Goal: Task Accomplishment & Management: Use online tool/utility

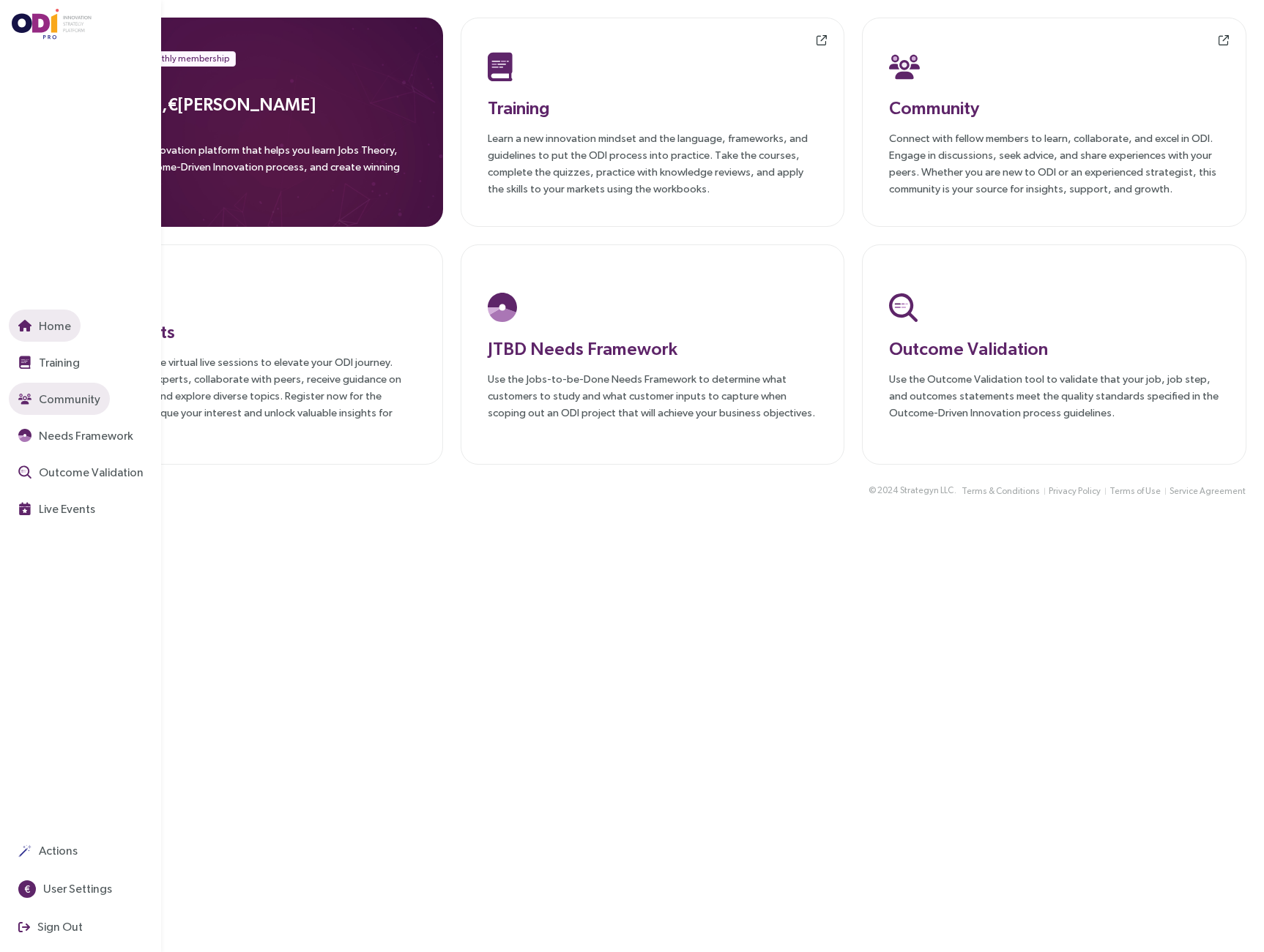
click at [22, 394] on button "Community" at bounding box center [59, 398] width 101 height 32
click at [60, 473] on span "Outcome Validation" at bounding box center [89, 473] width 108 height 19
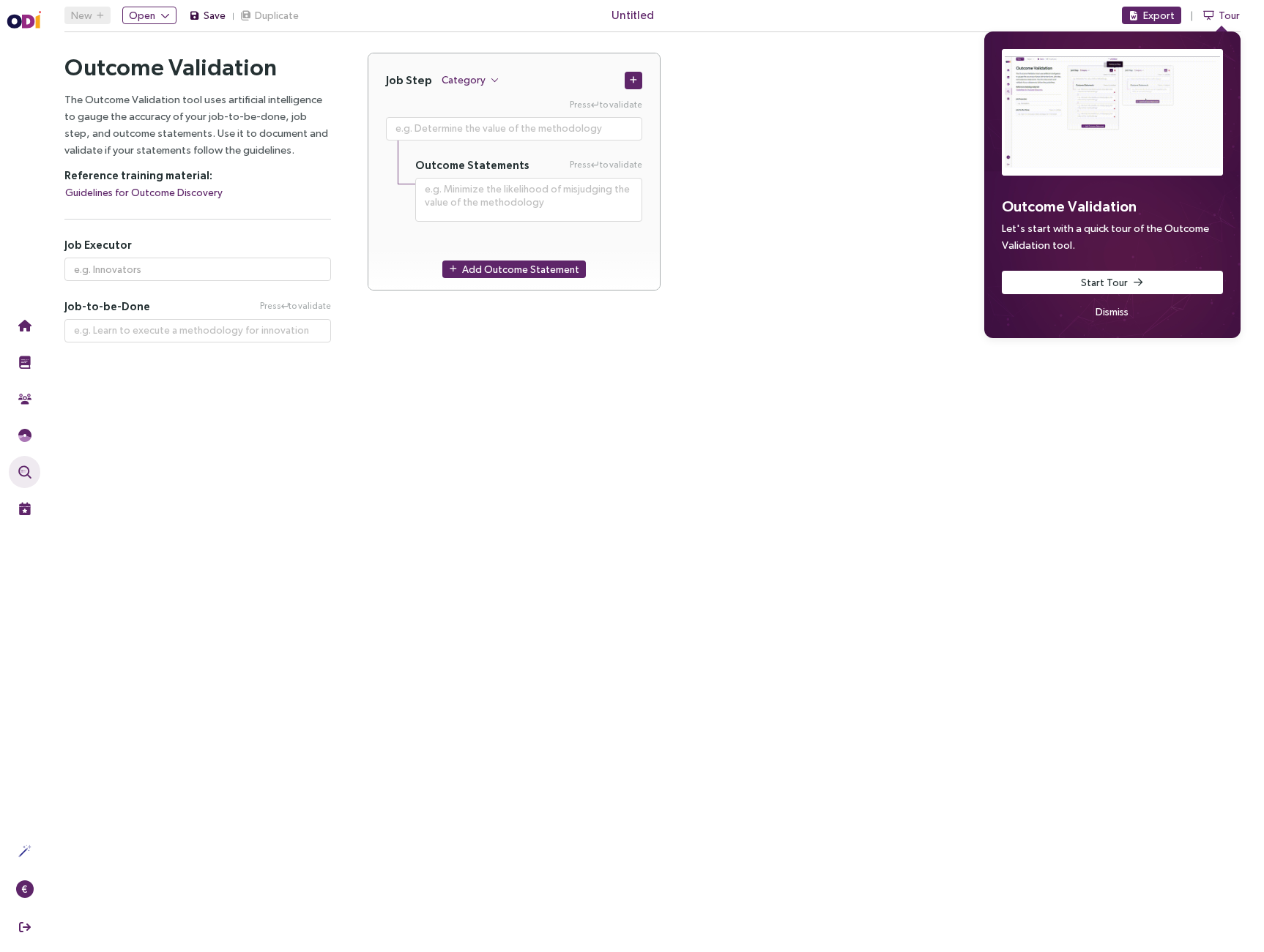
click at [207, 9] on span "Save" at bounding box center [215, 16] width 22 height 16
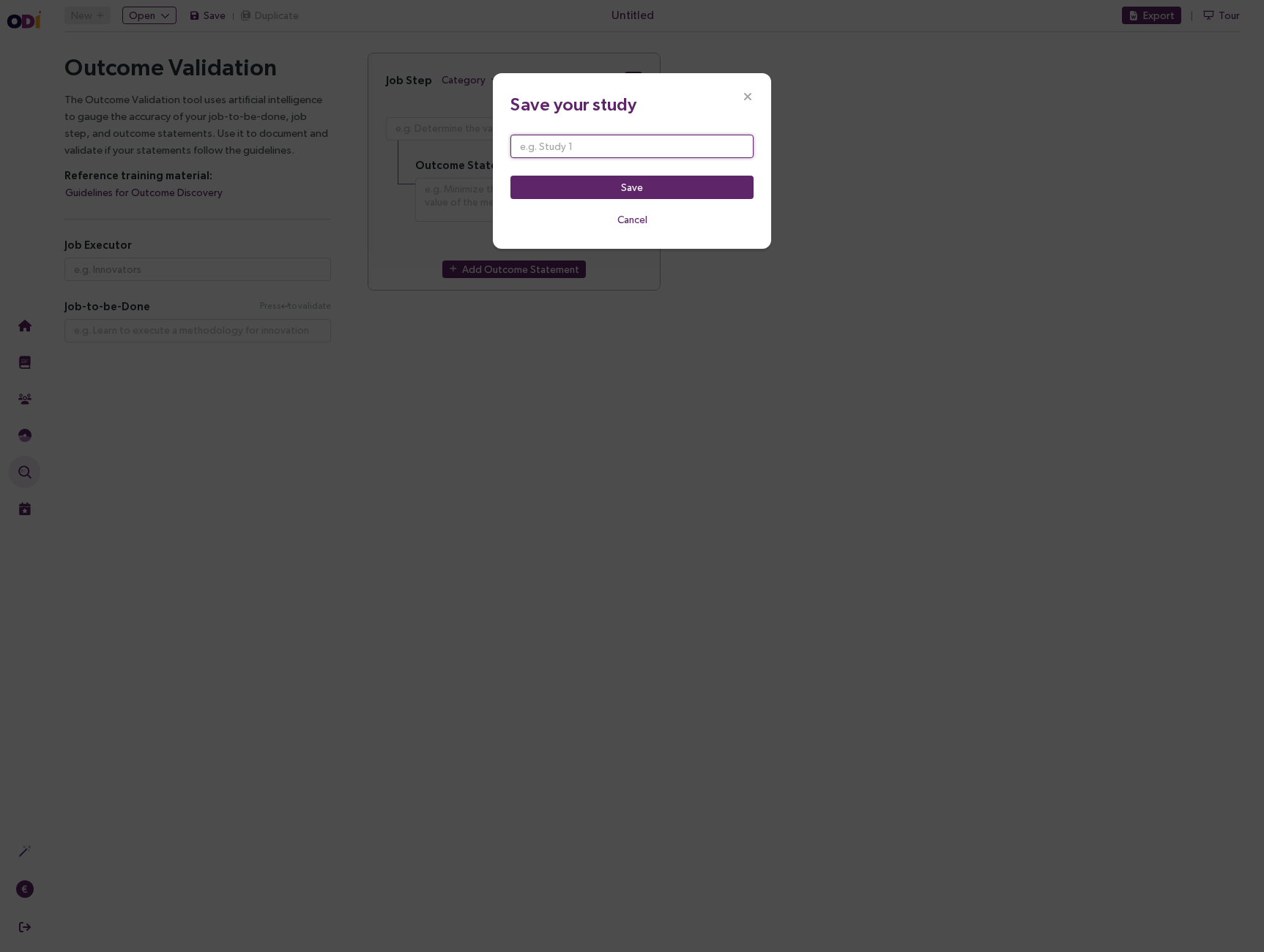
click at [635, 143] on input "text" at bounding box center [632, 146] width 243 height 24
type input "RT46-1.Scheduled Maintenace"
click at [660, 189] on button "Save" at bounding box center [632, 187] width 243 height 24
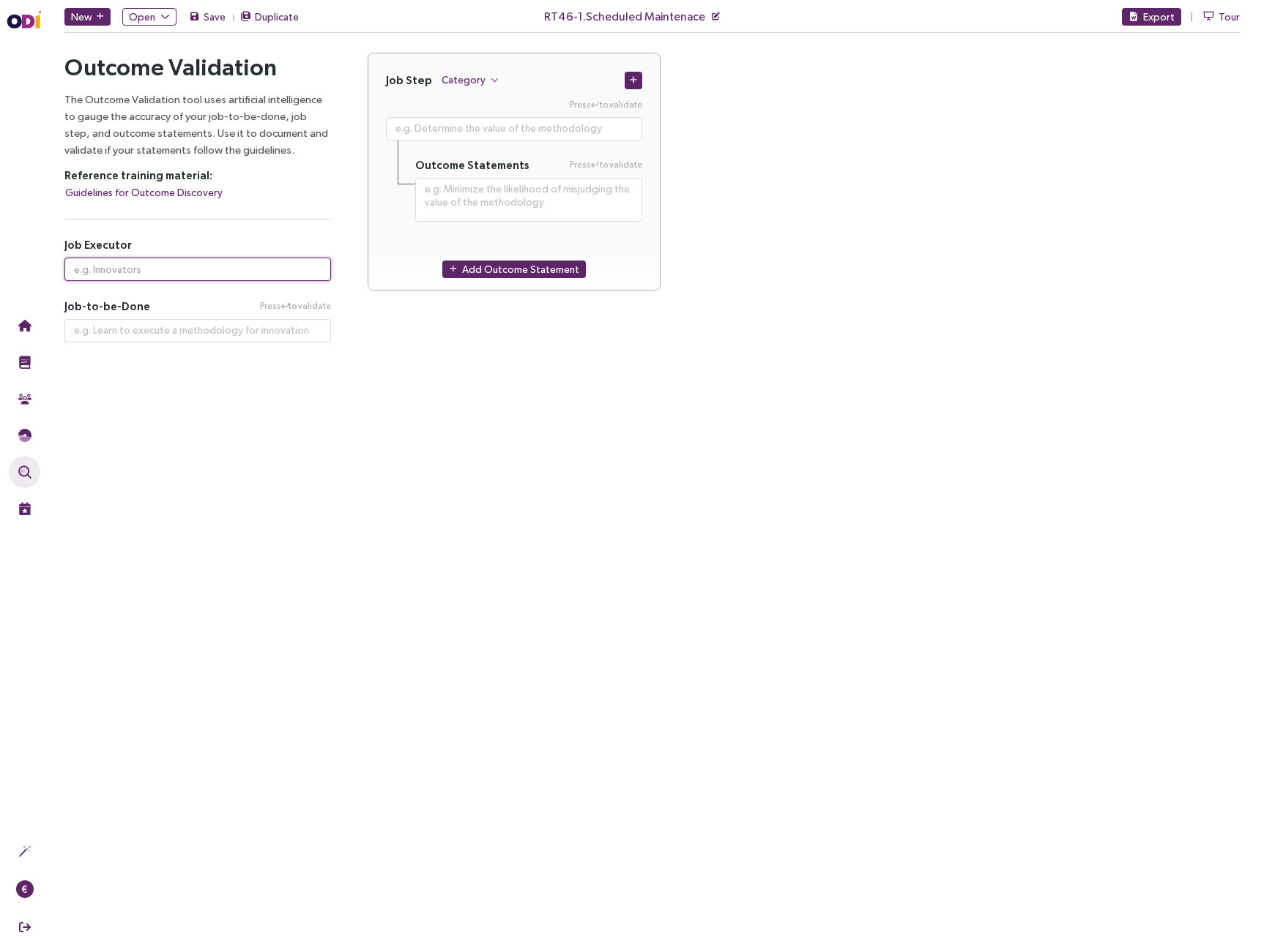
click at [102, 277] on input "text" at bounding box center [198, 270] width 267 height 24
paste input "Fleet Management System Operator"
type input "Fleet Management System Operator"
click at [237, 325] on textarea at bounding box center [198, 331] width 267 height 24
paste textarea "Prevent vehicle breakdowns through planned maintenance"
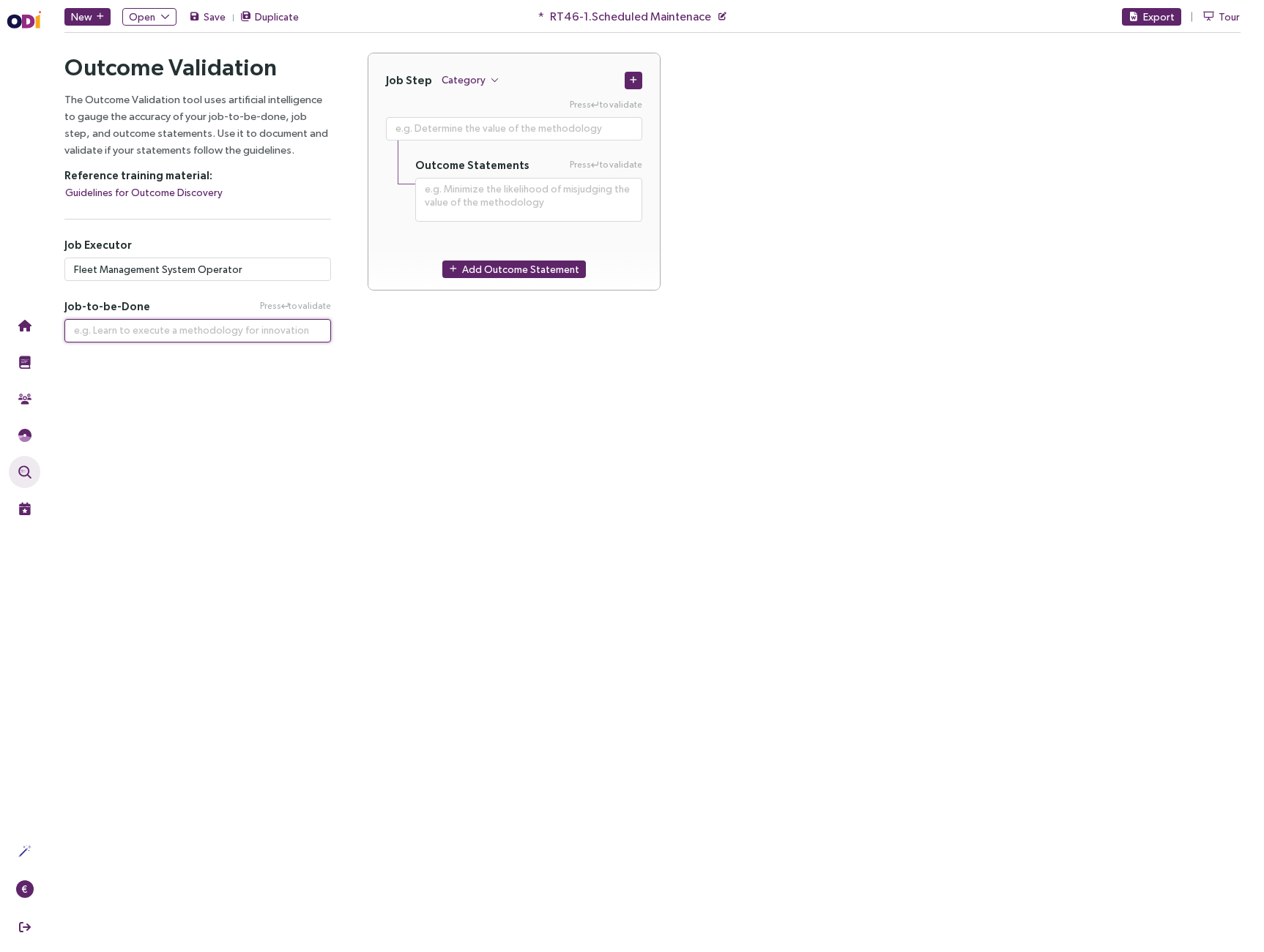
type textarea "**********"
type textarea "Prevent vehicle breakdowns through planned maintenance"
click at [118, 330] on textarea "Prevent vehicle breakdowns through planned maintenance" at bounding box center [198, 336] width 267 height 35
click at [114, 330] on textarea "Prevent vehicle breakdowns through planned maintenance" at bounding box center [198, 336] width 267 height 35
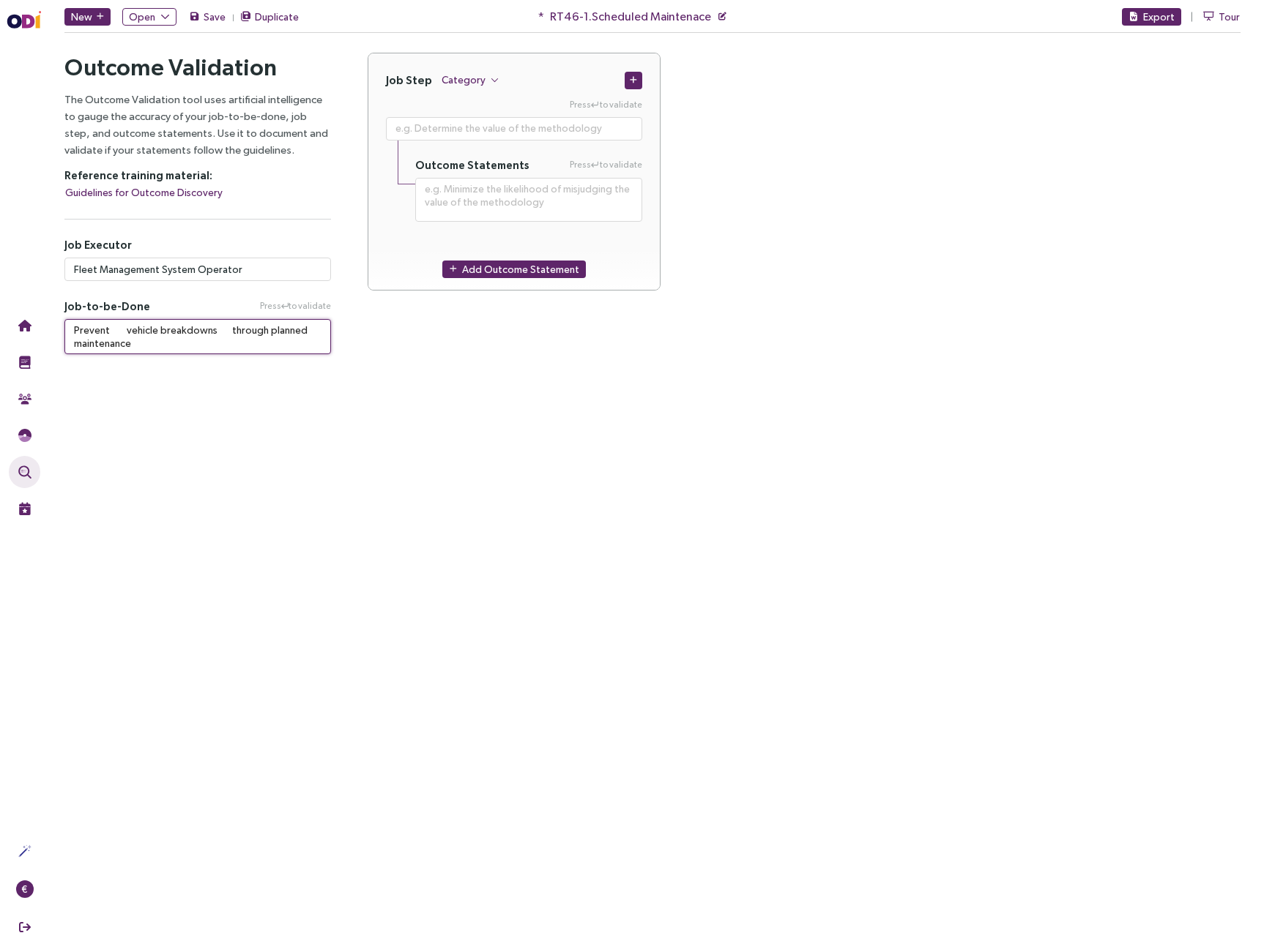
click at [114, 330] on textarea "Prevent vehicle breakdowns through planned maintenance" at bounding box center [198, 336] width 267 height 35
type textarea "**********"
type textarea "Prevent vehicle breakdowns through planned maintenance"
click at [200, 331] on textarea "Prevent vehicle breakdowns through planned maintenance" at bounding box center [198, 336] width 267 height 35
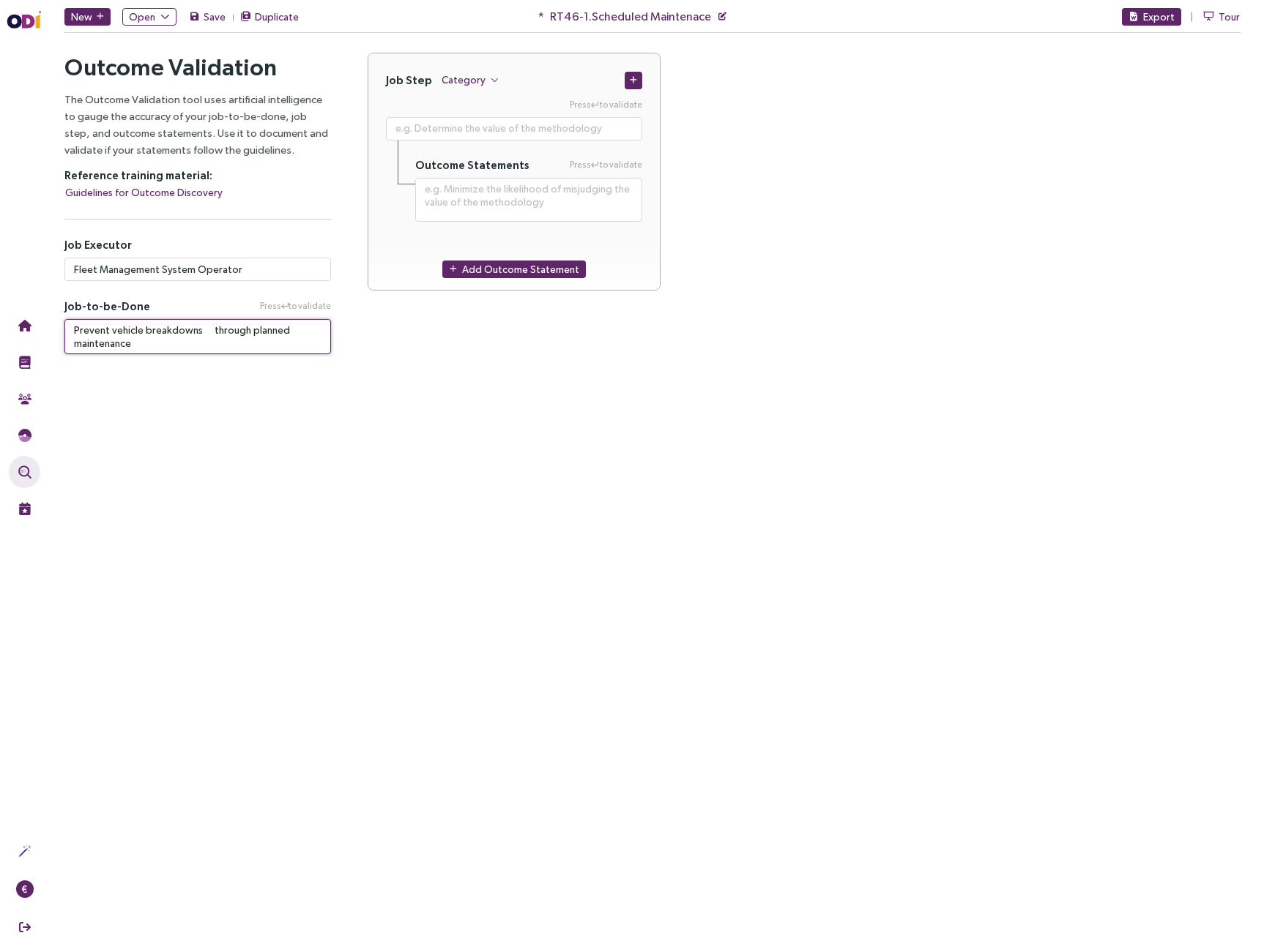
type textarea "**********"
type textarea "Prevent vehicle breakdowns through planned maintenance"
click at [279, 391] on main "New Open Save Duplicate * RT46-1.Scheduled Maintenace Export Tour Outcome Valid…" at bounding box center [652, 476] width 1223 height 952
click at [482, 84] on button "Category" at bounding box center [470, 80] width 59 height 18
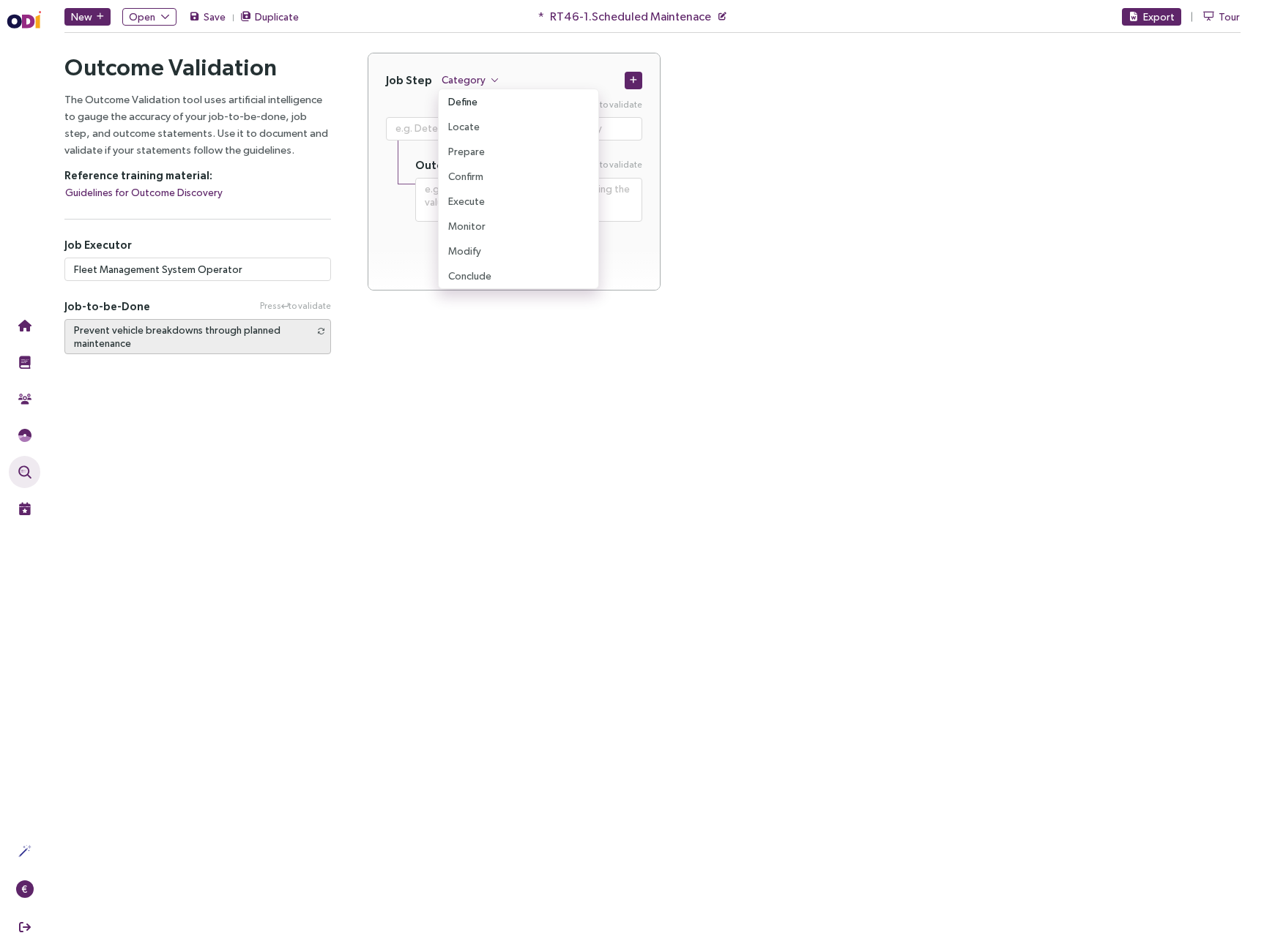
click at [474, 100] on span "Define" at bounding box center [462, 102] width 29 height 16
click at [639, 78] on button "button" at bounding box center [633, 81] width 18 height 18
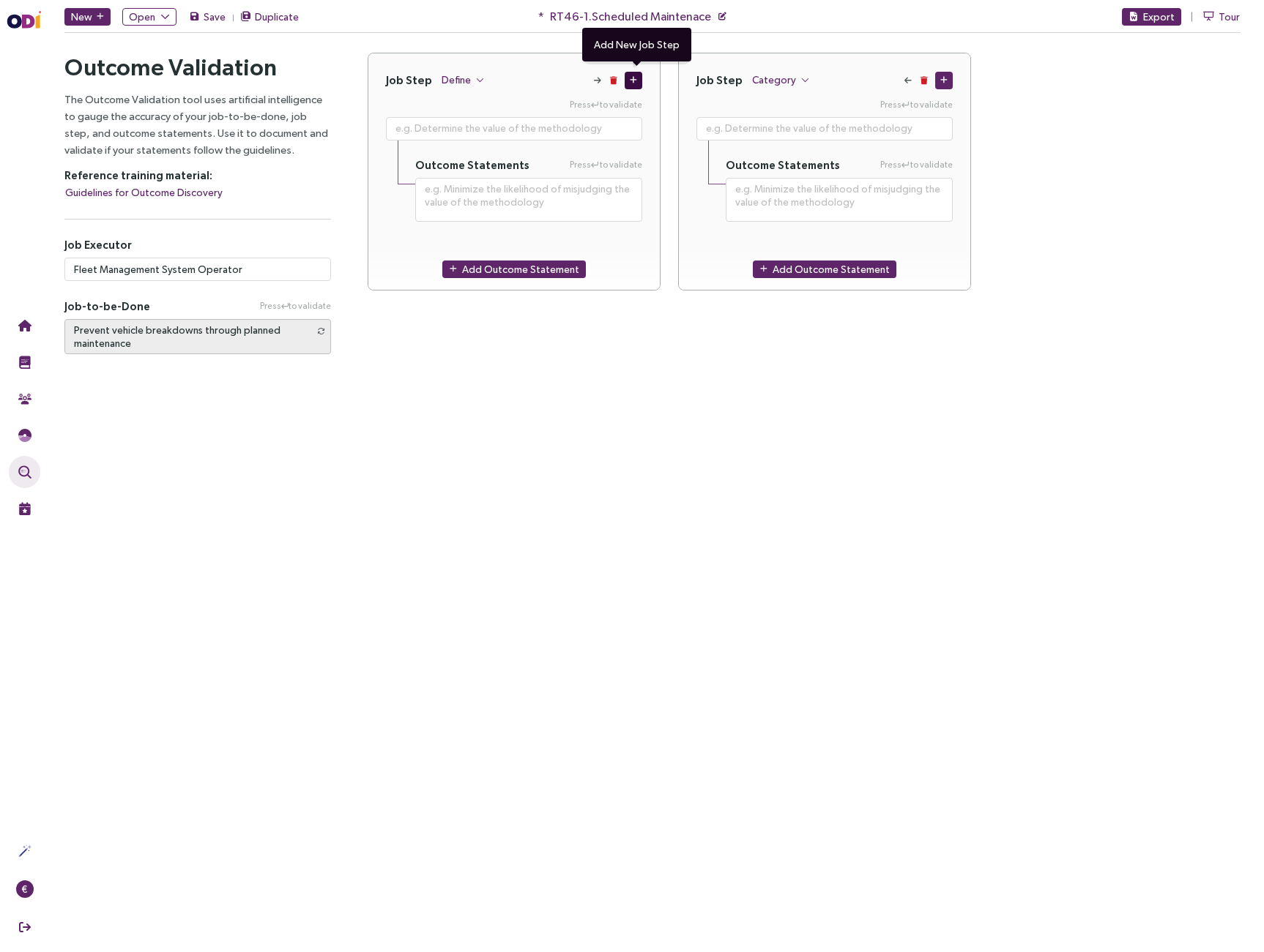
click at [639, 78] on button "button" at bounding box center [633, 81] width 18 height 18
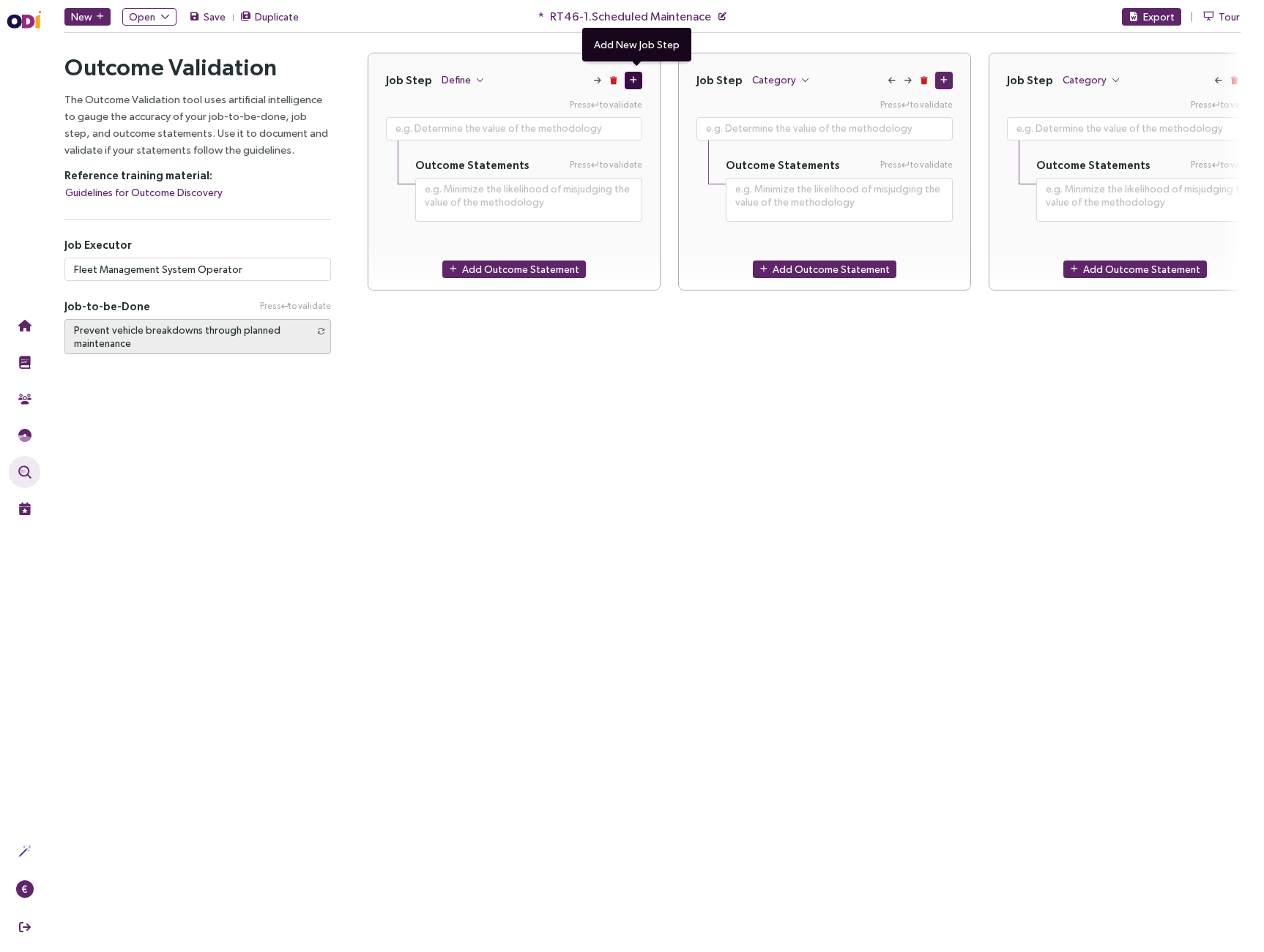
click at [639, 78] on button "button" at bounding box center [633, 81] width 18 height 18
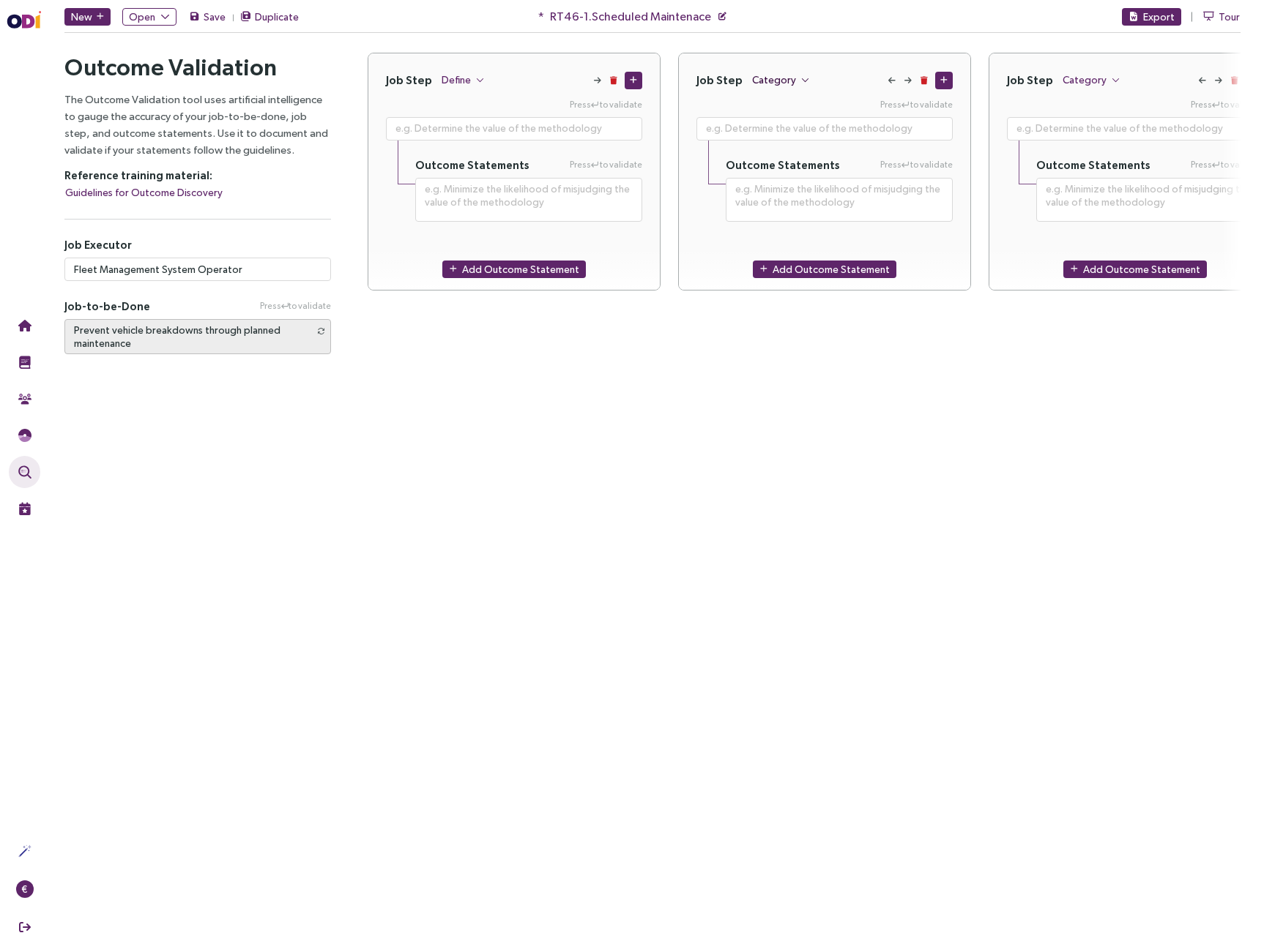
click at [780, 81] on span "Category" at bounding box center [774, 80] width 44 height 16
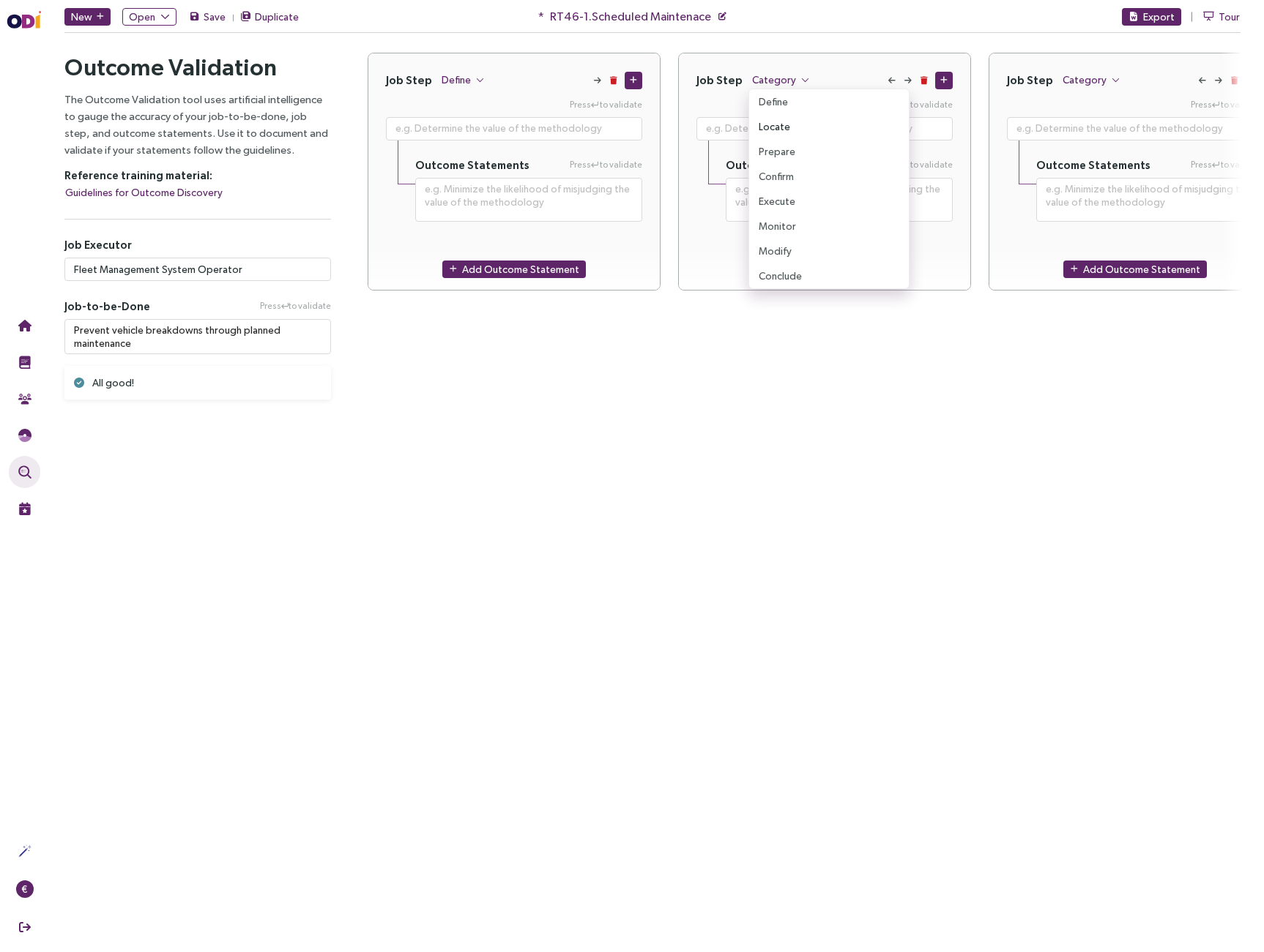
click at [778, 127] on span "Locate" at bounding box center [774, 127] width 31 height 16
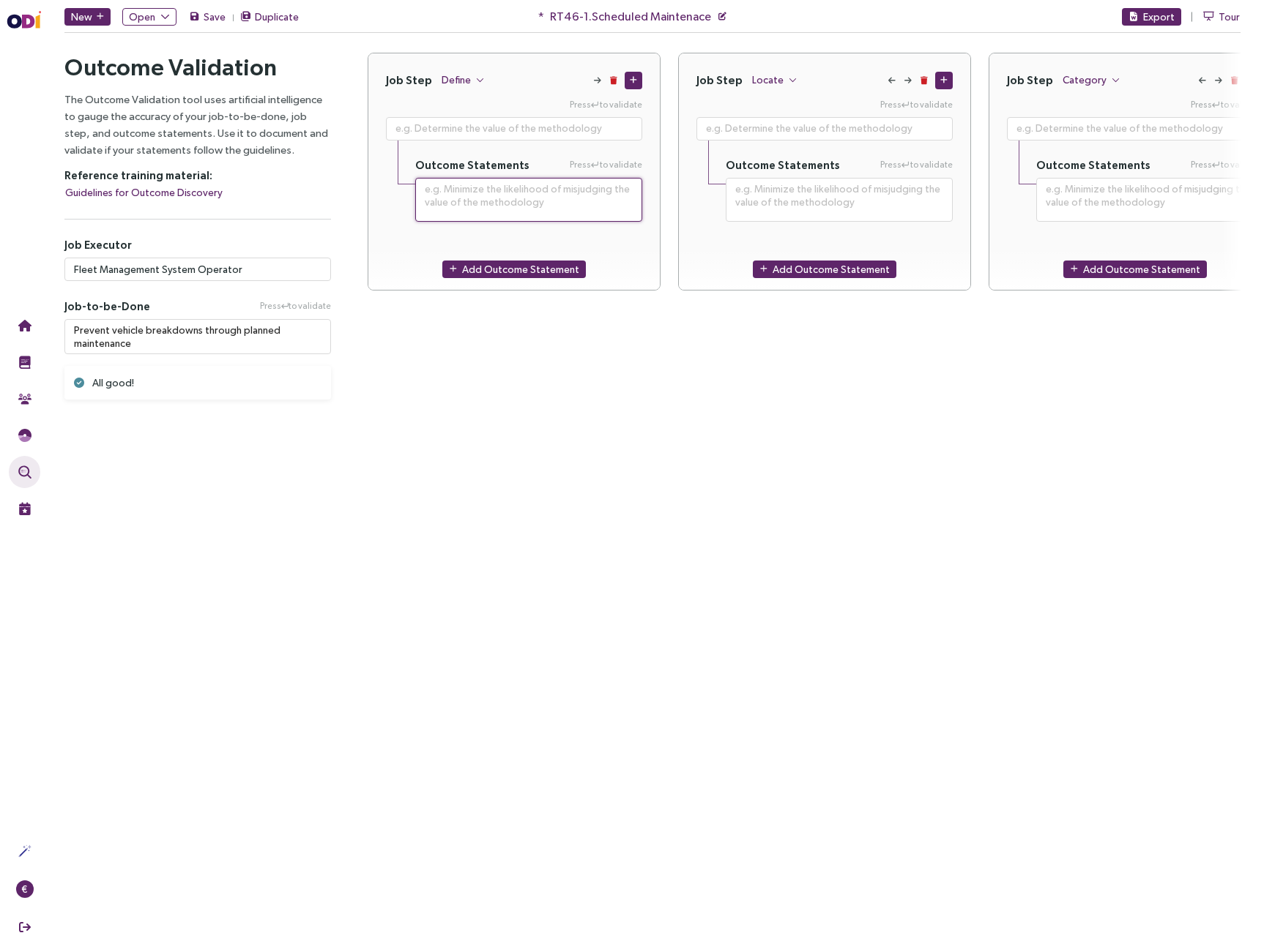
click at [517, 192] on textarea at bounding box center [528, 199] width 227 height 44
paste textarea
type textarea "**********"
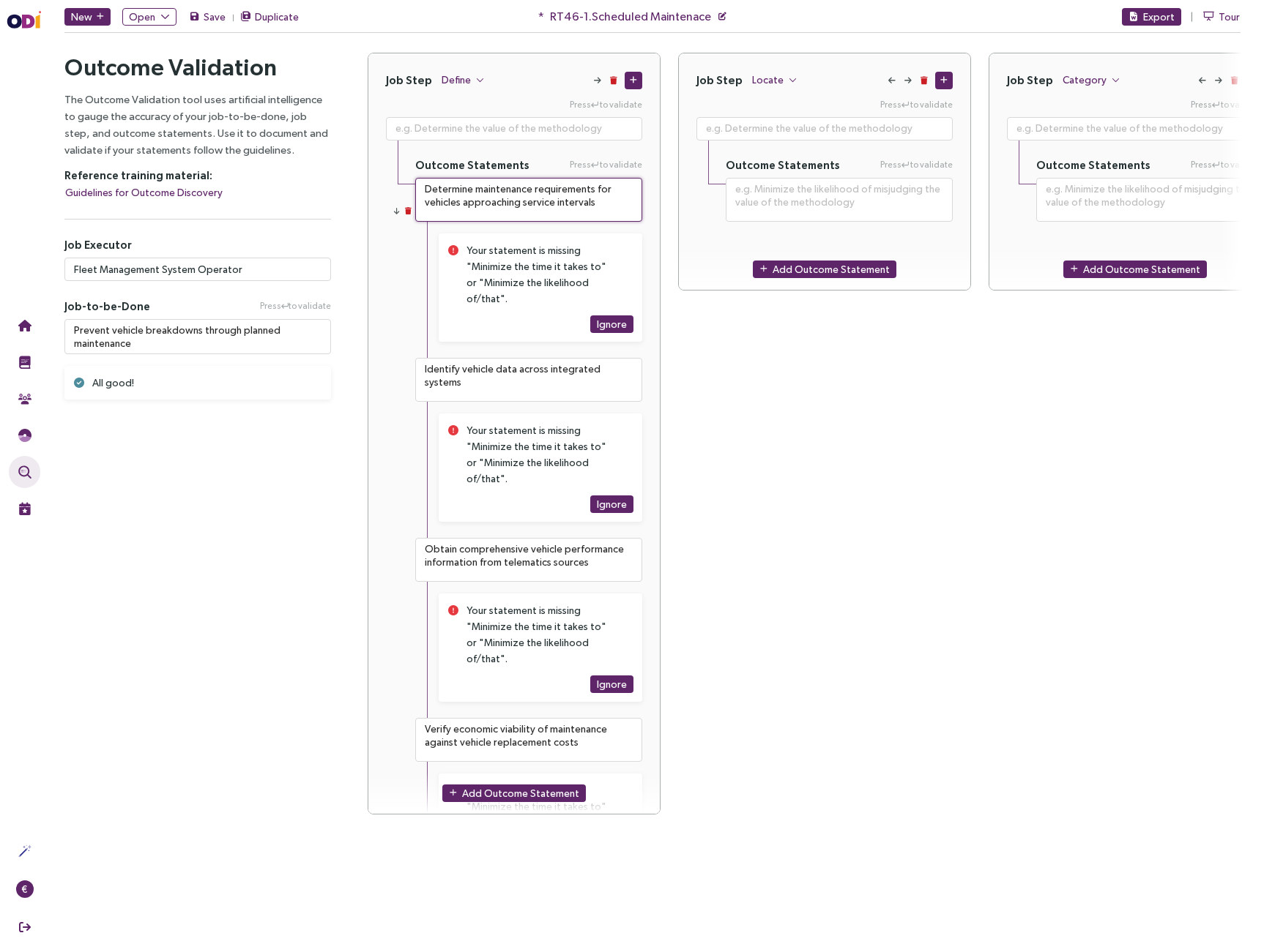
click at [502, 189] on textarea "Determine maintenance requirements for vehicles approaching service intervals" at bounding box center [528, 199] width 227 height 44
type textarea "**********"
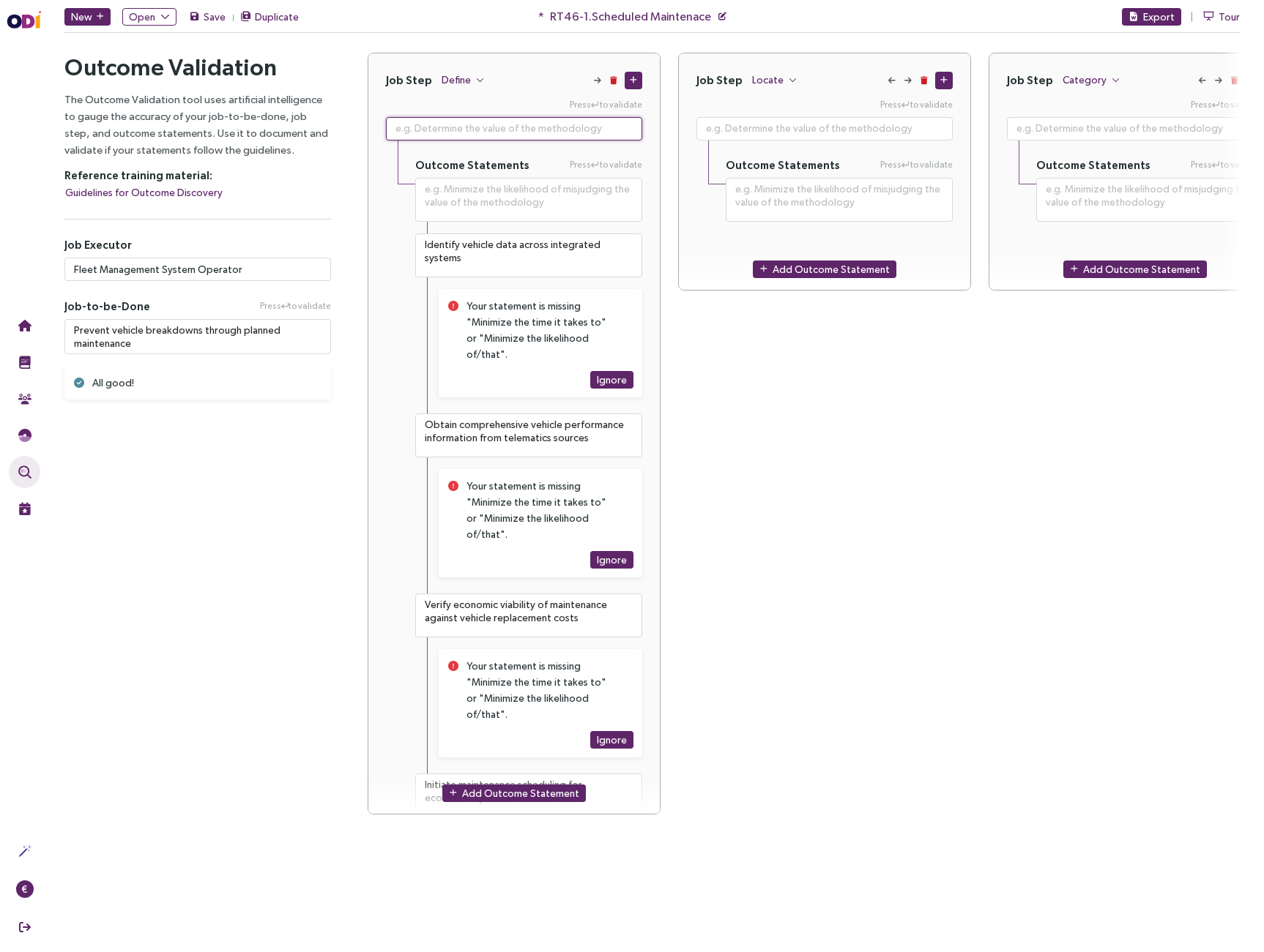
click at [468, 130] on textarea at bounding box center [514, 129] width 257 height 24
paste textarea "Determine maintenance requirements for vehicles approaching service intervals"
type textarea "**********"
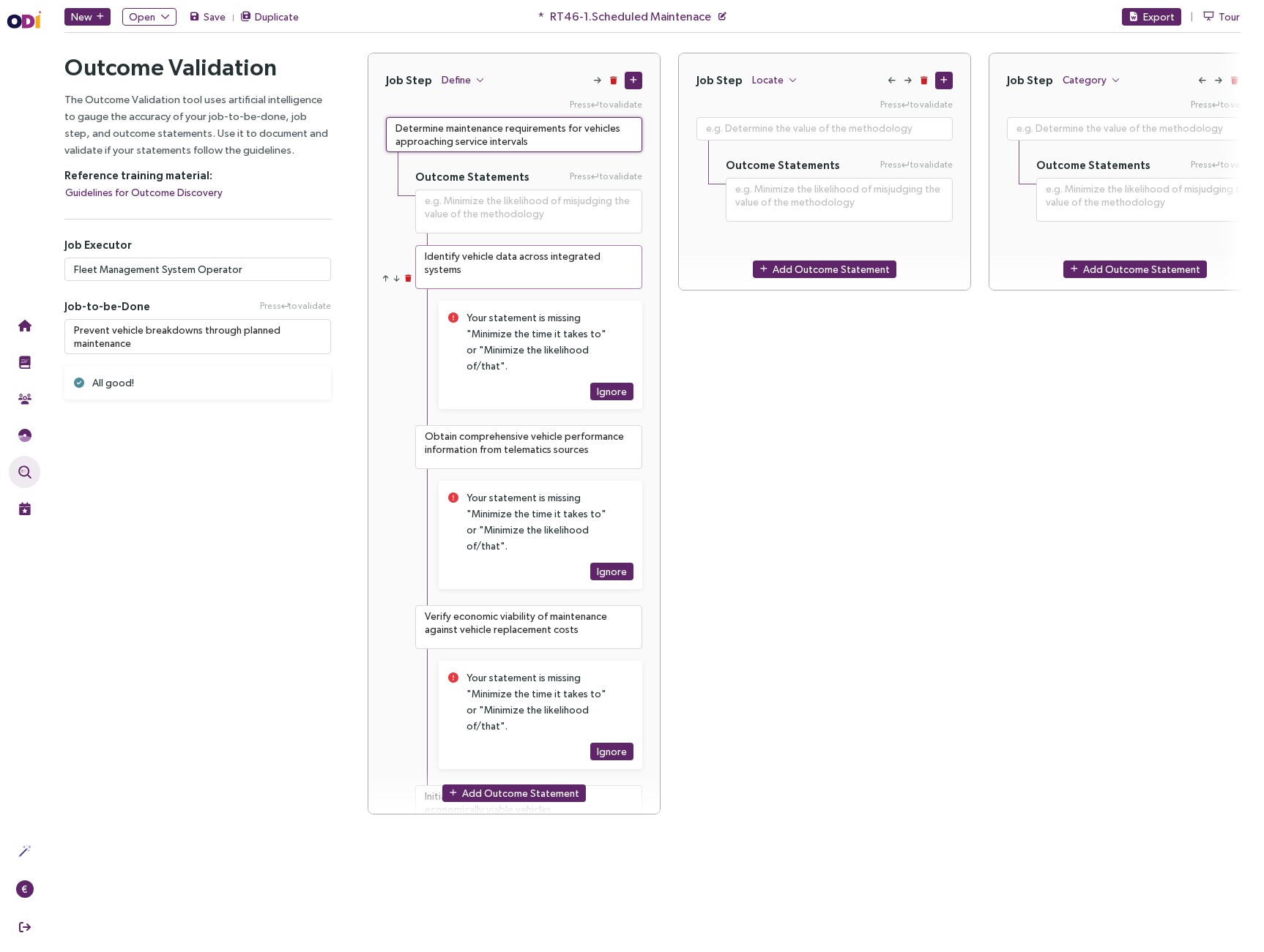
type textarea "Determine maintenance requirements for vehicles approaching service intervals"
click at [484, 271] on textarea "Identify vehicle data across integrated systems" at bounding box center [528, 267] width 227 height 44
type textarea "**********"
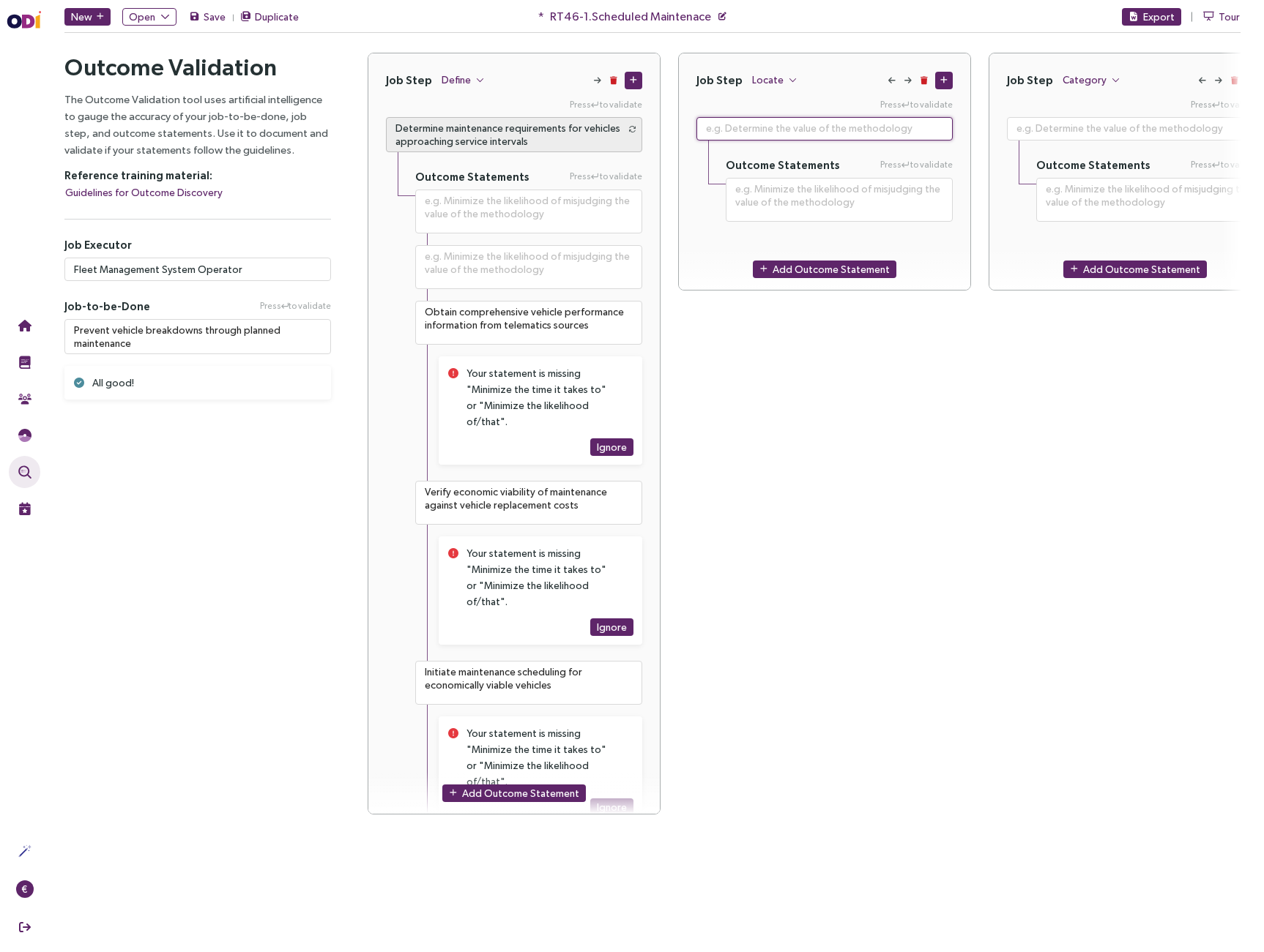
click at [758, 132] on textarea at bounding box center [825, 129] width 257 height 24
paste textarea "Identify vehicle data across integrated systems"
type textarea "**********"
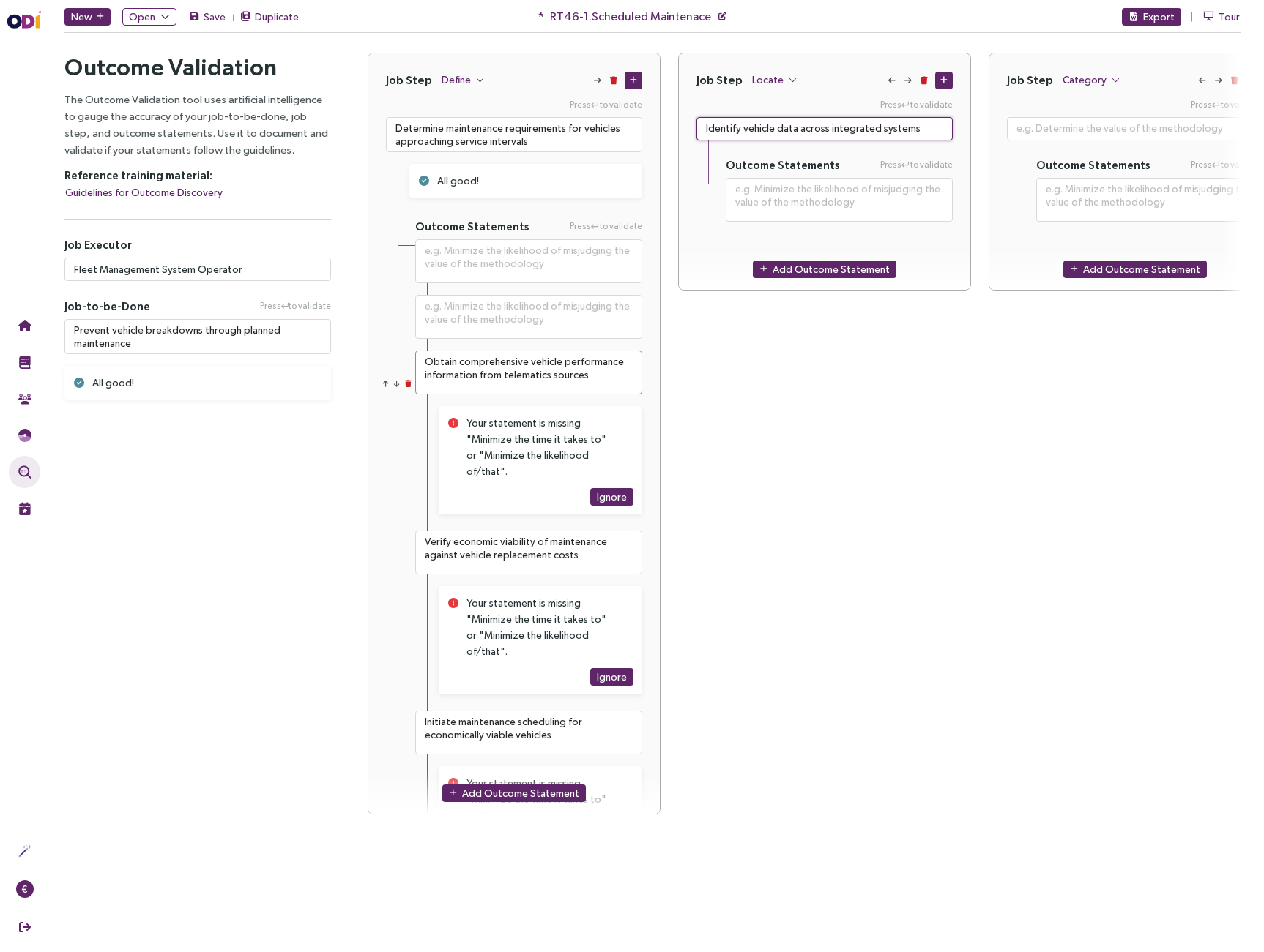
type textarea "Identify vehicle data across integrated systems"
click at [494, 360] on textarea "Obtain comprehensive vehicle performance information from telematics sources" at bounding box center [528, 372] width 227 height 44
type textarea "**********"
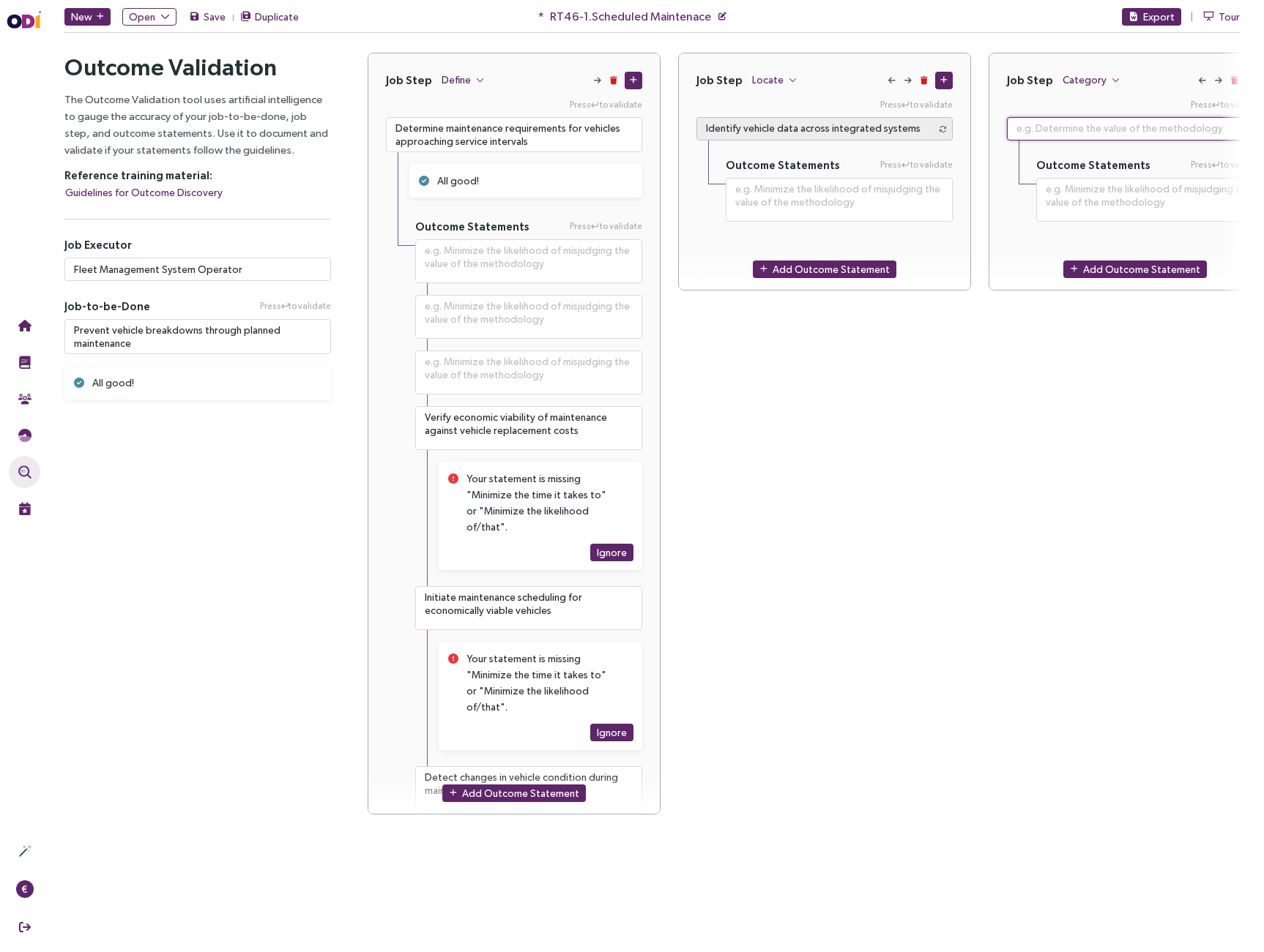
click at [1031, 129] on textarea at bounding box center [1135, 129] width 257 height 24
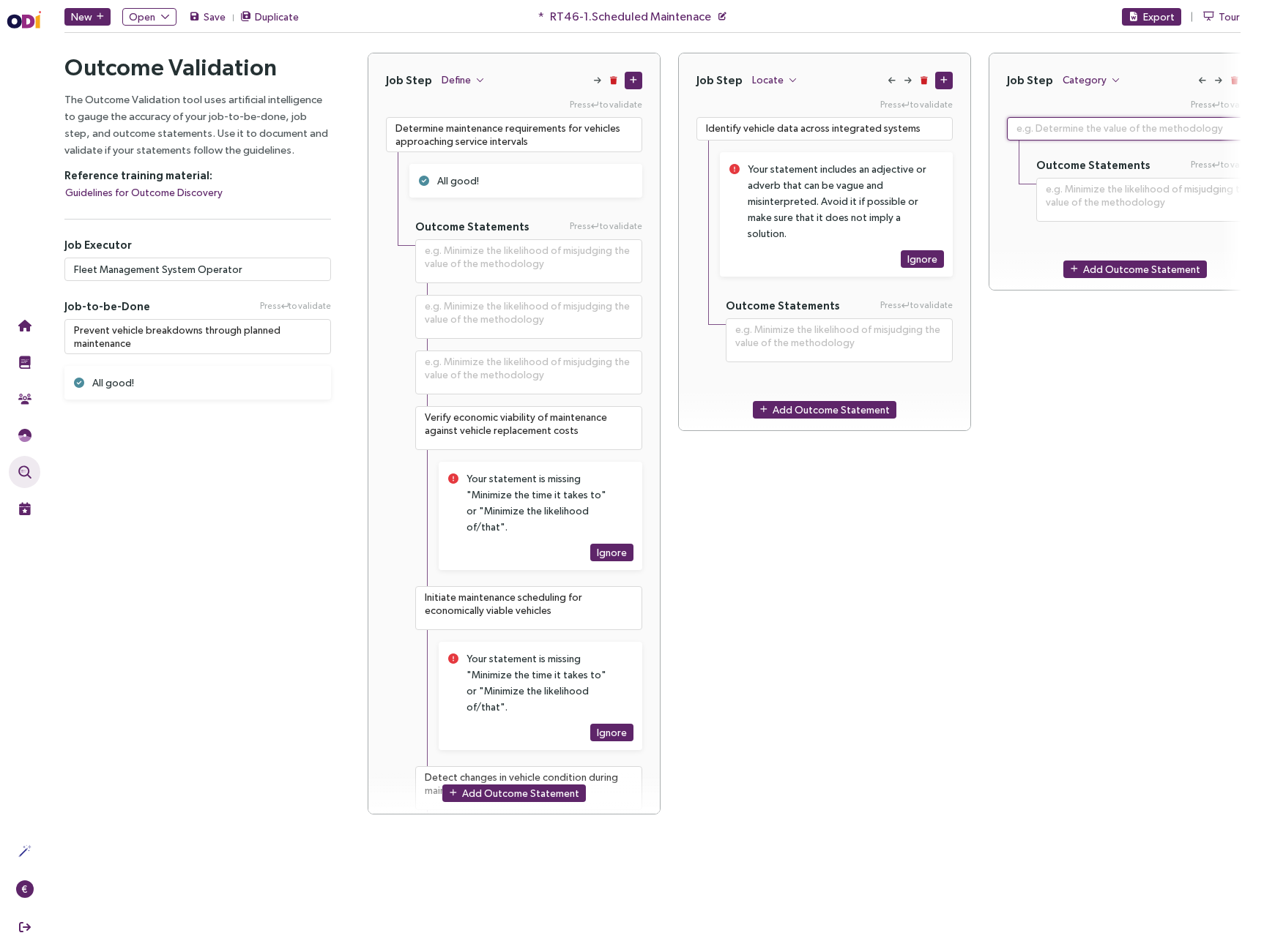
paste textarea "Obtain comprehensive vehicle performance information from telematics sources"
type textarea "**********"
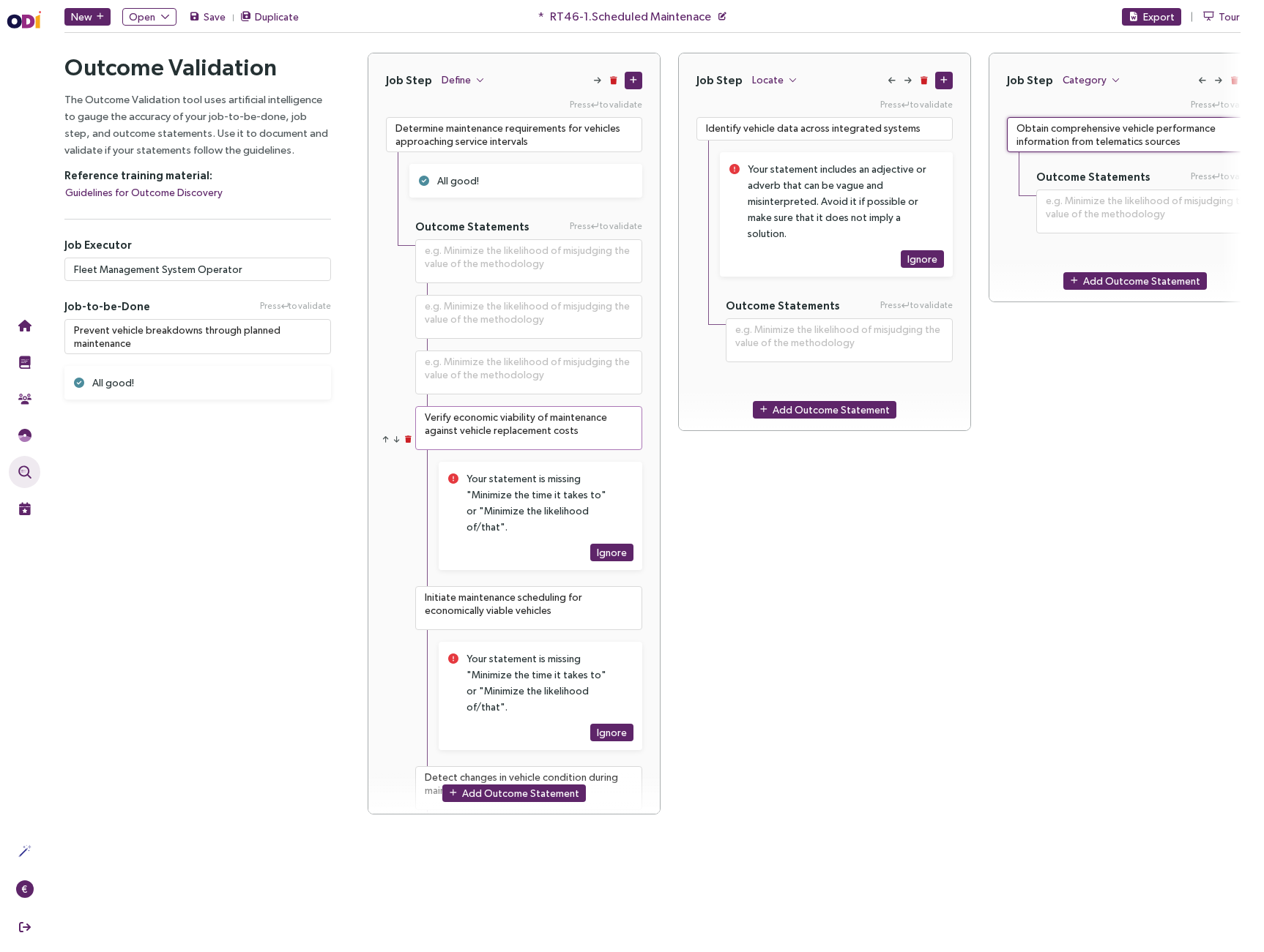
type textarea "Obtain comprehensive vehicle performance information from telematics sources"
click at [528, 430] on textarea "Verify economic viability of maintenance against vehicle replacement costs" at bounding box center [528, 428] width 227 height 44
type textarea "**********"
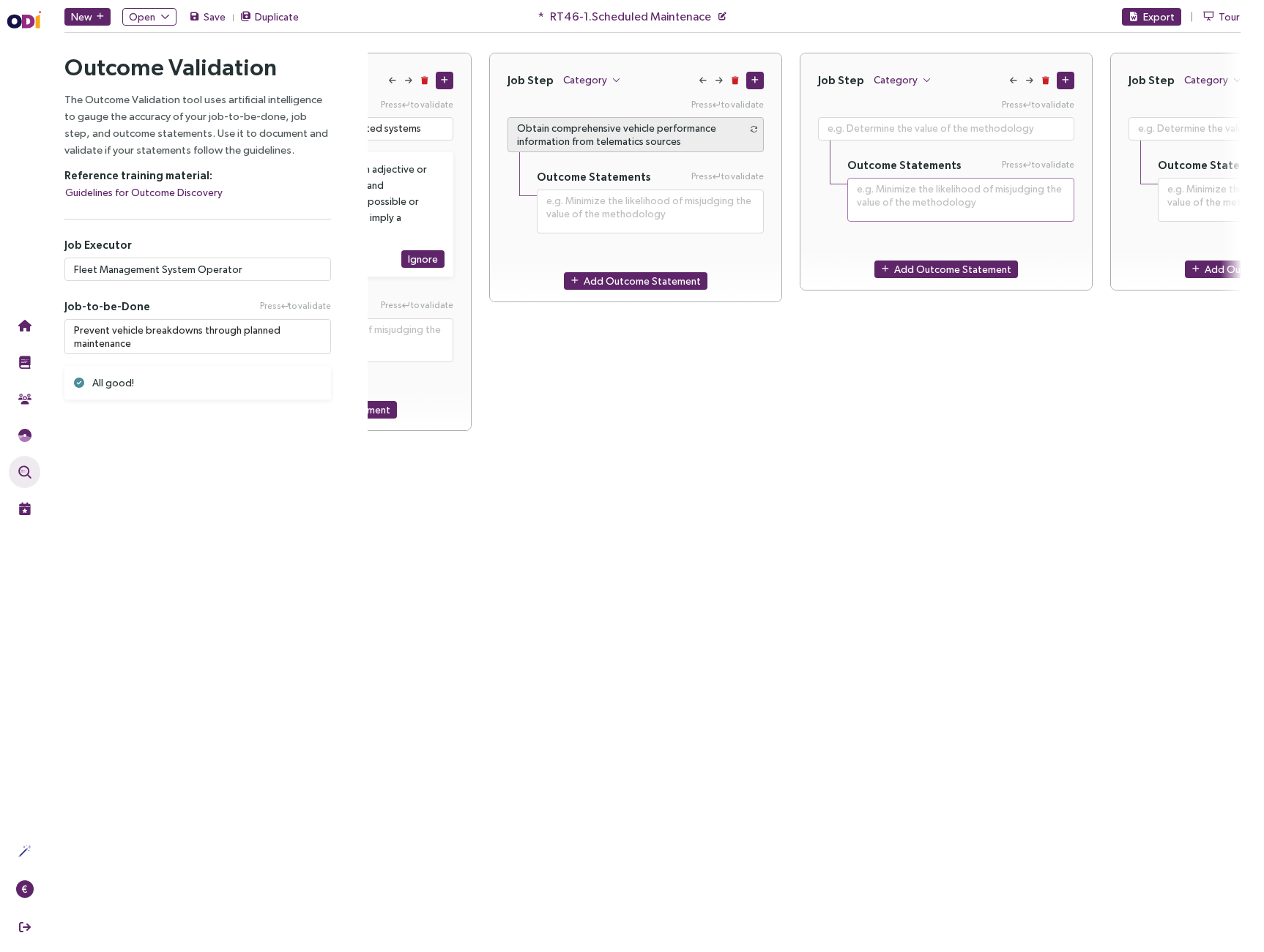
scroll to position [0, 517]
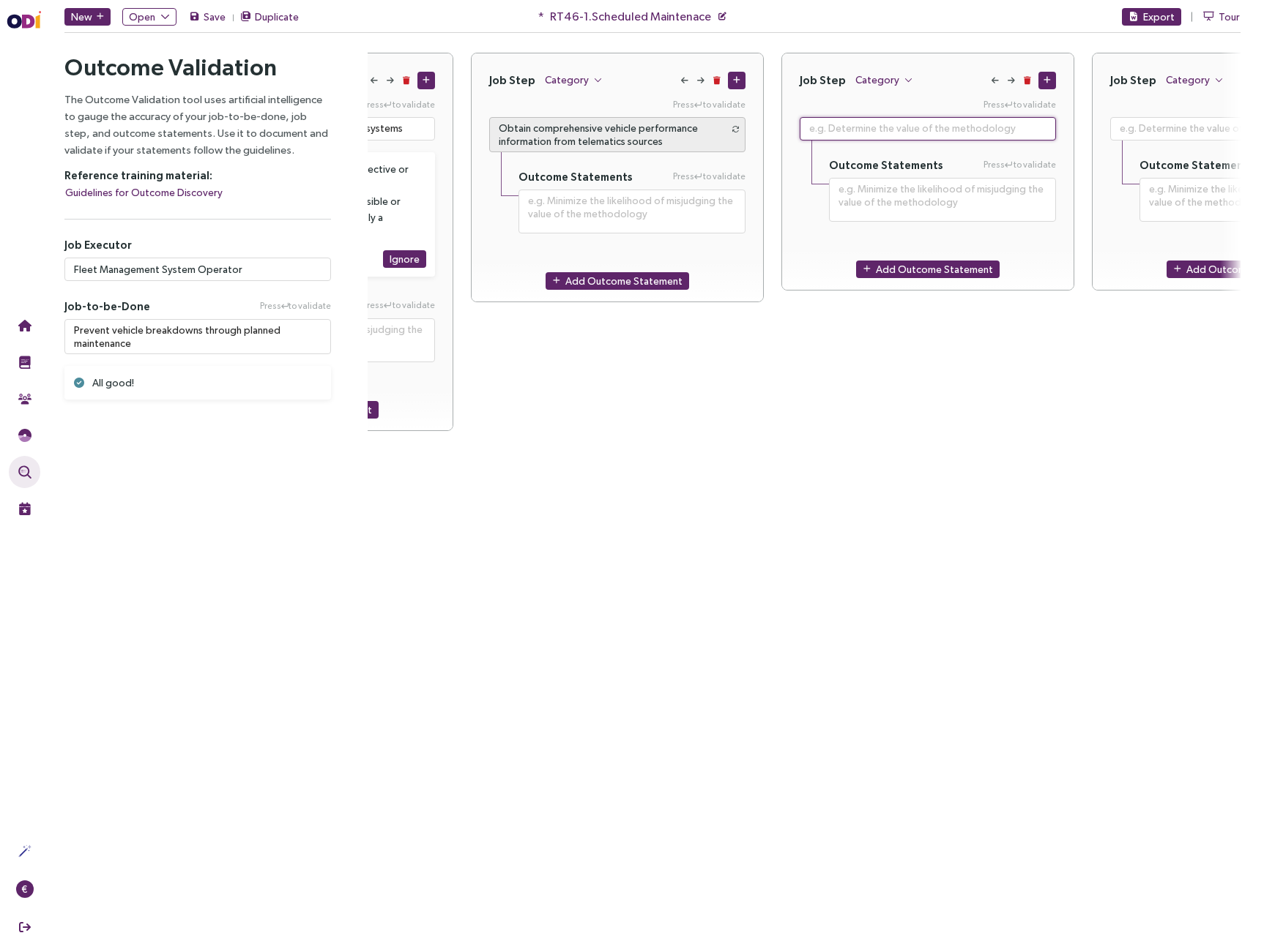
click at [927, 125] on textarea at bounding box center [928, 129] width 257 height 24
paste textarea "Verify economic viability of maintenance against vehicle replacement costs"
type textarea "**********"
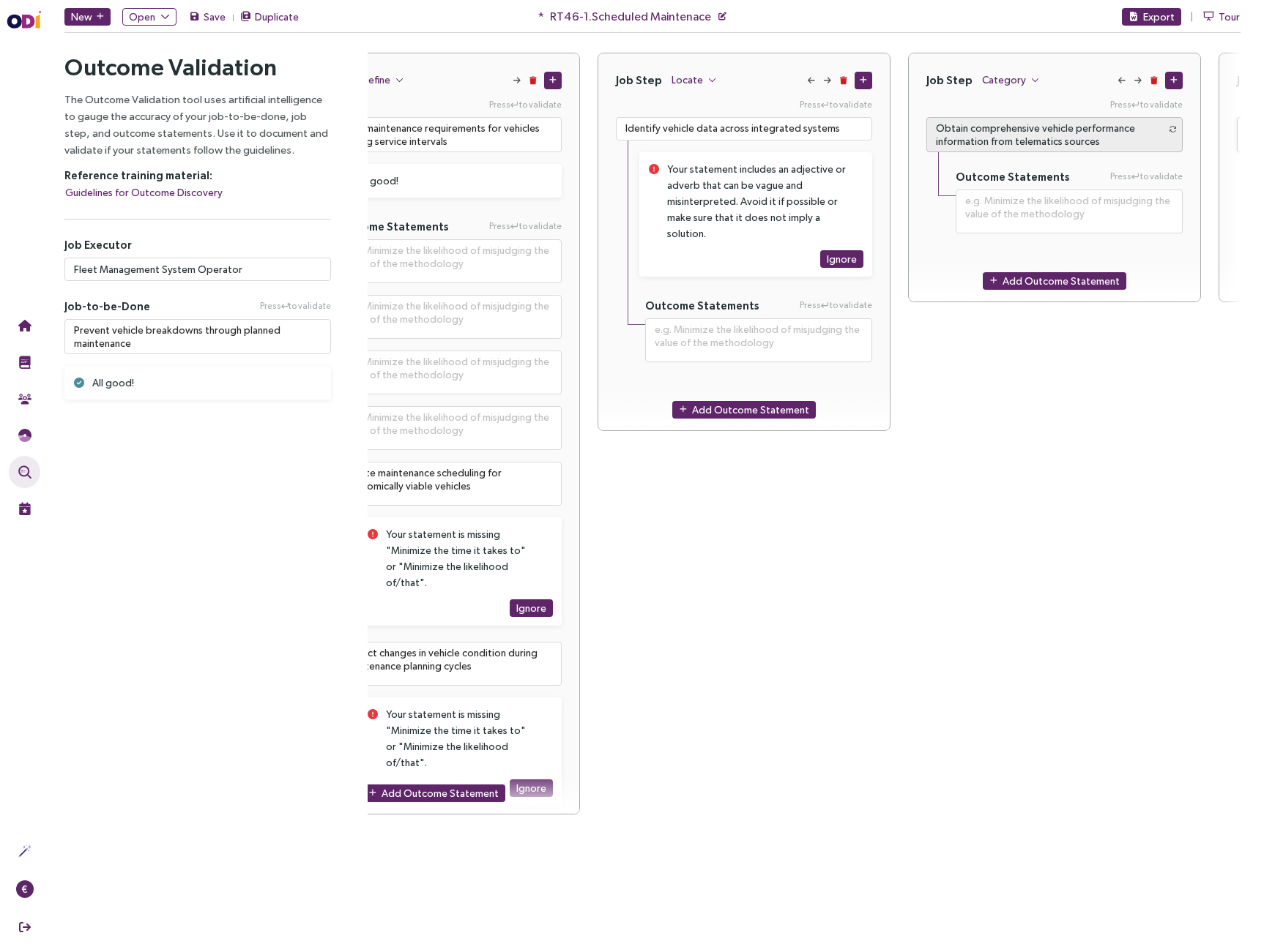
scroll to position [0, 105]
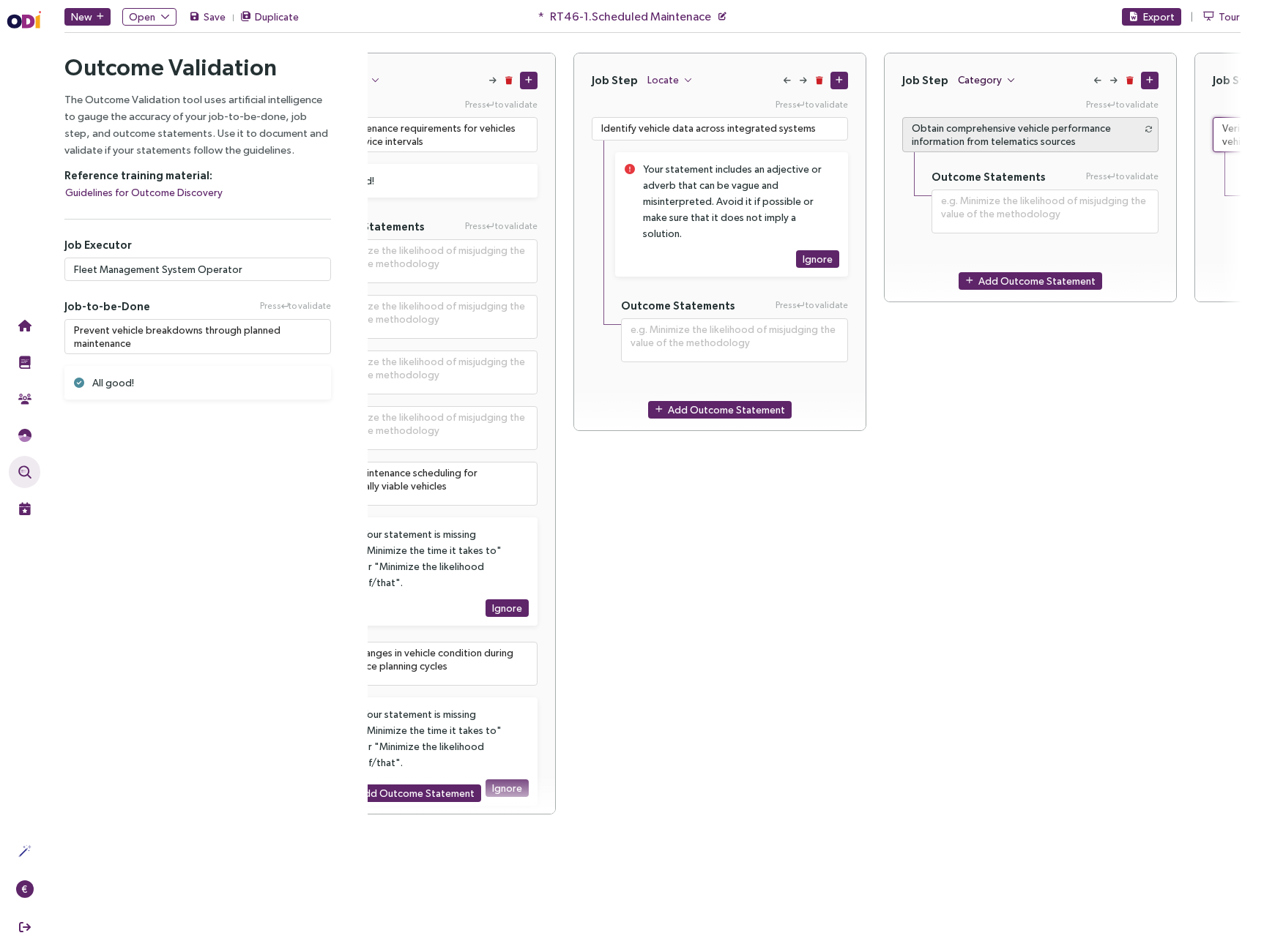
type textarea "Verify economic viability of maintenance against vehicle replacement costs"
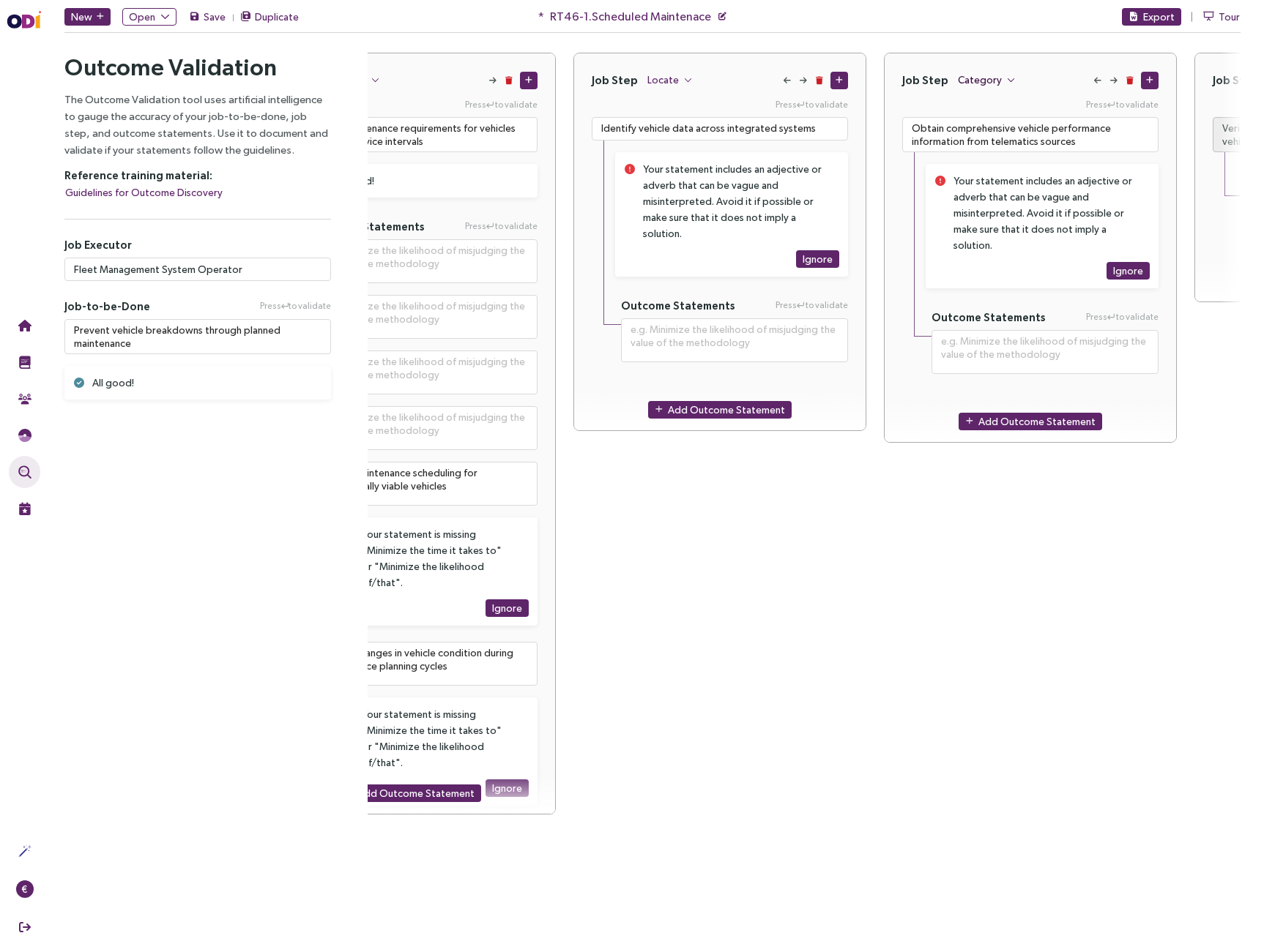
click at [972, 81] on span "Category" at bounding box center [979, 80] width 44 height 16
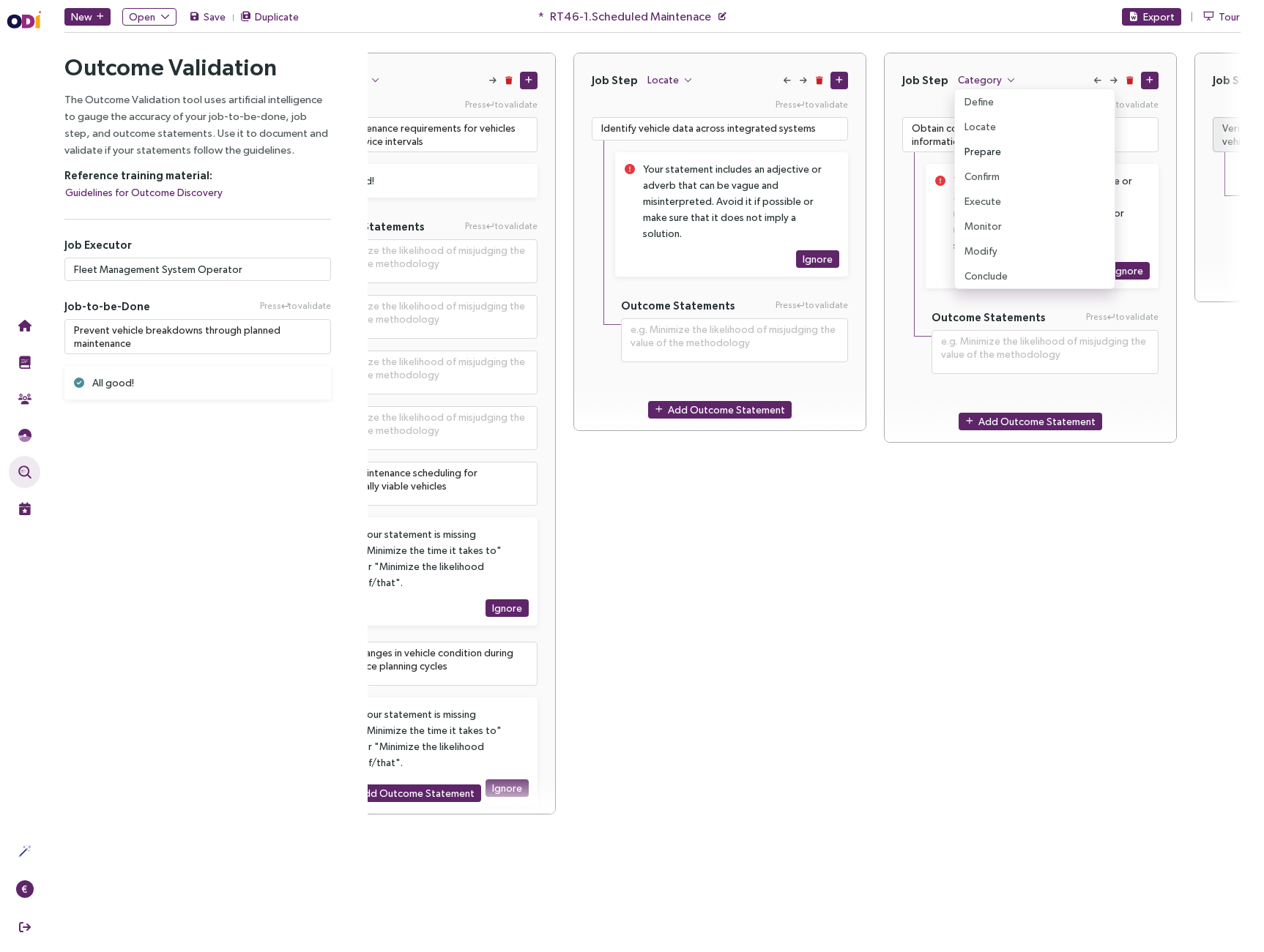
click at [981, 146] on span "Prepare" at bounding box center [982, 152] width 36 height 16
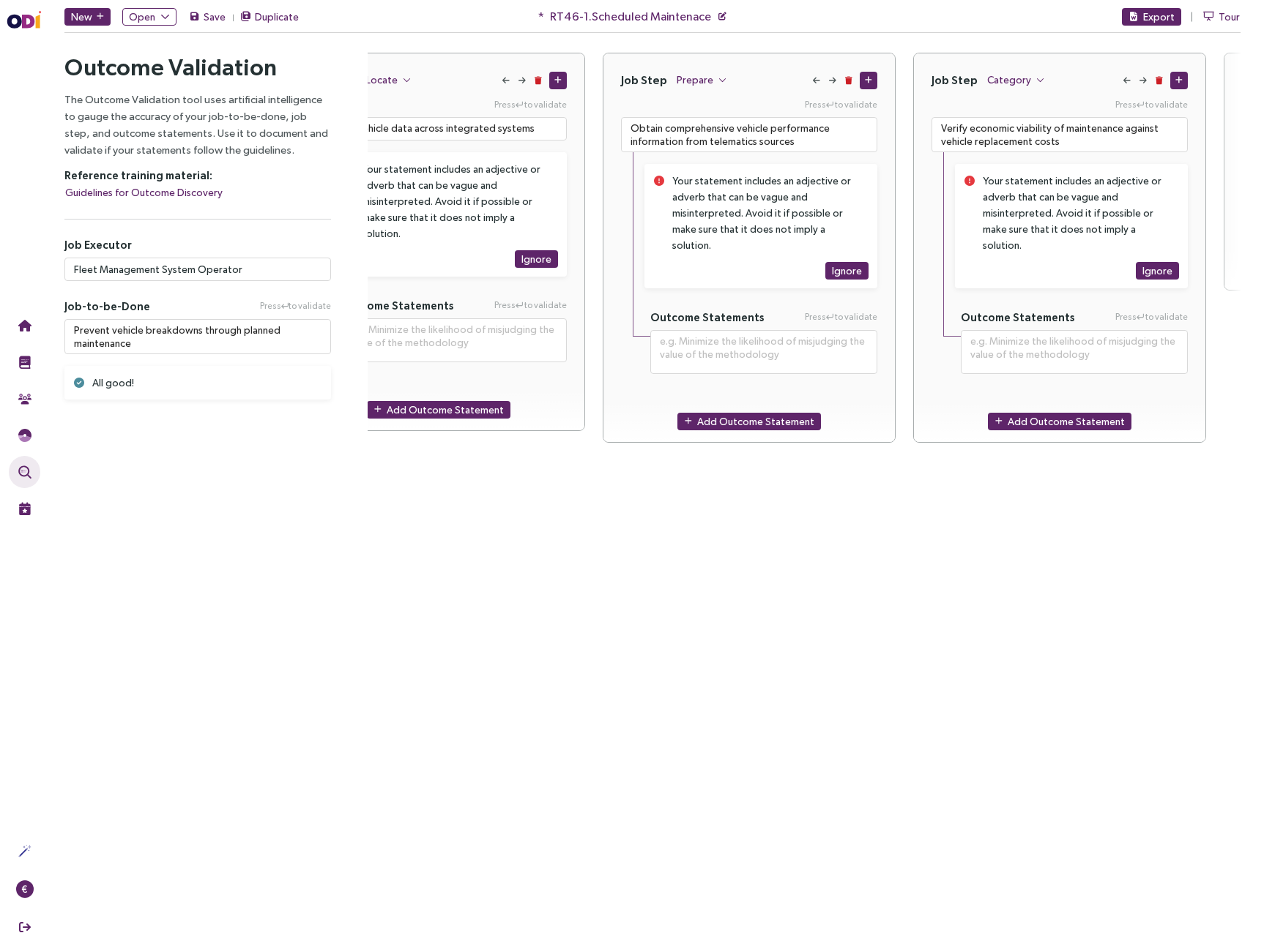
scroll to position [0, 390]
click at [1016, 75] on span "Category" at bounding box center [1005, 80] width 44 height 16
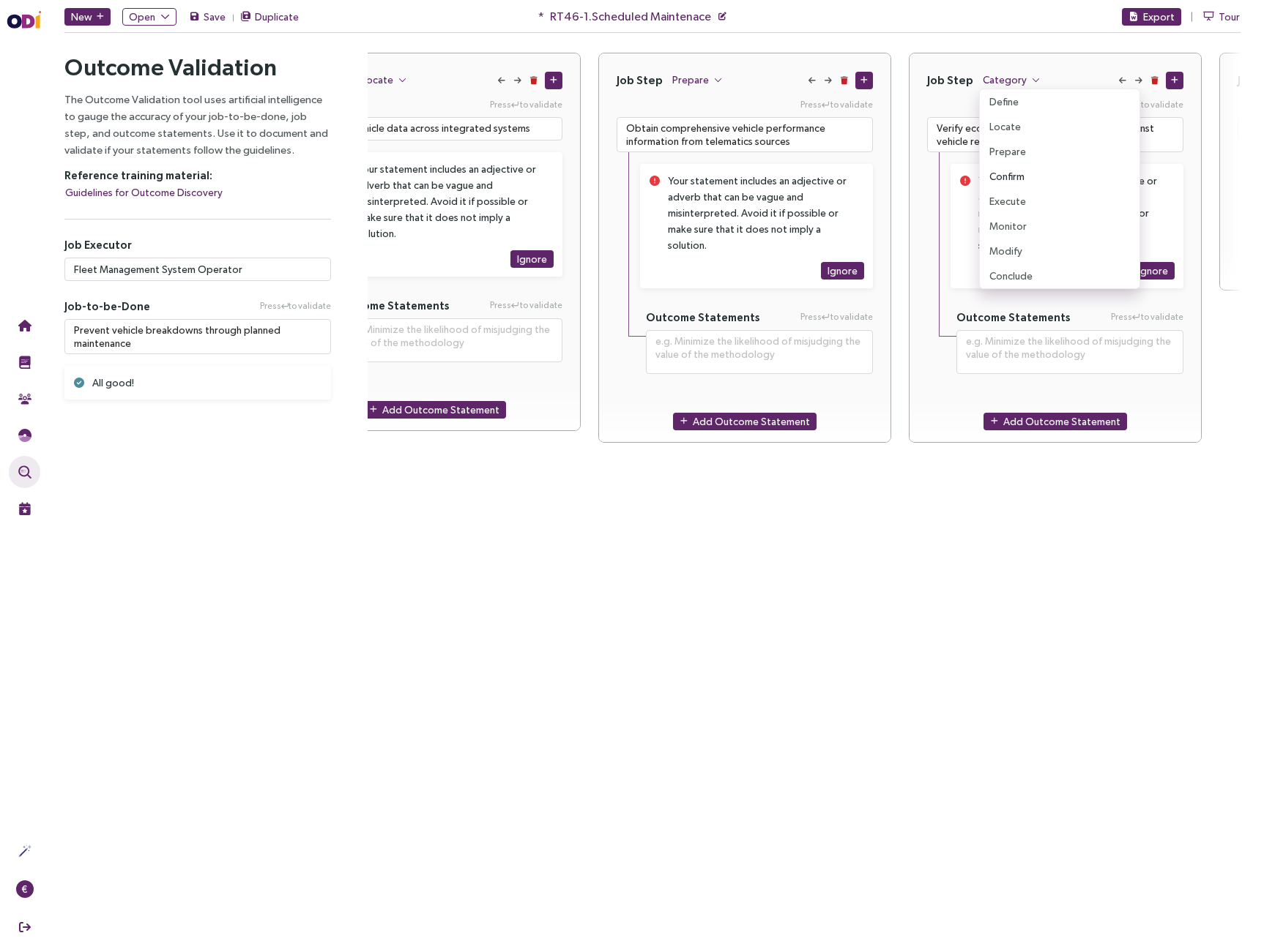
click at [1013, 173] on span "Confirm" at bounding box center [1007, 177] width 35 height 16
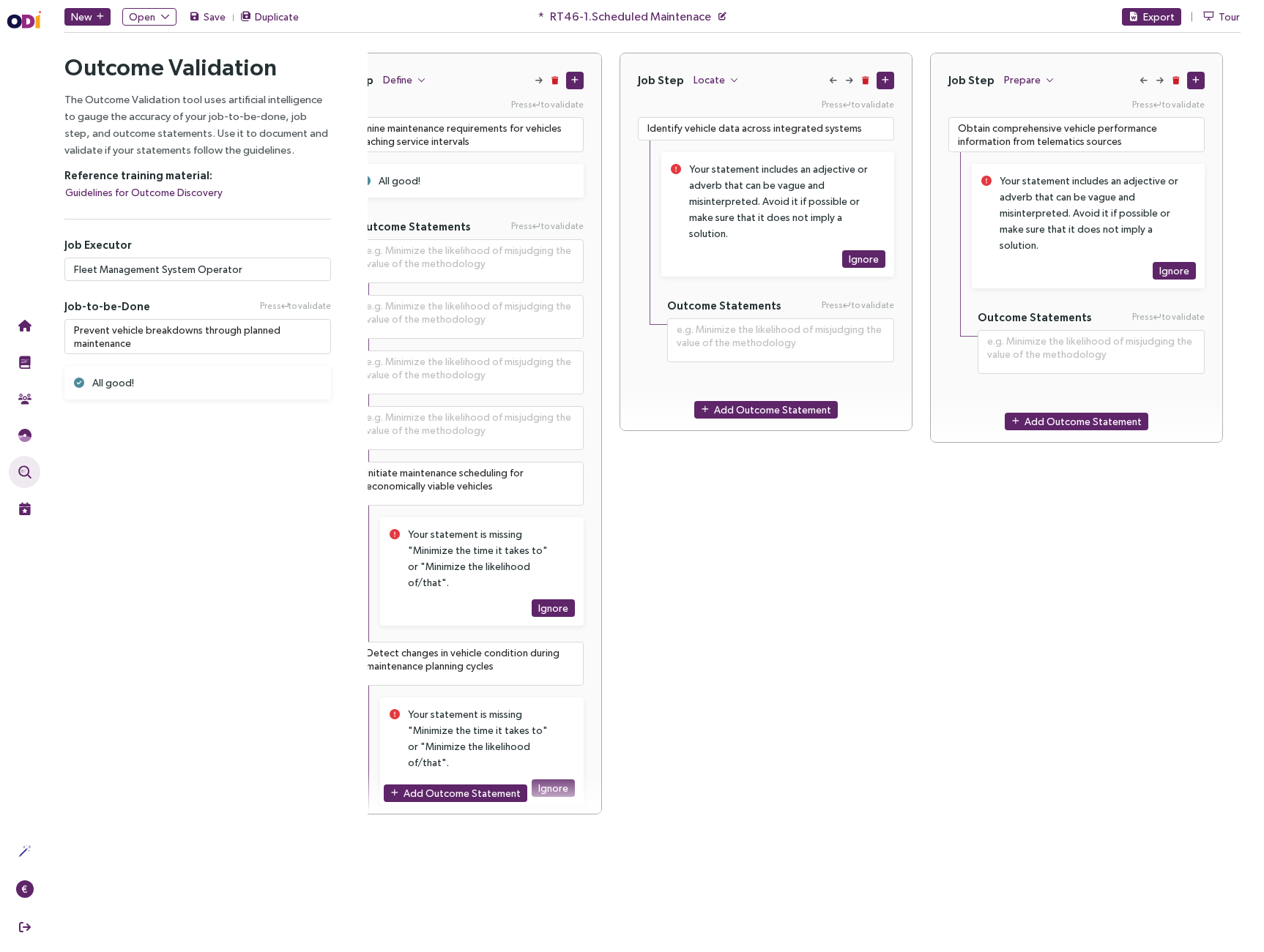
scroll to position [0, 0]
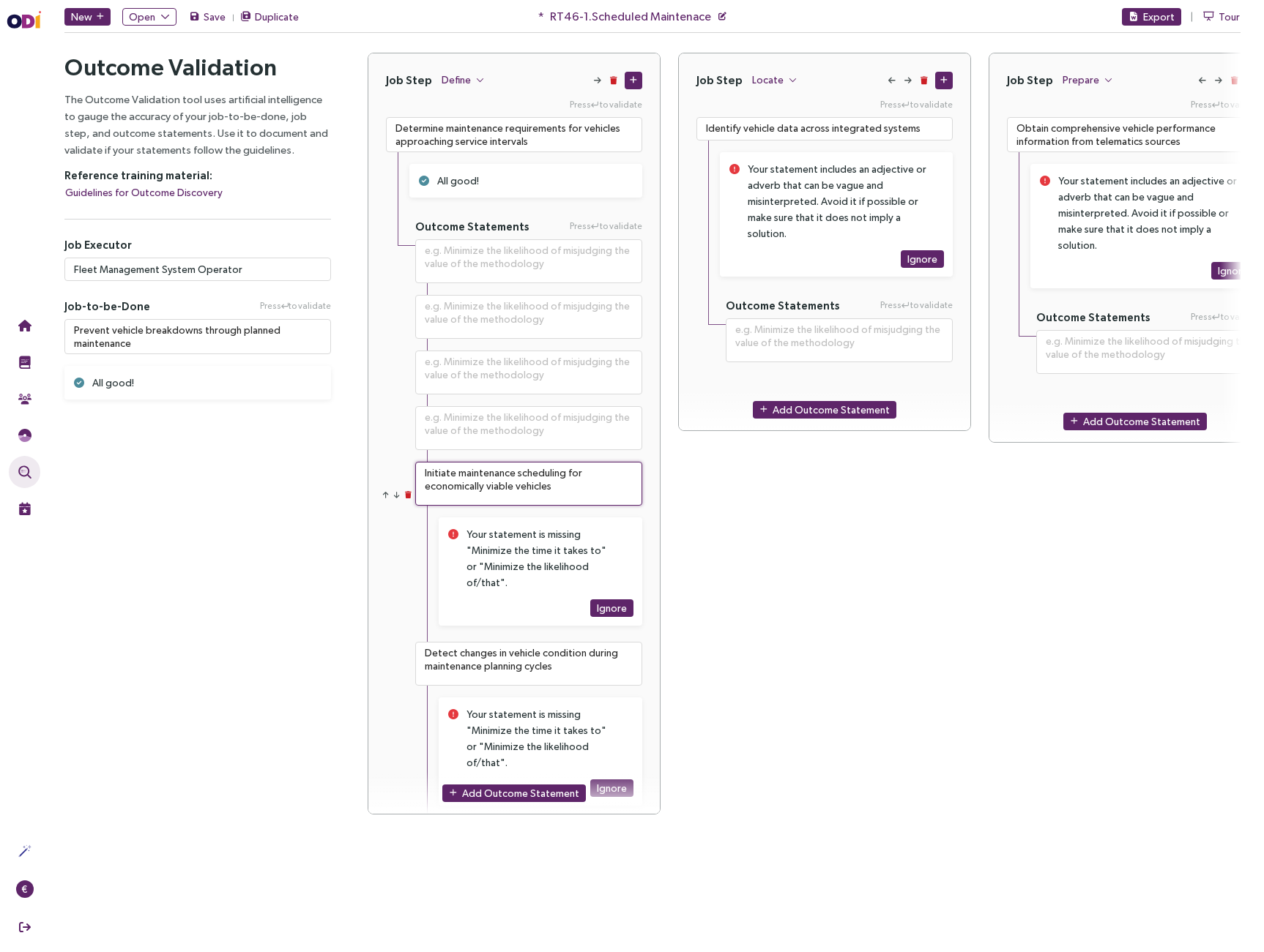
click at [526, 488] on textarea "Initiate maintenance scheduling for economically viable vehicles" at bounding box center [528, 484] width 227 height 44
type textarea "**********"
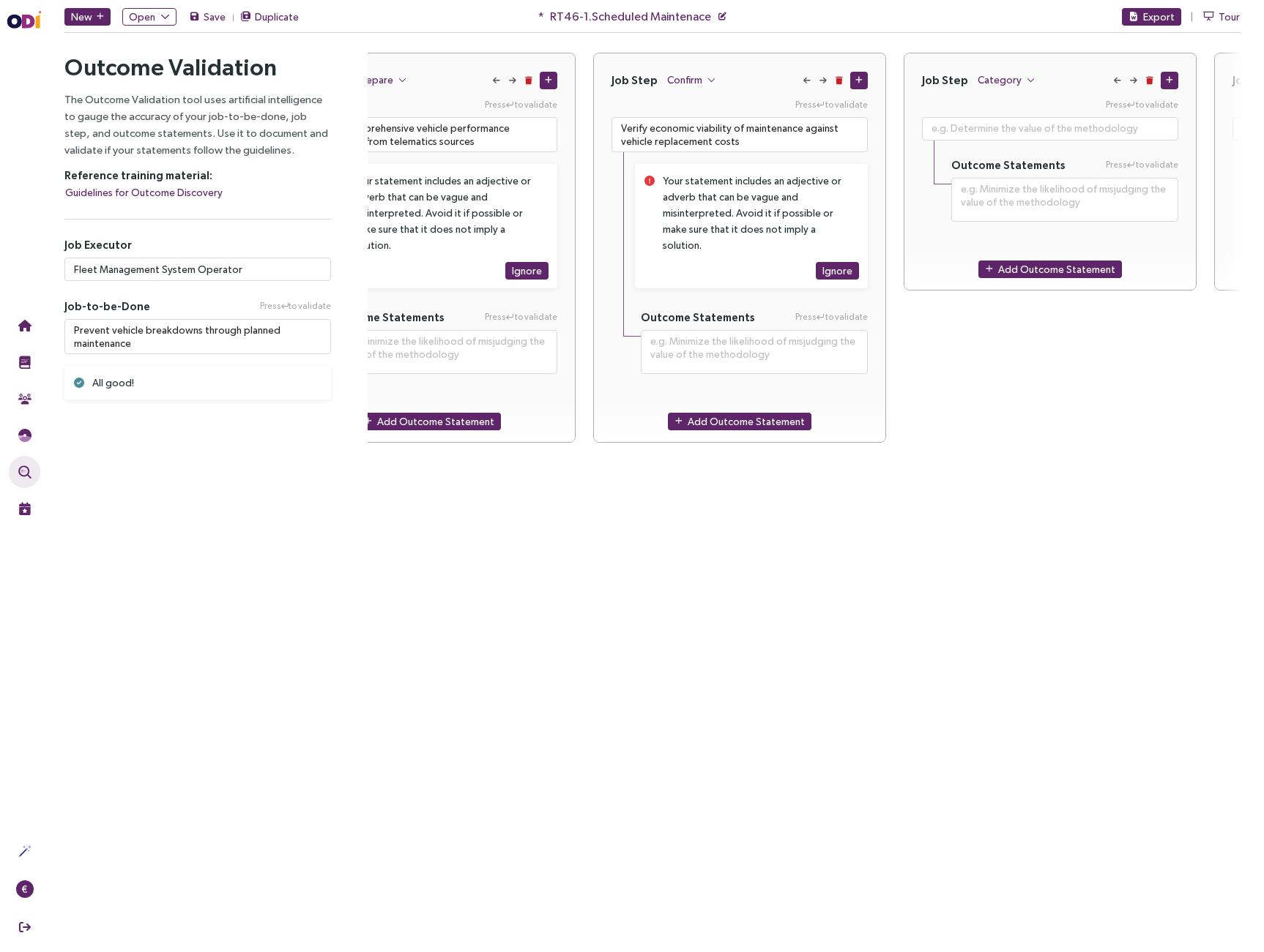
scroll to position [0, 811]
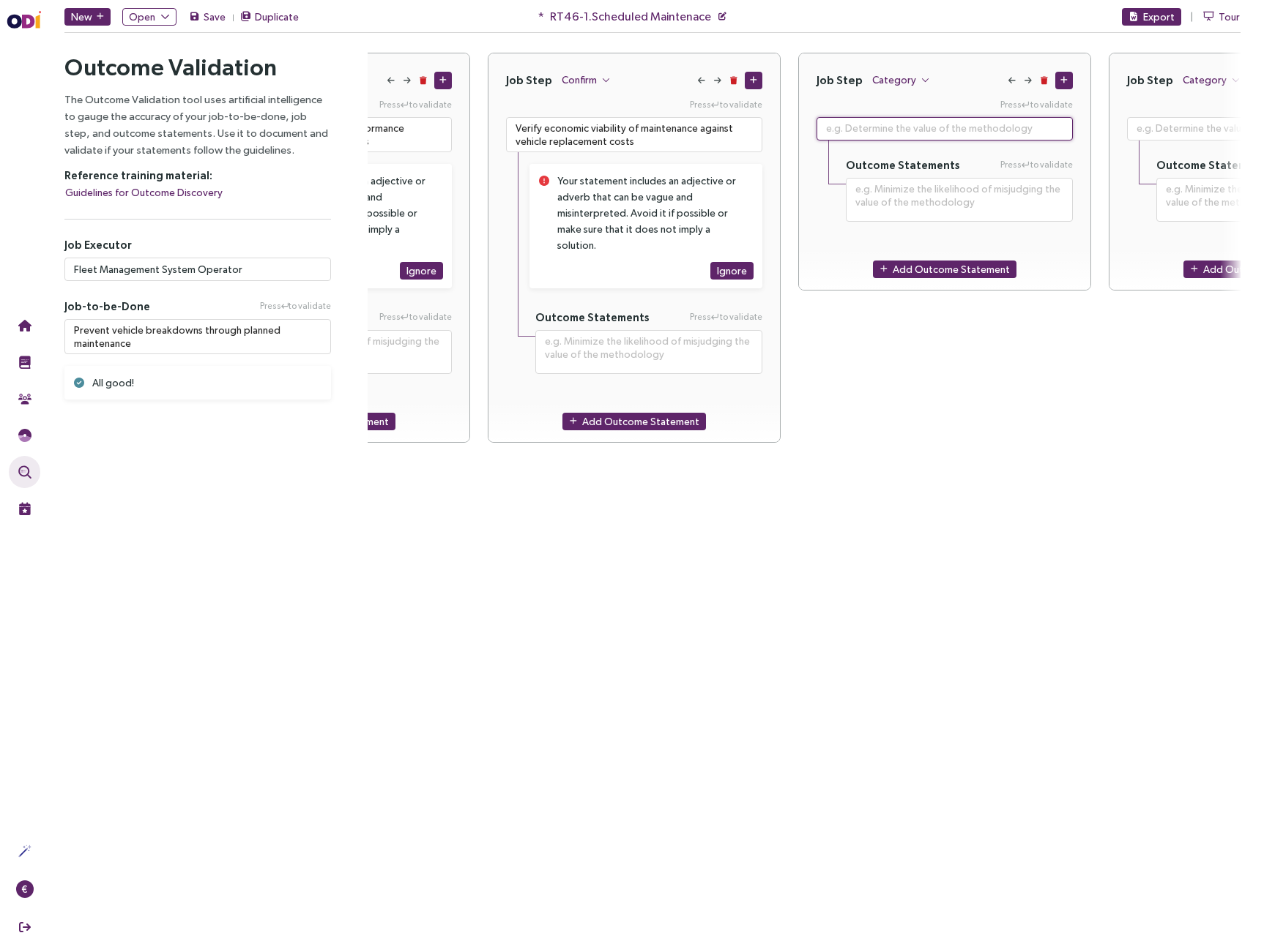
click at [852, 128] on textarea at bounding box center [944, 129] width 257 height 24
paste textarea "Initiate maintenance scheduling for economically viable vehicles"
type textarea "**********"
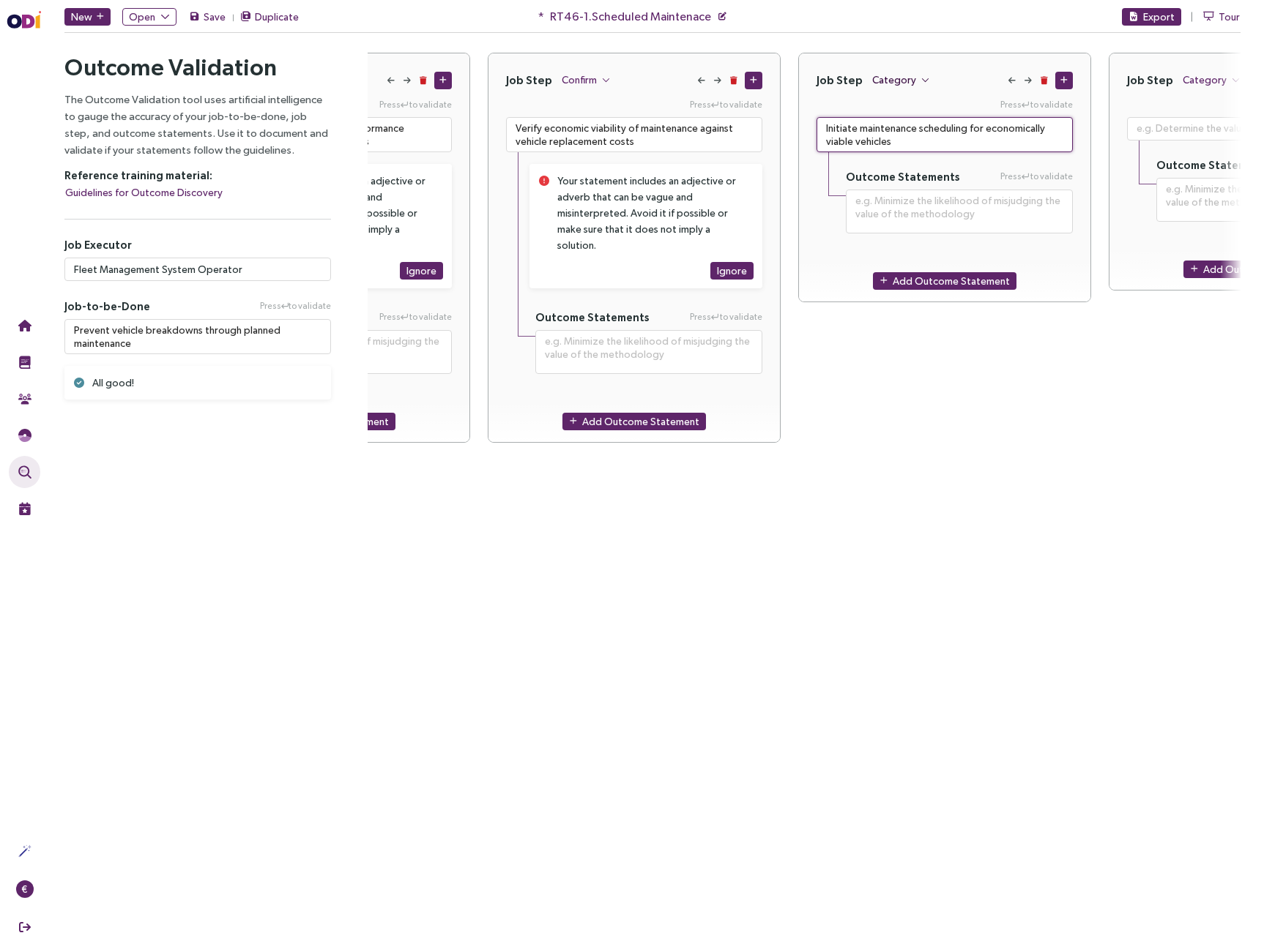
type textarea "Initiate maintenance scheduling for economically viable vehicles"
click at [891, 81] on span "Category" at bounding box center [894, 80] width 44 height 16
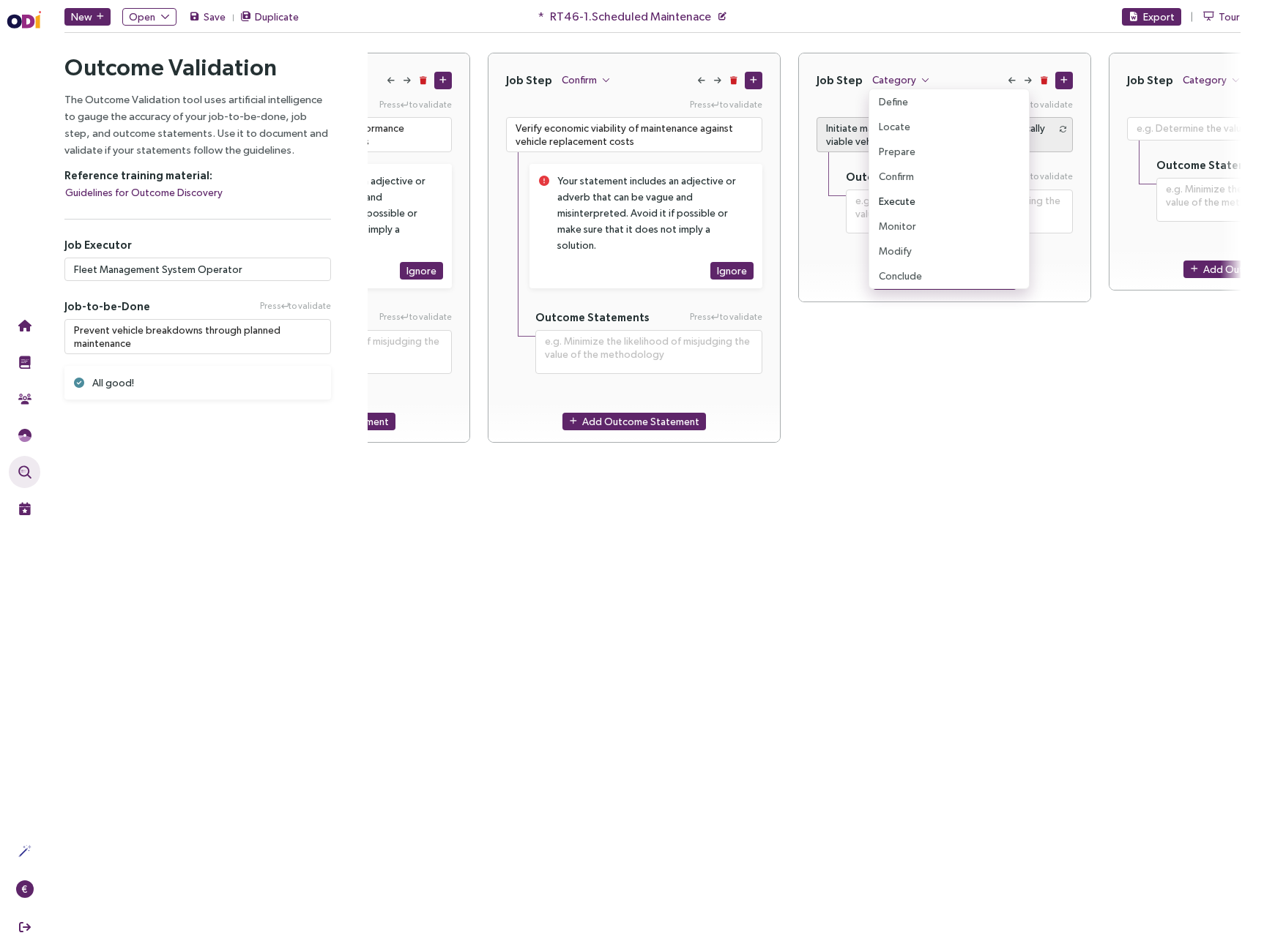
click at [900, 195] on span "Execute" at bounding box center [897, 201] width 36 height 16
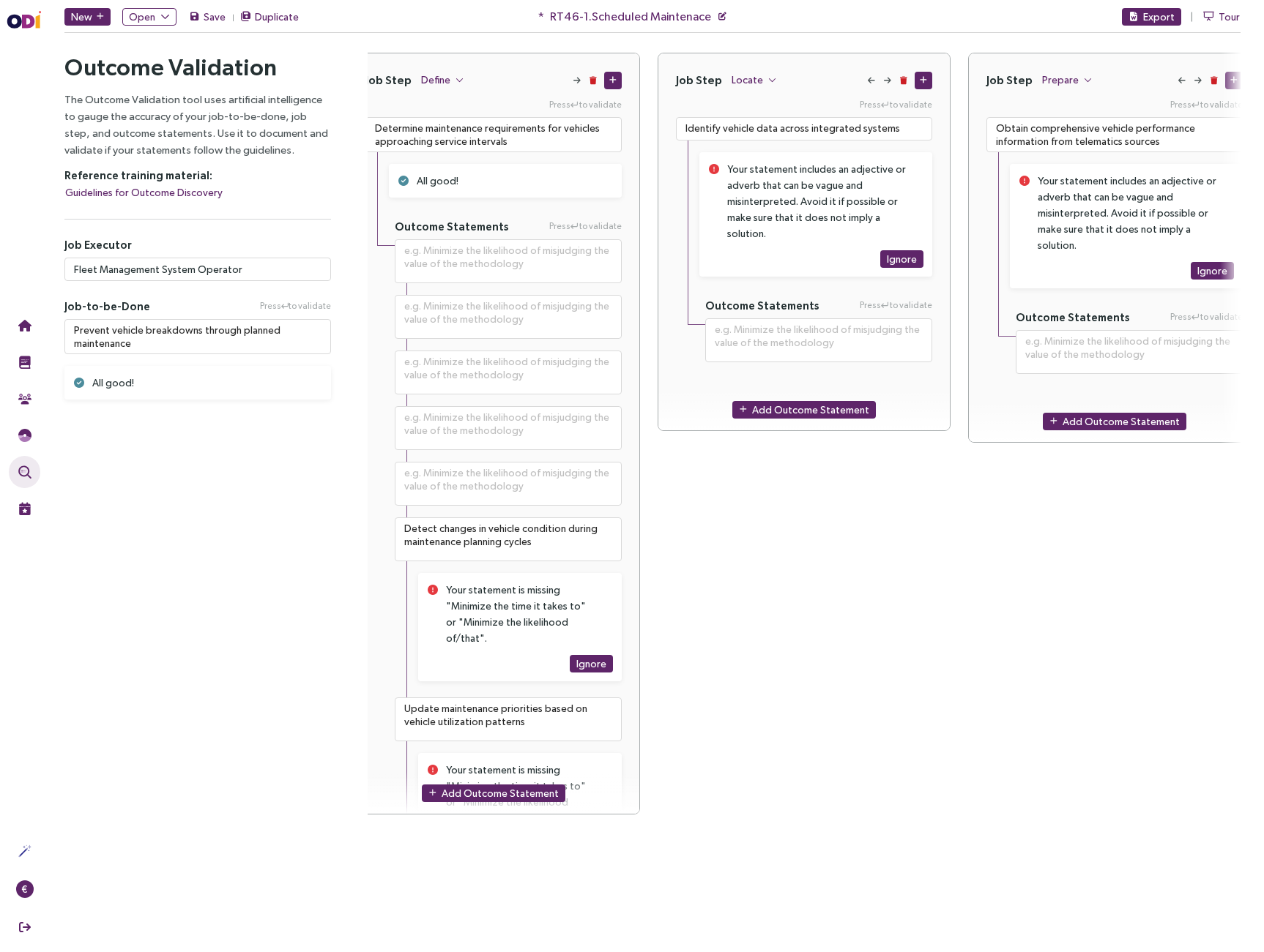
scroll to position [0, 19]
click at [491, 528] on textarea "Detect changes in vehicle condition during maintenance planning cycles" at bounding box center [509, 539] width 227 height 44
type textarea "**********"
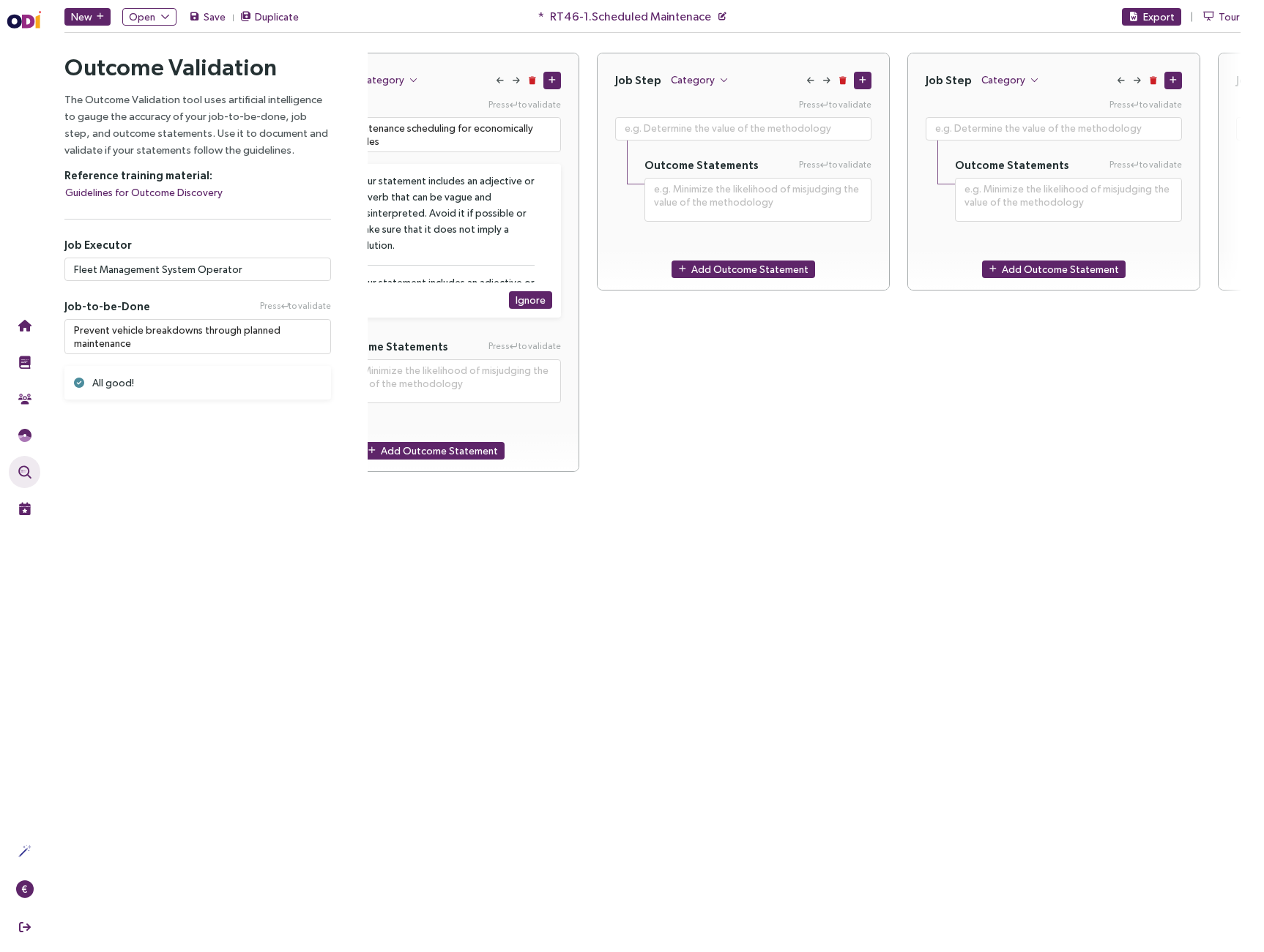
scroll to position [0, 1338]
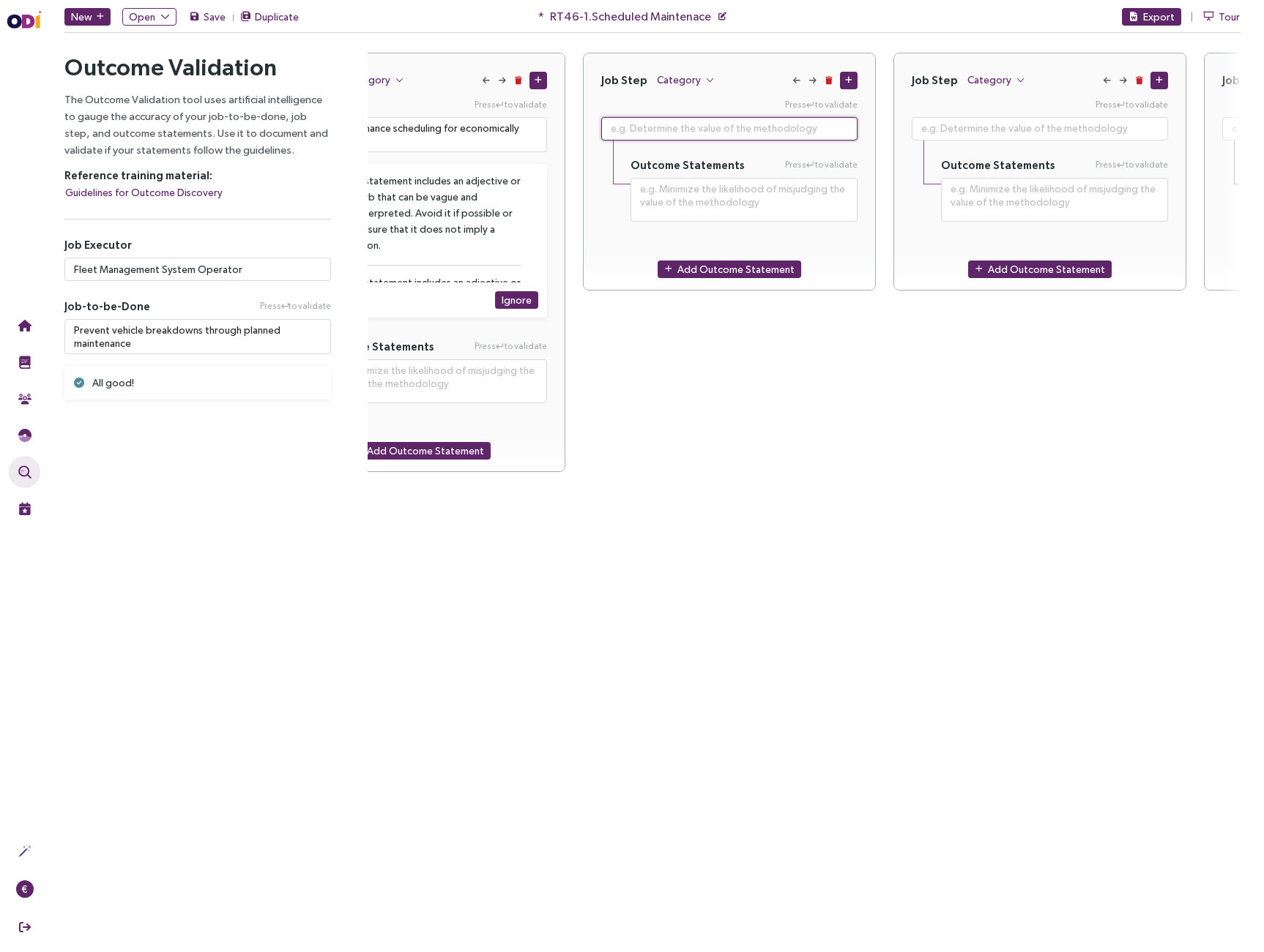
click at [759, 121] on textarea at bounding box center [729, 129] width 257 height 24
paste textarea "Detect changes in vehicle condition during maintenance planning cycles"
type textarea "**********"
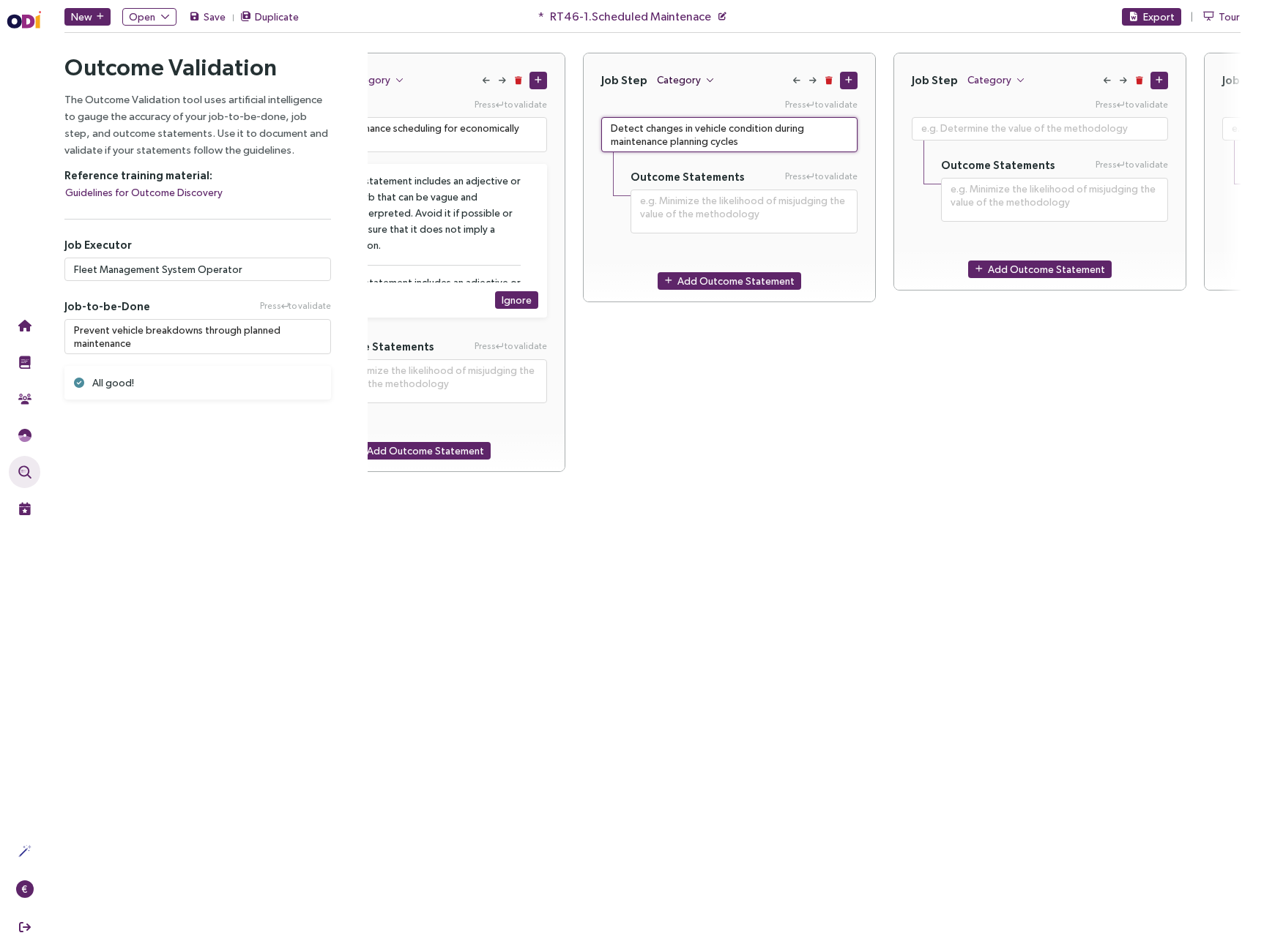
type textarea "Detect changes in vehicle condition during maintenance planning cycles"
click at [678, 79] on span "Category" at bounding box center [679, 80] width 44 height 16
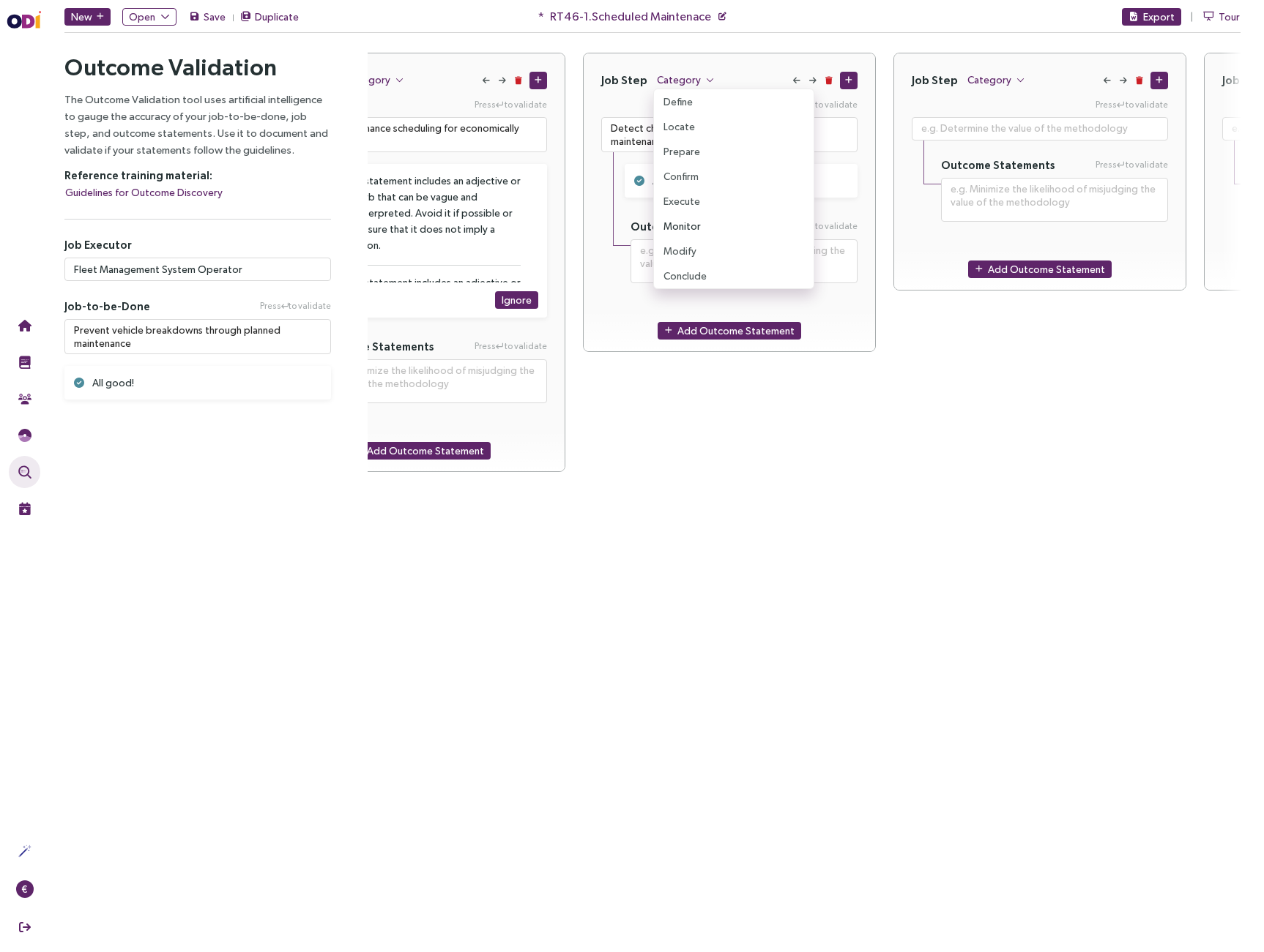
click at [683, 219] on span "Monitor" at bounding box center [682, 227] width 37 height 16
click at [381, 74] on span "Category" at bounding box center [368, 80] width 44 height 16
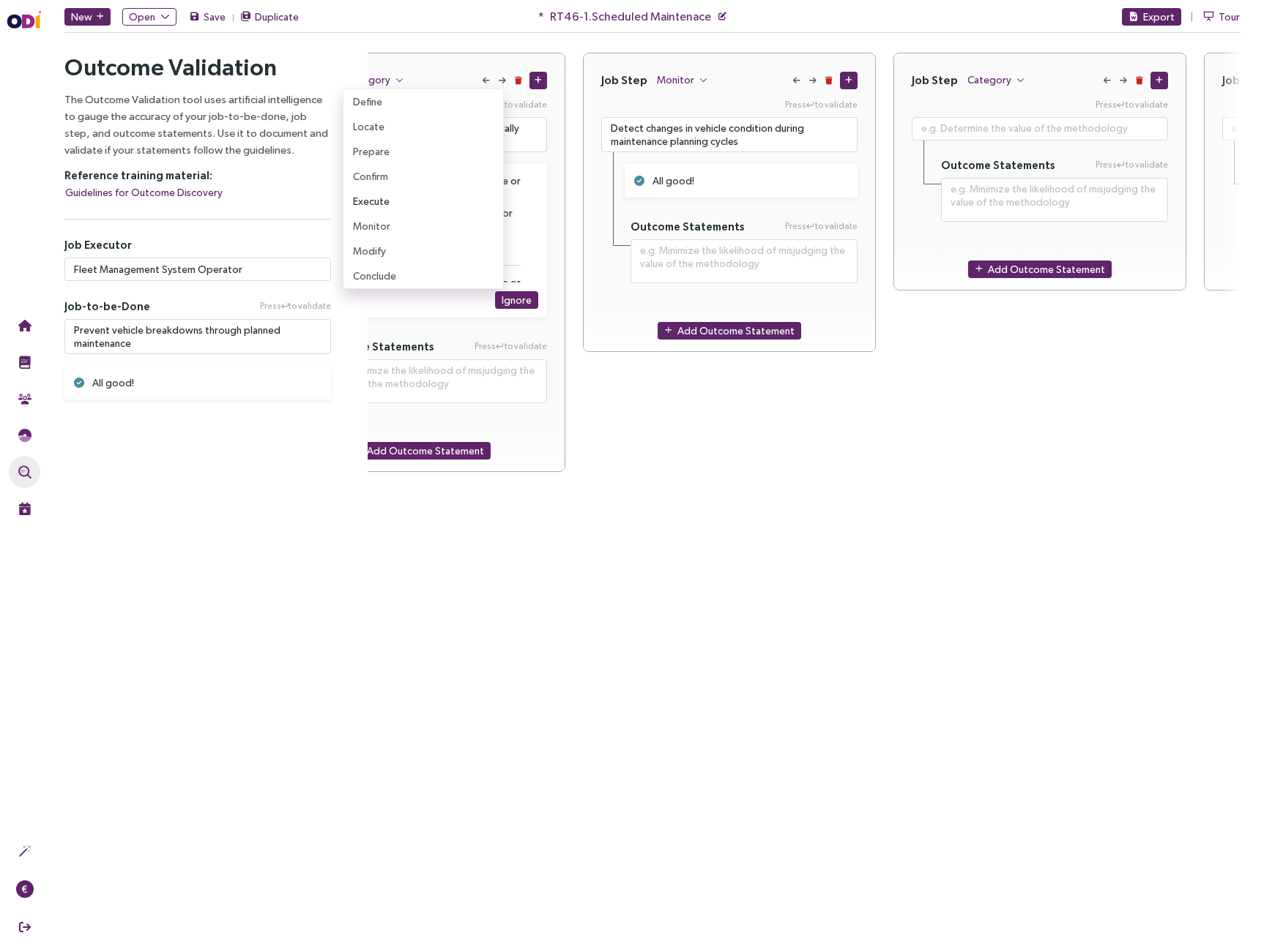
click at [383, 202] on span "Execute" at bounding box center [371, 201] width 36 height 16
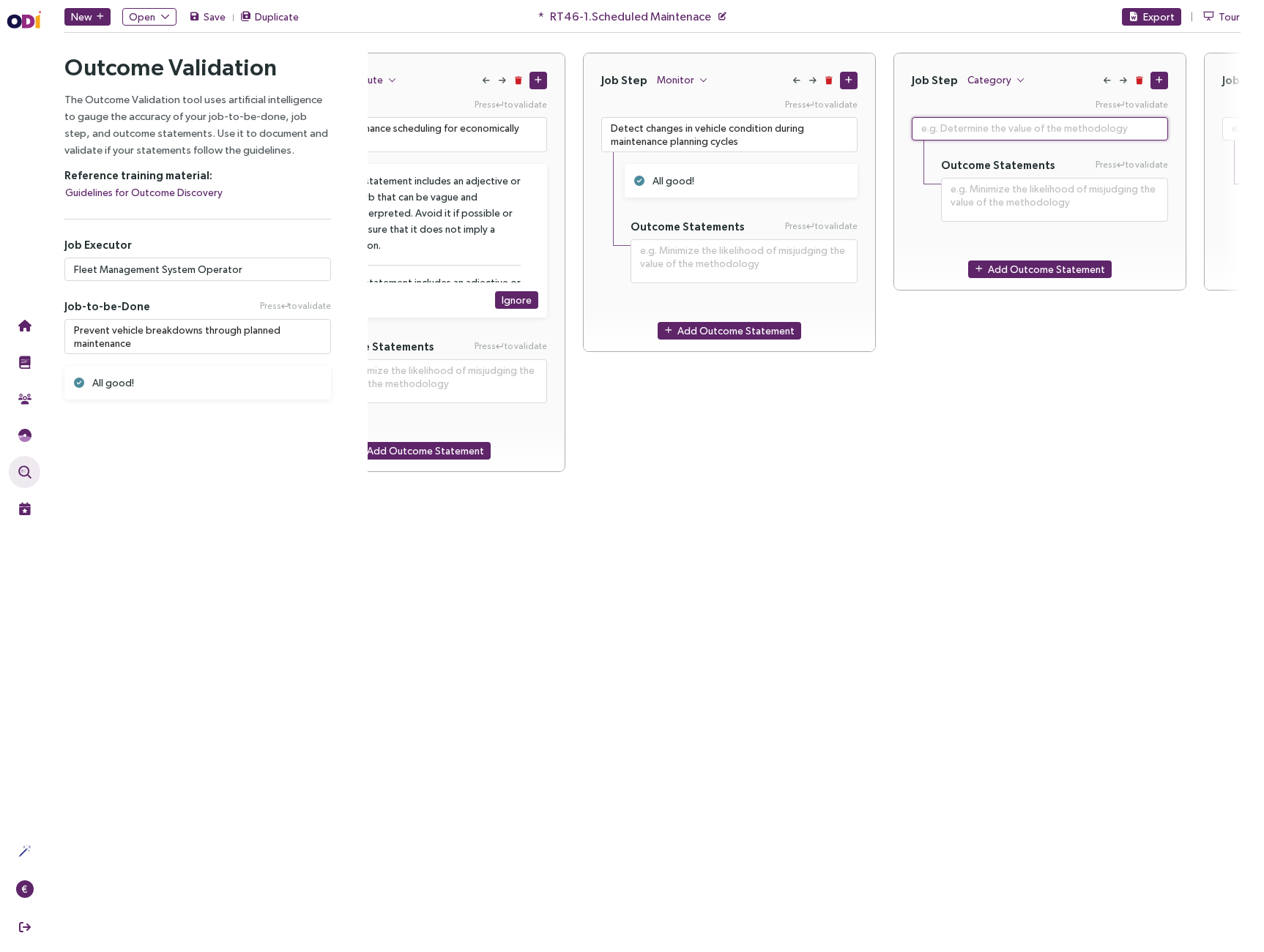
click at [1008, 132] on textarea at bounding box center [1039, 129] width 257 height 24
click at [999, 85] on span "Category" at bounding box center [989, 80] width 44 height 16
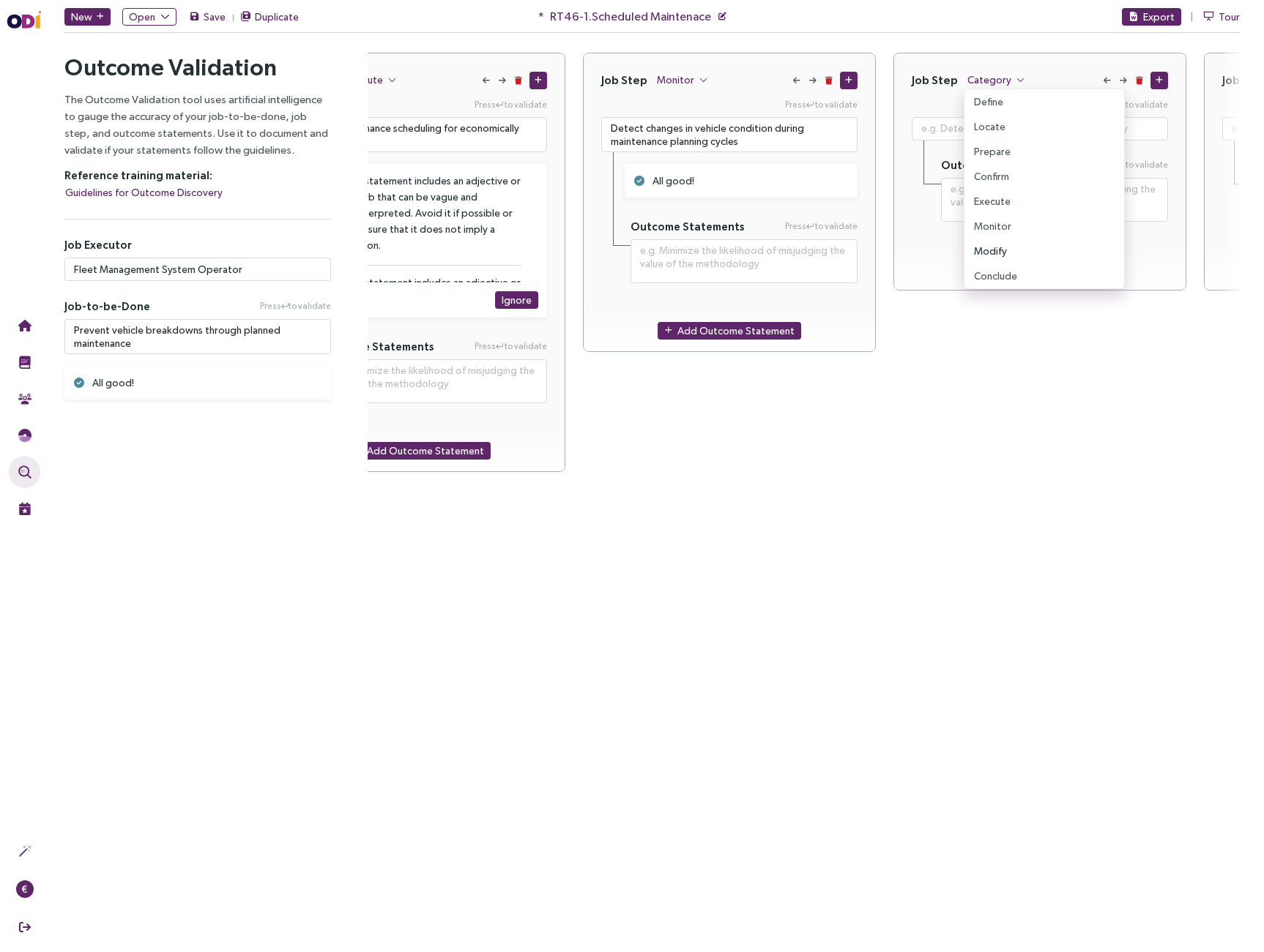
click at [993, 254] on span "Modify" at bounding box center [990, 251] width 33 height 16
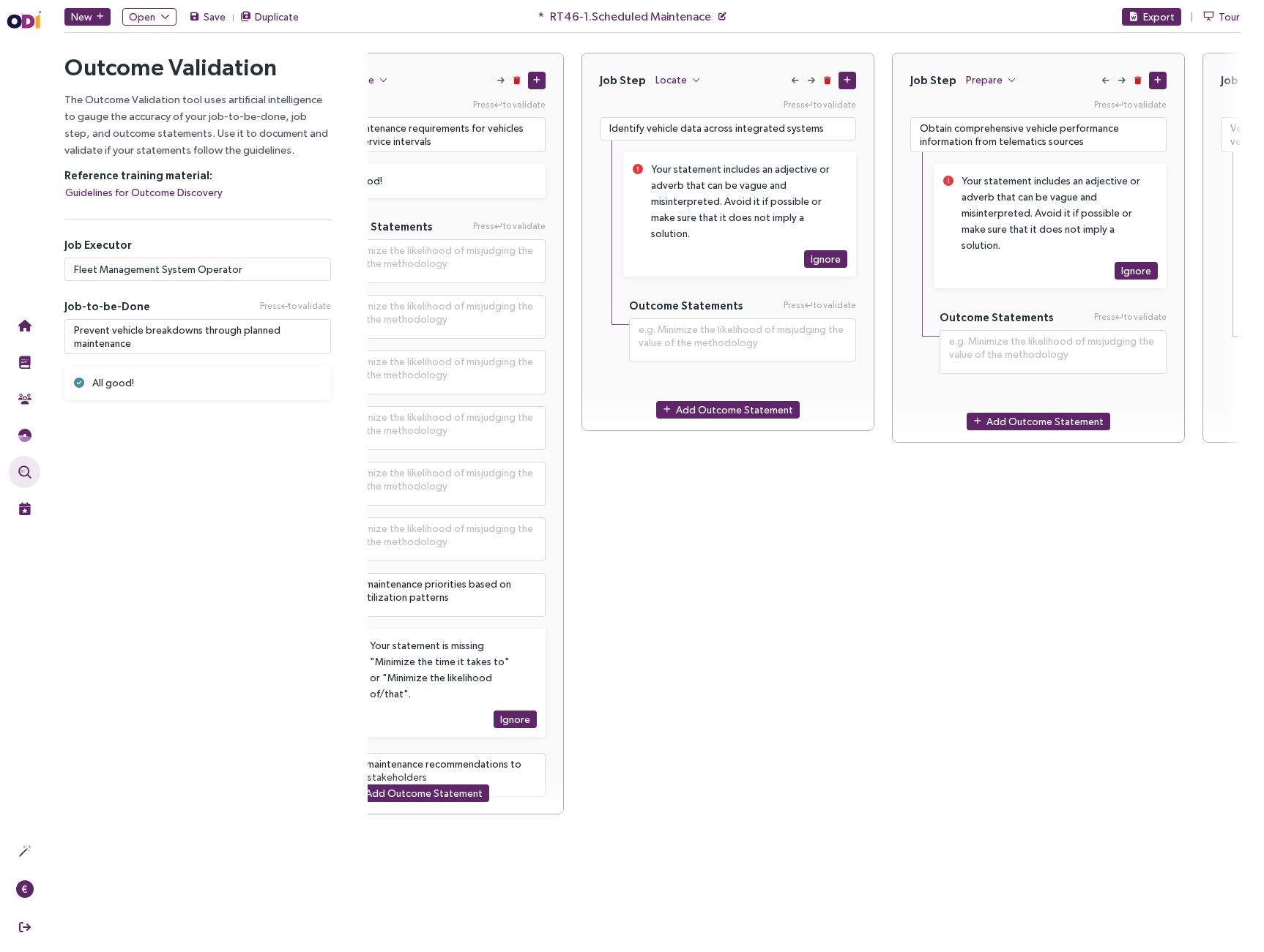
scroll to position [0, 73]
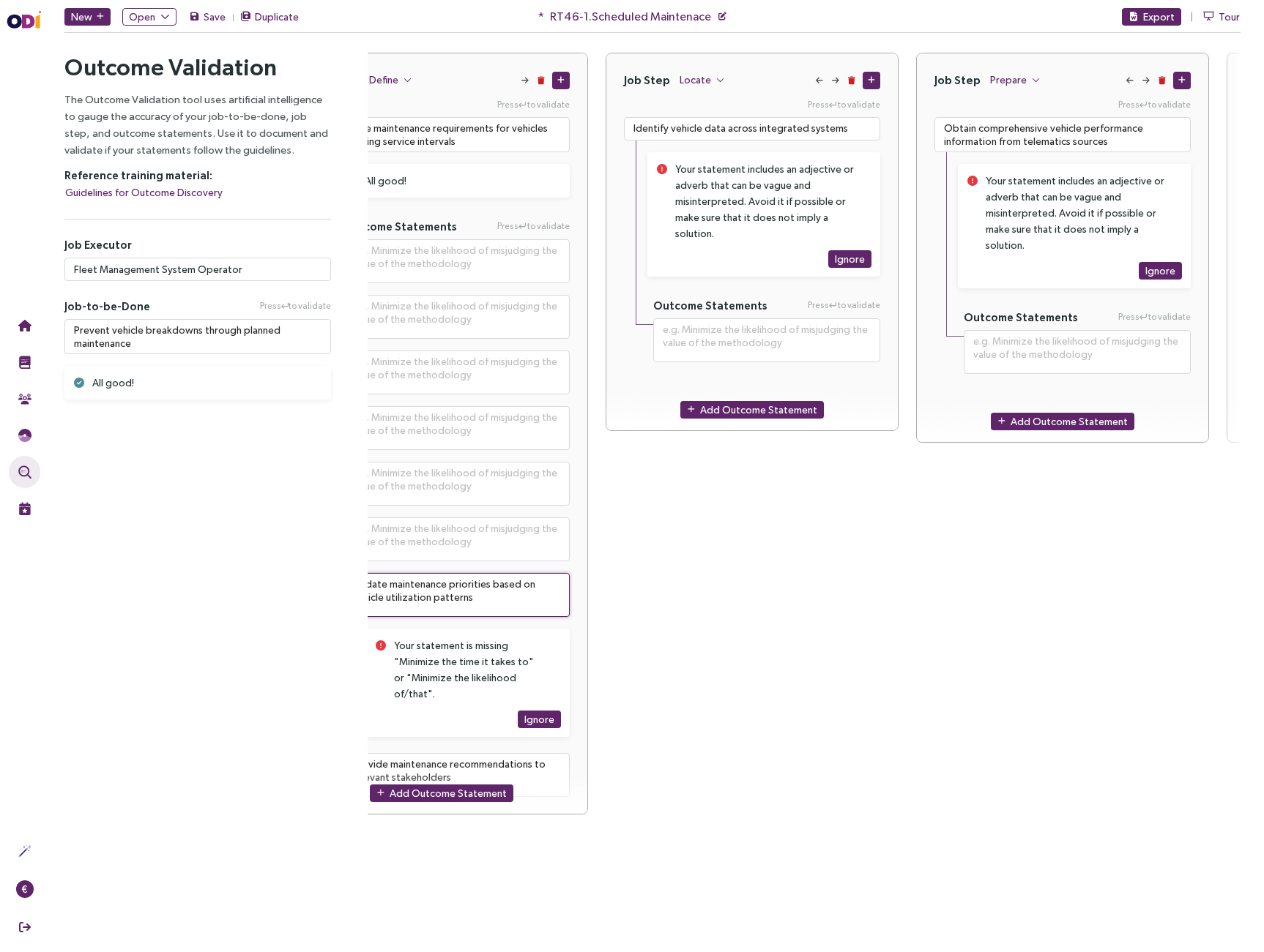
click at [451, 597] on textarea "Update maintenance priorities based on vehicle utilization patterns" at bounding box center [456, 595] width 227 height 44
type textarea "**********"
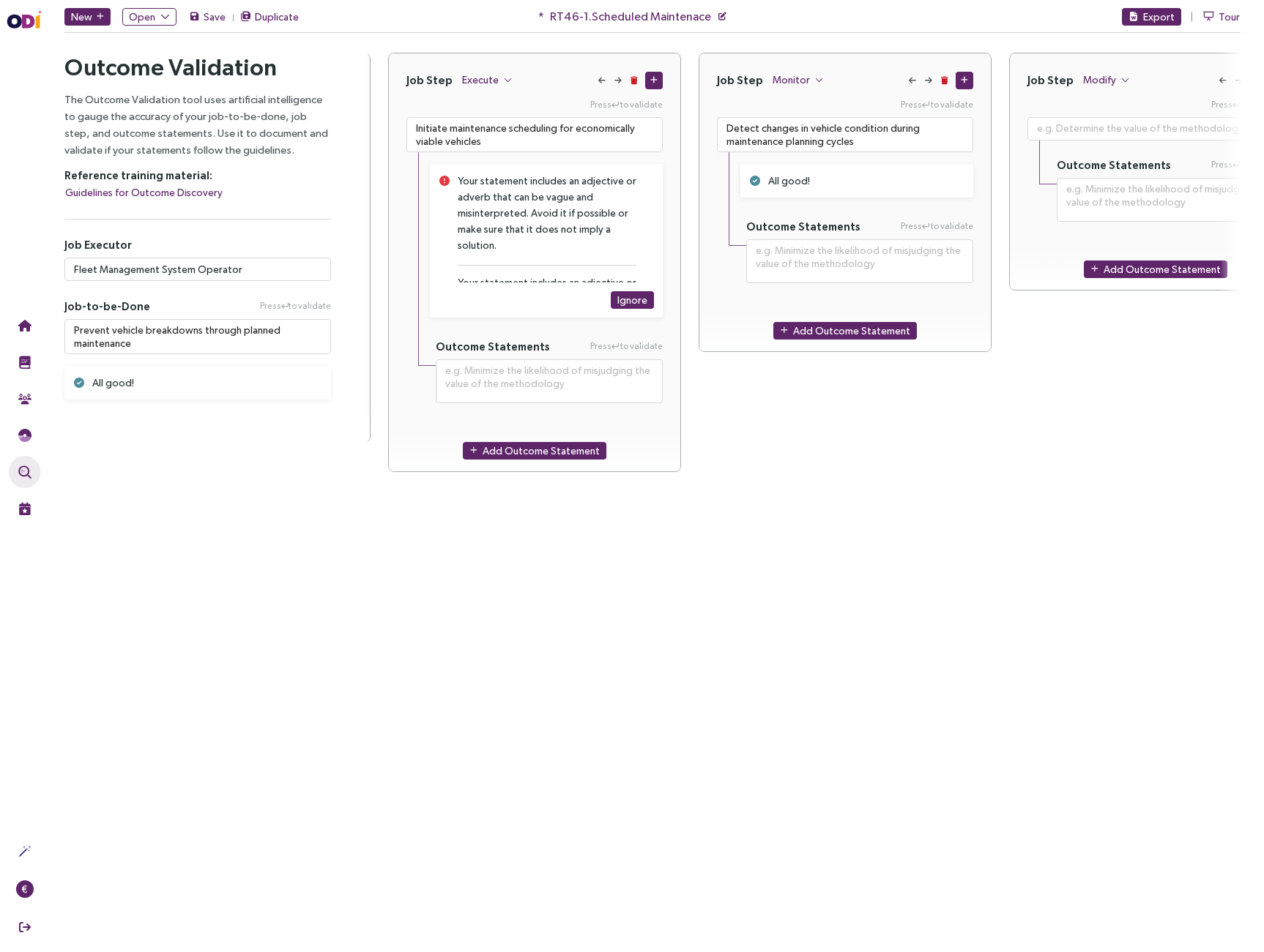
scroll to position [0, 1403]
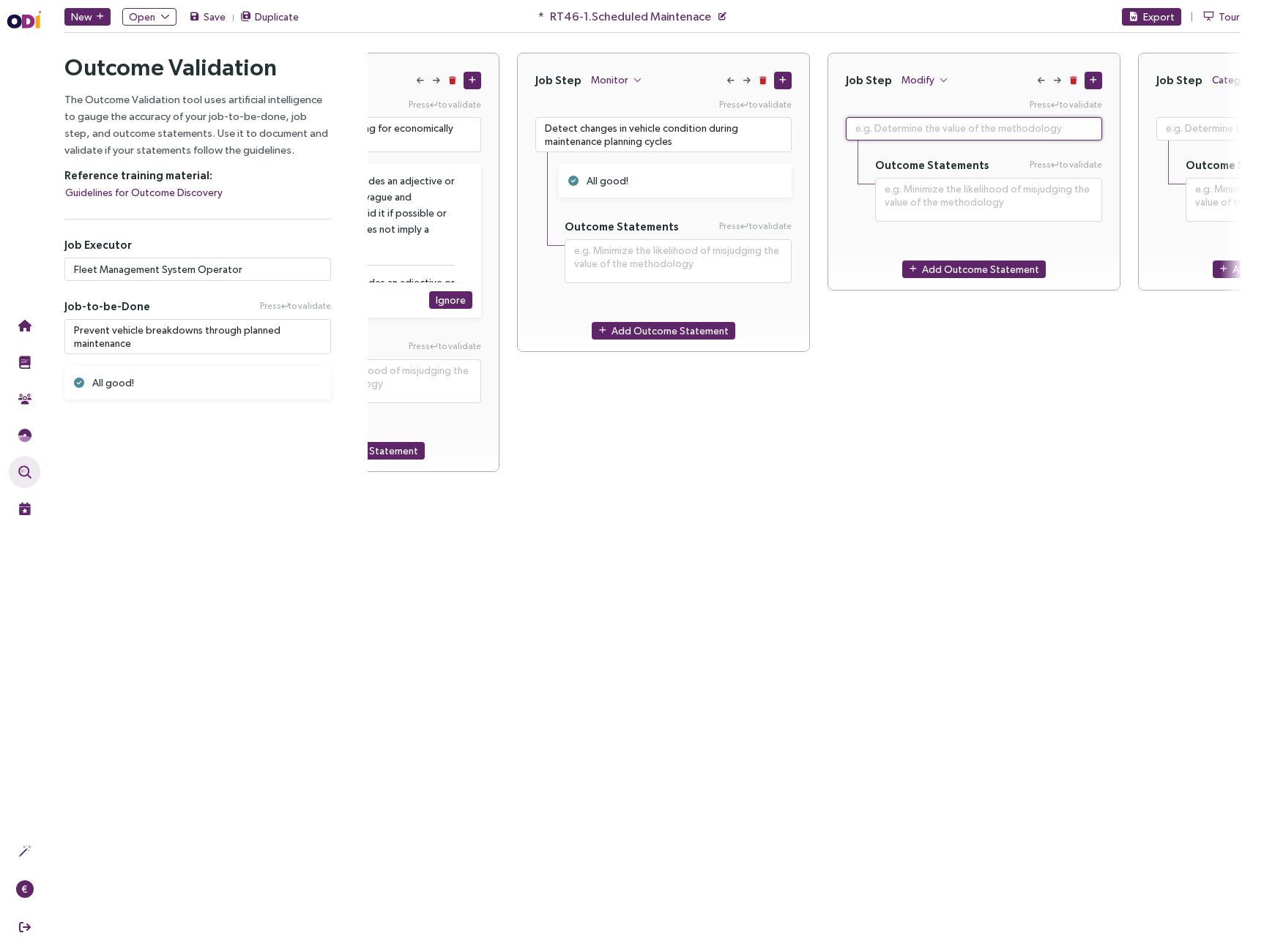
click at [906, 131] on textarea at bounding box center [974, 129] width 257 height 24
paste textarea "Update maintenance priorities based on vehicle utilization patterns"
type textarea "**********"
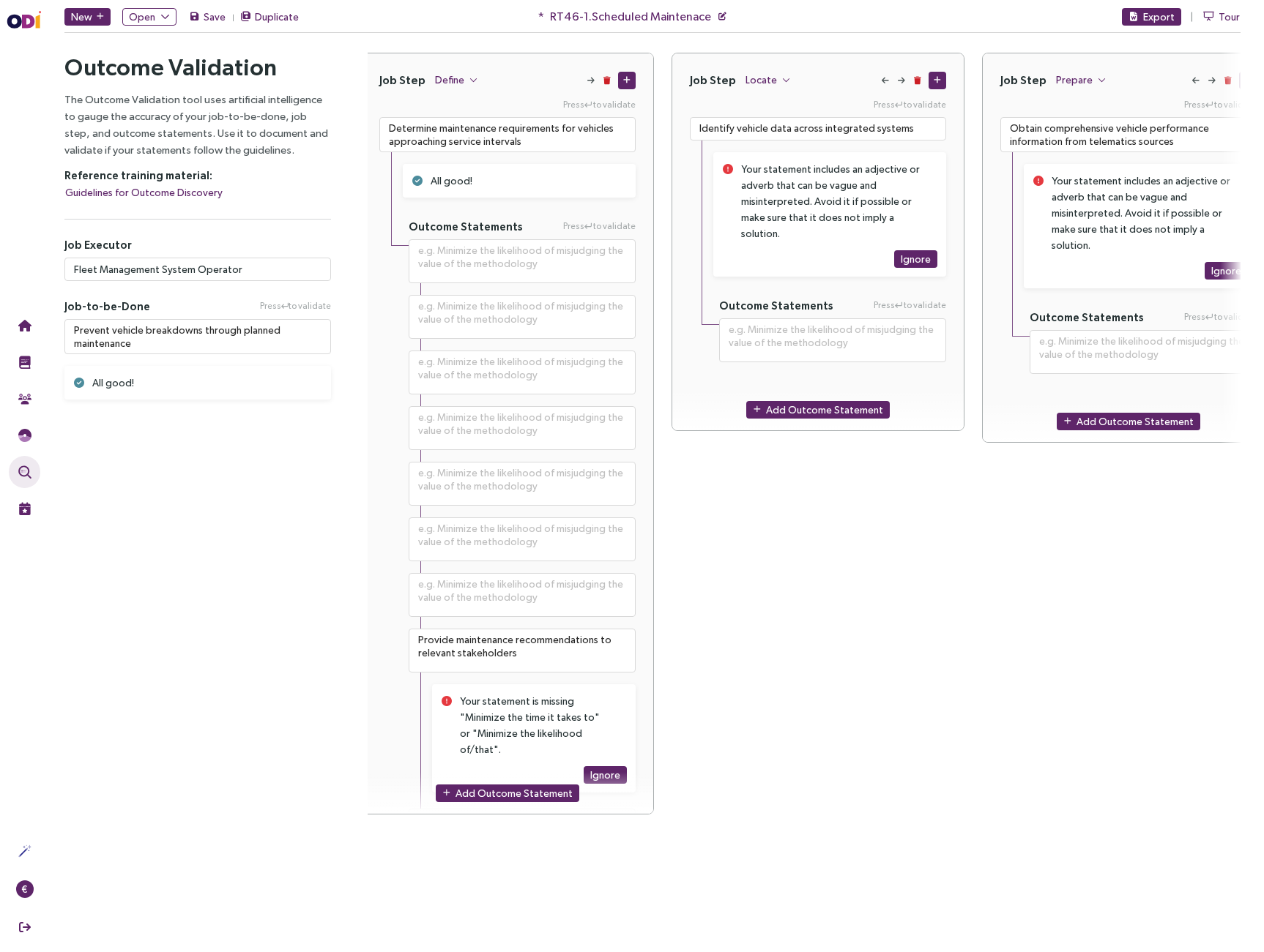
scroll to position [0, 0]
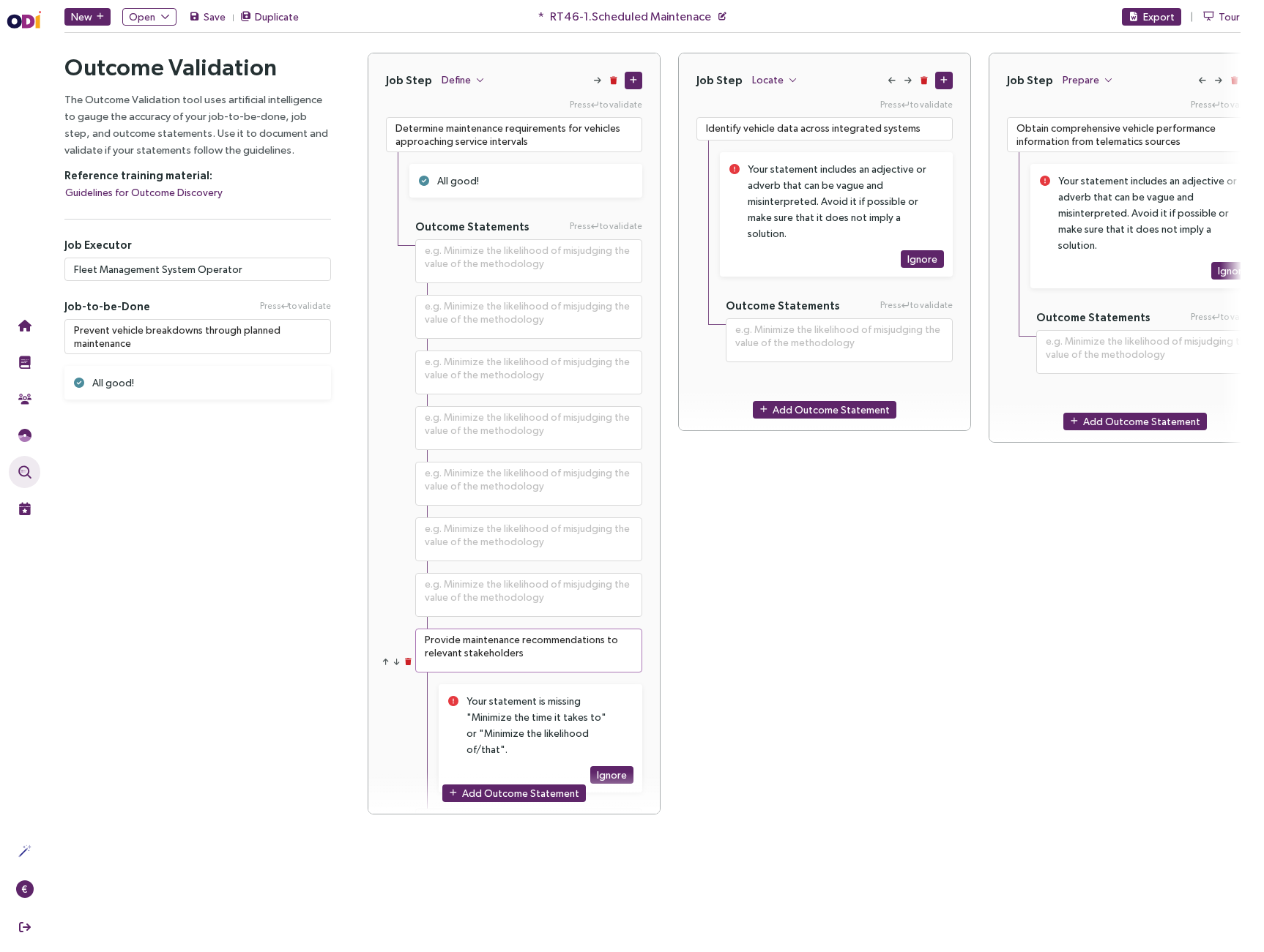
type textarea "Update maintenance priorities based on vehicle utilization patterns"
click at [498, 660] on textarea "Provide maintenance recommendations to relevant stakeholders" at bounding box center [528, 650] width 227 height 44
type textarea "**********"
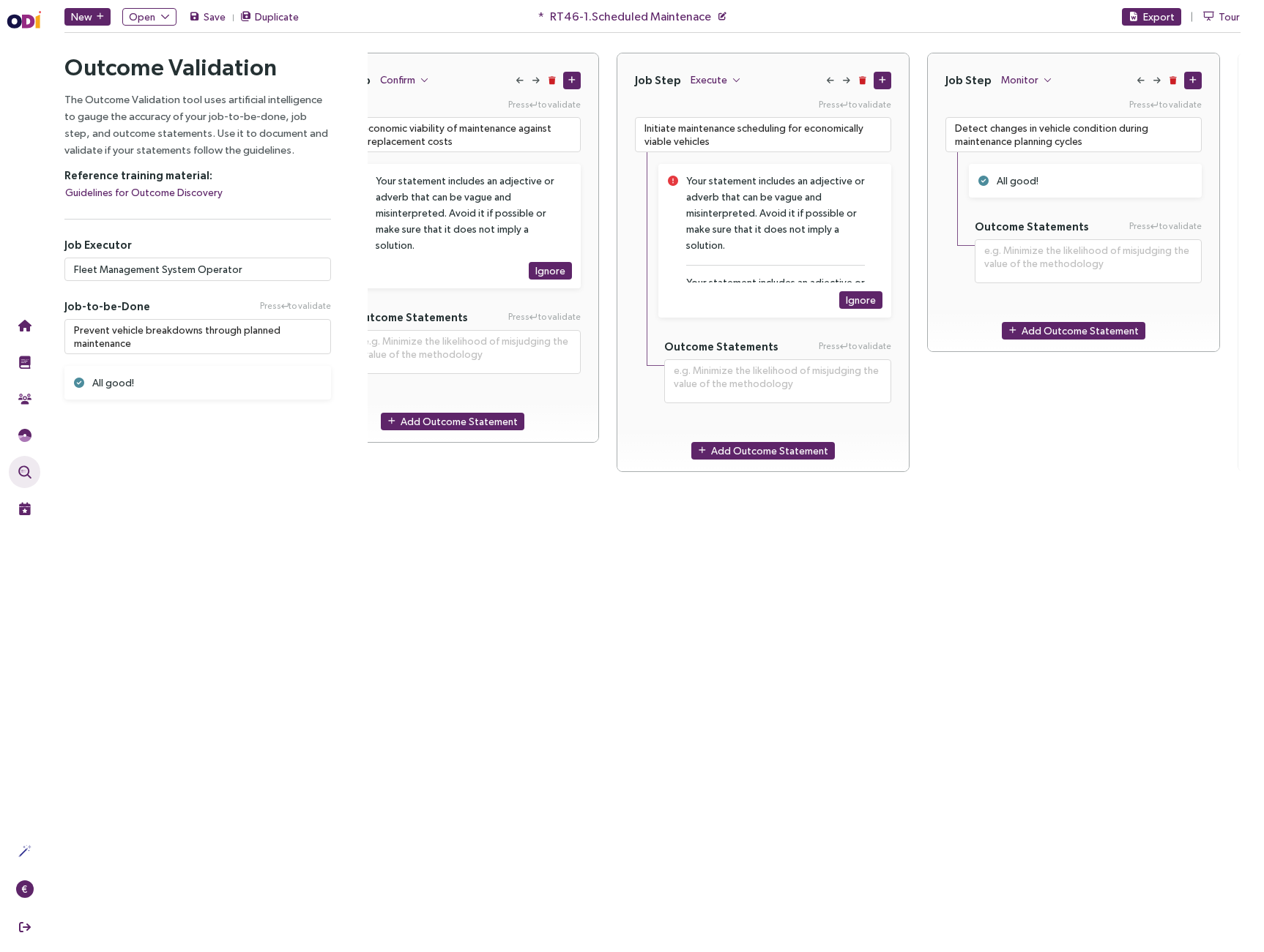
scroll to position [0, 1593]
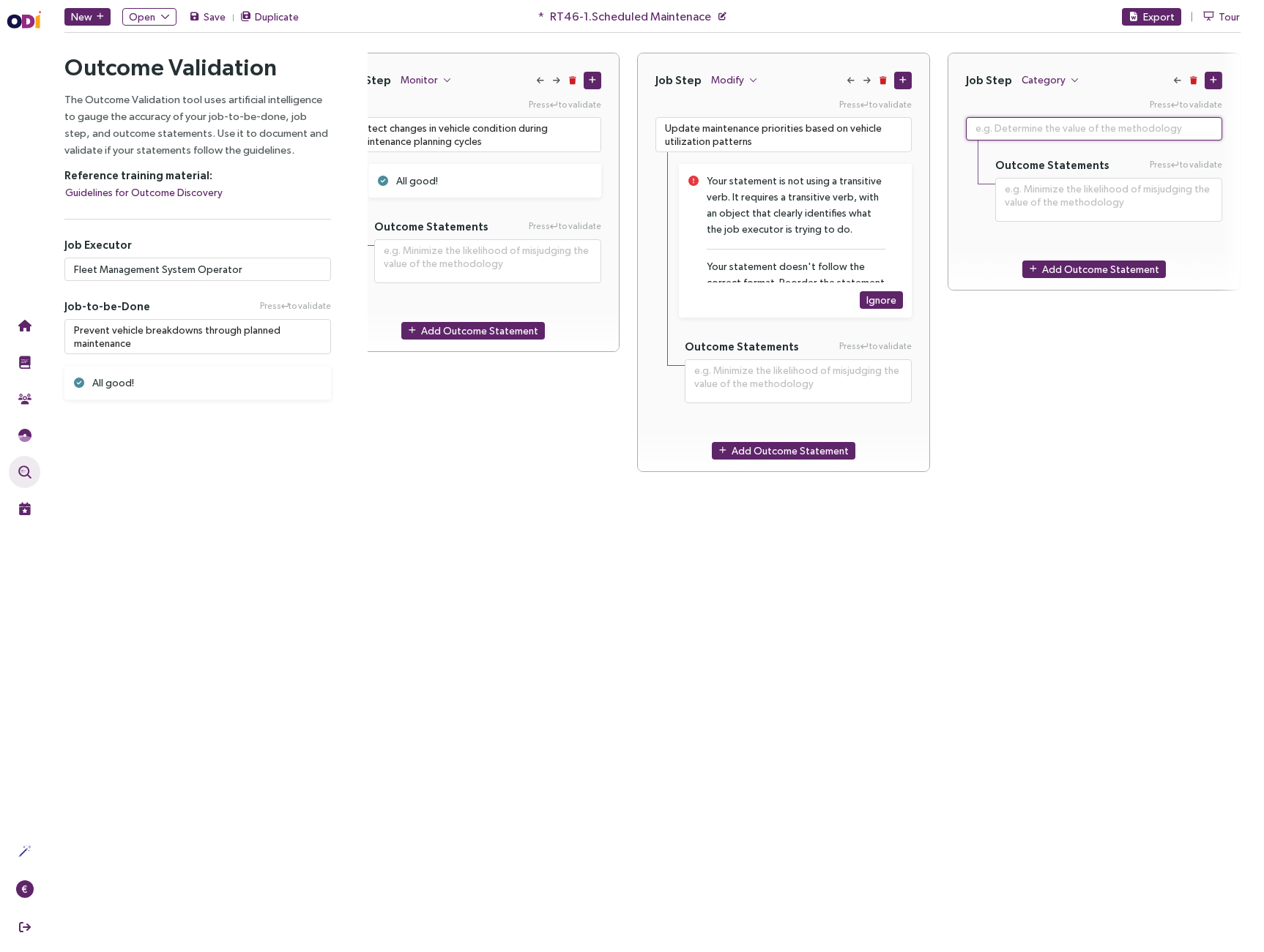
click at [1047, 127] on textarea at bounding box center [1094, 129] width 257 height 24
paste textarea "Provide maintenance recommendations to relevant stakeholders"
type textarea "**********"
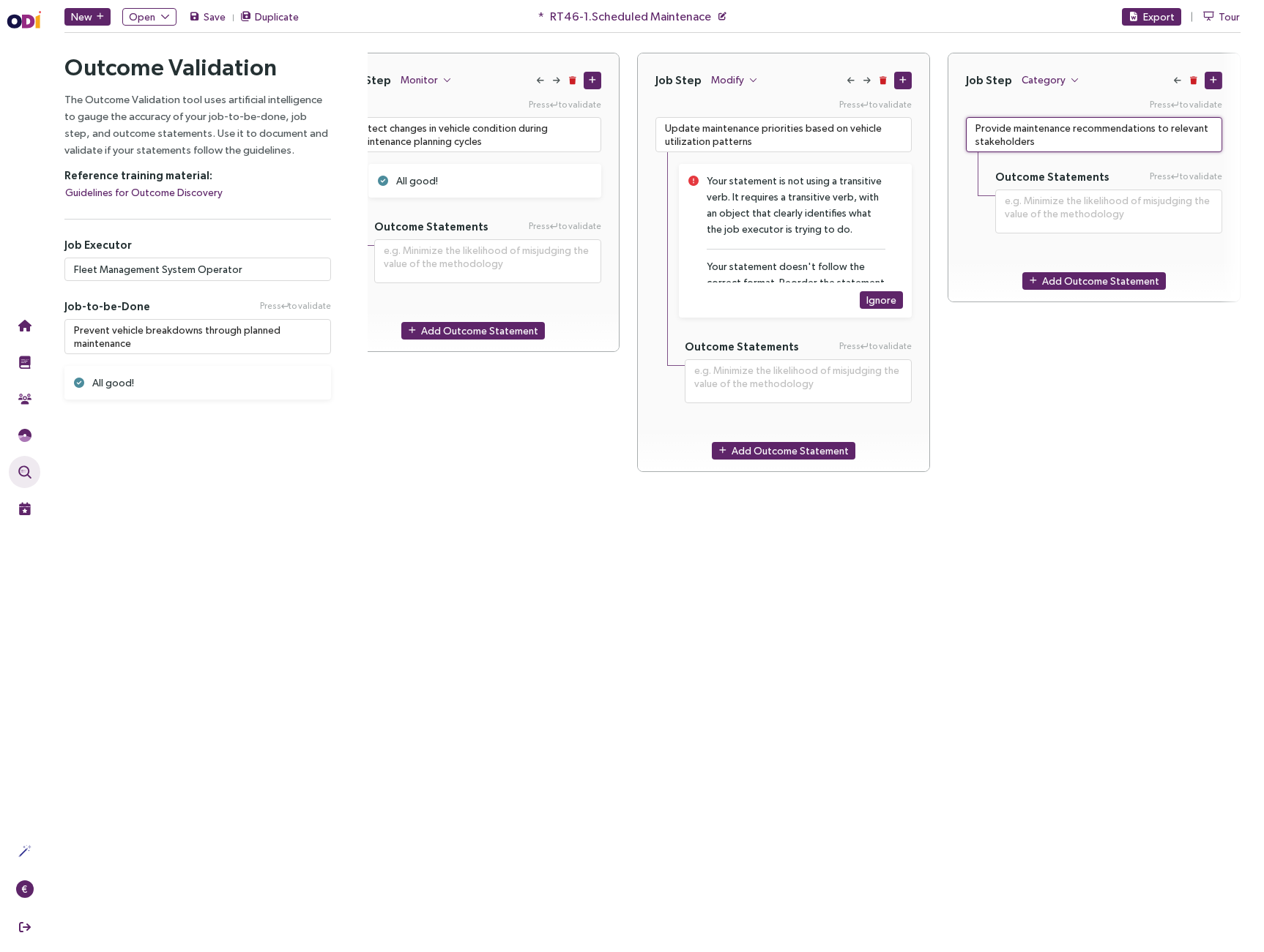
type textarea "Provide maintenance recommendations to relevant stakeholders"
click at [999, 470] on div "Job Step Category Press to validate Provide maintenance recommendations to rele…" at bounding box center [1094, 425] width 293 height 745
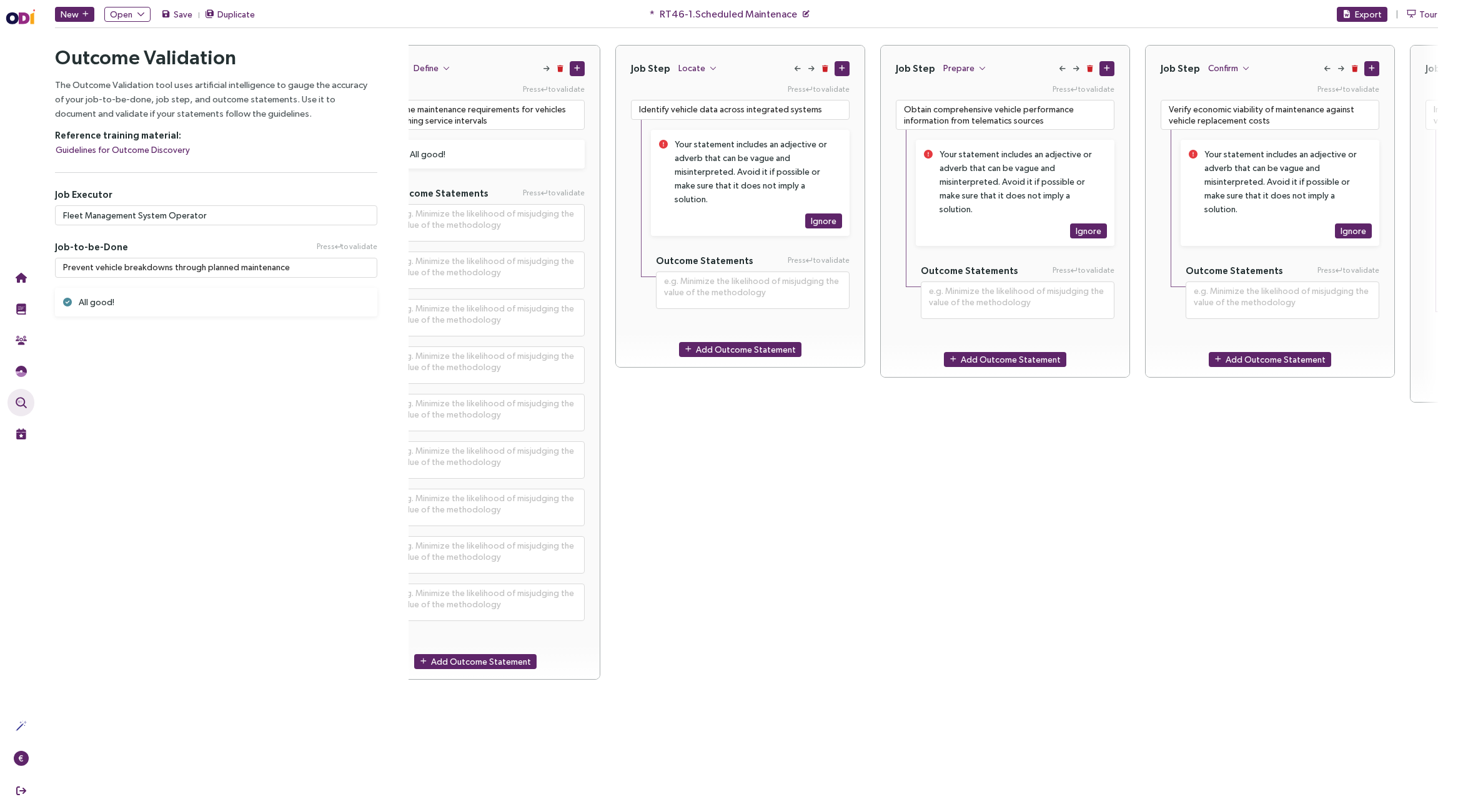
scroll to position [0, 0]
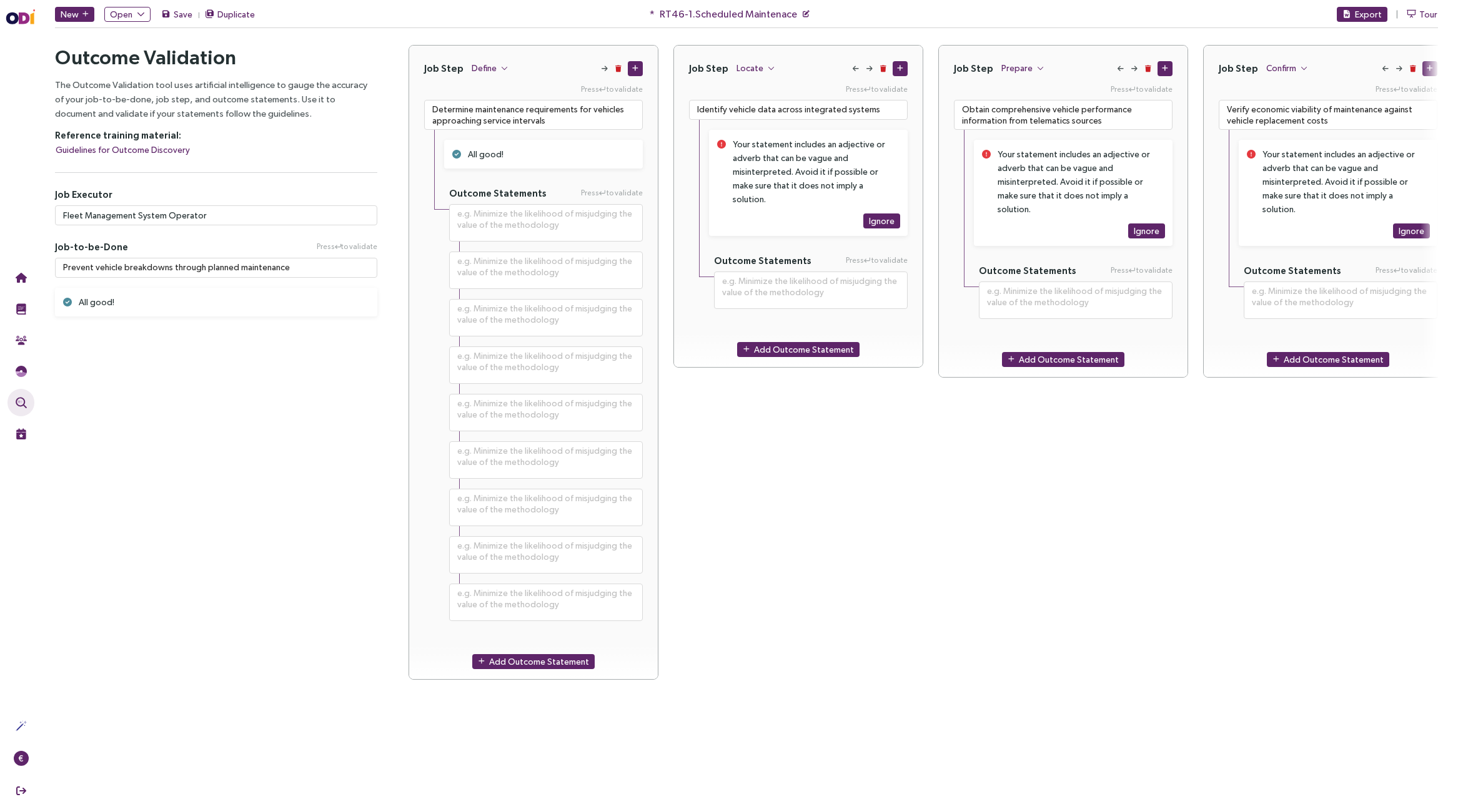
click at [1077, 545] on div "Job Step Confirm Press to validate Verify economic viability of maintenance aga…" at bounding box center [1328, 363] width 250 height 635
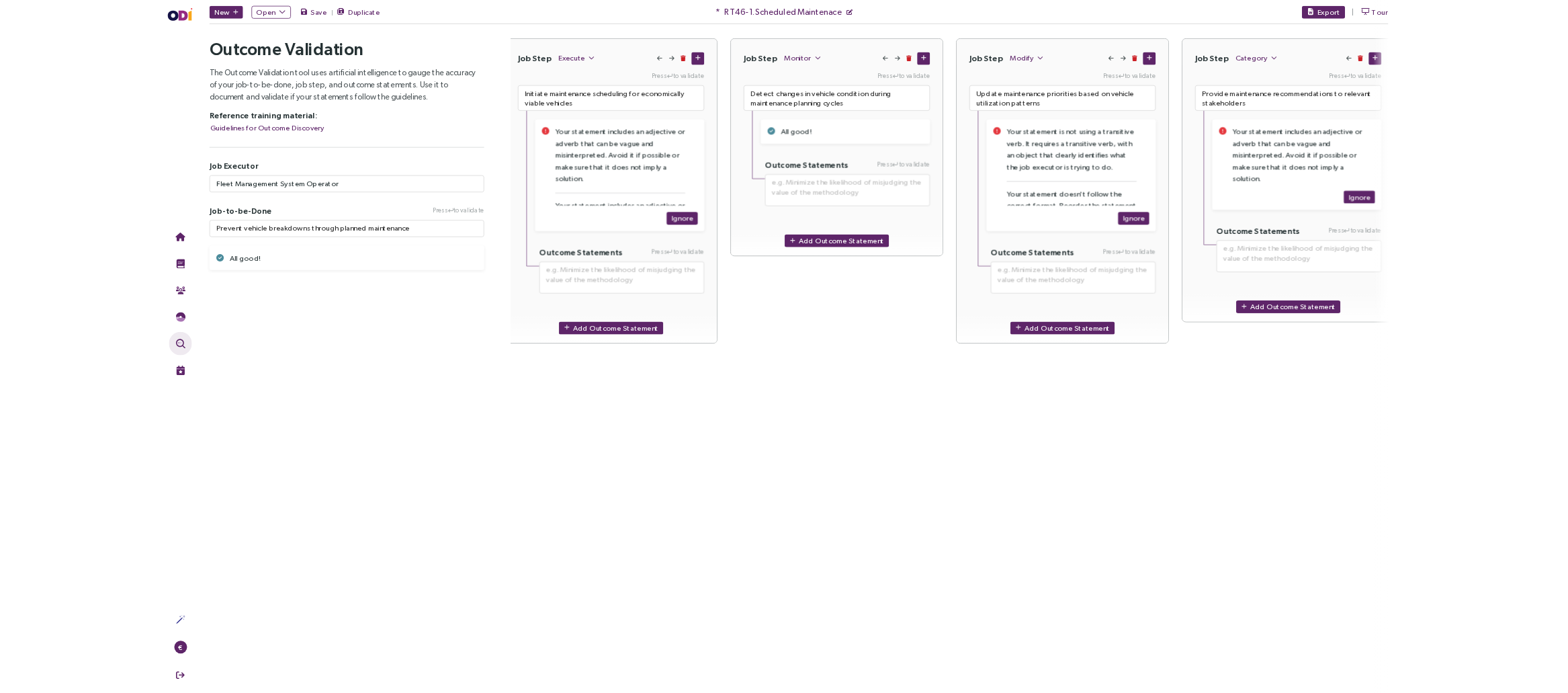
scroll to position [0, 1144]
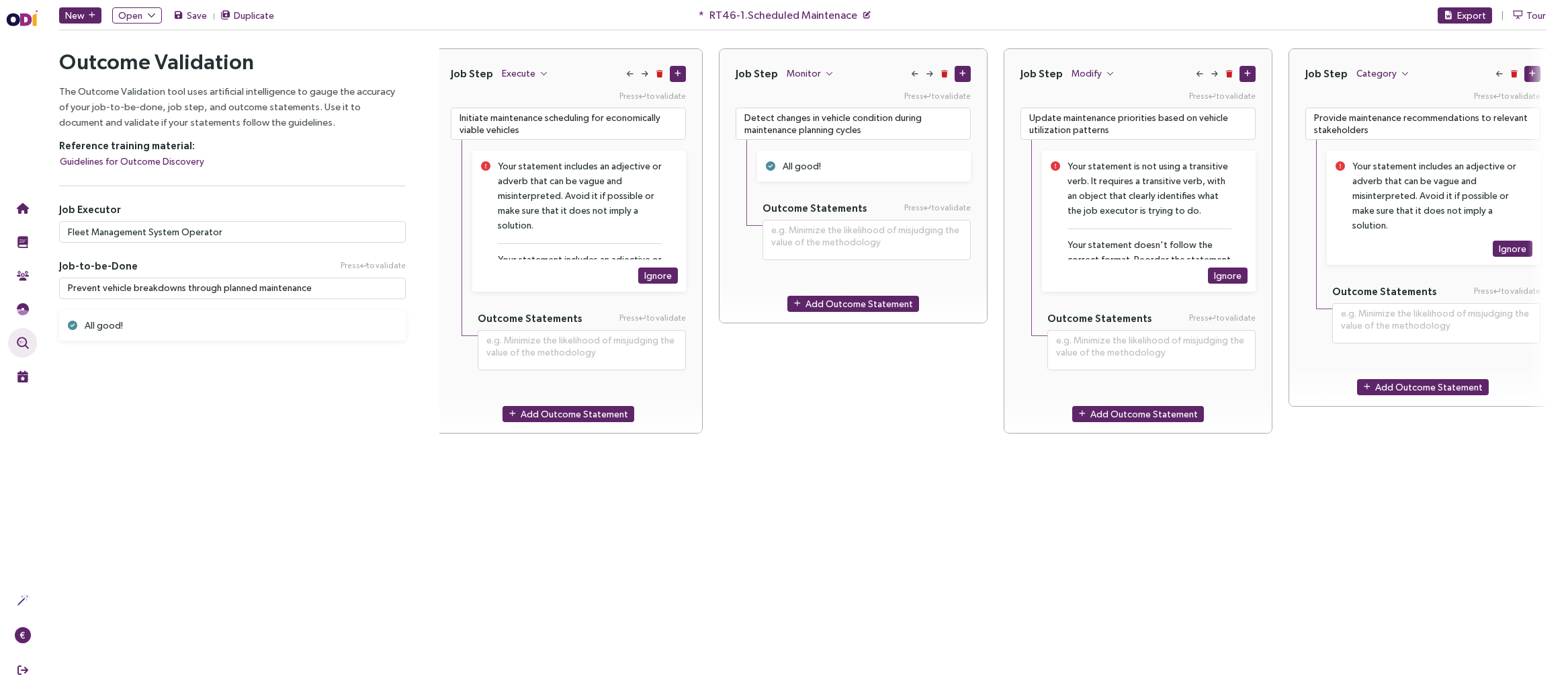
click at [1159, 527] on div "Job Step Category Press to validate Provide maintenance recommendations to rele…" at bounding box center [1423, 325] width 269 height 555
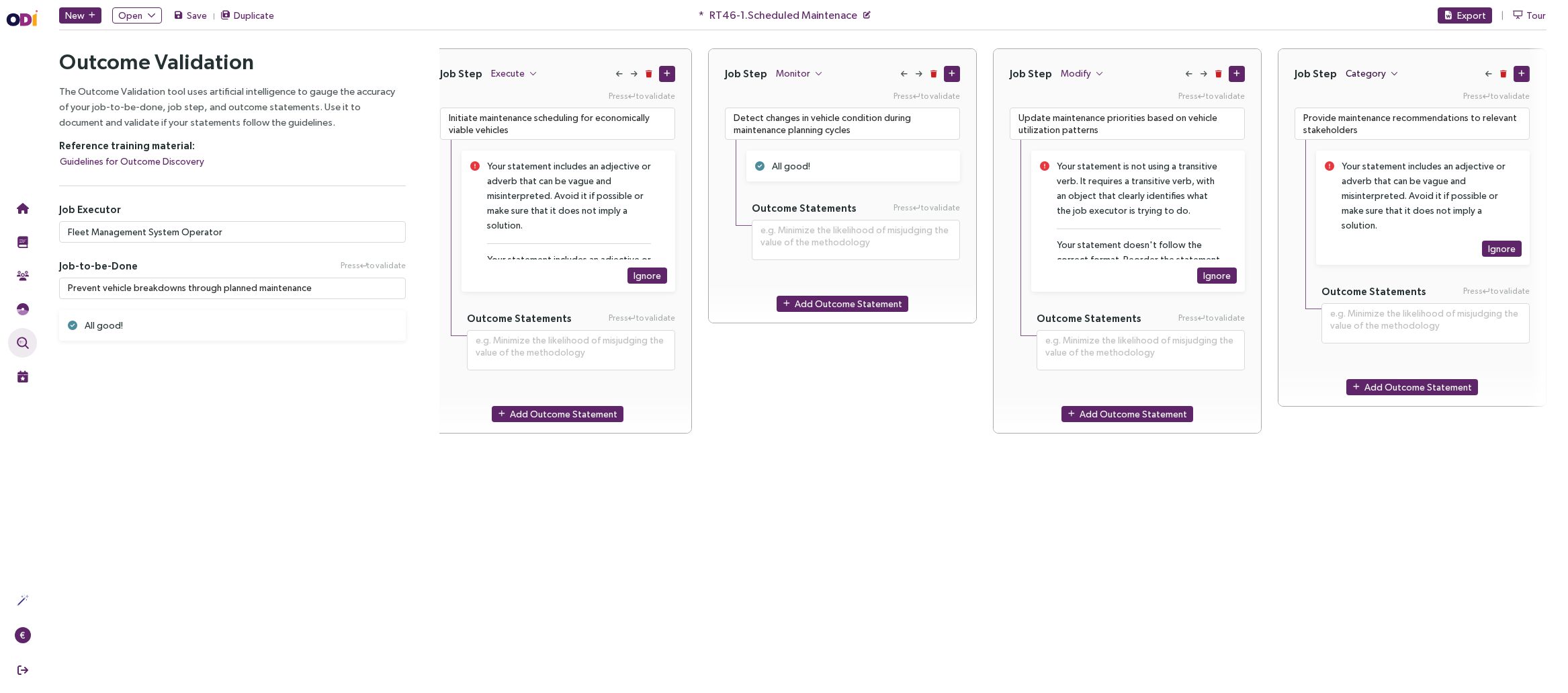
click at [1159, 70] on span "Category" at bounding box center [1365, 74] width 40 height 15
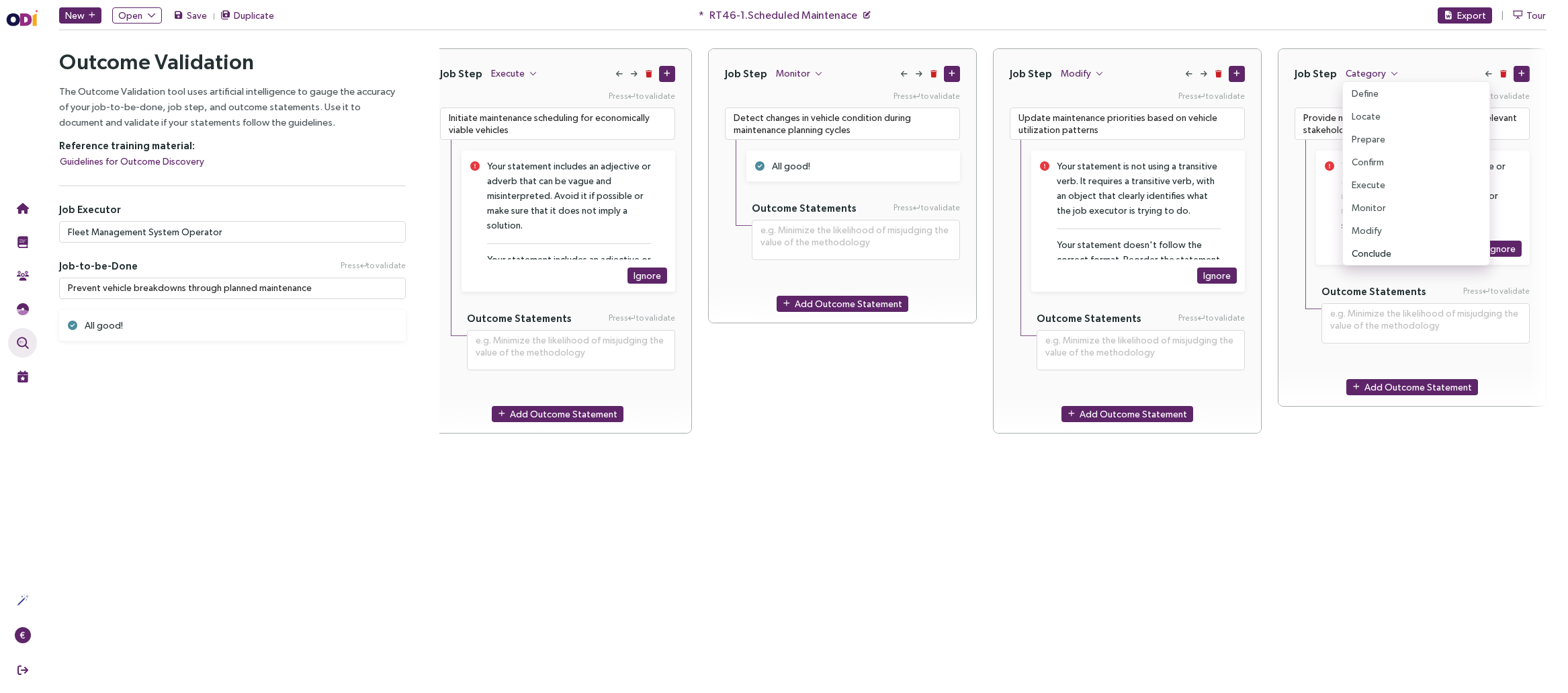
click at [1159, 250] on span "Conclude" at bounding box center [1372, 254] width 40 height 15
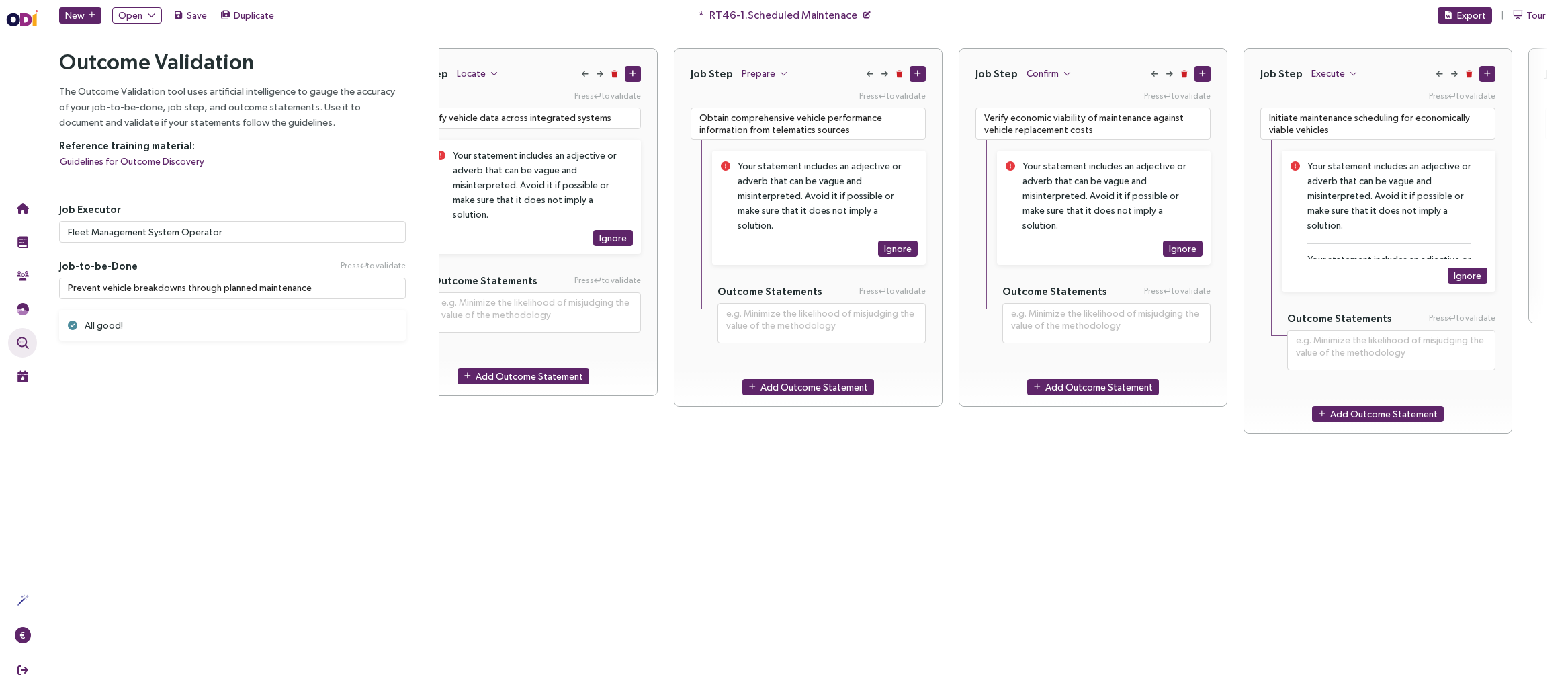
scroll to position [0, 0]
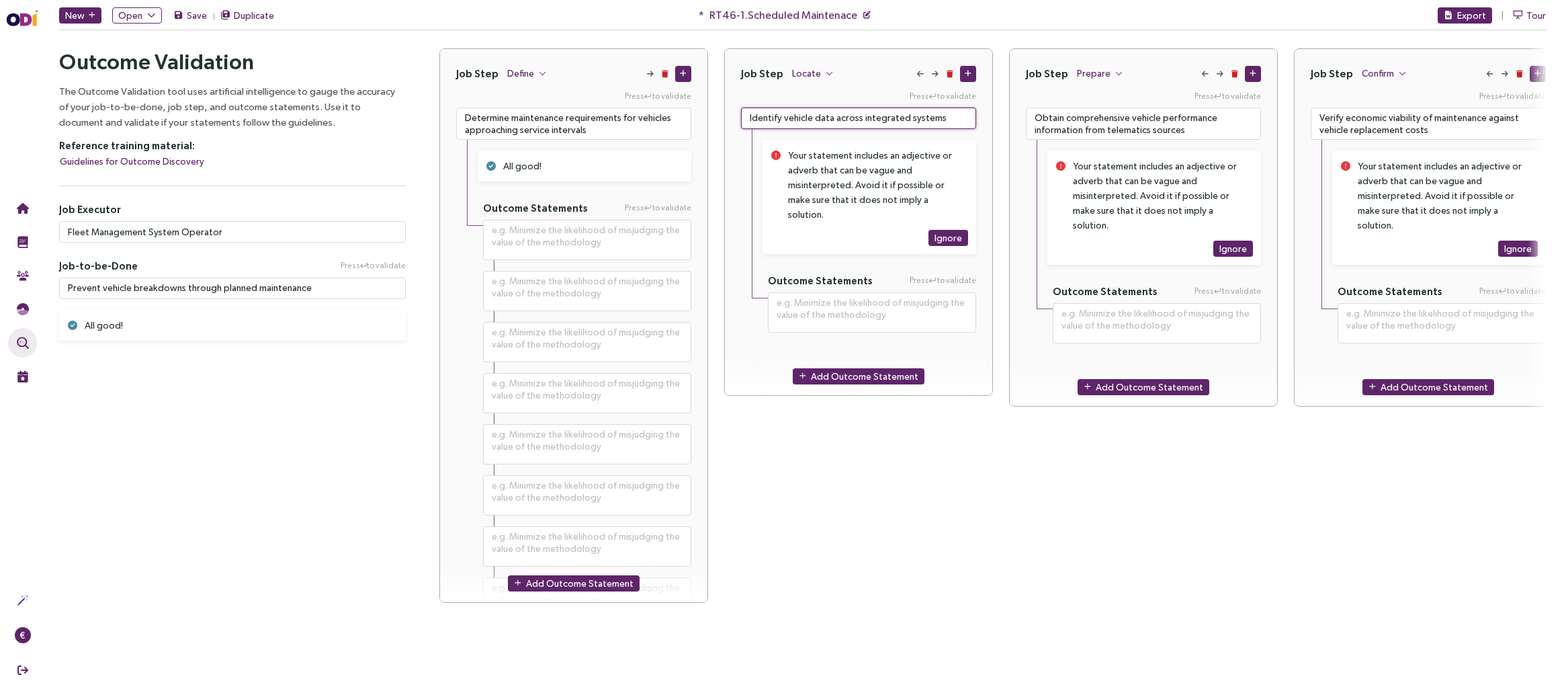
click at [844, 115] on textarea "Identify vehicle data across integrated systems" at bounding box center [858, 119] width 235 height 22
click at [1114, 127] on textarea "Obtain comprehensive vehicle performance information from telematics sources" at bounding box center [1143, 123] width 235 height 32
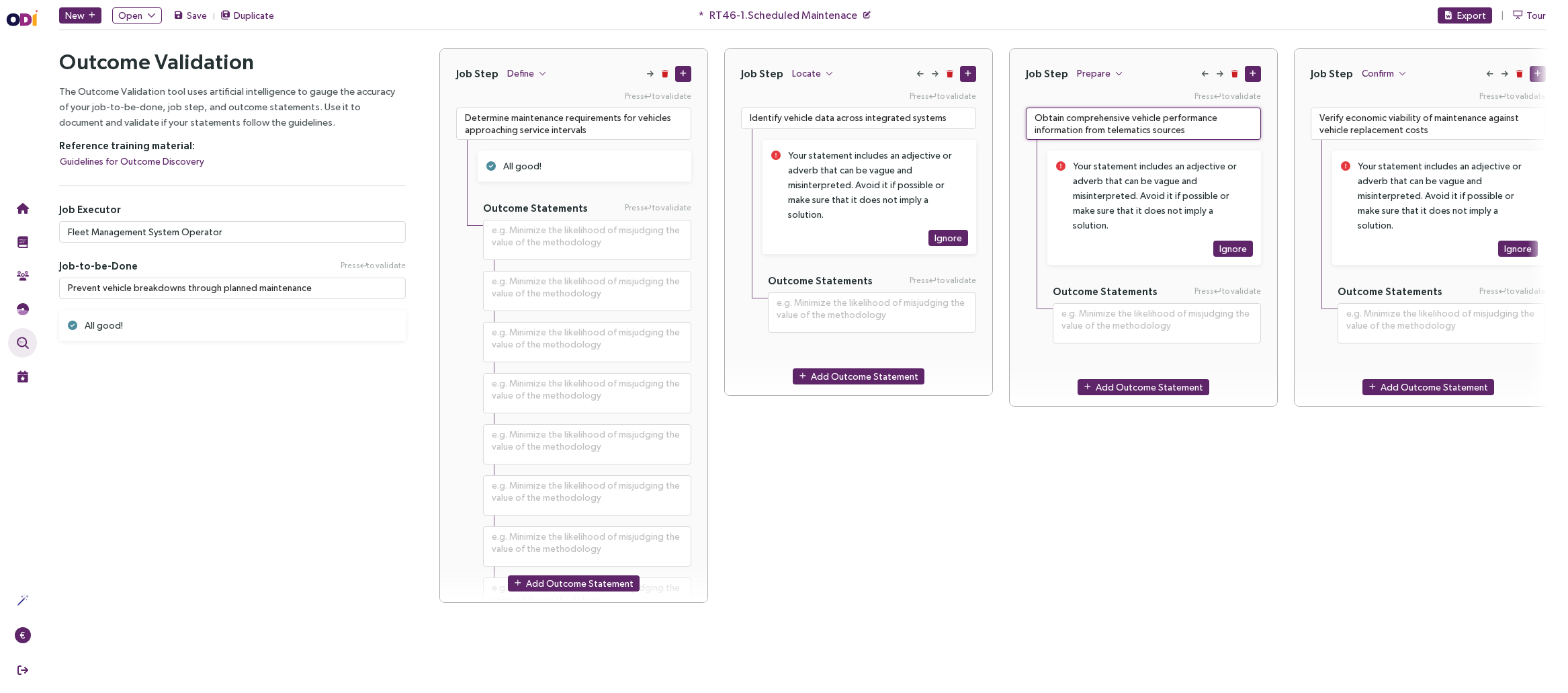
click at [1114, 127] on textarea "Obtain comprehensive vehicle performance information from telematics sources" at bounding box center [1143, 123] width 235 height 32
click at [905, 111] on textarea "Identify vehicle data across integrated systems" at bounding box center [858, 119] width 235 height 22
paste textarea "from available"
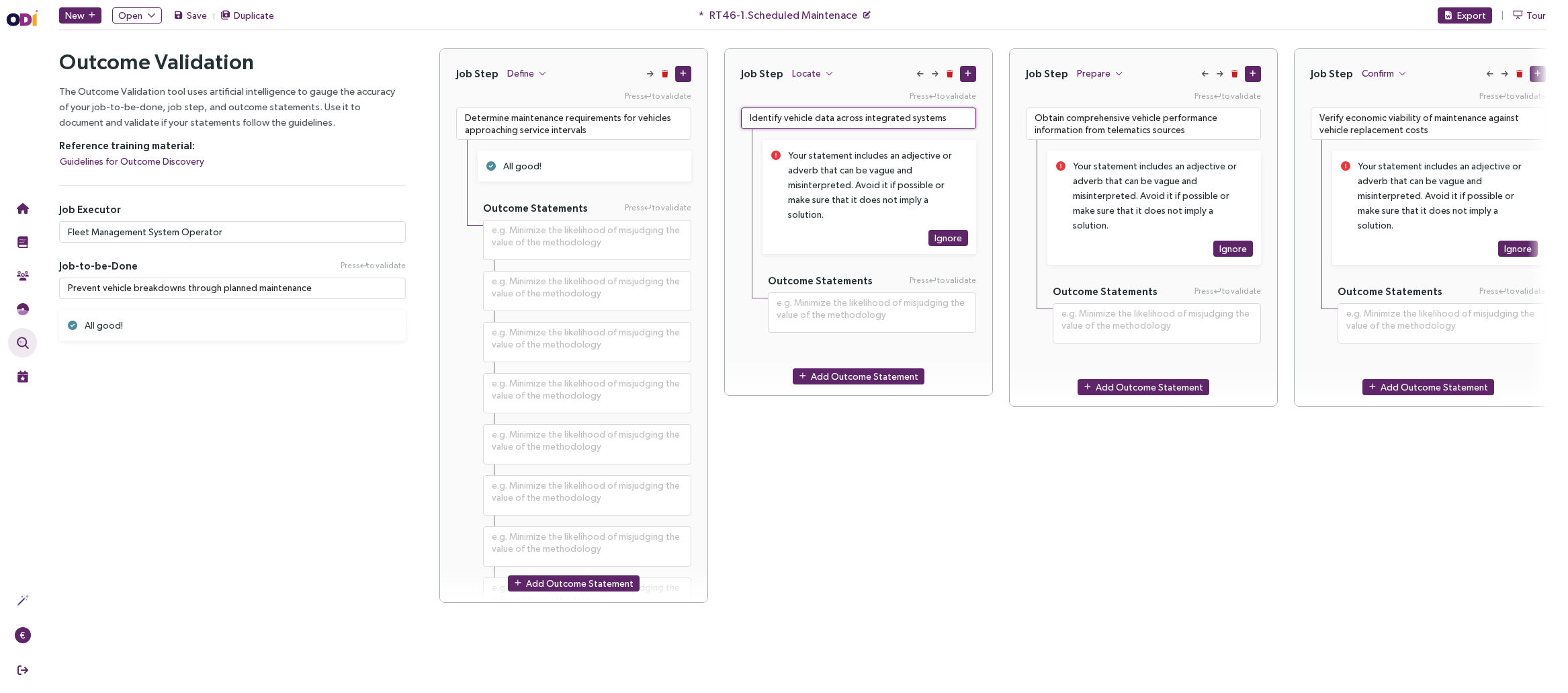
type textarea "**********"
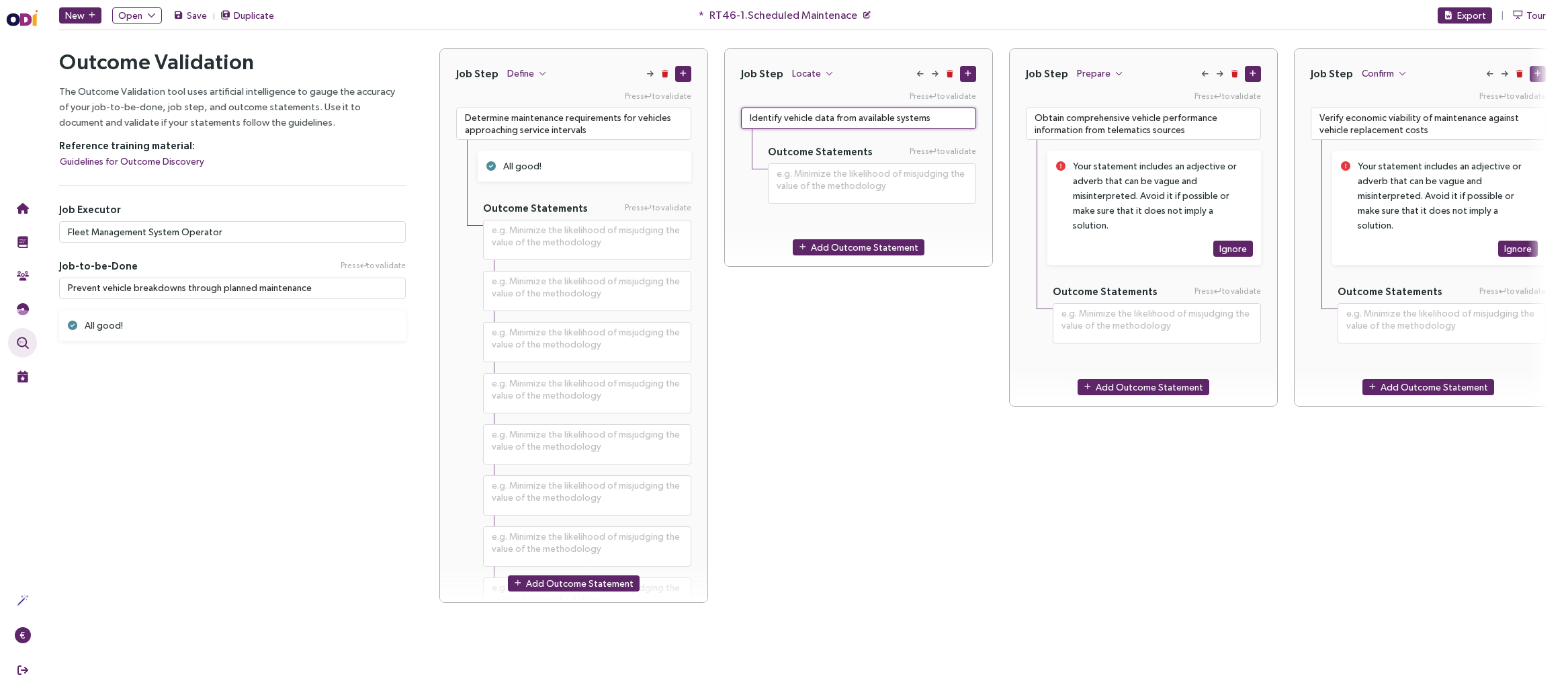
type textarea "Identify vehicle data from available systems"
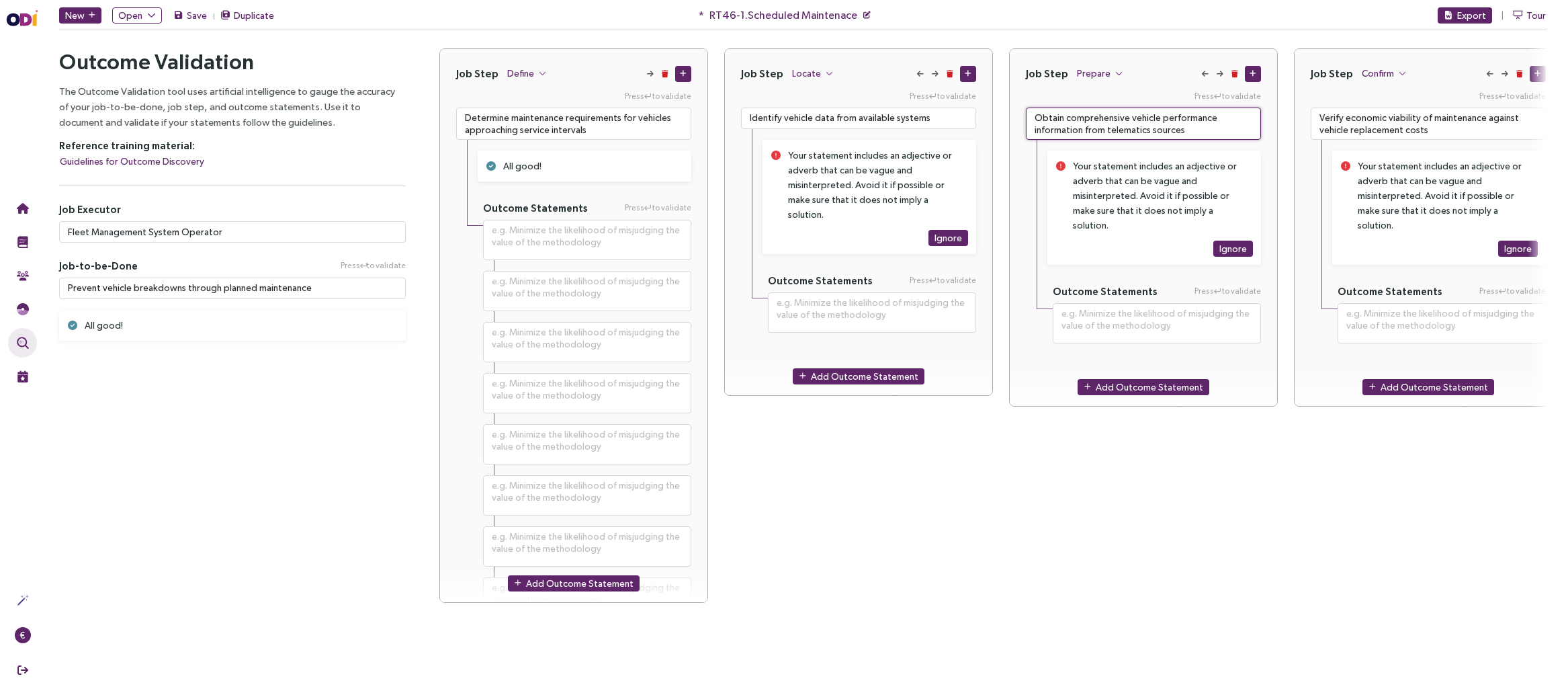
click at [1126, 121] on textarea "Obtain comprehensive vehicle performance information from telematics sources" at bounding box center [1143, 123] width 235 height 32
paste textarea
type textarea "**********"
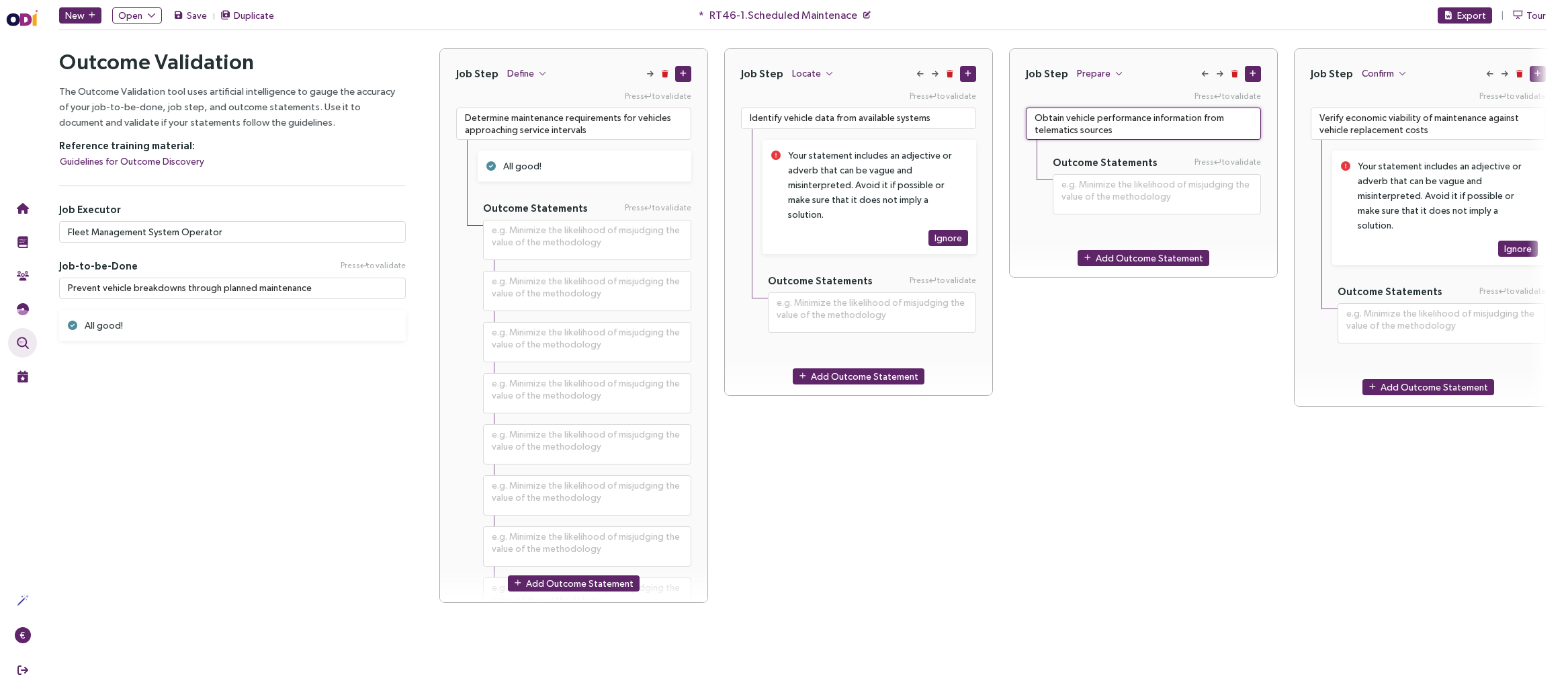
type textarea "Obtain vehicle performance information from telematics sources"
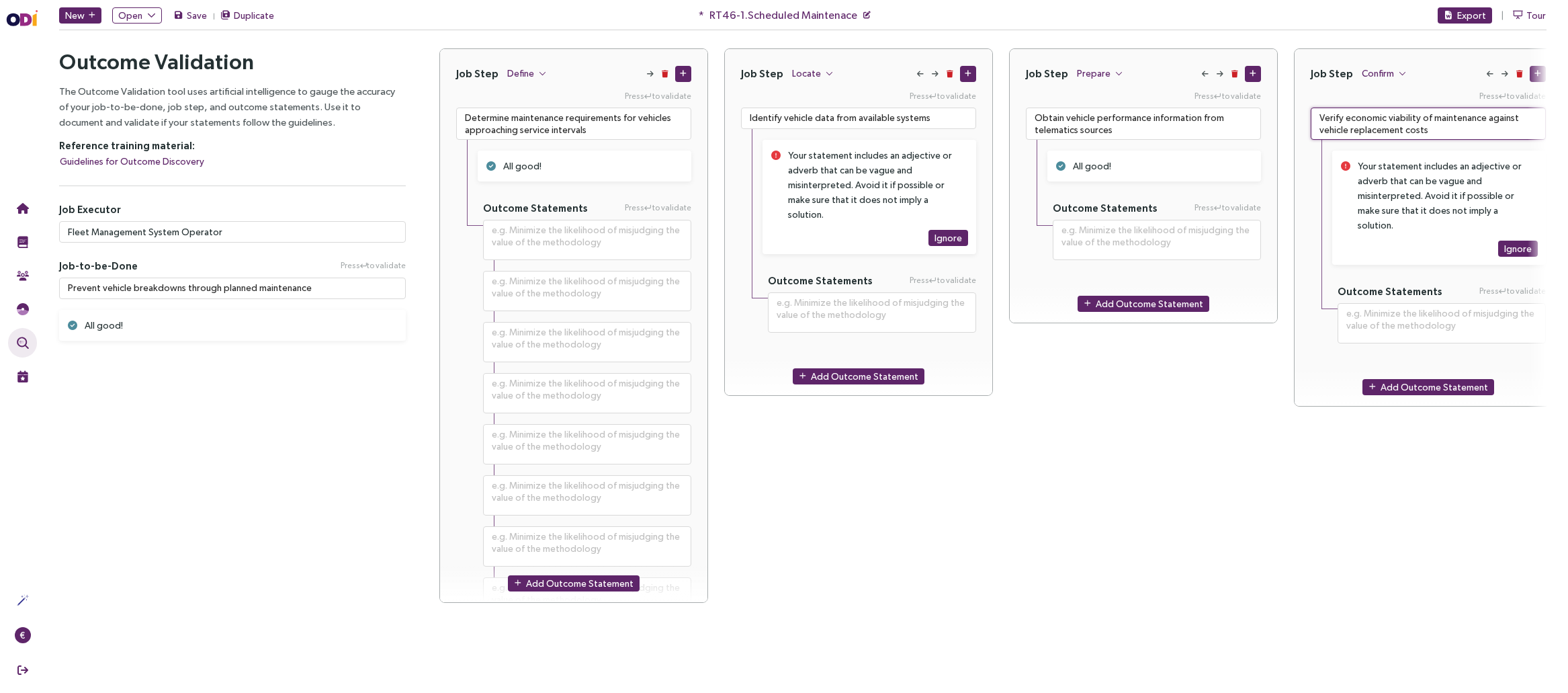
click at [1159, 133] on textarea "Verify economic viability of maintenance against vehicle replacement costs" at bounding box center [1428, 123] width 235 height 32
paste textarea "maintenance viability"
type textarea "**********"
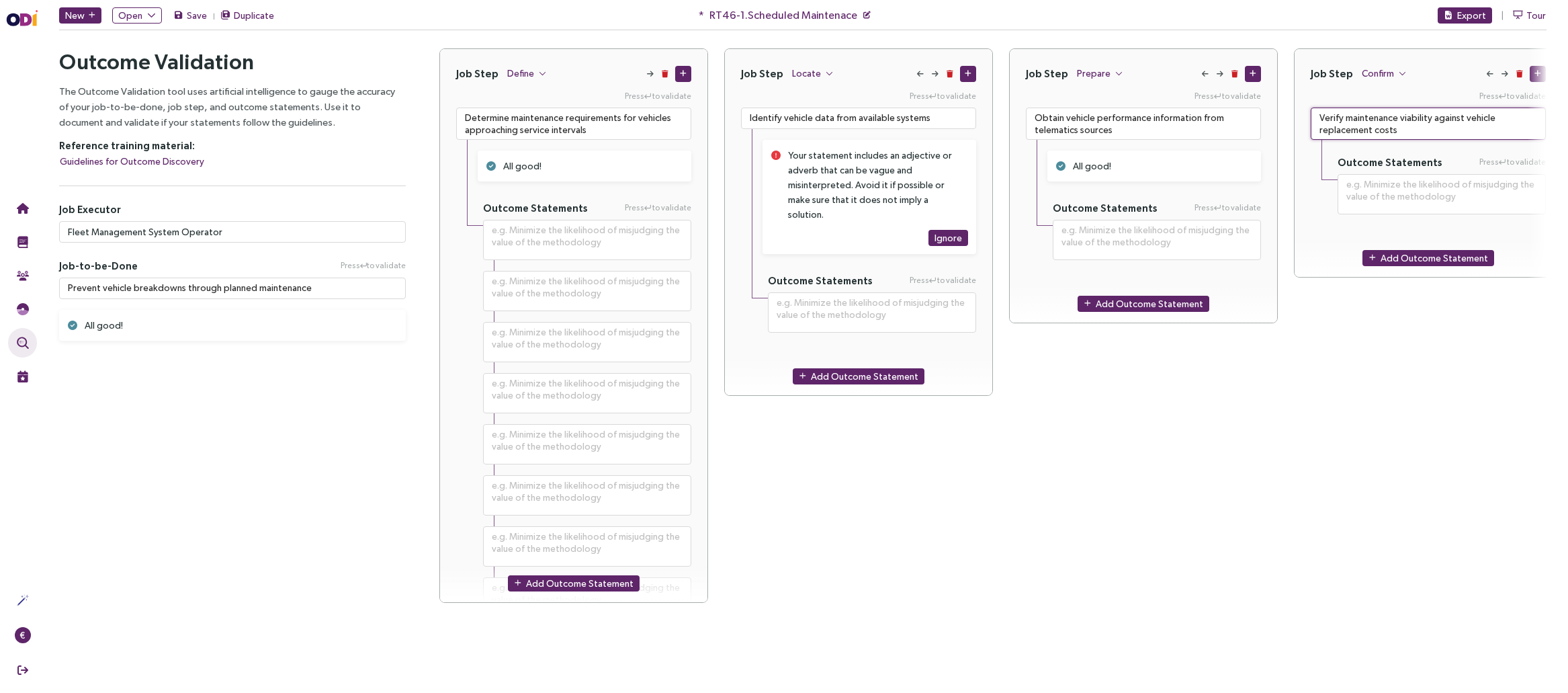
type textarea "Verify maintenance viability against vehicle replacement costs"
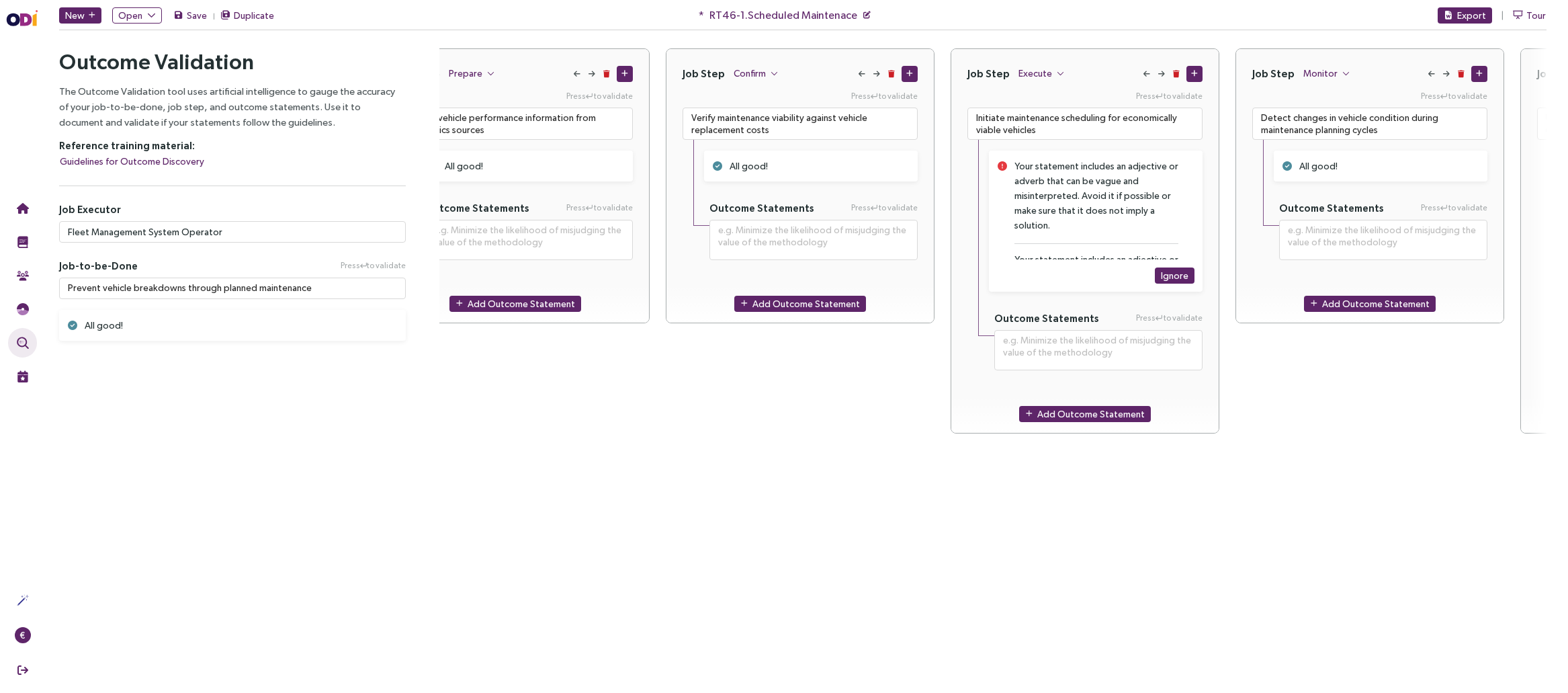
scroll to position [0, 754]
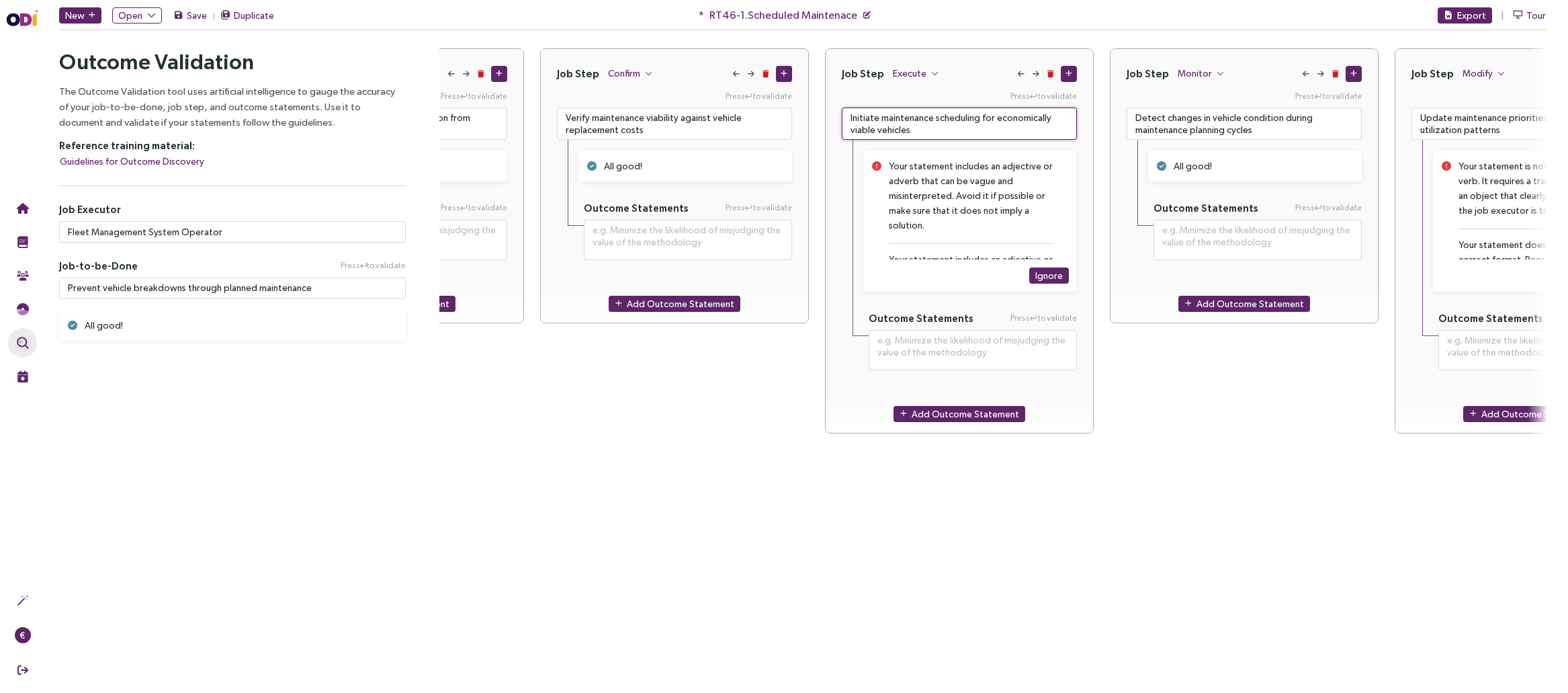
click at [915, 125] on textarea "Initiate maintenance scheduling for economically viable vehicles" at bounding box center [959, 123] width 235 height 32
paste textarea "approved"
type textarea "**********"
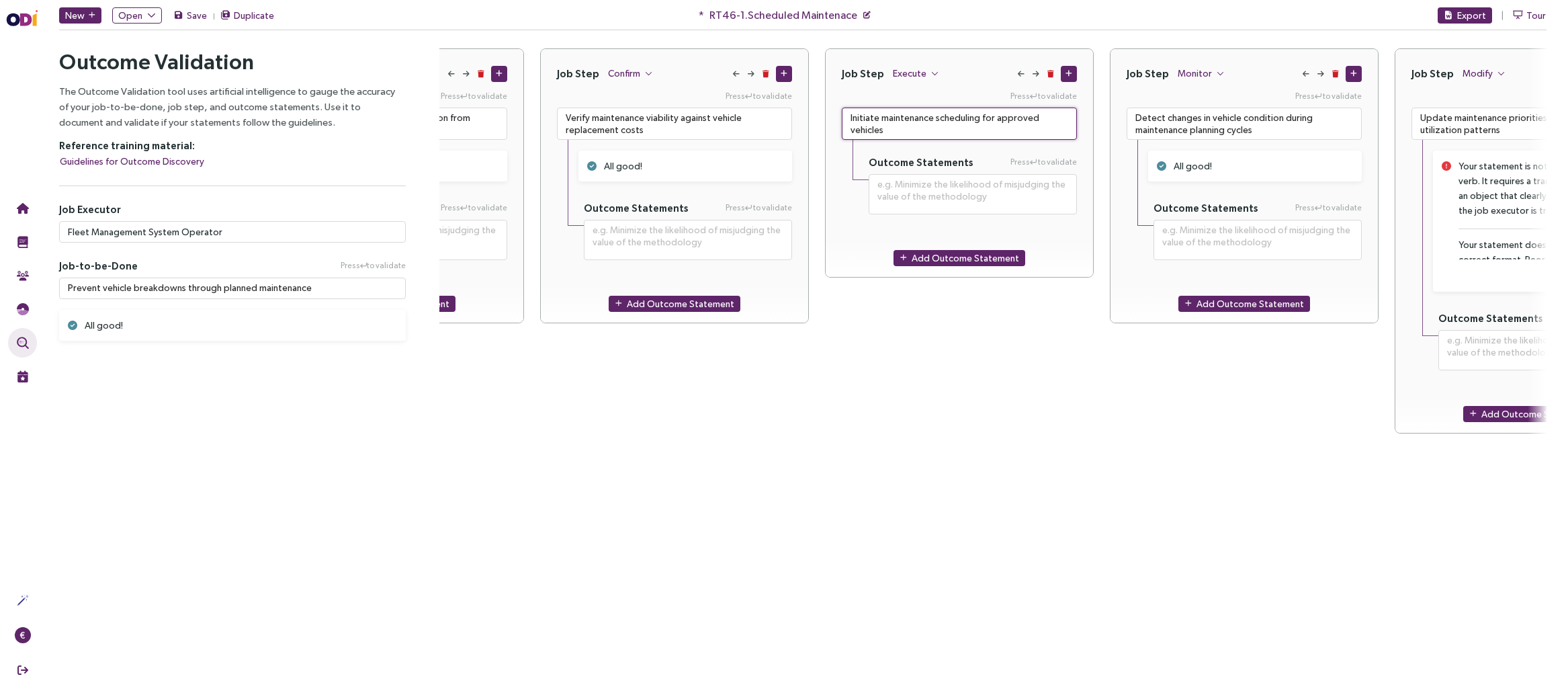
type textarea "Initiate maintenance scheduling for approved vehicles"
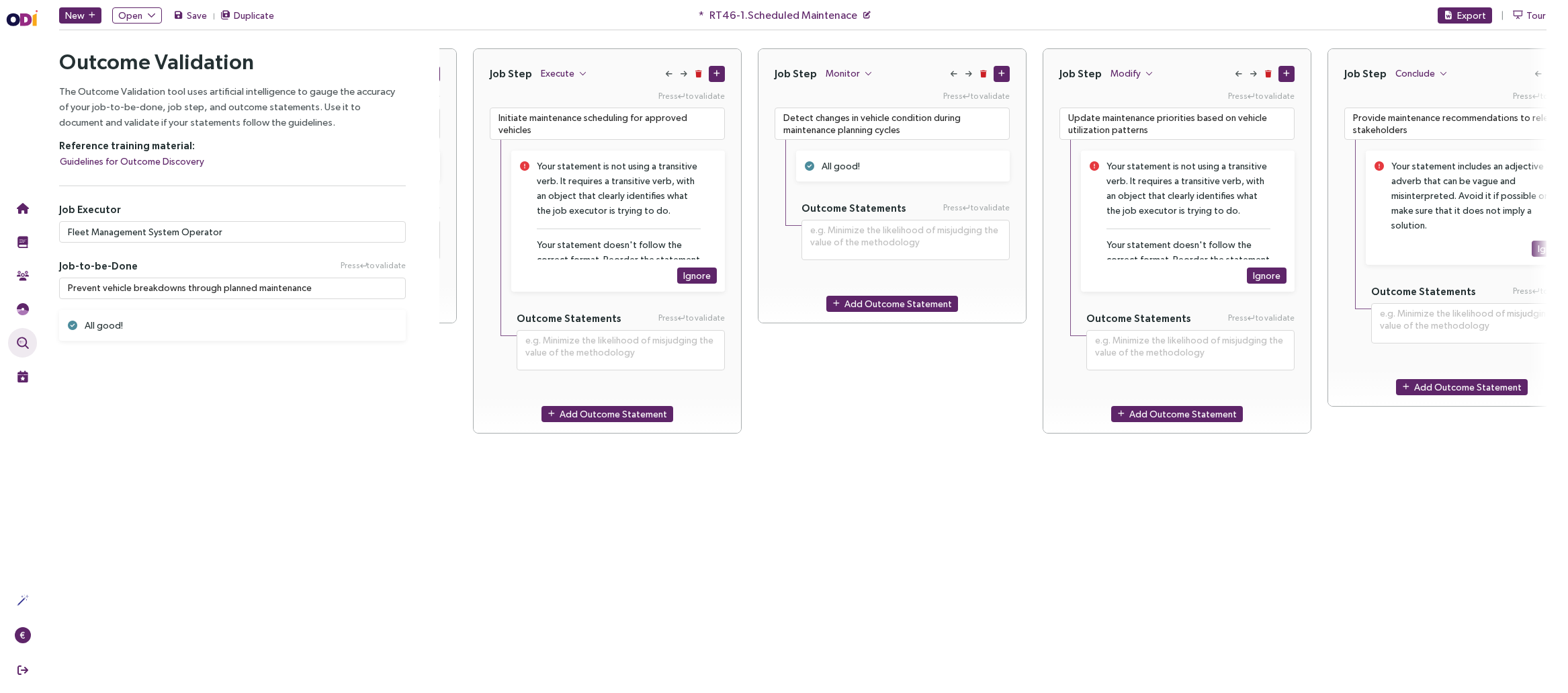
scroll to position [0, 1129]
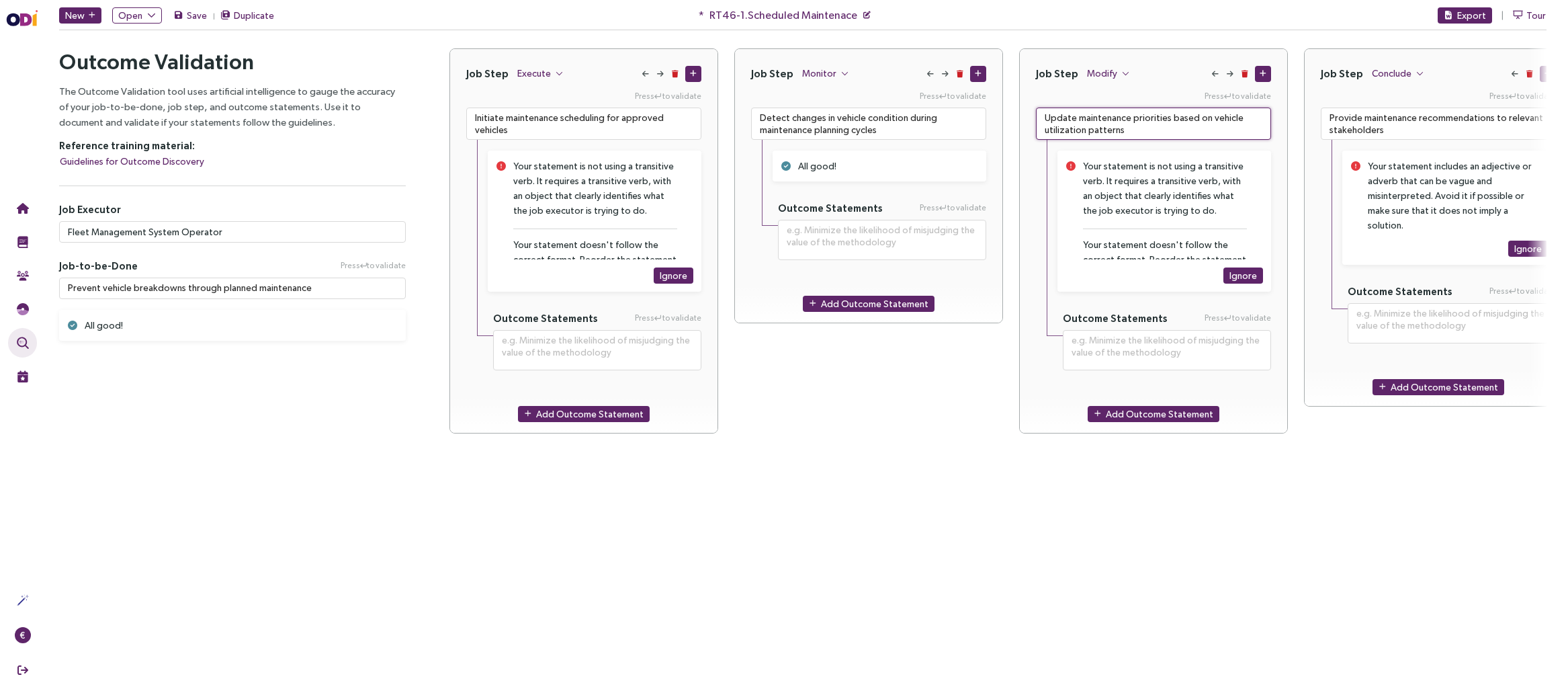
click at [1097, 122] on textarea "Update maintenance priorities based on vehicle utilization patterns" at bounding box center [1153, 123] width 235 height 32
paste textarea "Determine revised"
type textarea "**********"
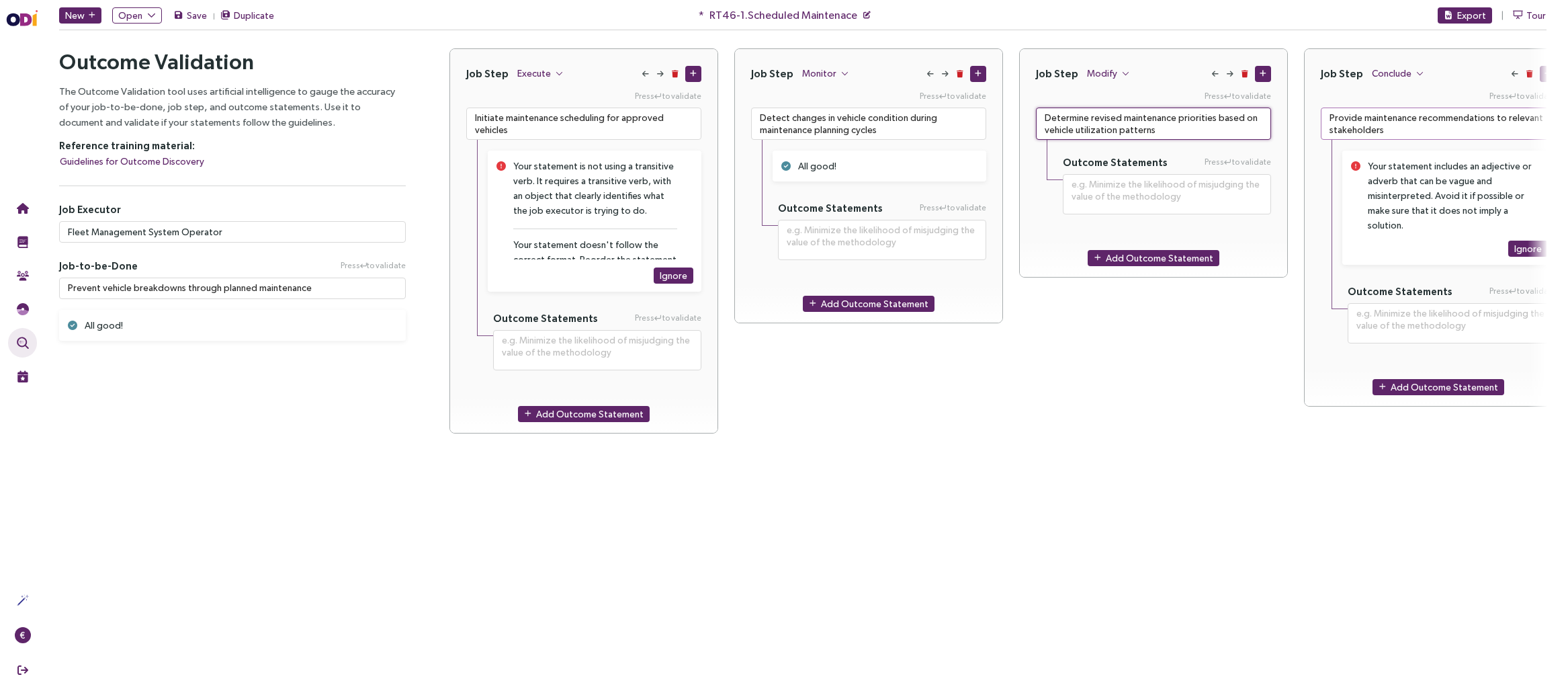
type textarea "Determine revised maintenance priorities based on vehicle utilization patterns"
click at [1159, 122] on textarea "Provide maintenance recommendations to relevant stakeholders" at bounding box center [1438, 123] width 235 height 32
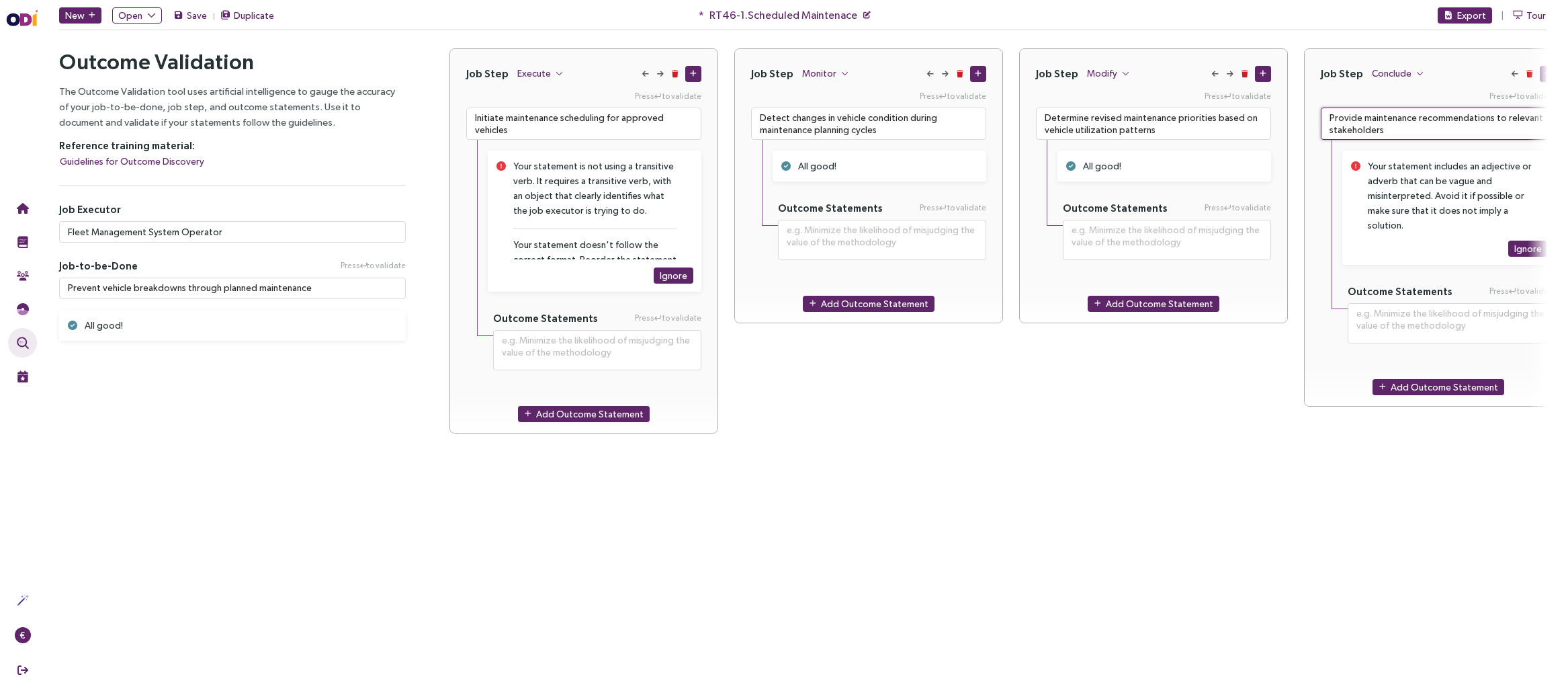
click at [1159, 121] on textarea "Provide maintenance recommendations to relevant stakeholders" at bounding box center [1438, 123] width 235 height 32
paste textarea "designated"
type textarea "**********"
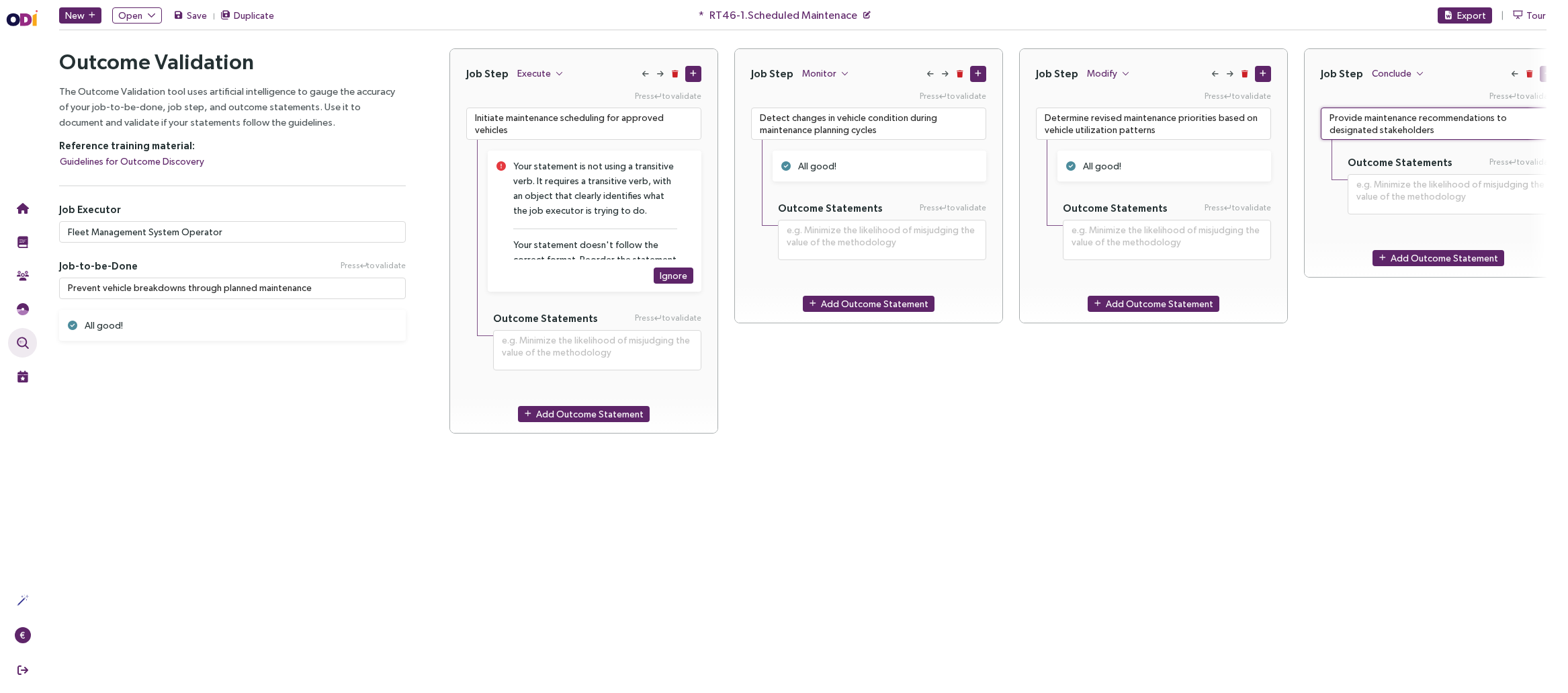
type textarea "Provide maintenance recommendations to designated stakeholders"
click at [1159, 375] on div "Job Step Conclude Press to validate Provide maintenance recommendations to desi…" at bounding box center [1438, 325] width 269 height 555
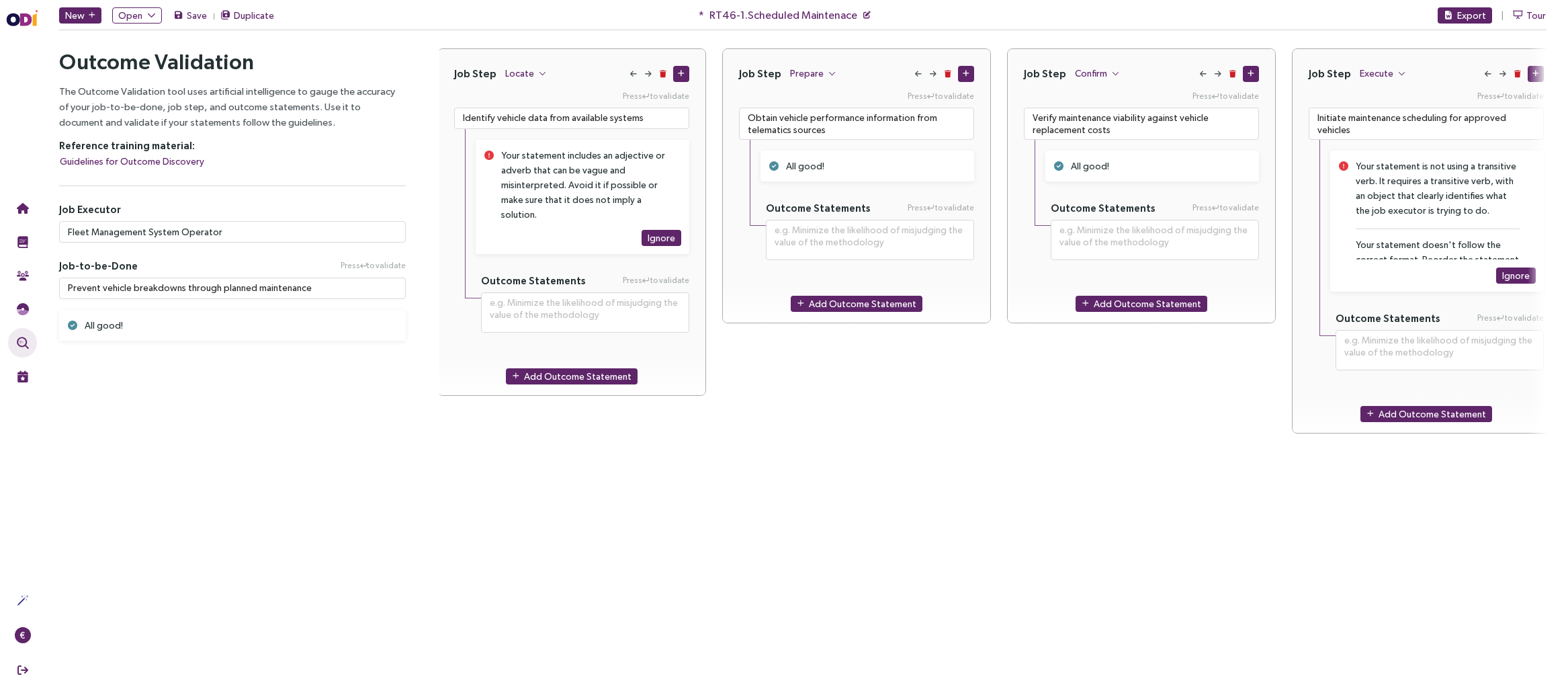
scroll to position [0, 0]
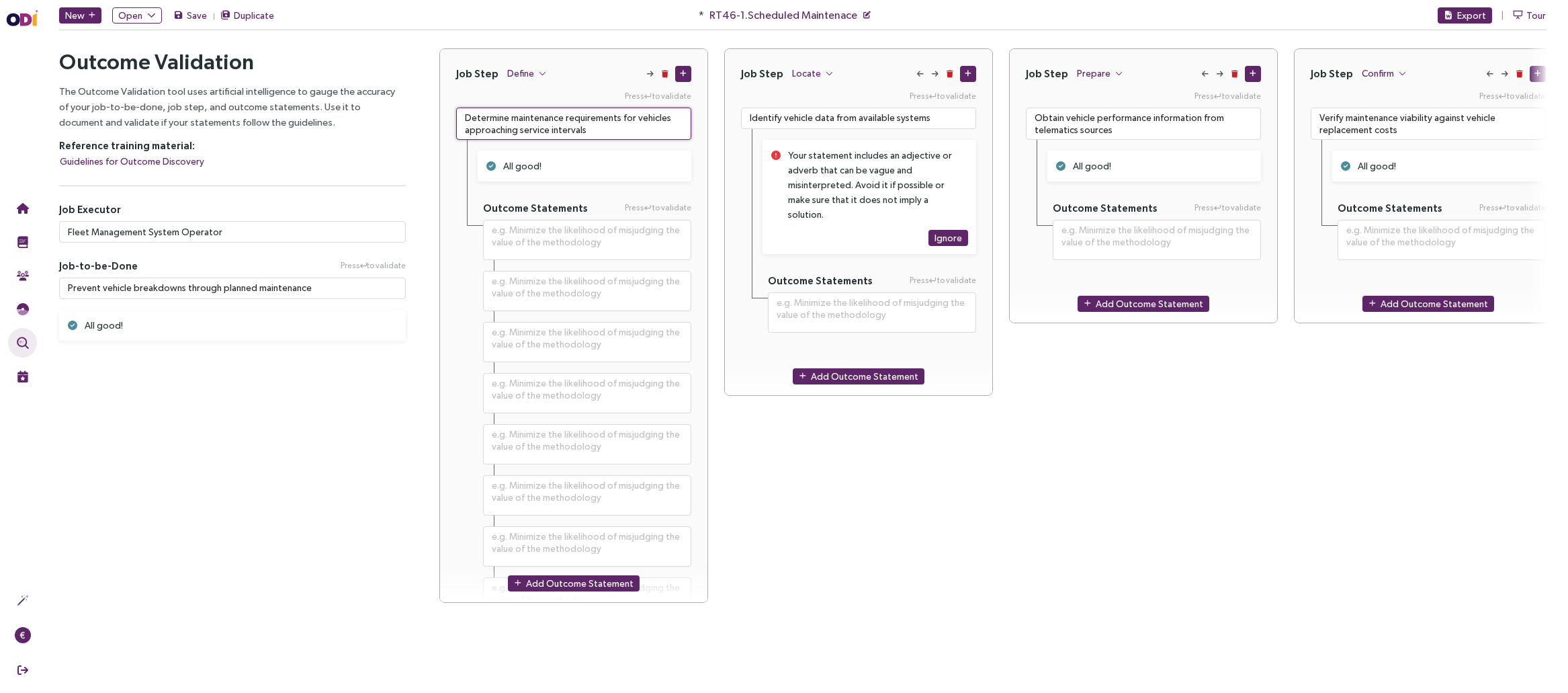
click at [531, 123] on textarea "Determine maintenance requirements for vehicles approaching service intervals" at bounding box center [574, 123] width 235 height 32
click at [1131, 119] on textarea "Obtain vehicle performance information from telematics sources" at bounding box center [1143, 123] width 235 height 32
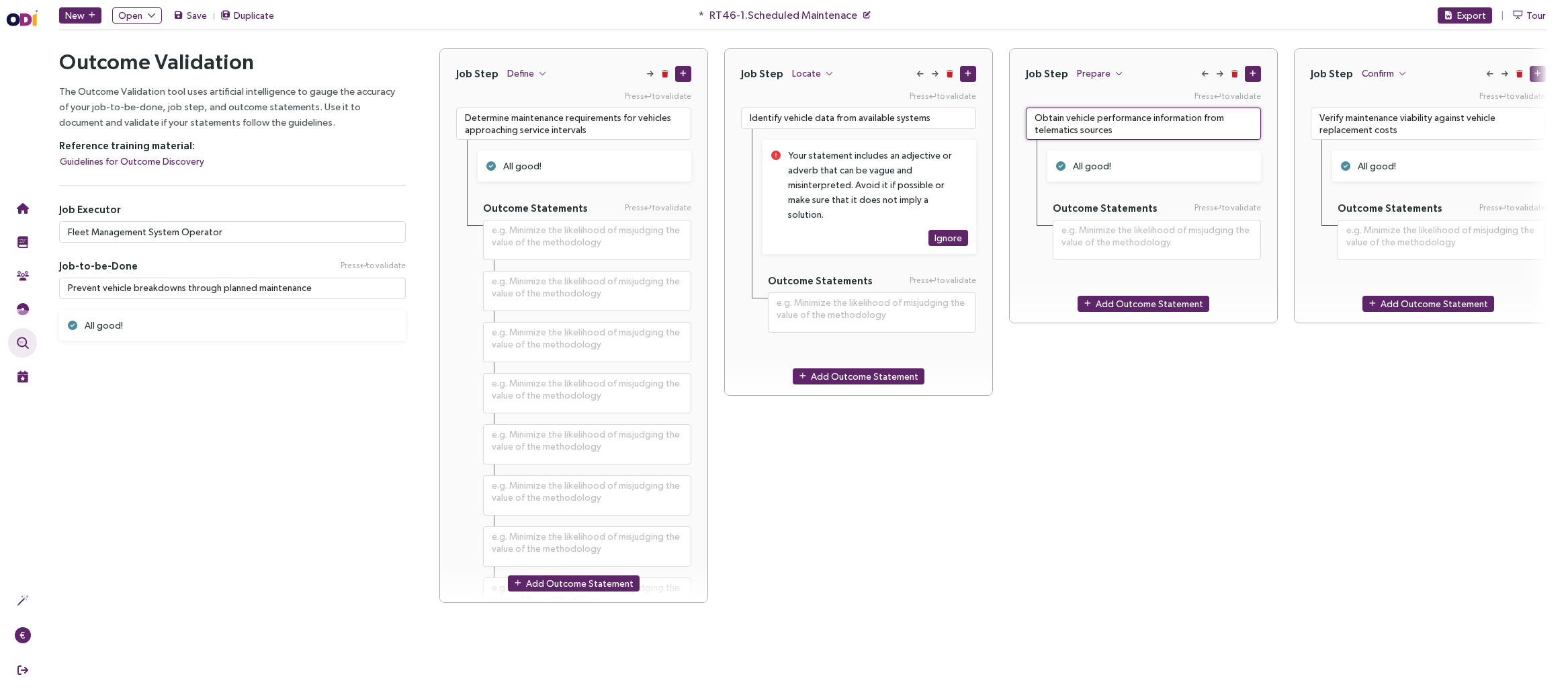
click at [1131, 119] on textarea "Obtain vehicle performance information from telematics sources" at bounding box center [1143, 123] width 235 height 32
click at [1159, 121] on textarea "Verify maintenance viability against vehicle replacement costs" at bounding box center [1428, 123] width 235 height 32
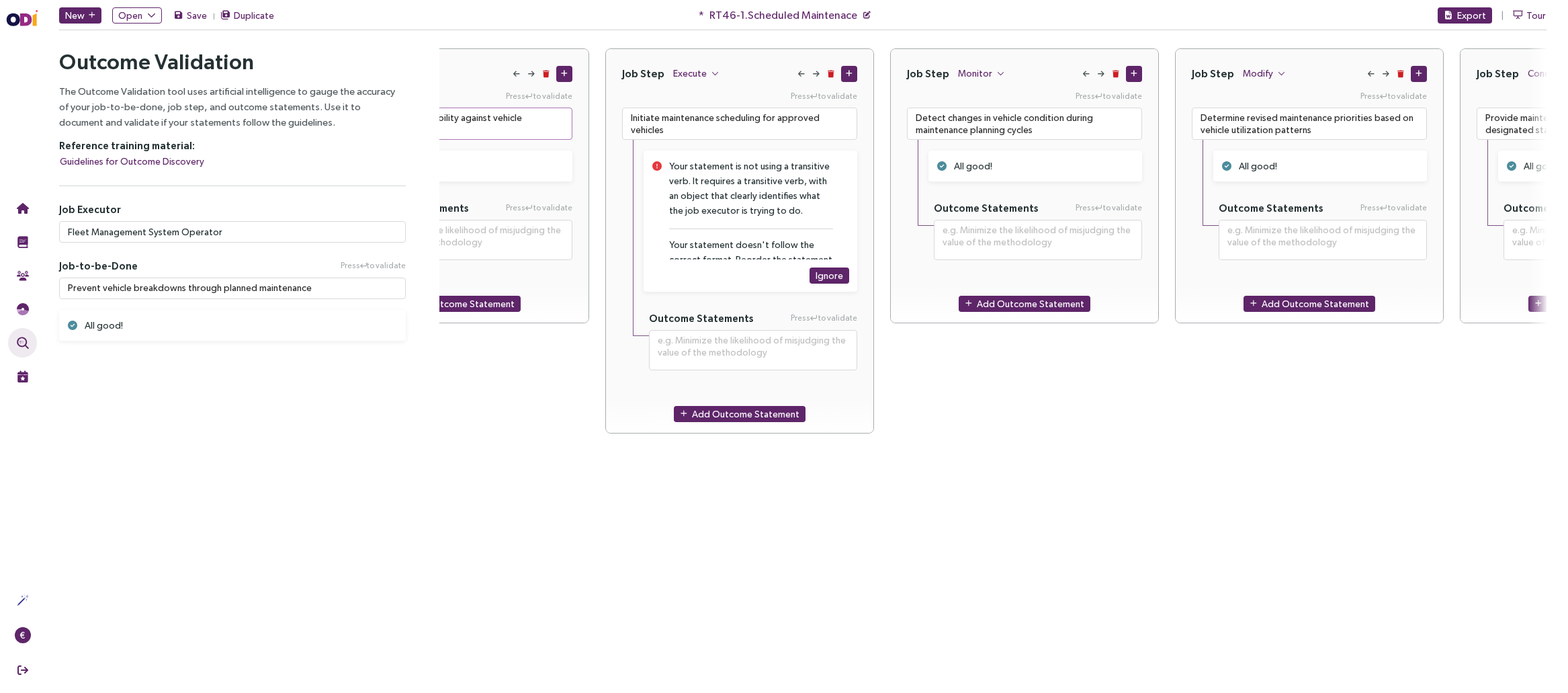
scroll to position [0, 1005]
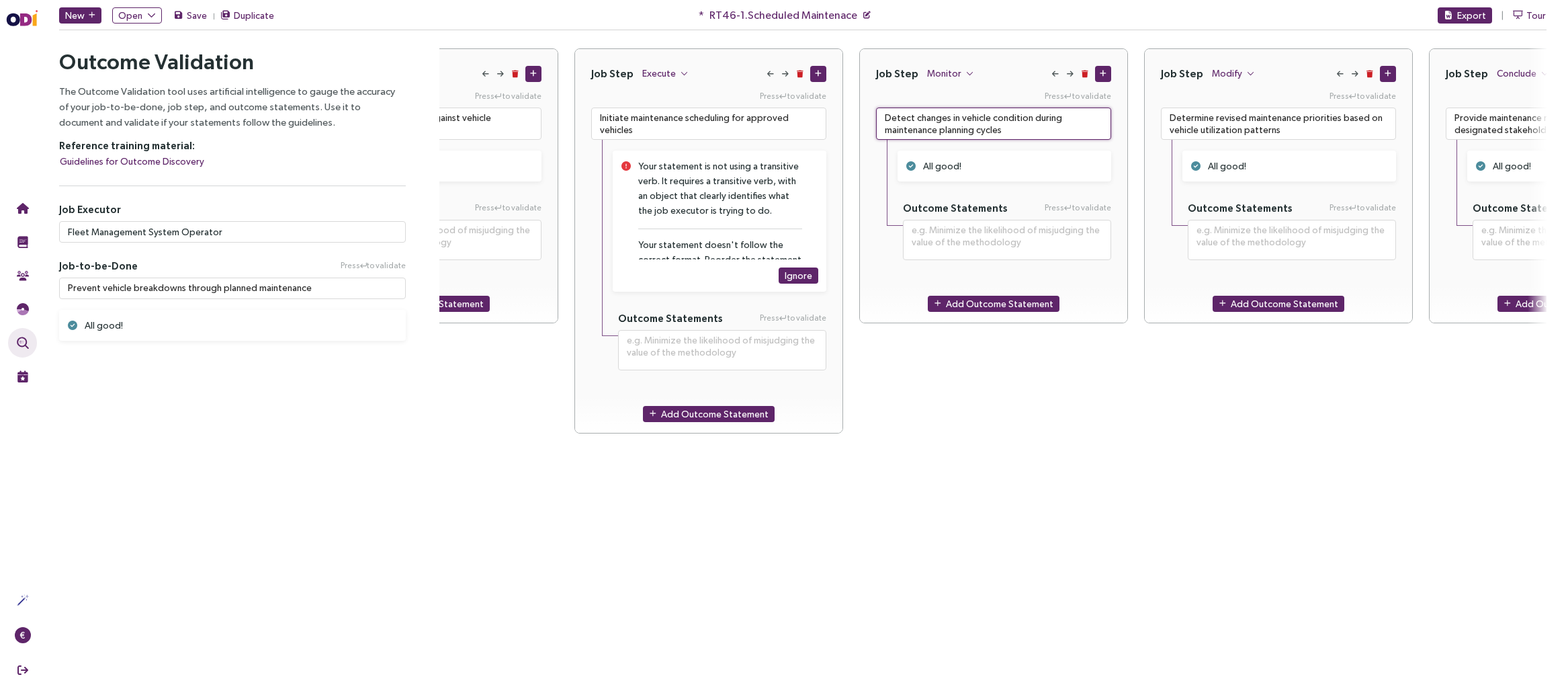
click at [973, 124] on textarea "Detect changes in vehicle condition during maintenance planning cycles" at bounding box center [993, 123] width 235 height 32
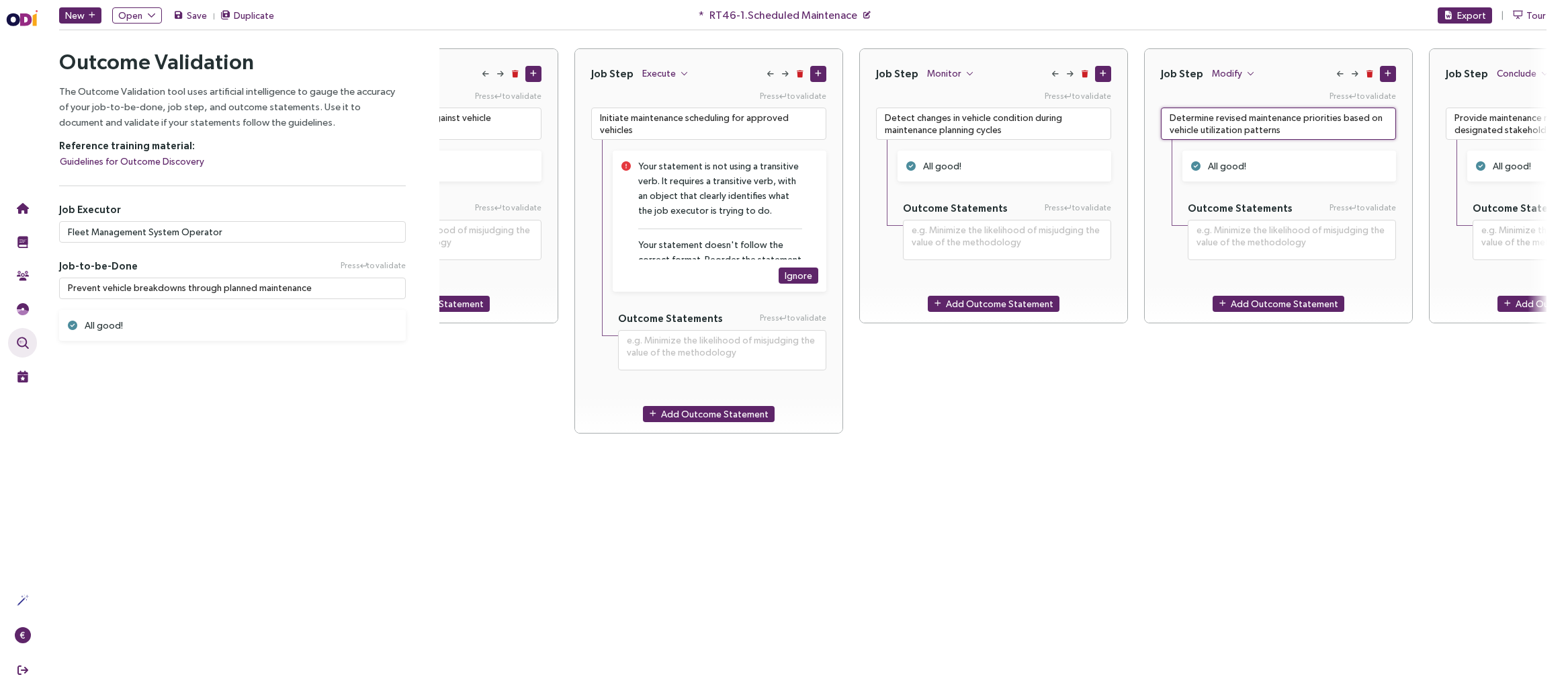
click at [1159, 118] on textarea "Determine revised maintenance priorities based on vehicle utilization patterns" at bounding box center [1278, 123] width 235 height 32
click at [1159, 110] on textarea "Provide maintenance recommendations to designated stakeholders" at bounding box center [1563, 123] width 235 height 32
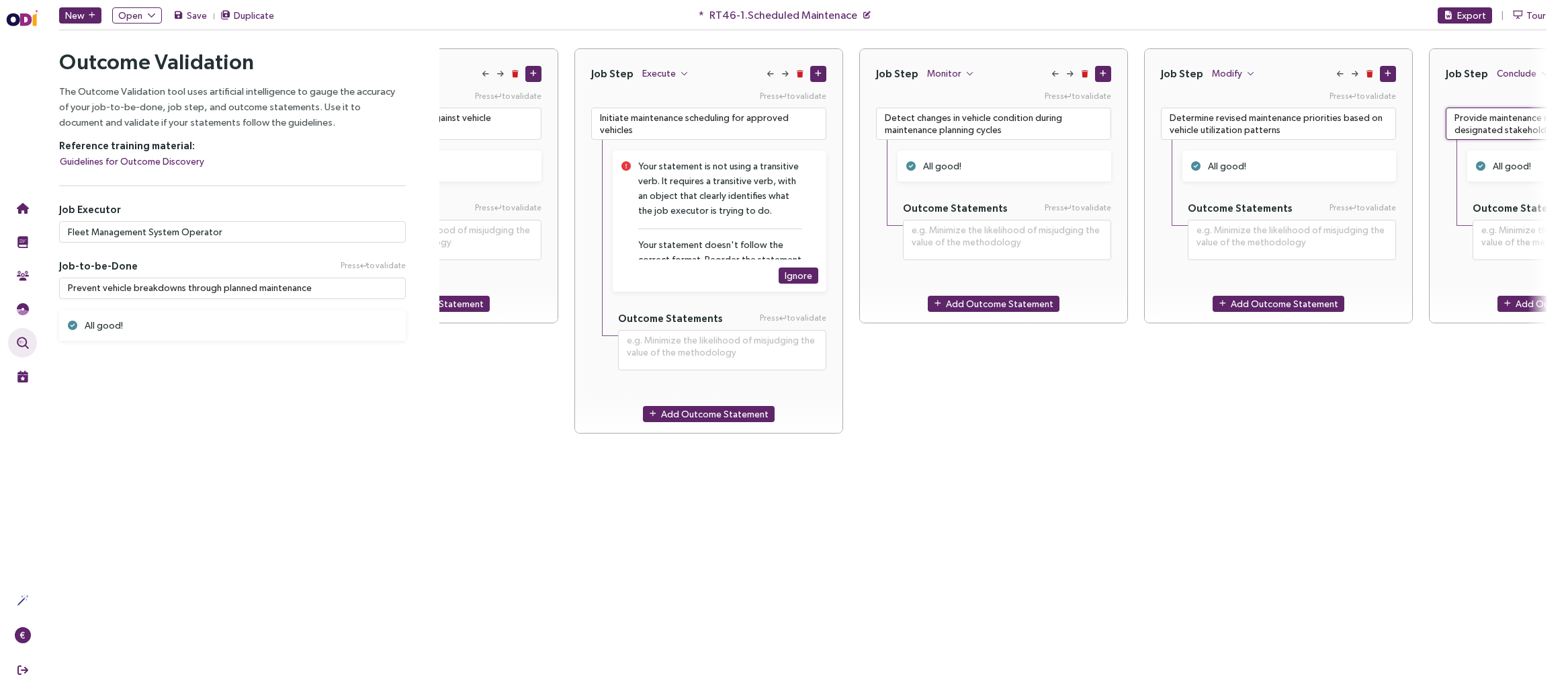
click at [1159, 110] on textarea "Provide maintenance recommendations to designated stakeholders" at bounding box center [1563, 123] width 235 height 32
click at [673, 128] on textarea "Initiate maintenance scheduling for approved vehicles" at bounding box center [709, 123] width 235 height 32
paste textarea
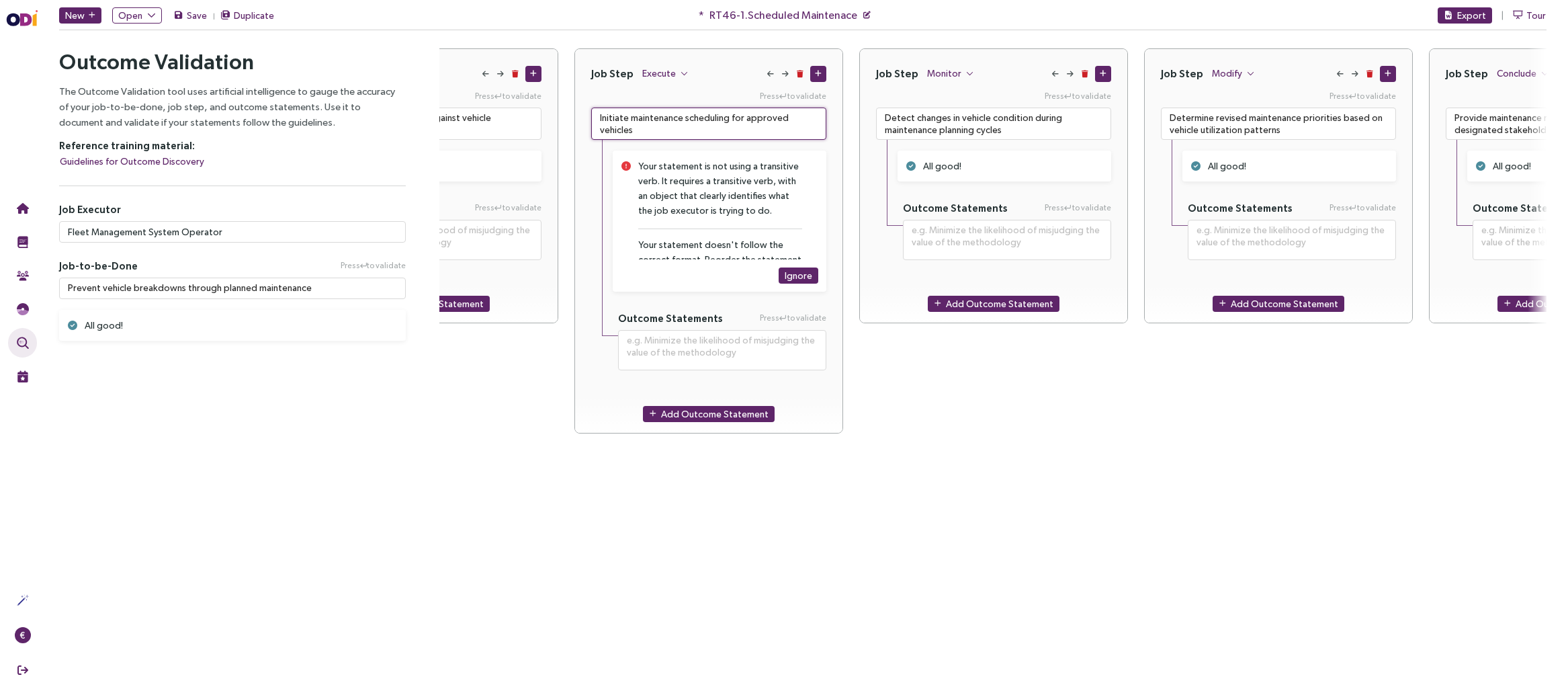
type textarea "Initiate maintenance scheduling for approved vehicles"
click at [1154, 527] on div "Job Step Modify Press to validate Determine revised maintenance priorities base…" at bounding box center [1278, 325] width 269 height 555
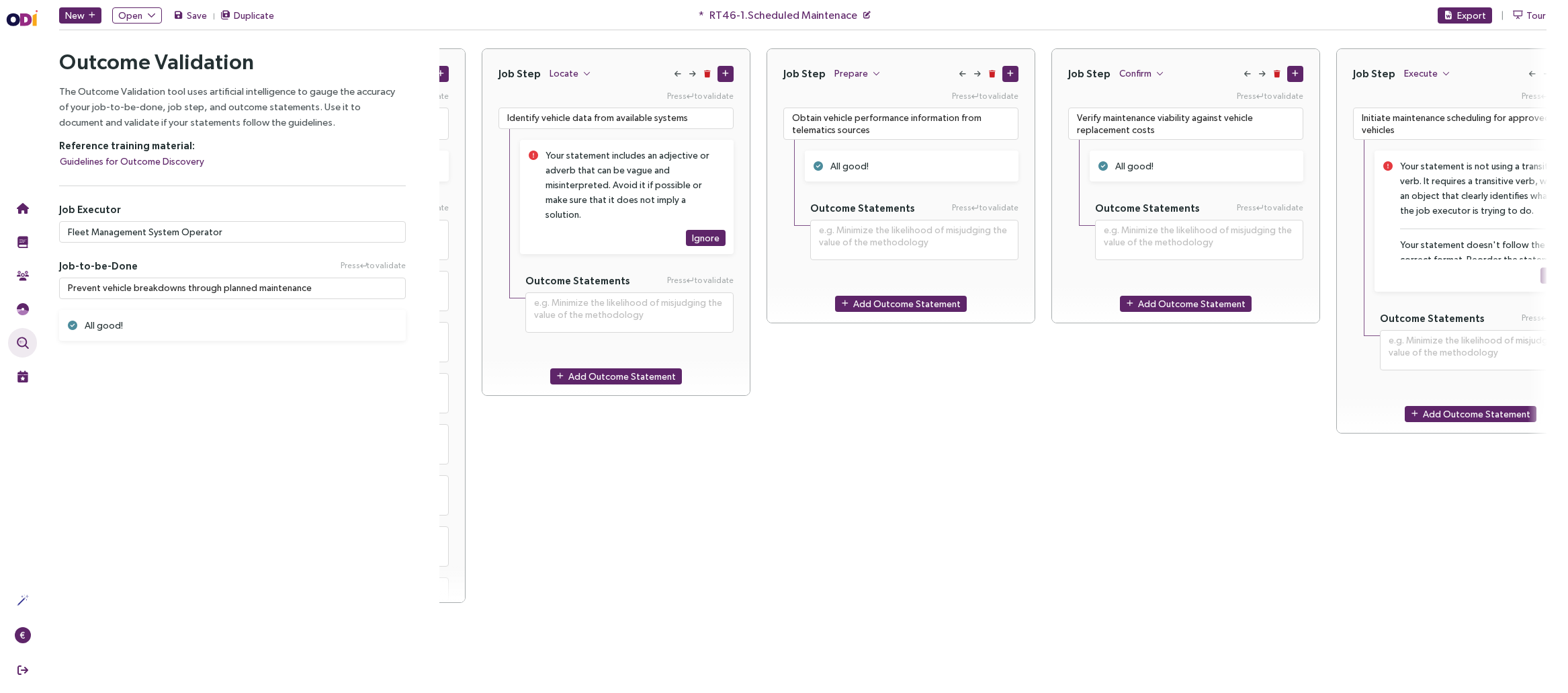
scroll to position [0, 231]
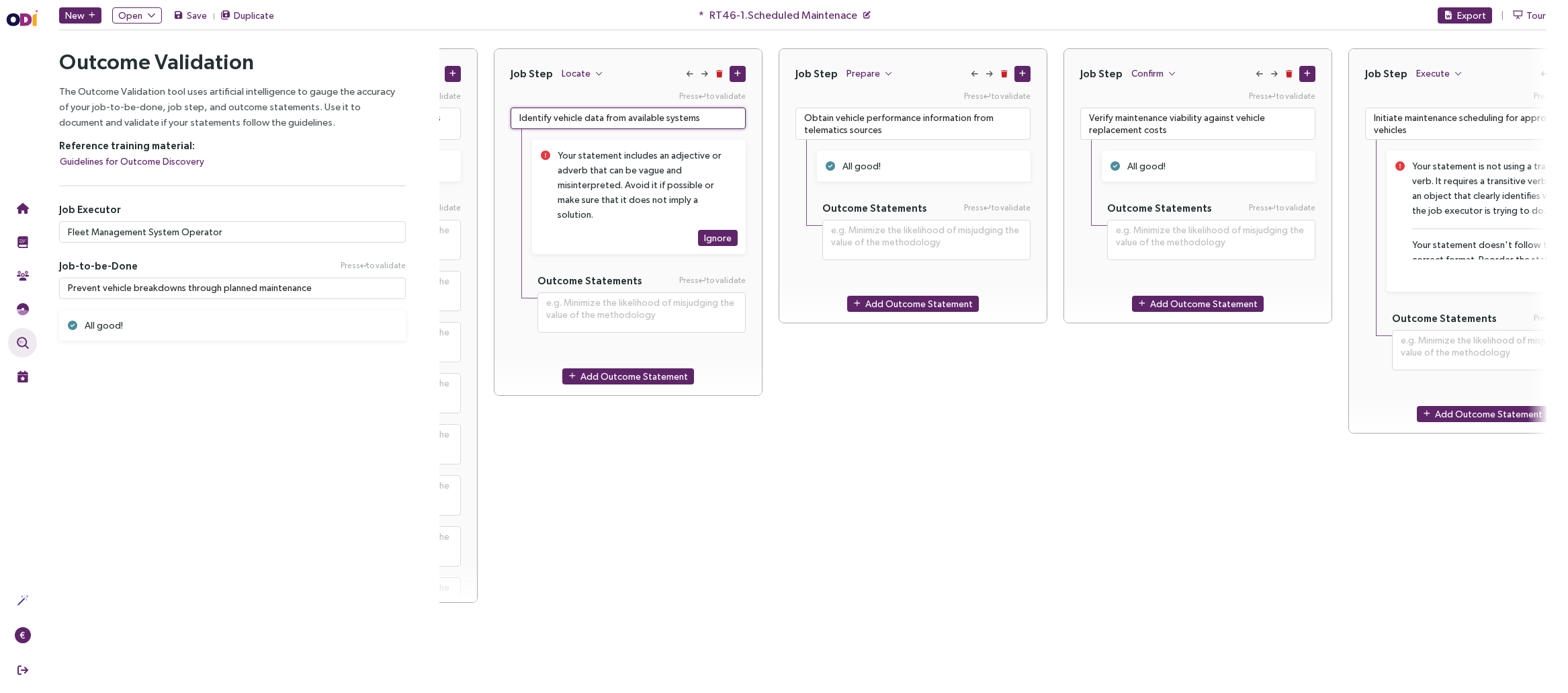
click at [632, 113] on textarea "Identify vehicle data from available systems" at bounding box center [628, 119] width 235 height 22
paste textarea "condition data from"
type textarea "**********"
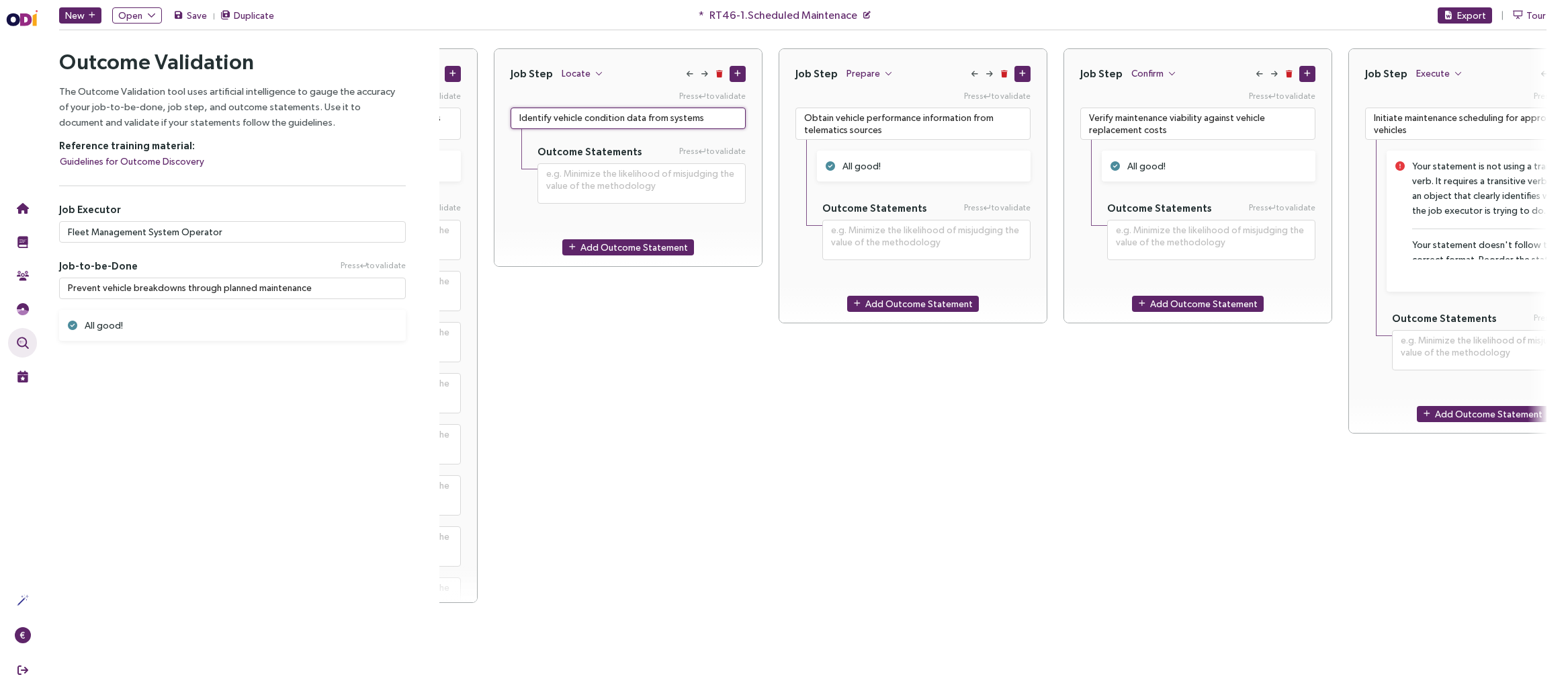
type textarea "Identify vehicle condition data from systems"
click at [867, 439] on div "Job Step Prepare Press to validate Obtain vehicle performance information from …" at bounding box center [913, 325] width 269 height 555
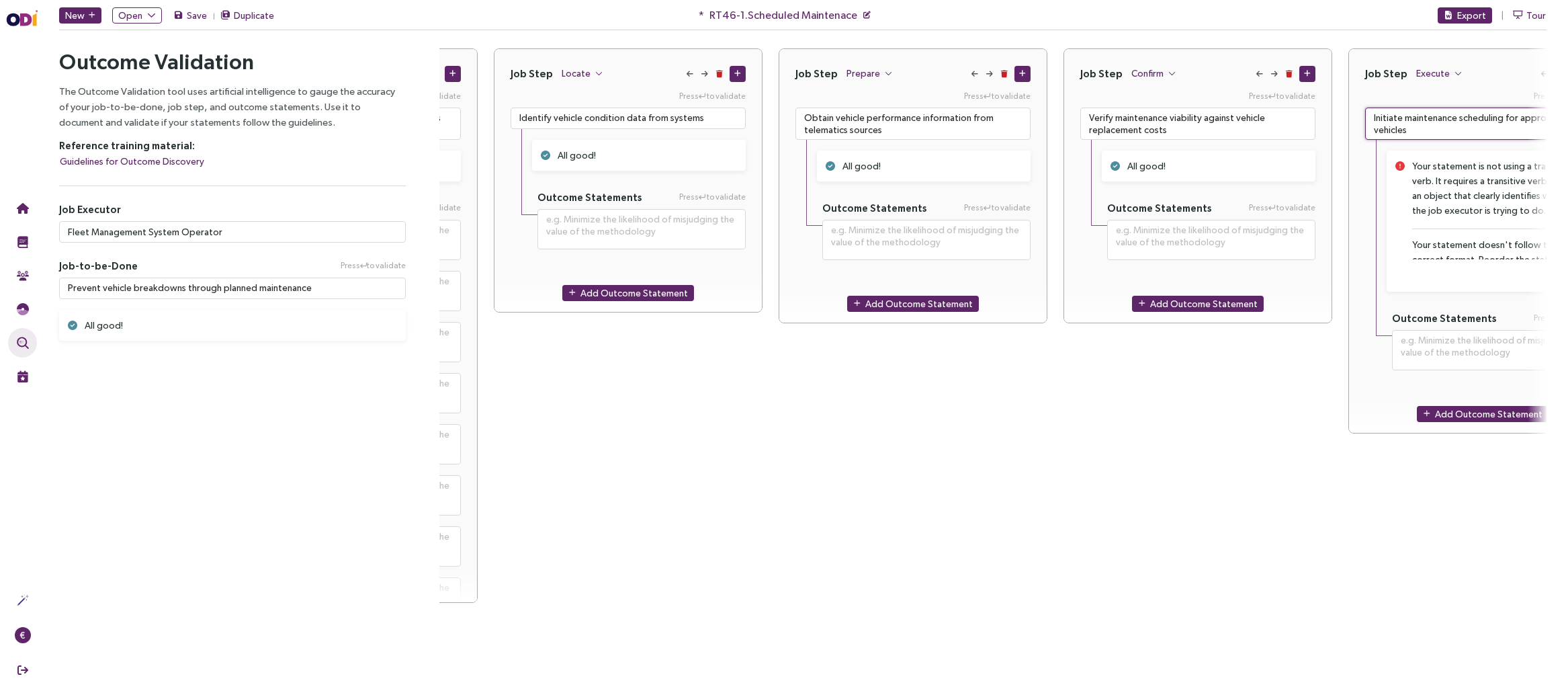
click at [1159, 128] on textarea "Initiate maintenance scheduling for approved vehicles" at bounding box center [1483, 123] width 235 height 32
paste textarea "Obtain maintenance authorization for select"
type textarea "**********"
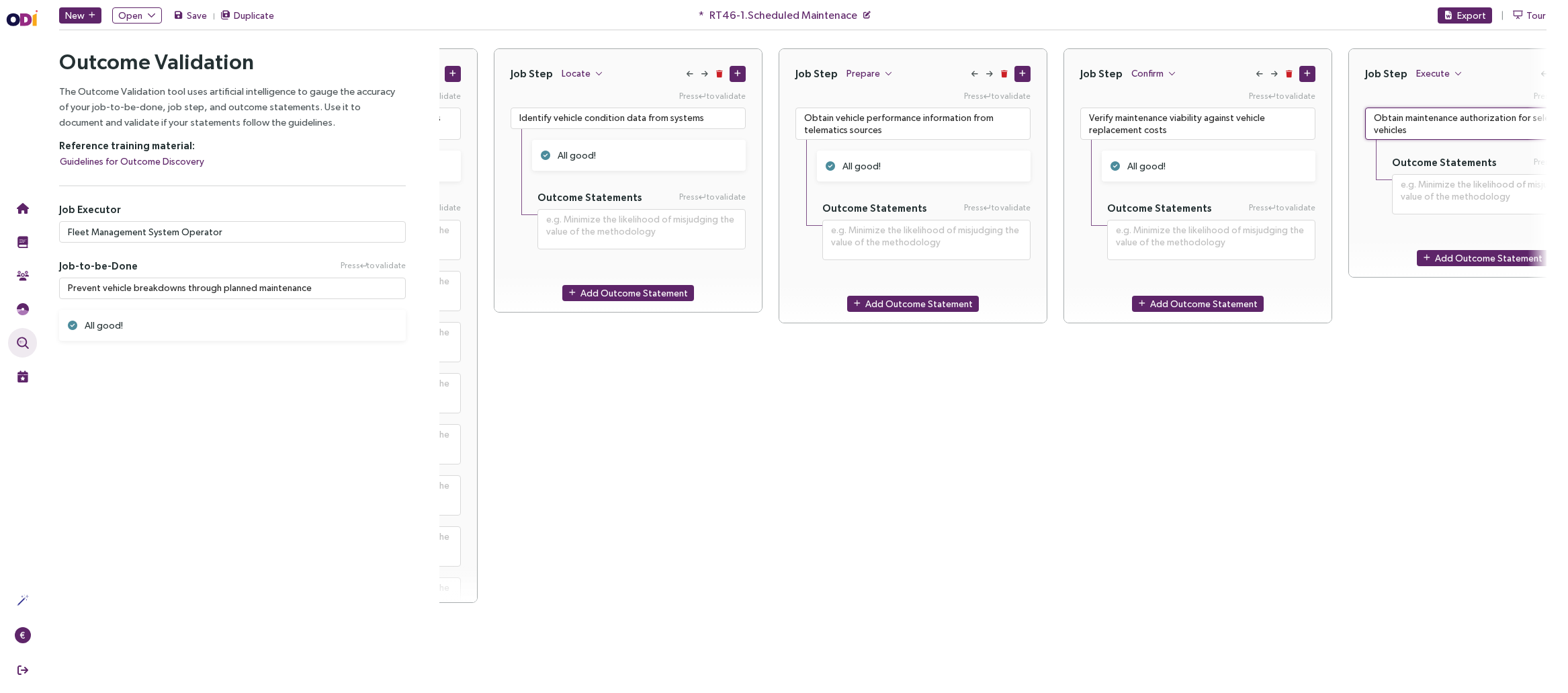
type textarea "Obtain maintenance authorization for selected vehicles"
click at [1159, 432] on div "Job Step Execute Press to validate Obtain maintenance authorization for selecte…" at bounding box center [1483, 325] width 269 height 555
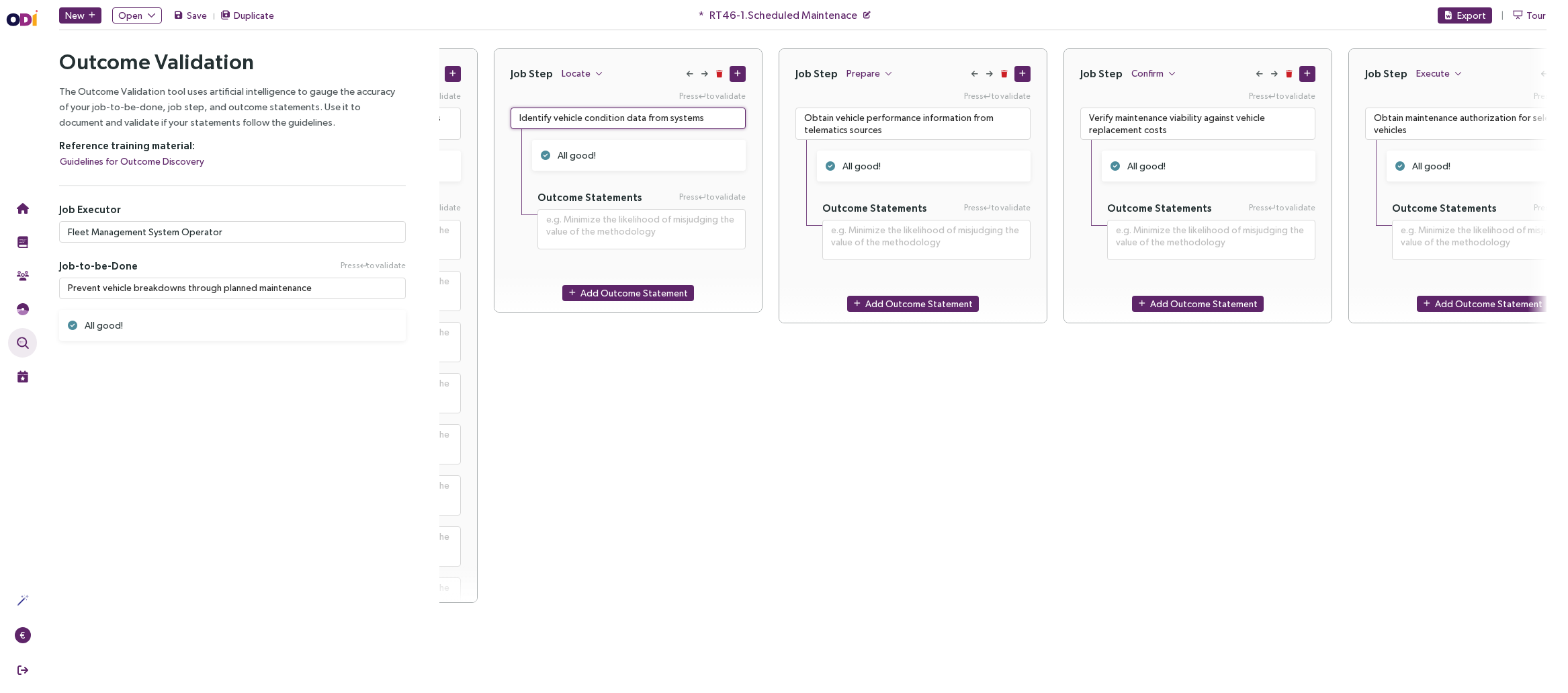
click at [621, 117] on textarea "Identify vehicle condition data from systems" at bounding box center [628, 119] width 235 height 22
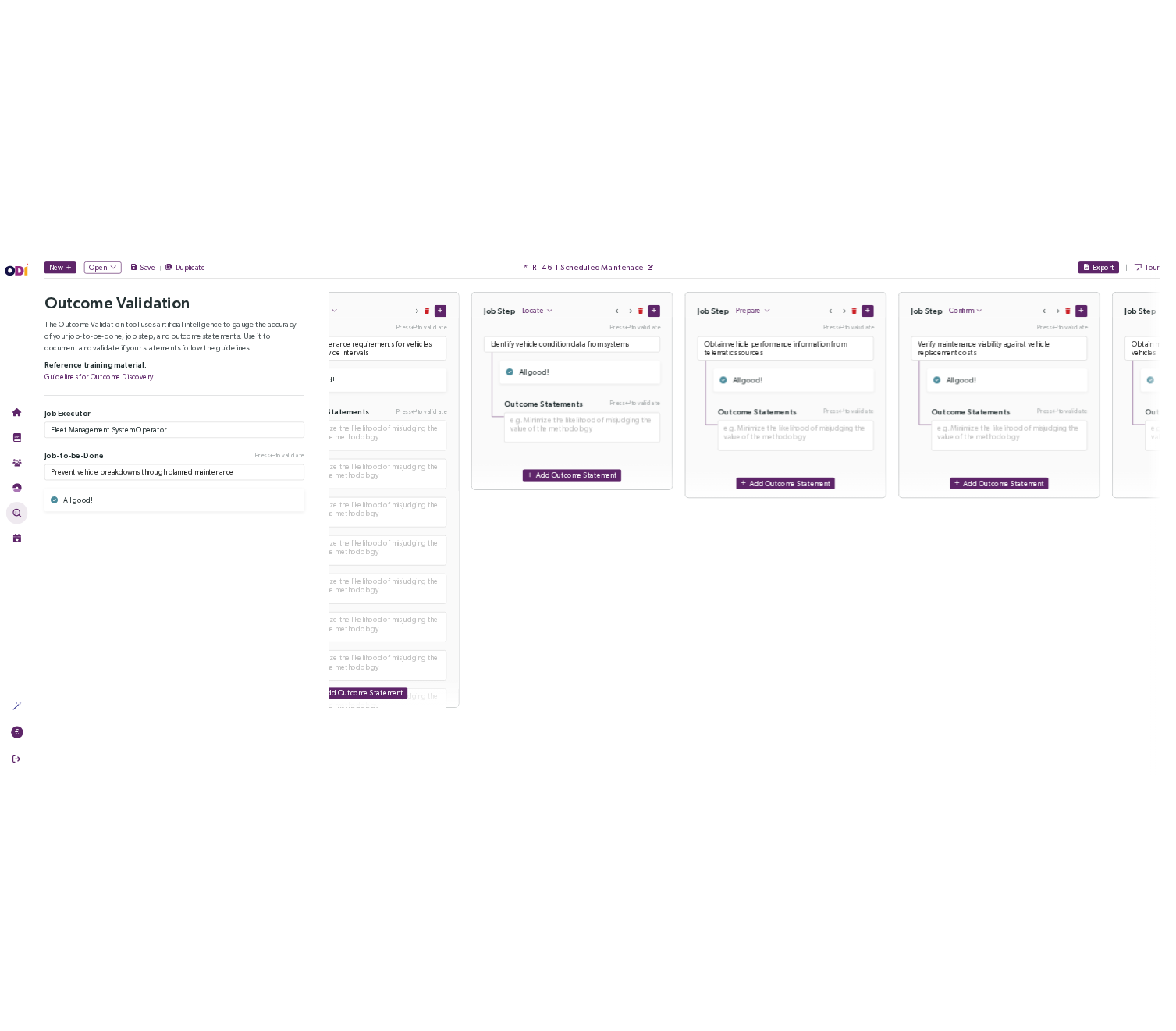
scroll to position [0, 0]
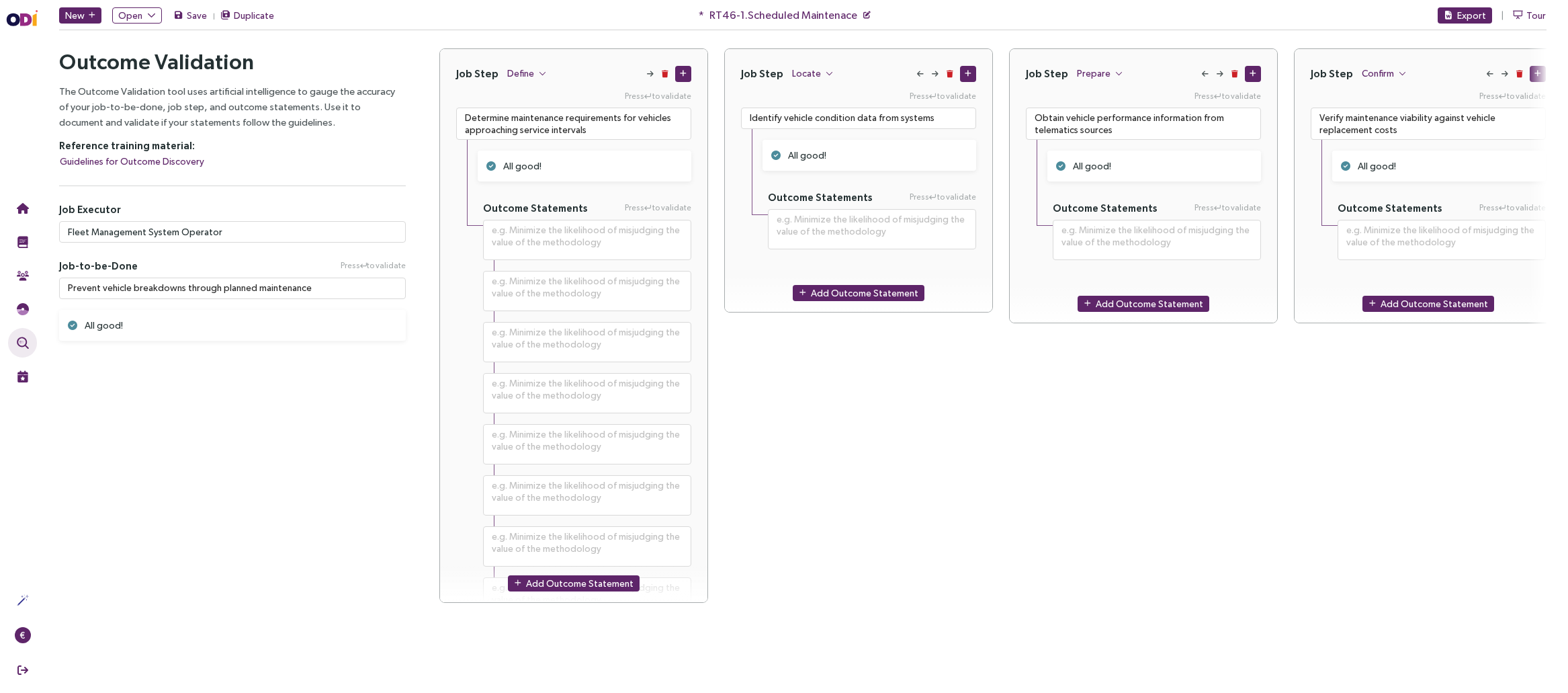
click at [1159, 446] on div "Job Step Prepare Press to validate Obtain vehicle performance information from …" at bounding box center [1143, 325] width 269 height 555
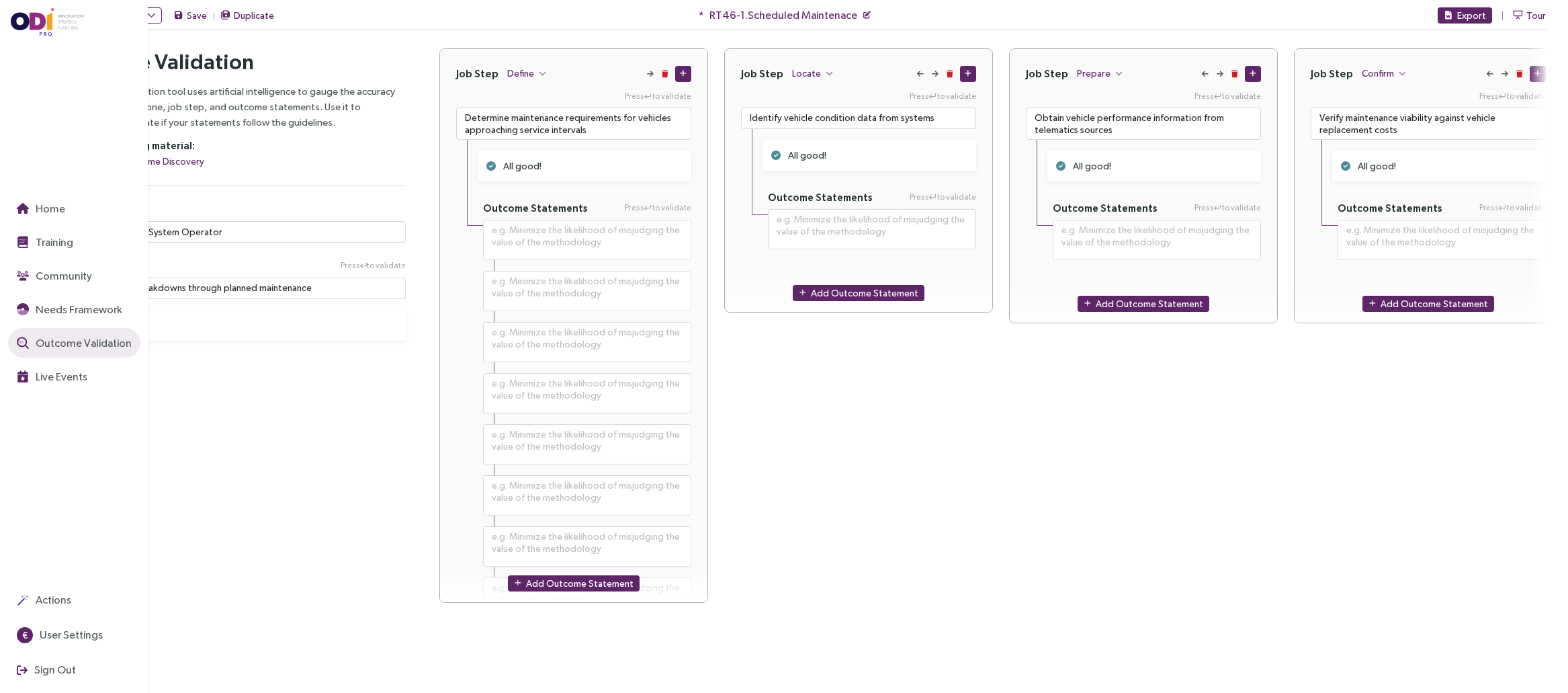
type textarea "**********"
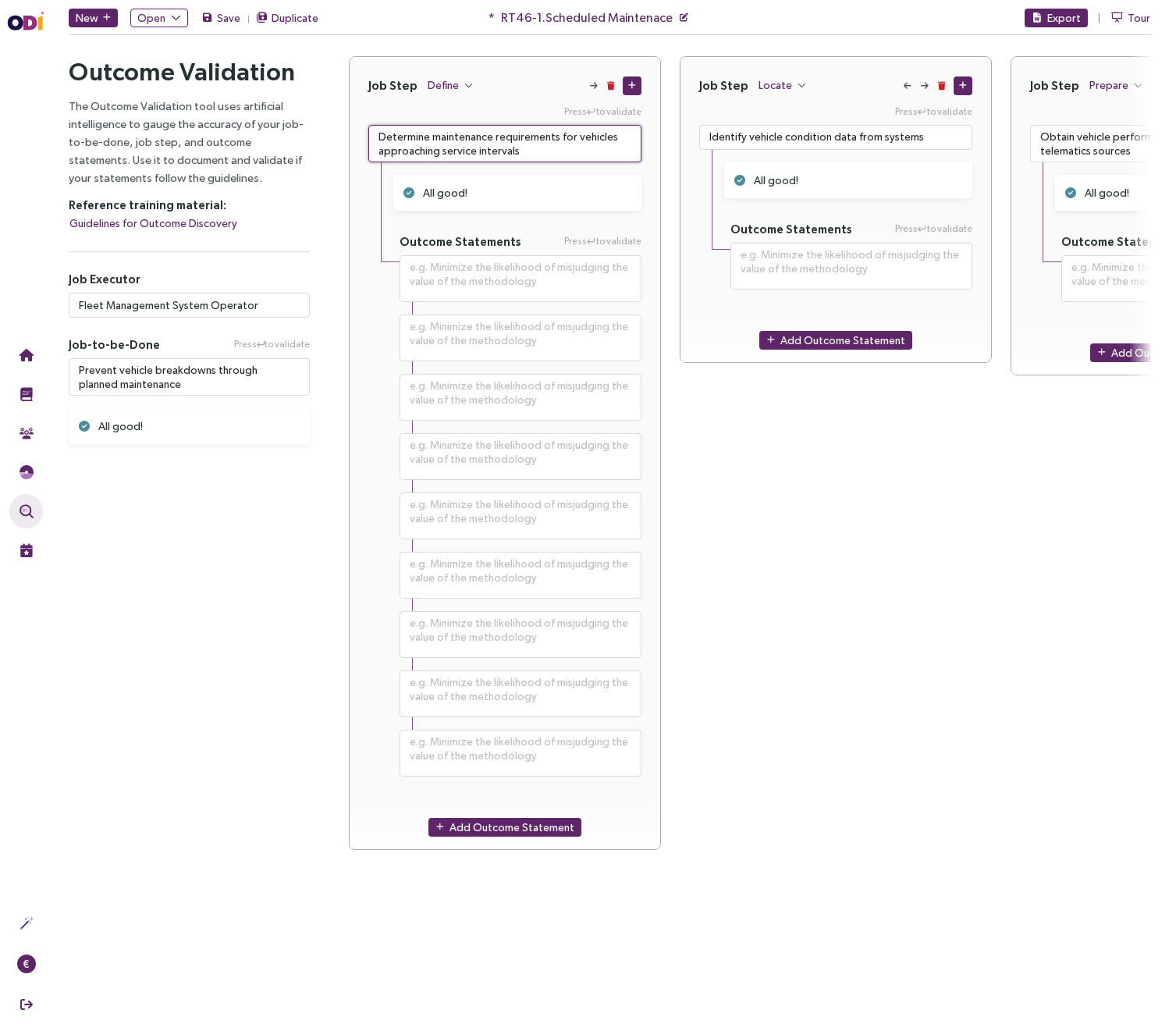
click at [445, 146] on textarea "Determine maintenance requirements for vehicles approaching service intervals" at bounding box center [505, 143] width 273 height 37
paste textarea
type textarea "Determine maintenance requirements for vehicles approaching service intervals"
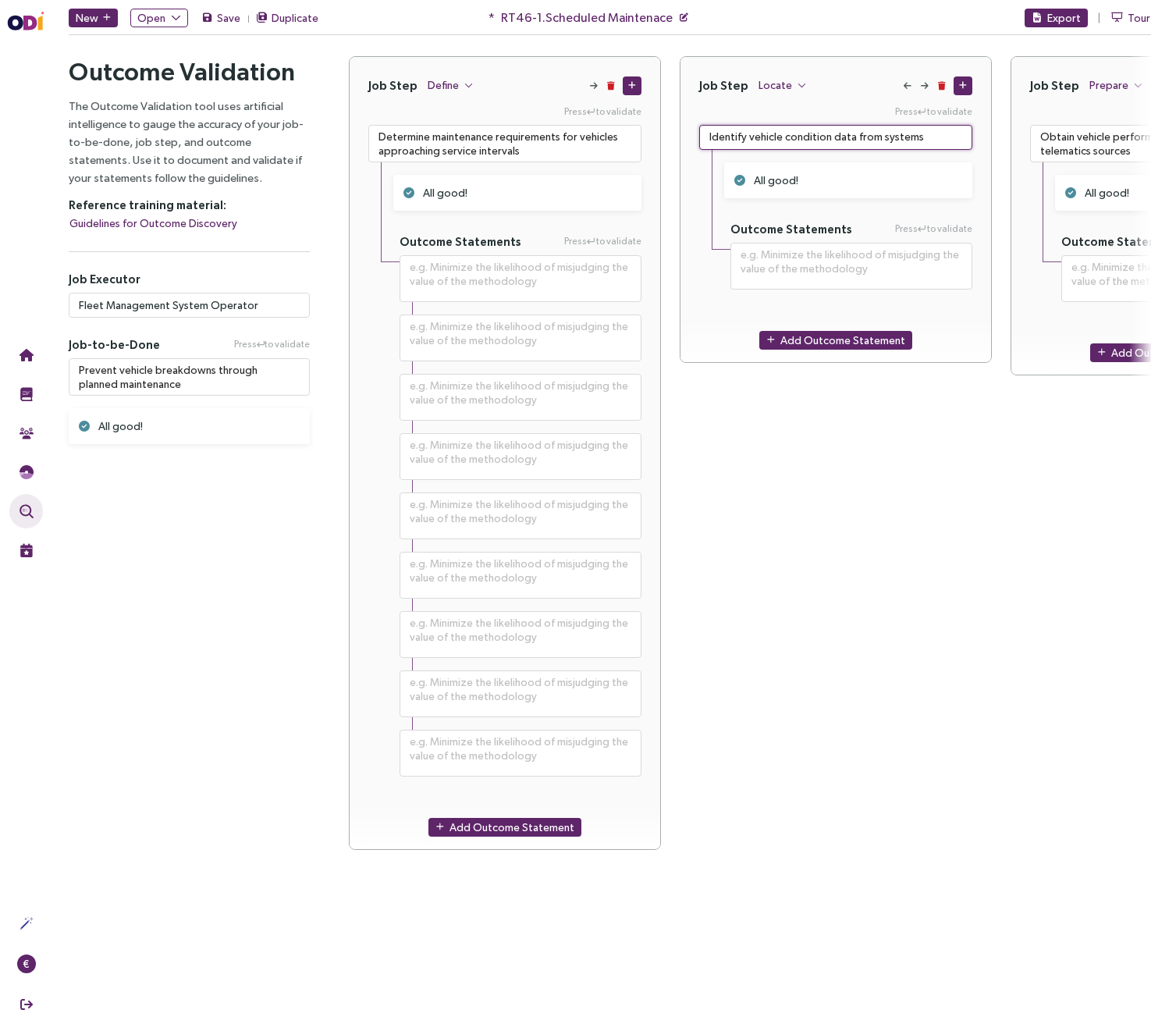
click at [738, 139] on textarea "Identify vehicle condition data from systems" at bounding box center [836, 138] width 273 height 25
paste textarea
type textarea "Identify vehicle condition data from systems"
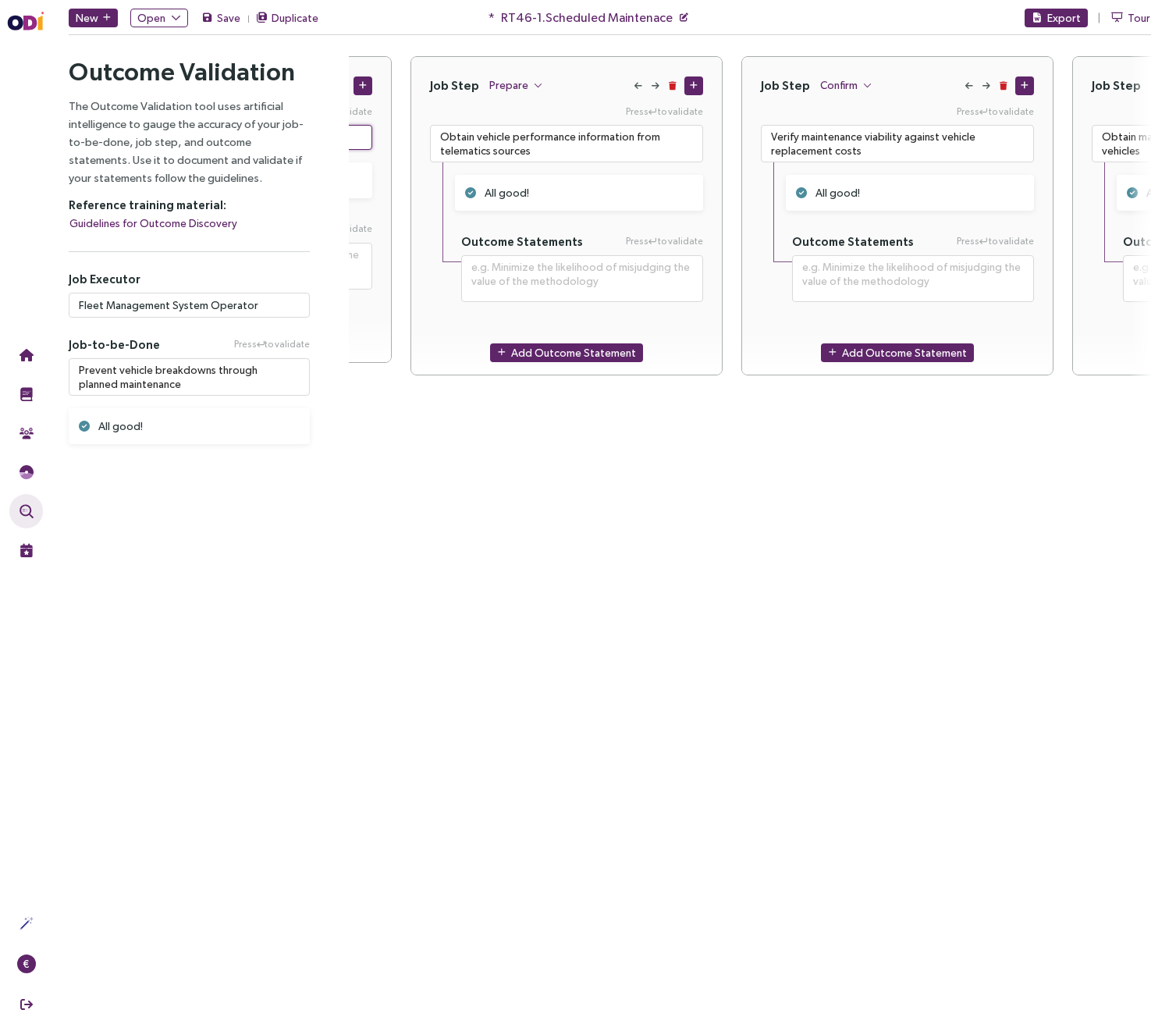
scroll to position [0, 601]
click at [460, 137] on textarea "Obtain vehicle performance information from telematics sources" at bounding box center [565, 143] width 273 height 37
paste textarea
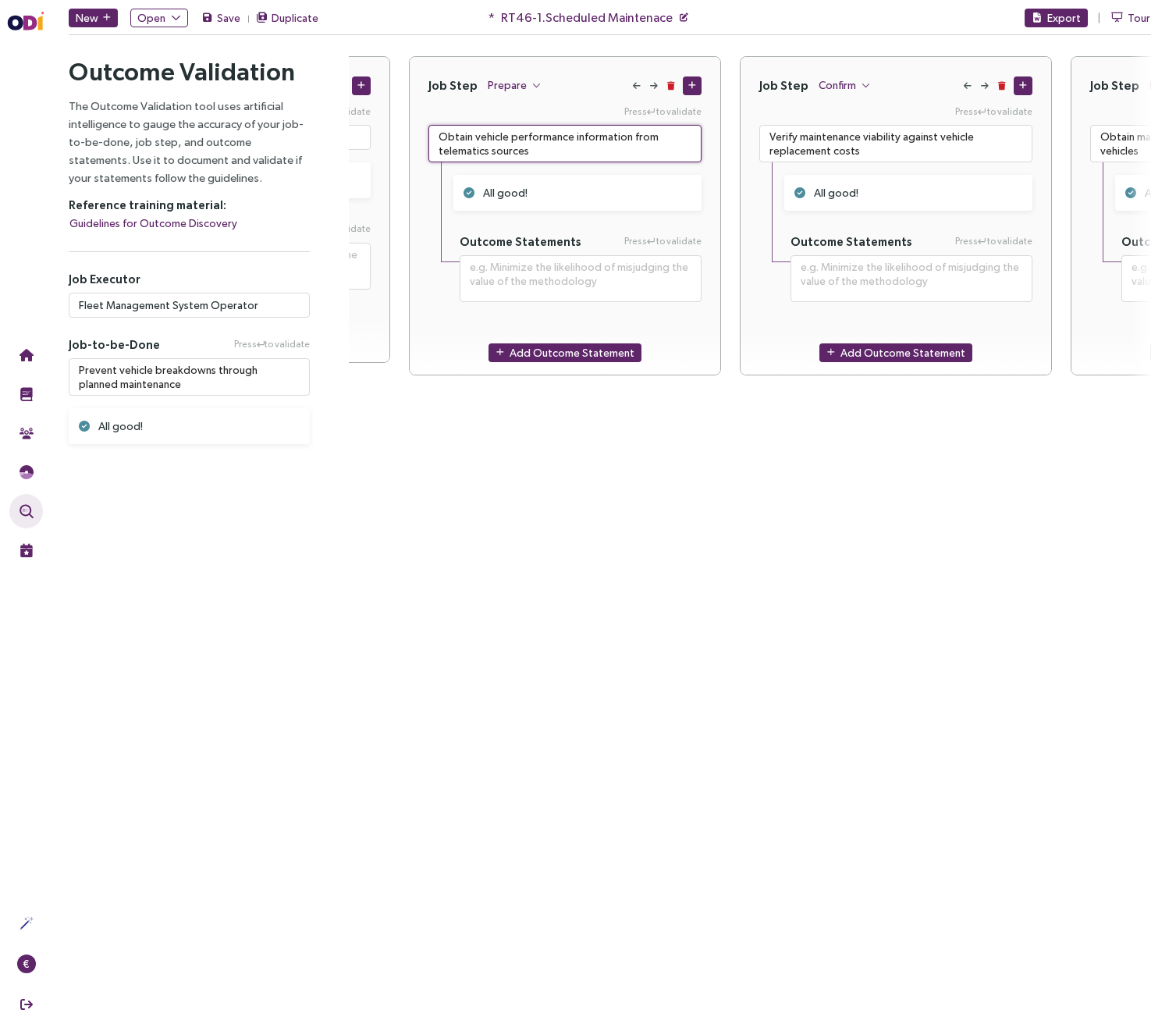
type textarea "Obtain vehicle performance information from telematics sources"
click at [807, 143] on textarea "Verify maintenance viability against vehicle replacement costs" at bounding box center [895, 143] width 273 height 37
paste textarea
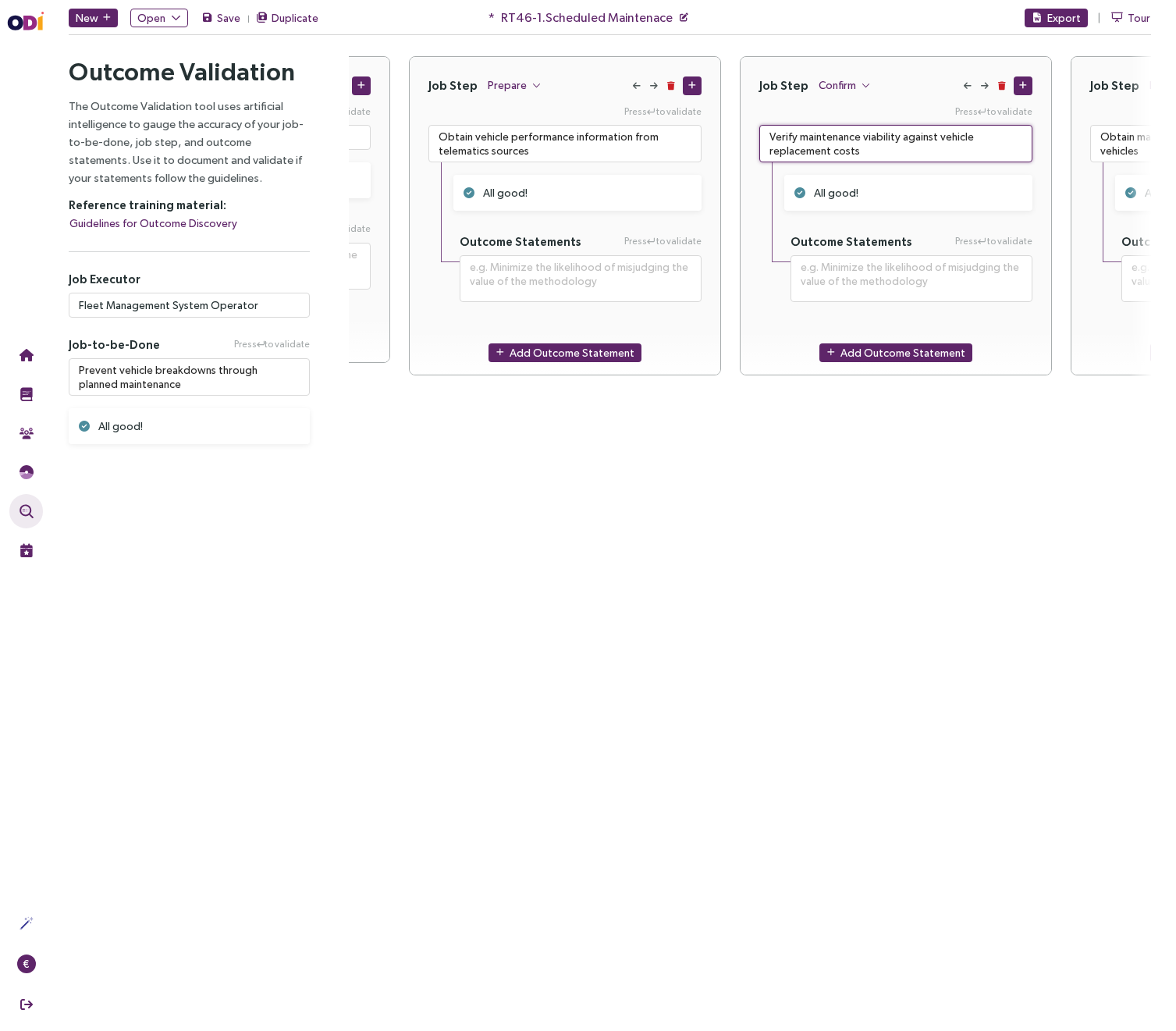
type textarea "Verify maintenance viability against vehicle replacement costs"
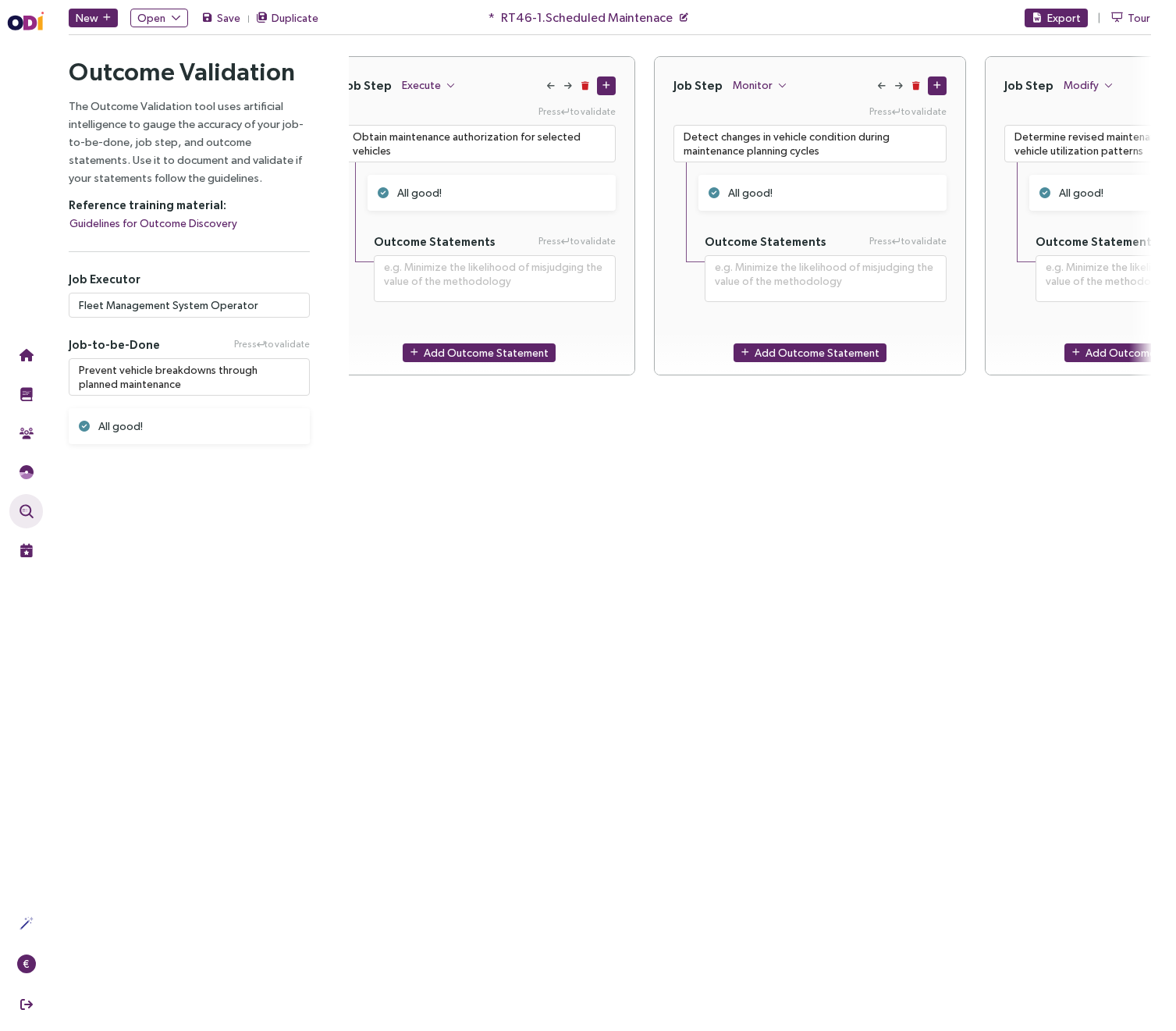
scroll to position [0, 1360]
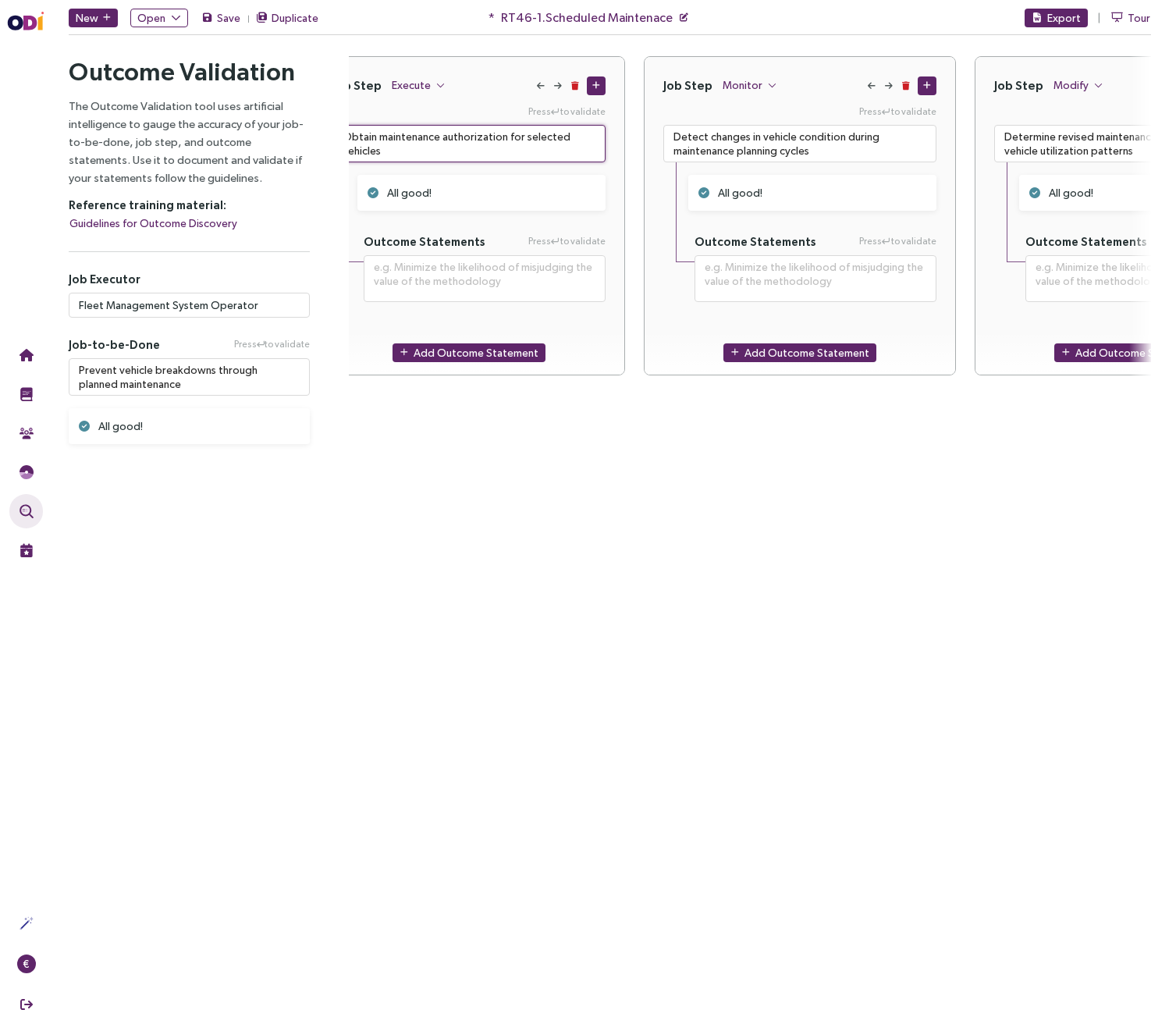
click at [411, 135] on textarea "Obtain maintenance authorization for selected vehicles" at bounding box center [469, 143] width 273 height 37
paste textarea
type textarea "Obtain maintenance authorization for selected vehicles"
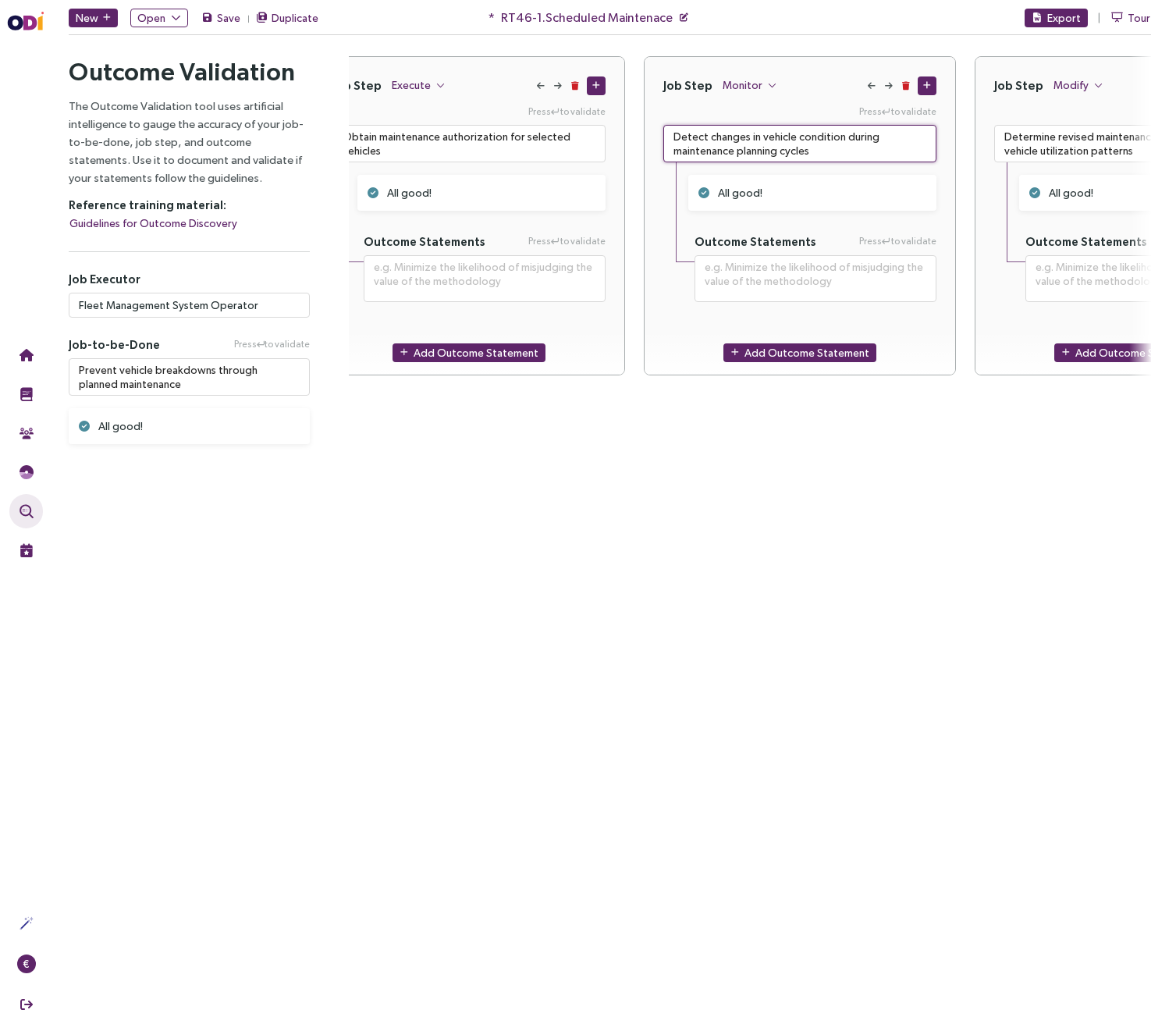
click at [725, 149] on textarea "Detect changes in vehicle condition during maintenance planning cycles" at bounding box center [800, 143] width 273 height 37
paste textarea
type textarea "Detect changes in vehicle condition during maintenance planning cycles"
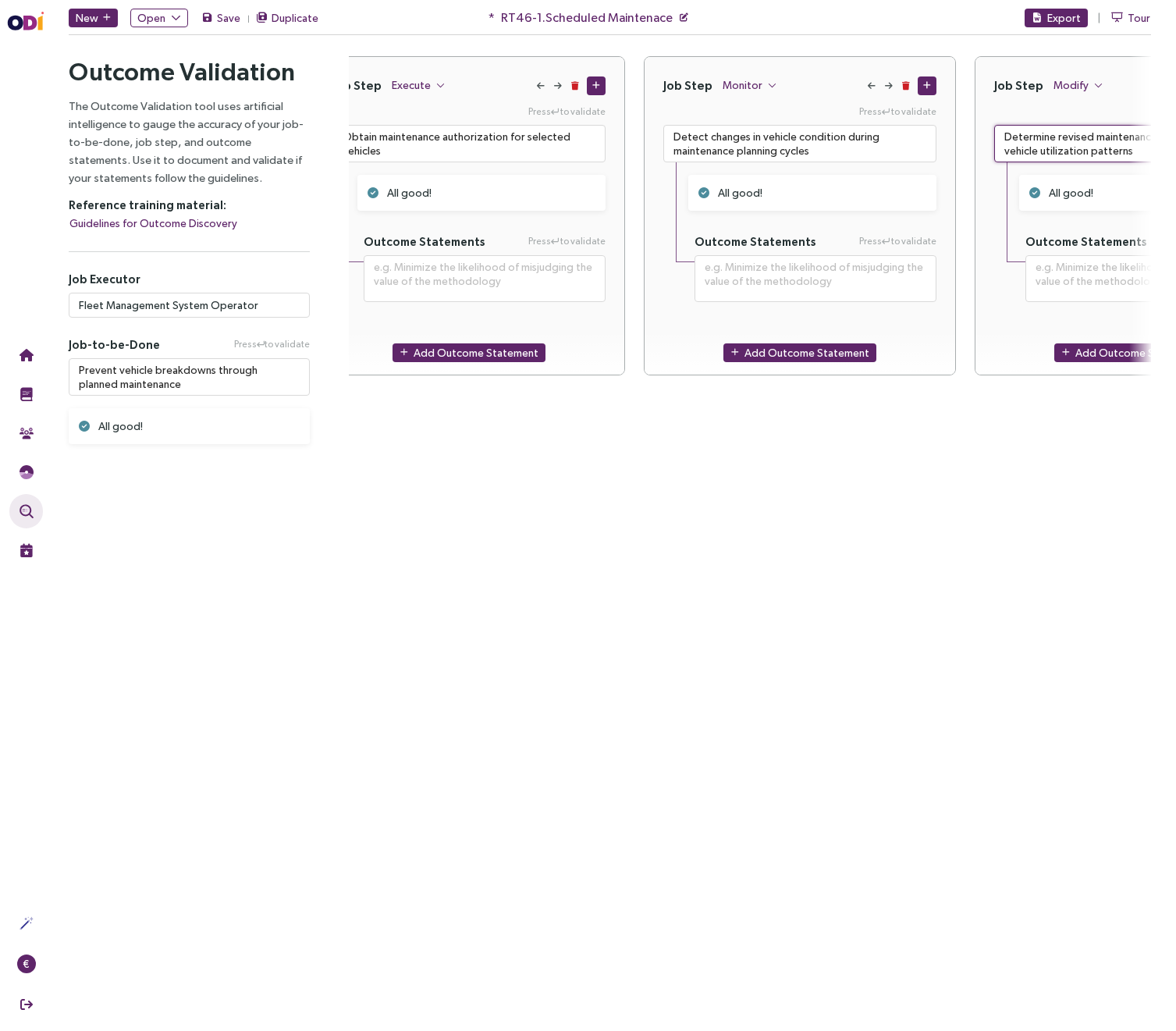
click at [1019, 144] on textarea "Determine revised maintenance priorities based on vehicle utilization patterns" at bounding box center [1131, 143] width 273 height 37
click at [1018, 144] on textarea "Determine revised maintenance priorities based on vehicle utilization patterns" at bounding box center [1131, 143] width 273 height 37
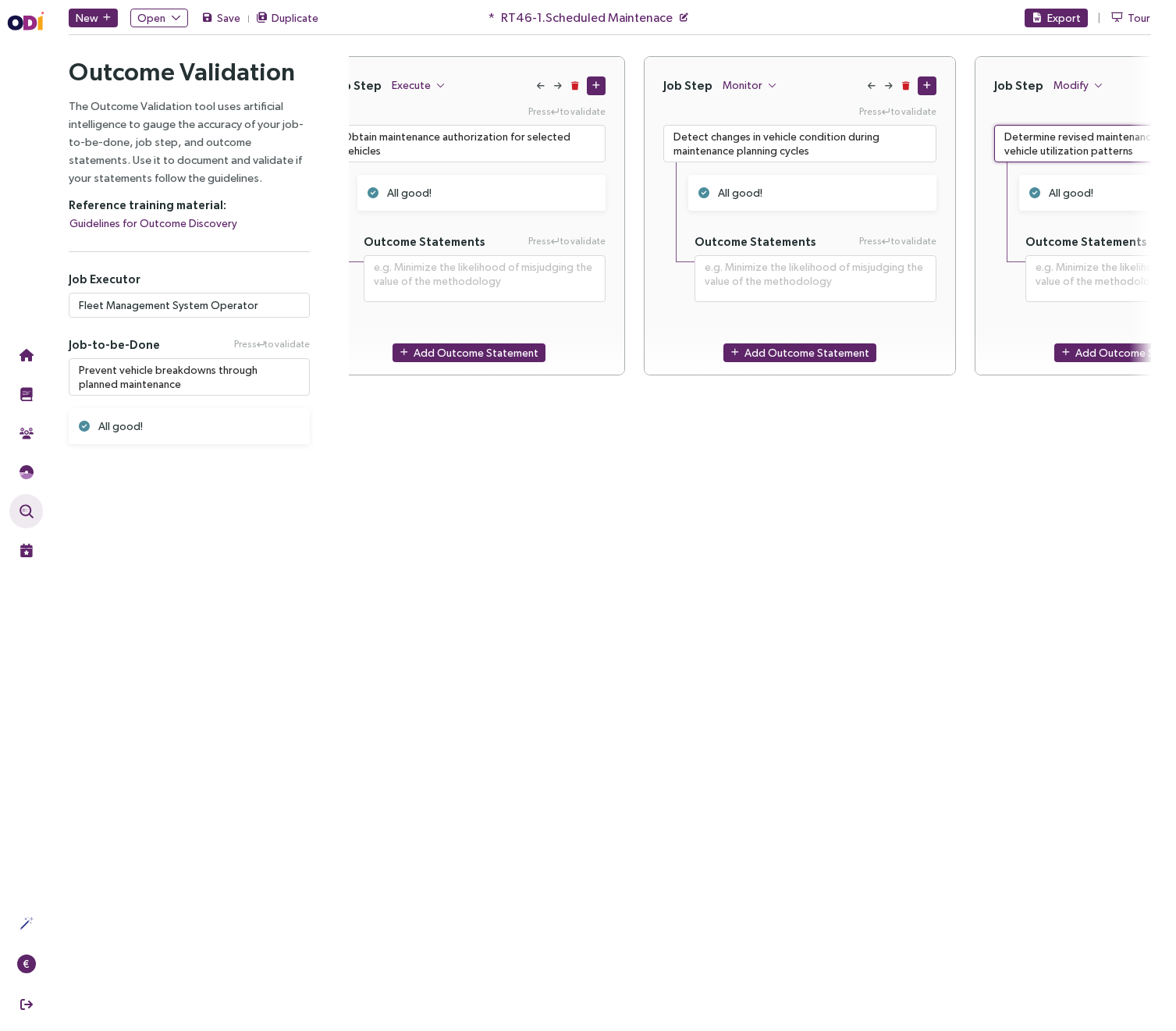
paste textarea
type textarea "Determine revised maintenance priorities based on vehicle utilization patterns"
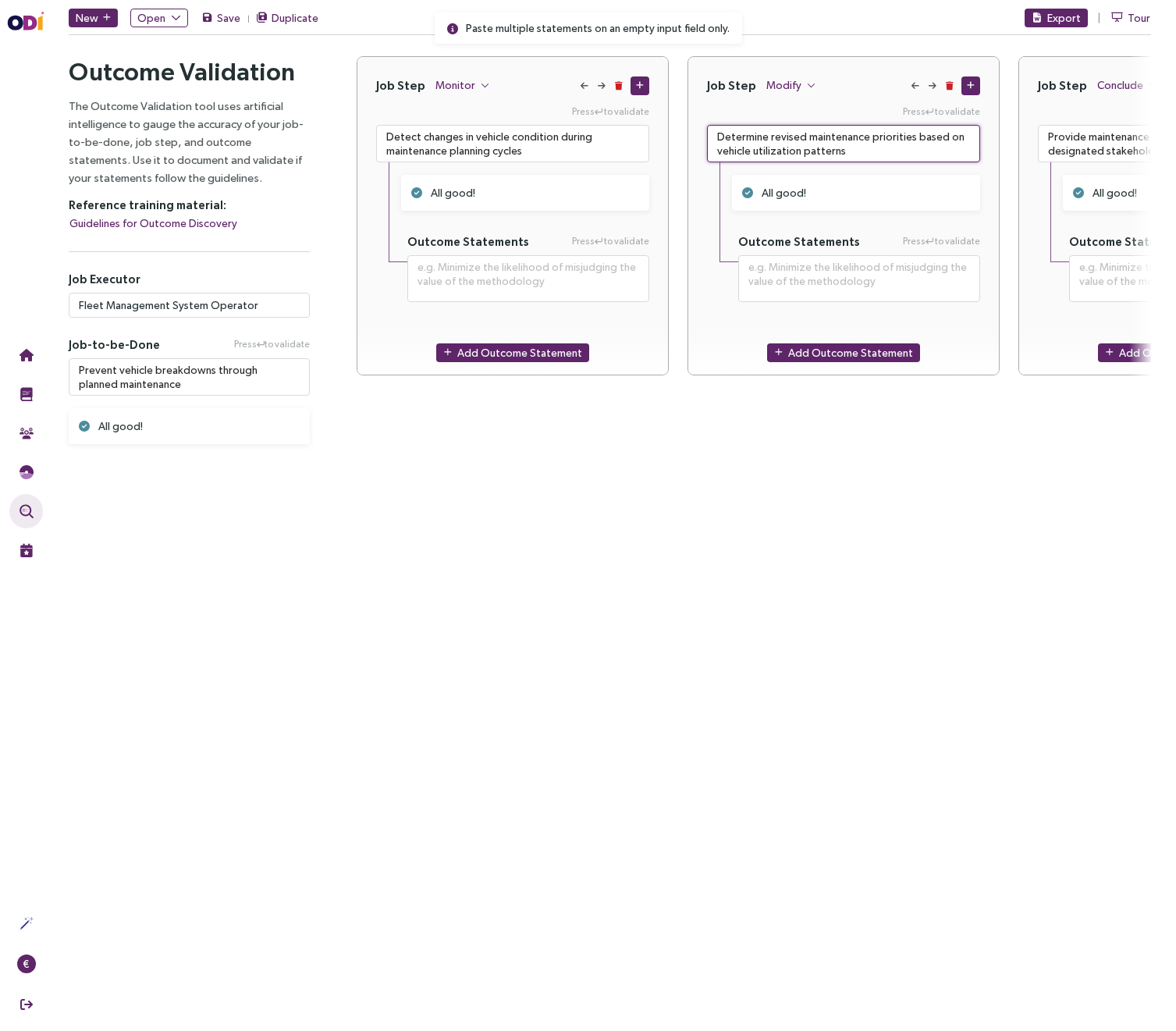
scroll to position [0, 1827]
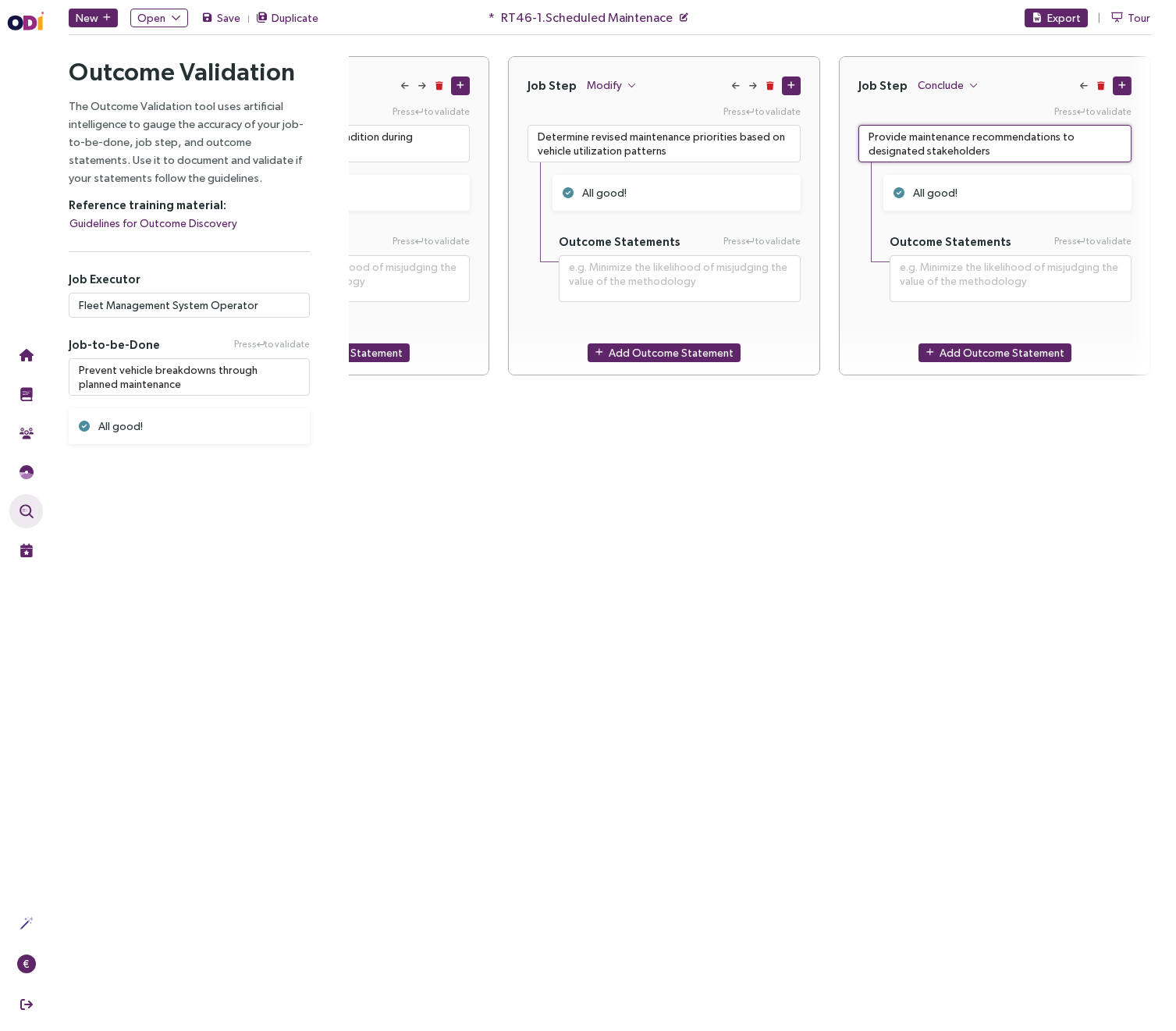
click at [921, 139] on textarea "Provide maintenance recommendations to designated stakeholders" at bounding box center [995, 143] width 273 height 37
paste textarea
click at [943, 566] on div "Job Step Conclude Press to validate Provide maintenance recommendations to desi…" at bounding box center [995, 453] width 312 height 794
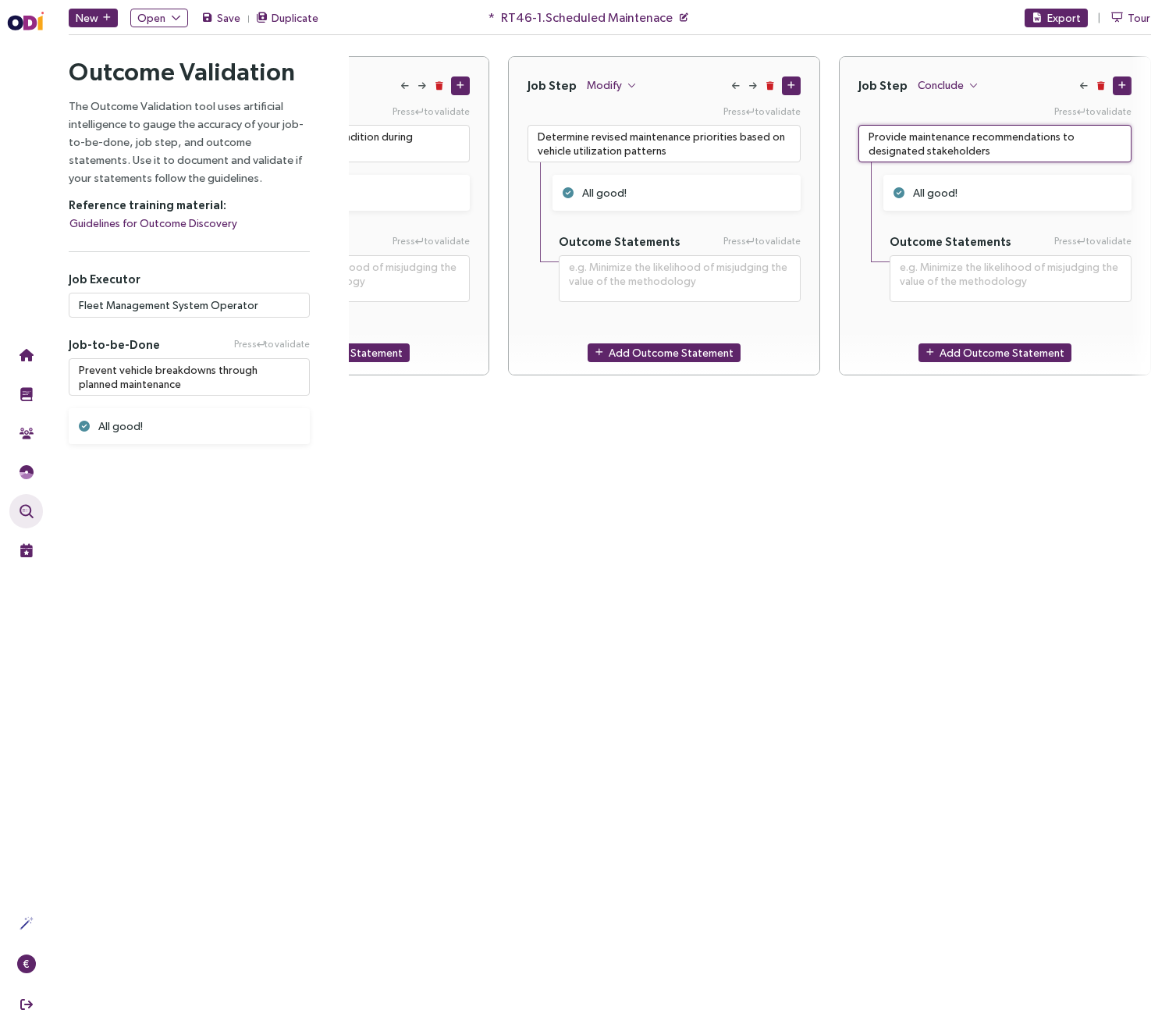
click at [901, 139] on textarea "Provide maintenance recommendations to designated stakeholders" at bounding box center [995, 143] width 273 height 37
paste textarea
type textarea "Provide maintenance recommendations to designated stakeholders"
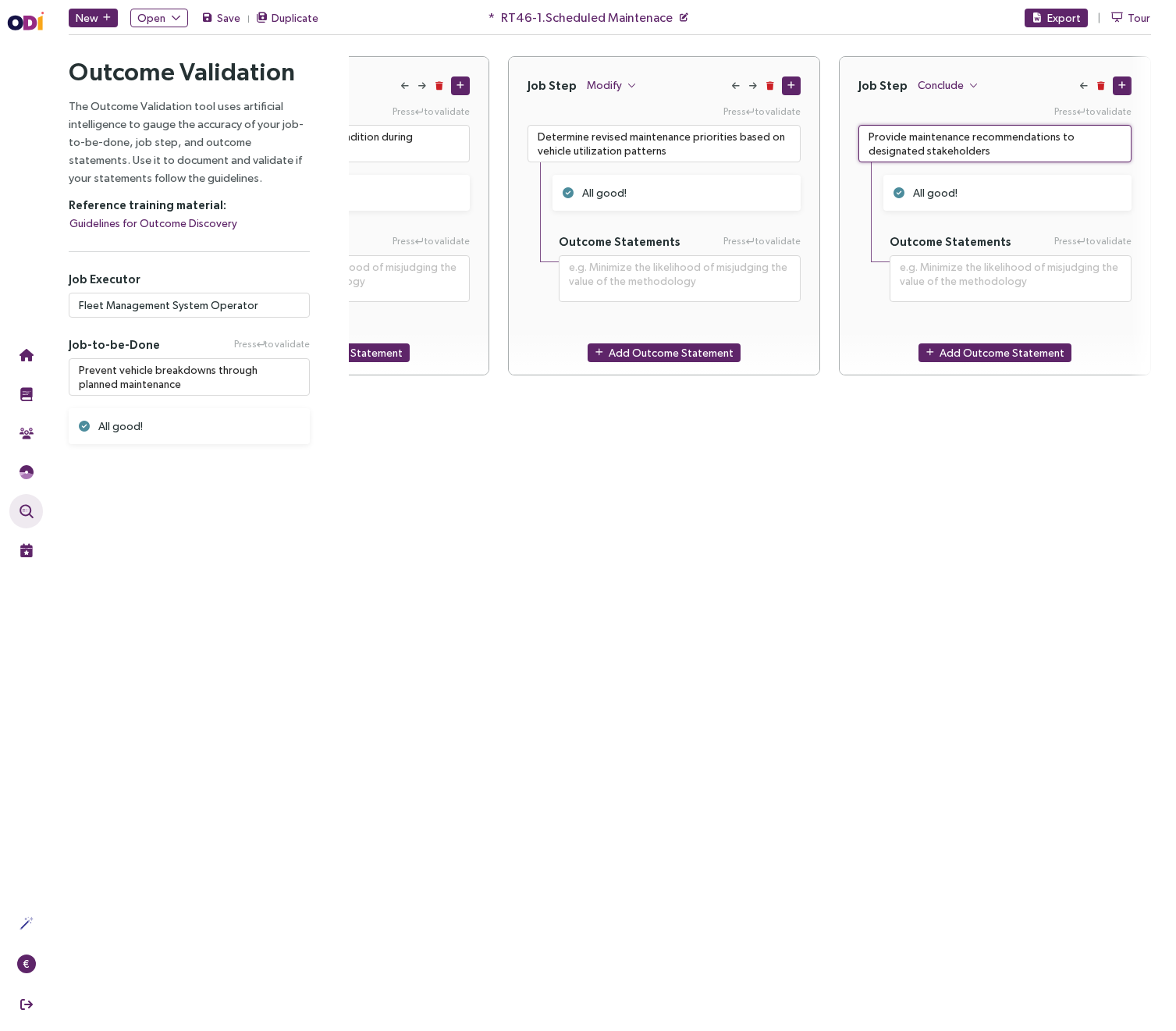
click at [895, 143] on textarea "Provide maintenance recommendations to designated stakeholders" at bounding box center [995, 143] width 273 height 37
click at [893, 143] on textarea "Provide maintenance recommendations to designated stakeholders" at bounding box center [995, 143] width 273 height 37
paste textarea "Deliver lifecycle recommendations to"
type textarea "**********"
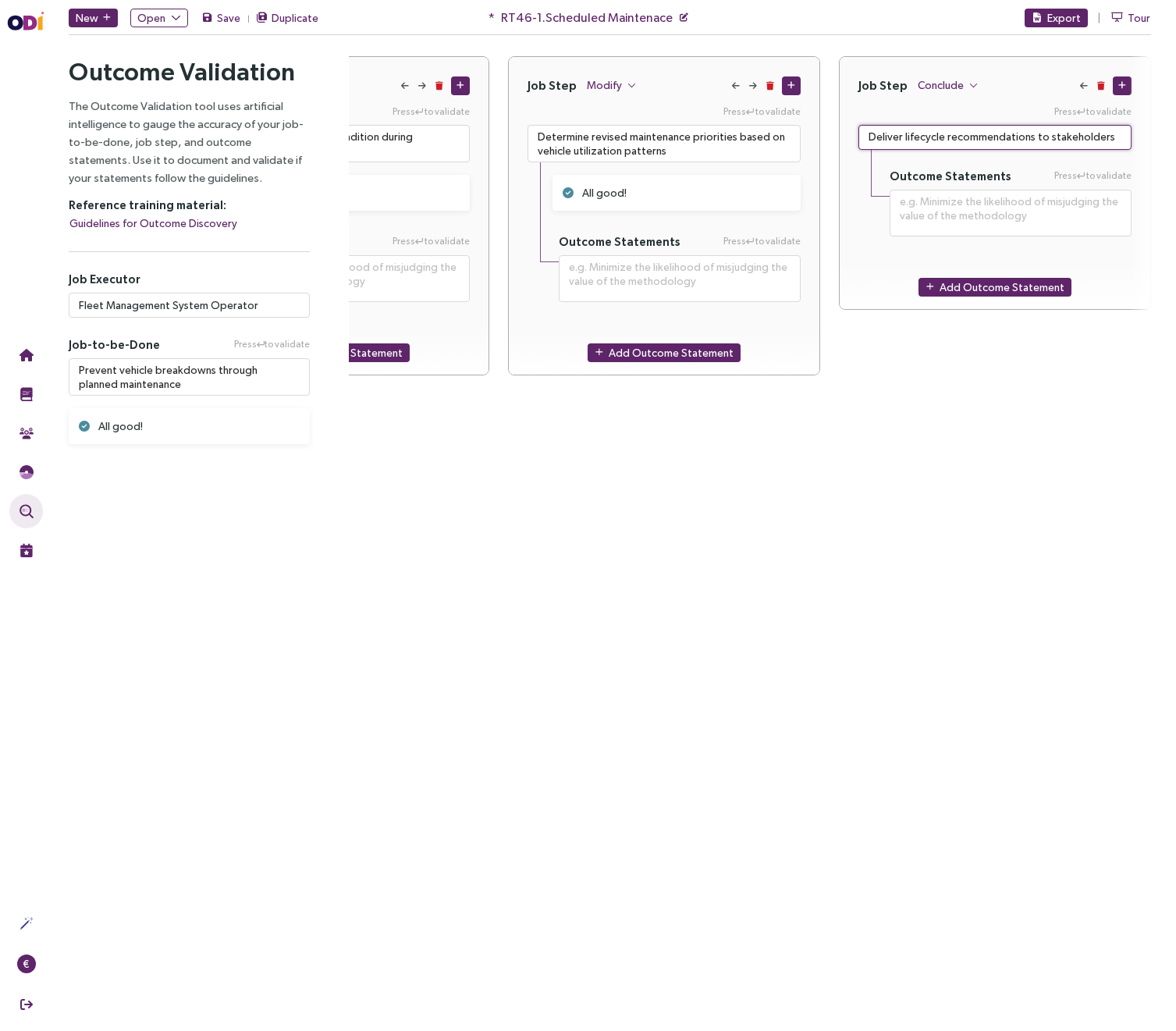
type textarea "Deliver lifecycle recommendations to stakeholders"
click at [883, 418] on div "Job Step Conclude Press to validate Deliver lifecycle recommendations to stakeh…" at bounding box center [995, 453] width 312 height 794
click at [609, 145] on textarea "Determine revised maintenance priorities based on vehicle utilization patterns" at bounding box center [664, 143] width 273 height 37
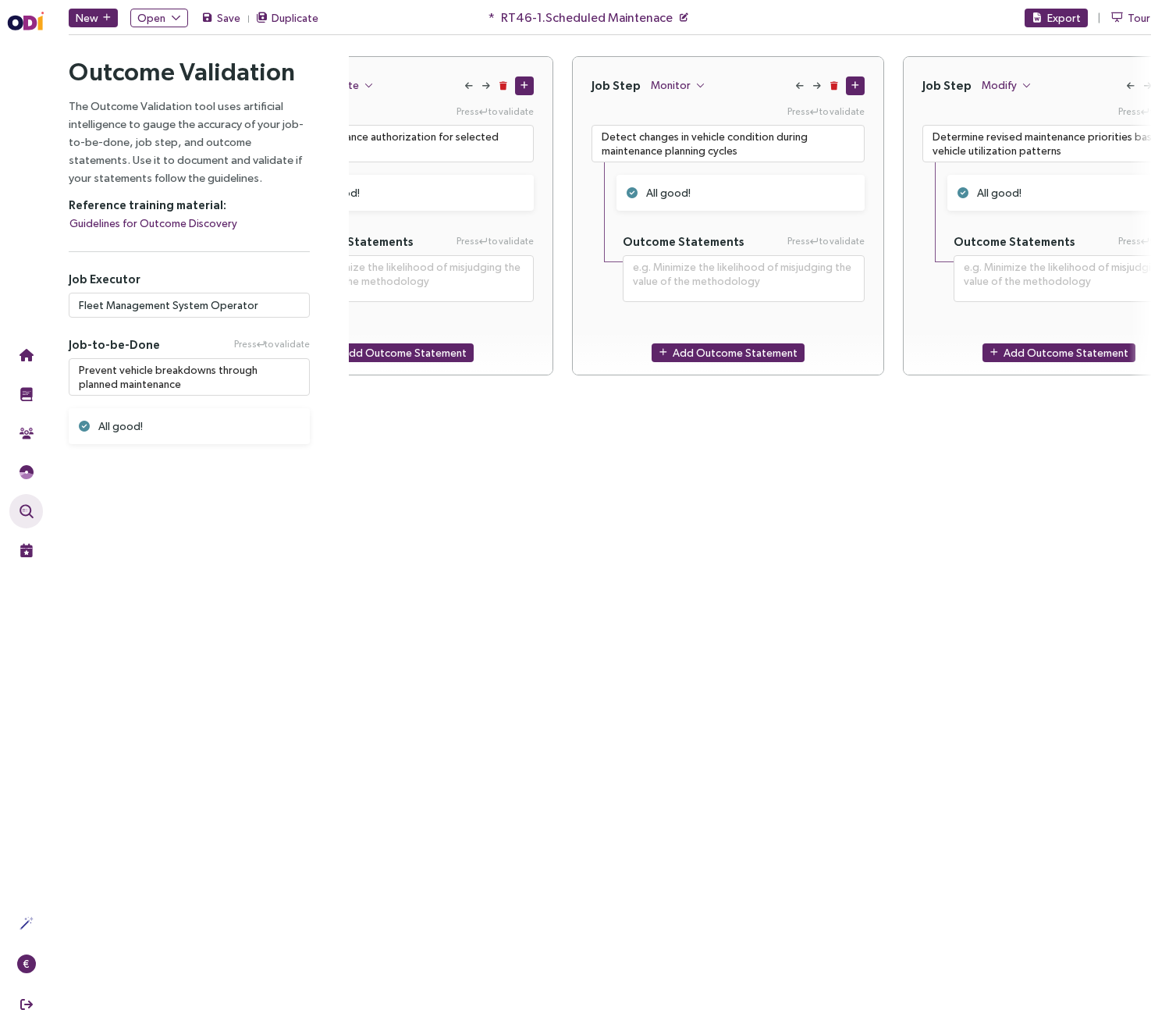
scroll to position [0, 1430]
click at [690, 132] on textarea "Detect changes in vehicle condition during maintenance planning cycles" at bounding box center [731, 143] width 273 height 37
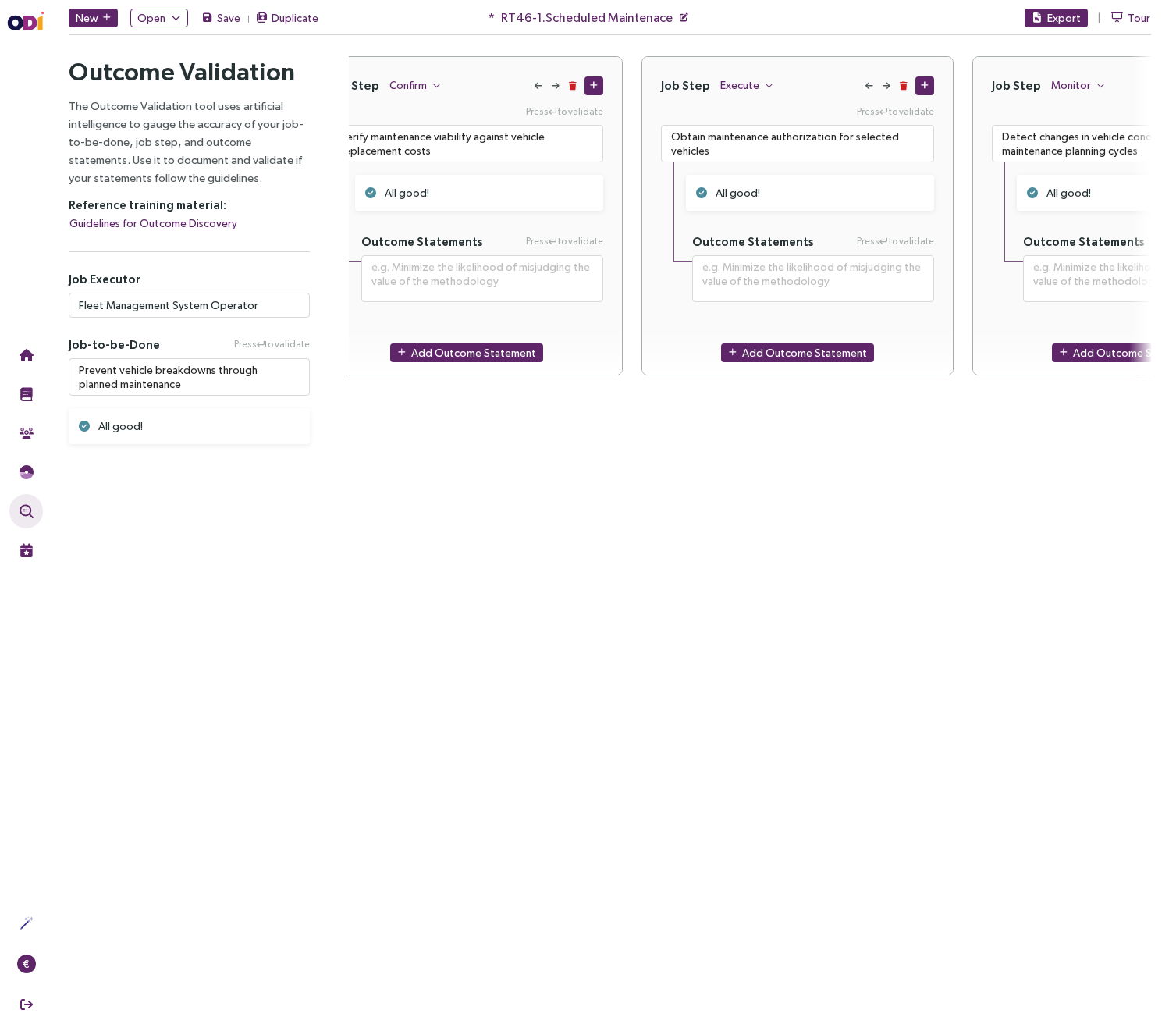
scroll to position [0, 1020]
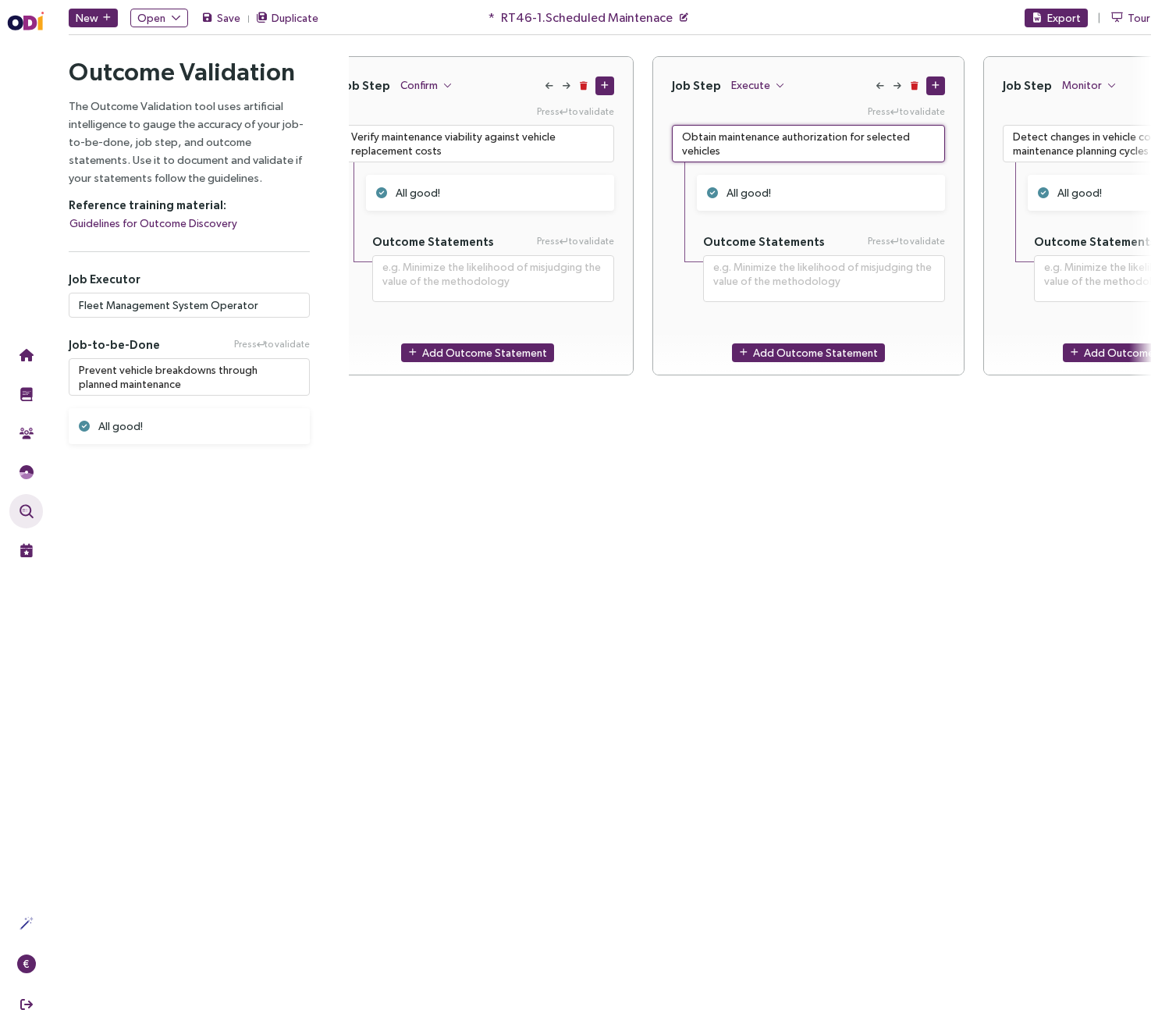
click at [801, 144] on textarea "Obtain maintenance authorization for selected vehicles" at bounding box center [808, 143] width 273 height 37
paste textarea "Determine service authorization for evalua"
type textarea "**********"
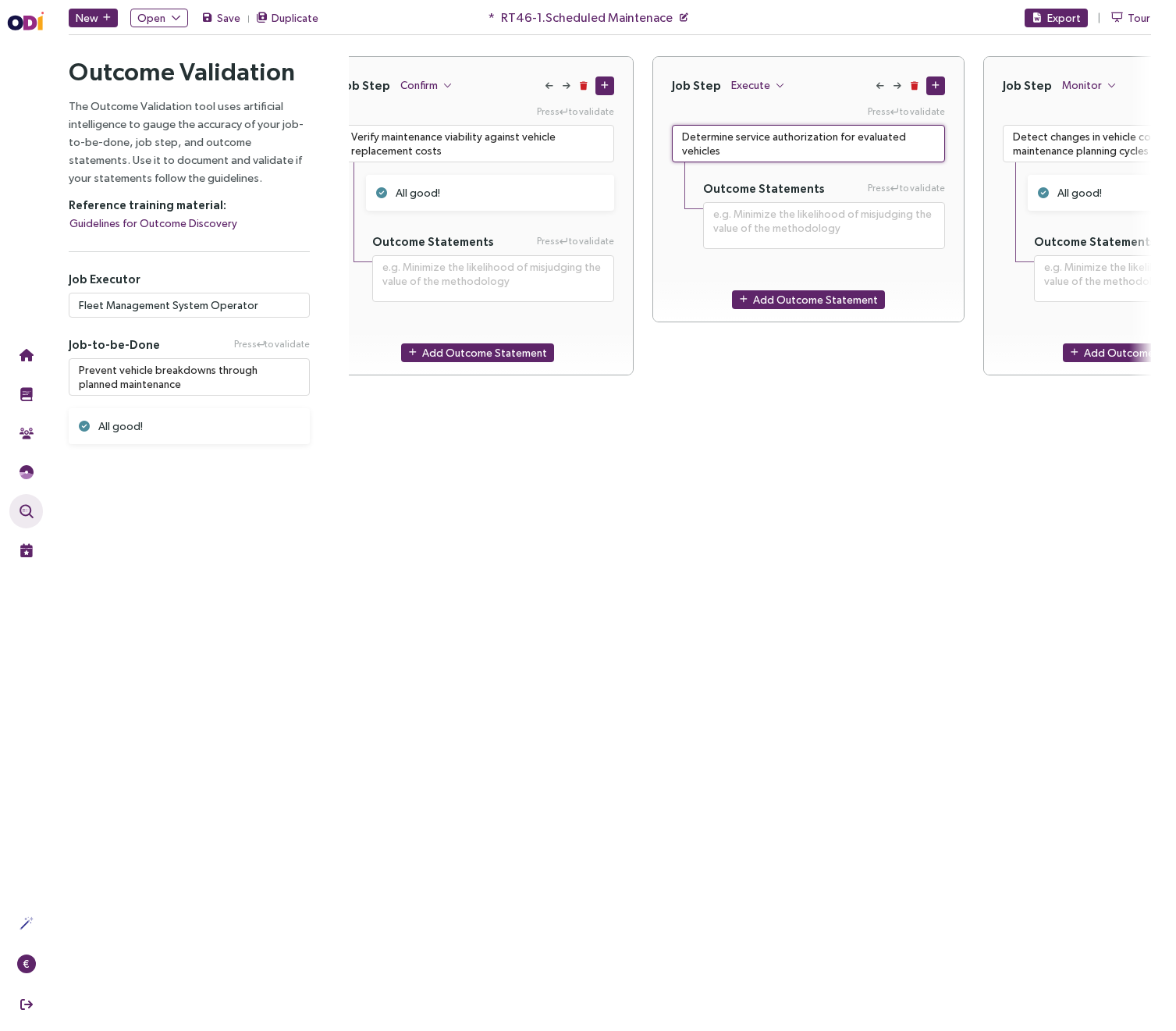
type textarea "Determine service authorization for evaluated vehicles"
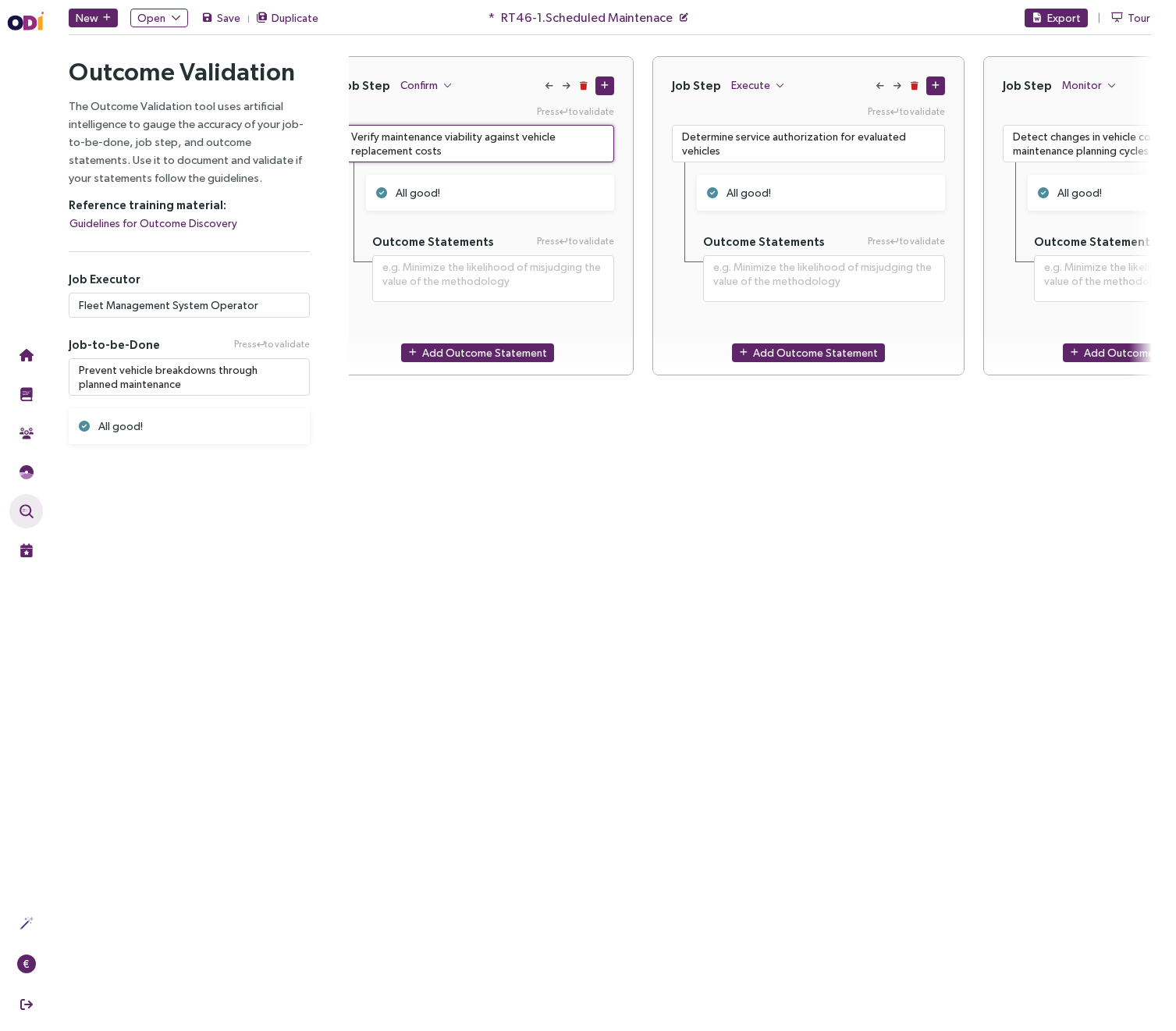
click at [392, 133] on textarea "Verify maintenance viability against vehicle replacement costs" at bounding box center [477, 143] width 273 height 37
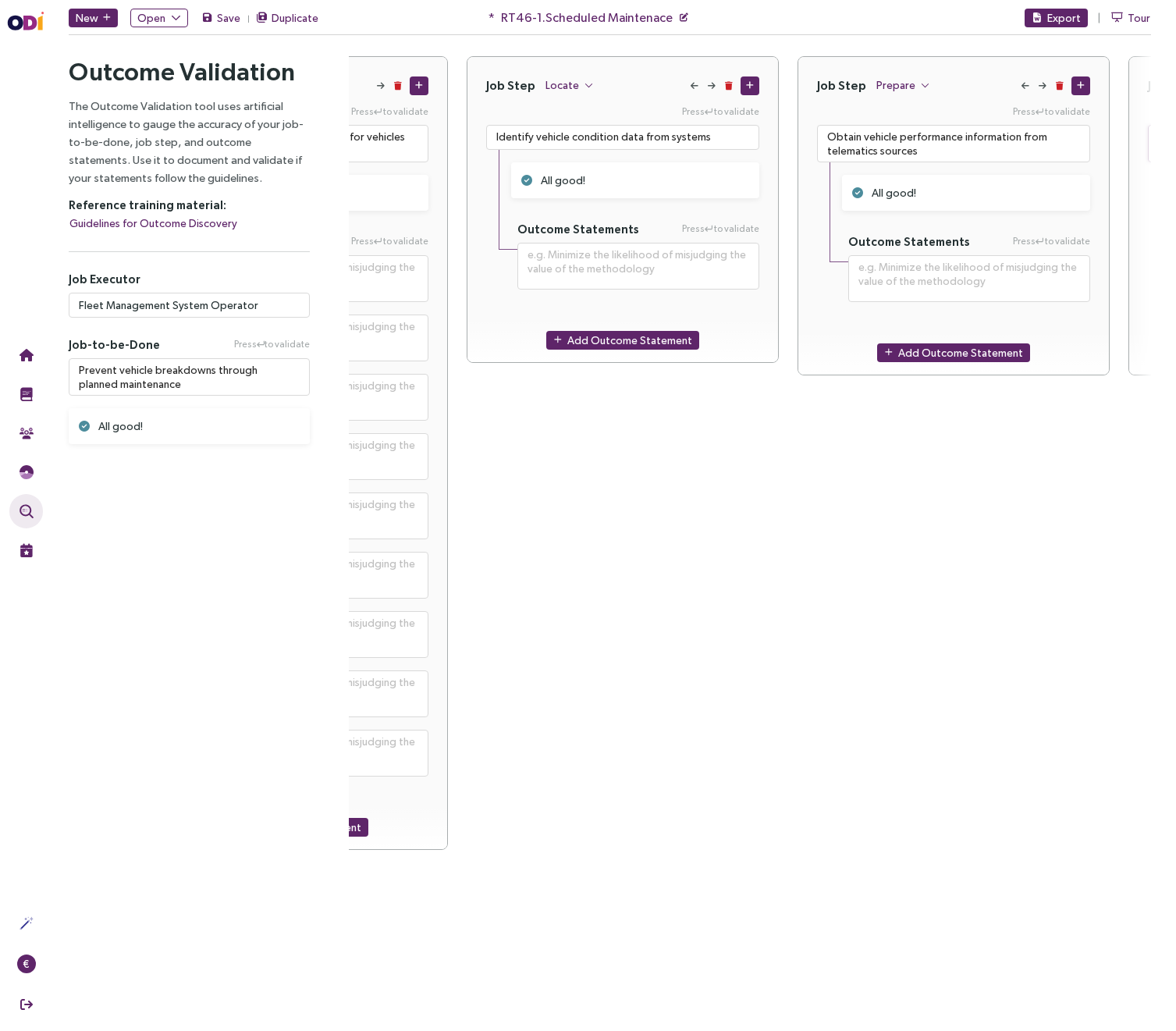
scroll to position [0, 246]
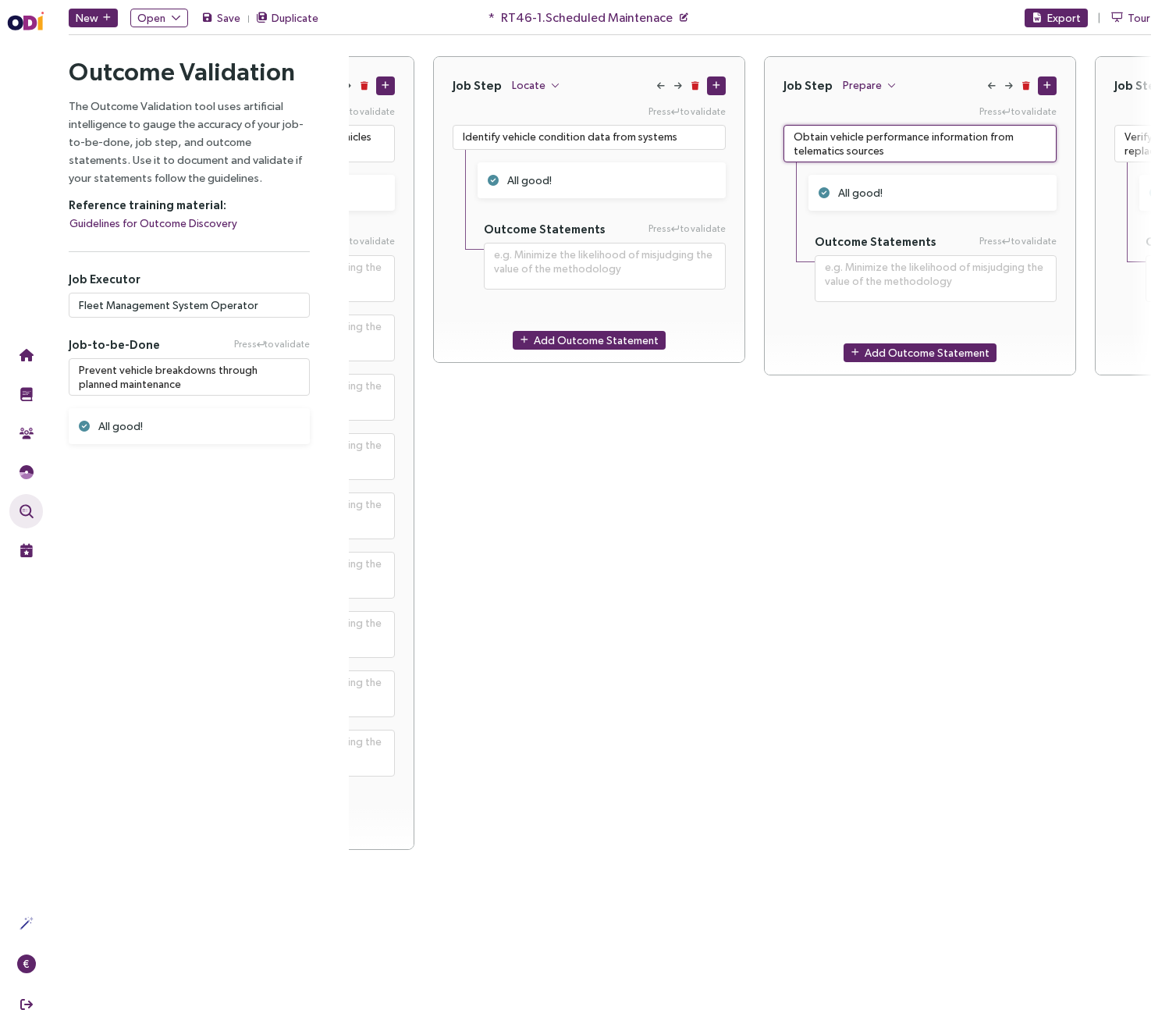
click at [838, 149] on textarea "Obtain vehicle performance information from telematics sources" at bounding box center [920, 143] width 273 height 37
paste textarea "Retrieve vehicle operation data from"
type textarea "**********"
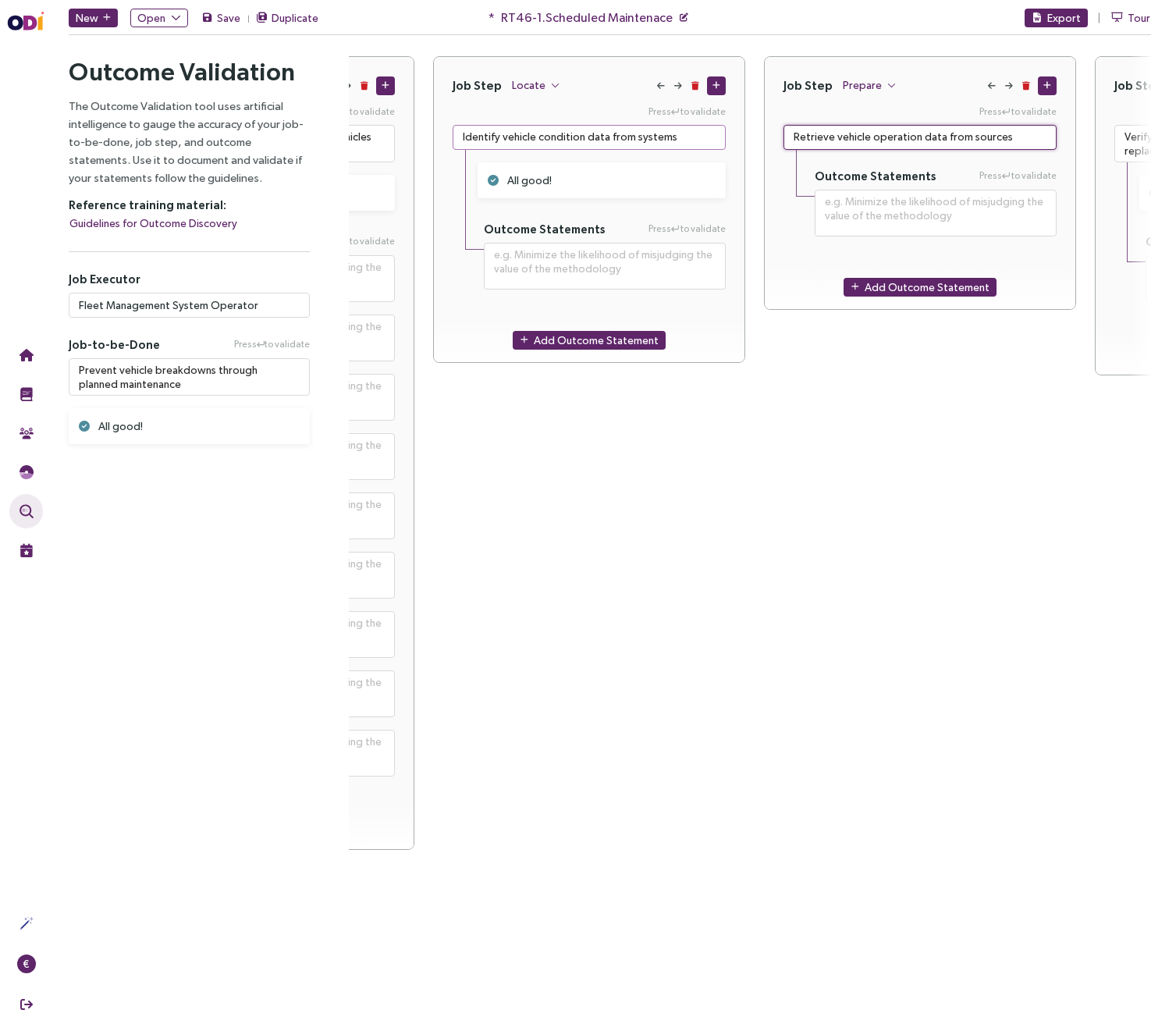
type textarea "Retrieve vehicle operation data from sources"
click at [639, 144] on textarea "Identify vehicle condition data from systems" at bounding box center [589, 138] width 273 height 25
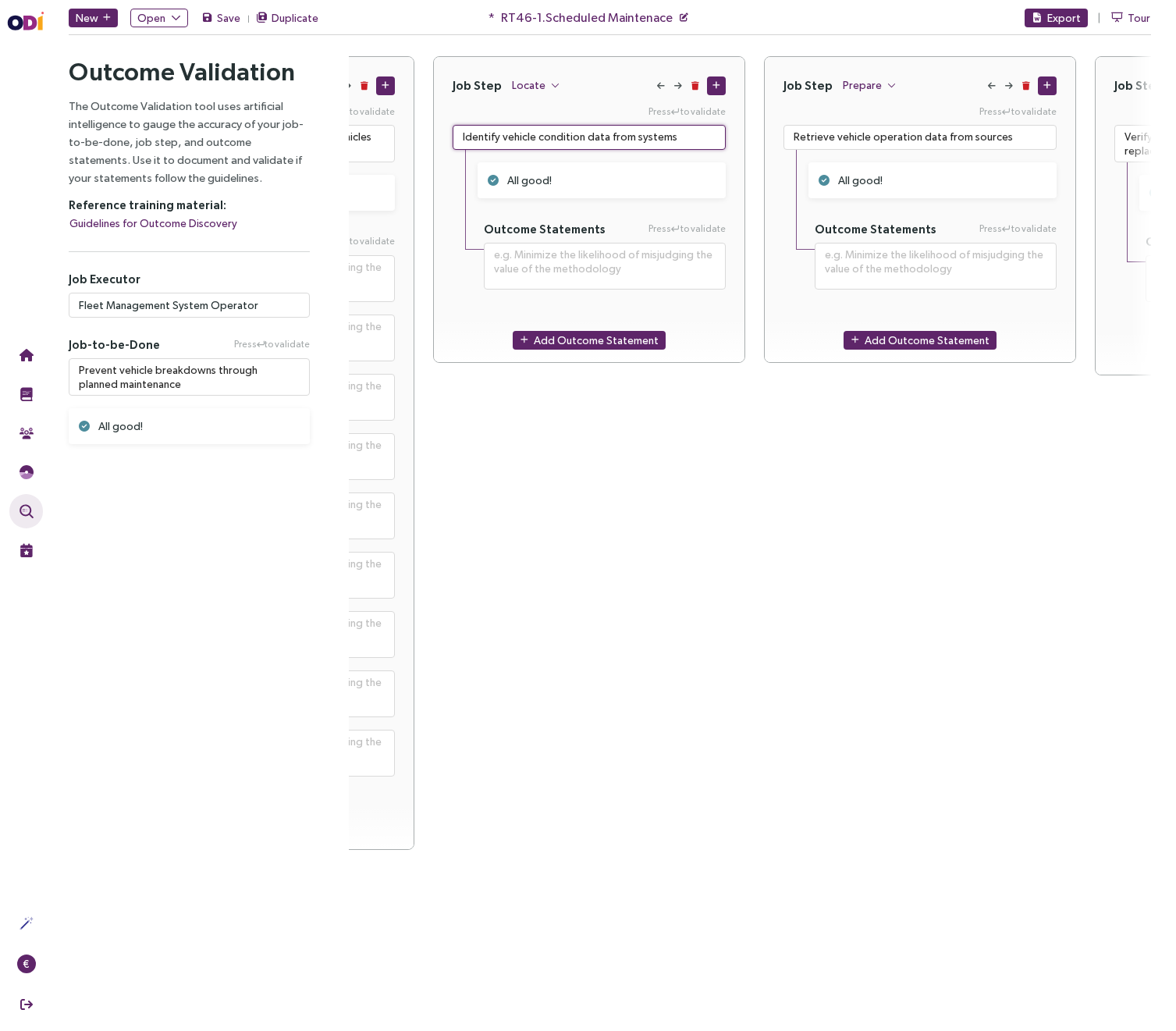
click at [528, 132] on textarea "Identify vehicle condition data from systems" at bounding box center [589, 138] width 273 height 25
paste textarea "Obtain vehicle status"
type textarea "**********"
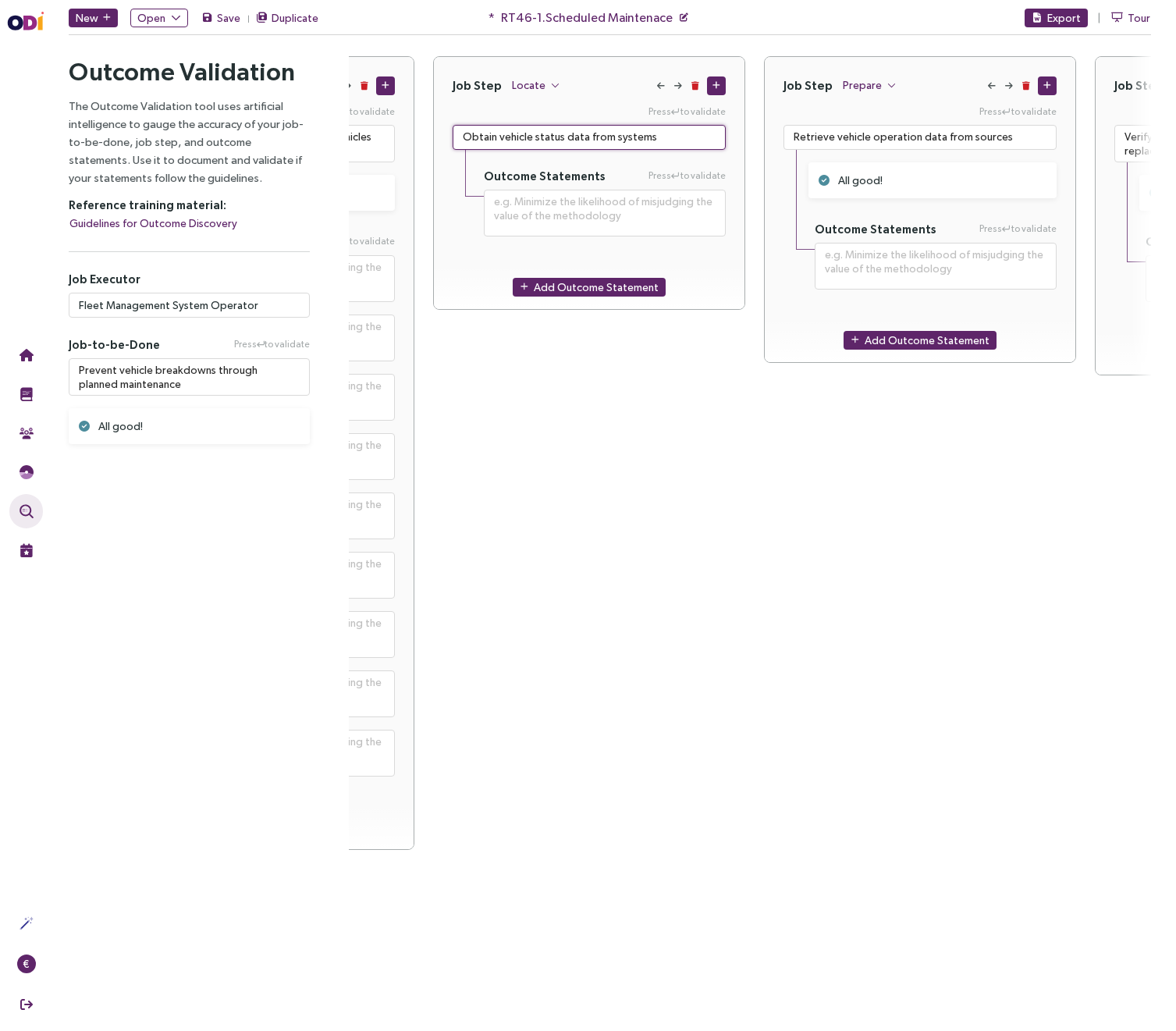
type textarea "Obtain vehicle status data from systems"
click at [558, 397] on div "Job Step Locate Press to validate Obtain vehicle status data from systems Outco…" at bounding box center [590, 453] width 312 height 794
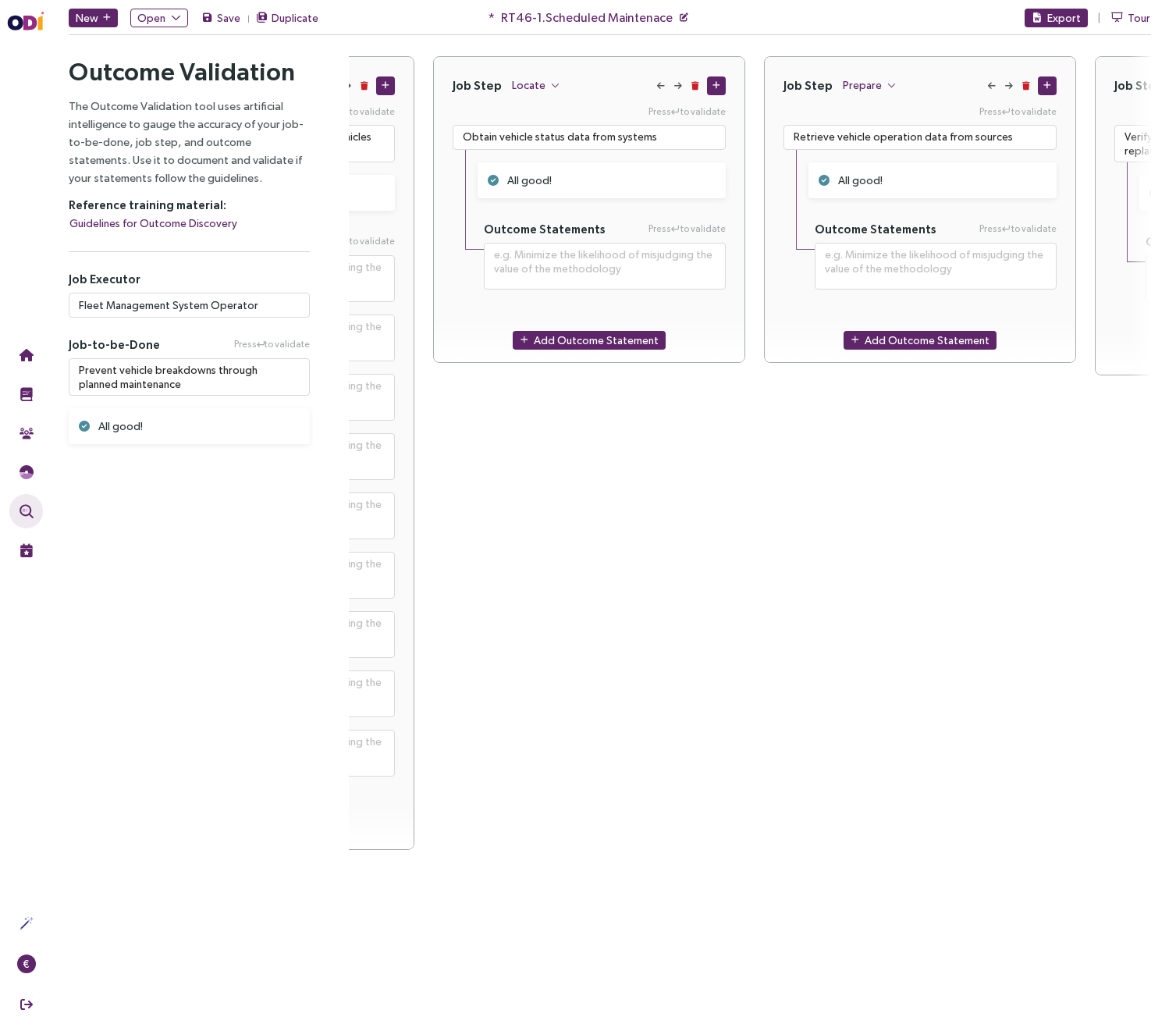
click at [578, 517] on div "Job Step Locate Press to validate Obtain vehicle status data from systems All g…" at bounding box center [590, 453] width 312 height 794
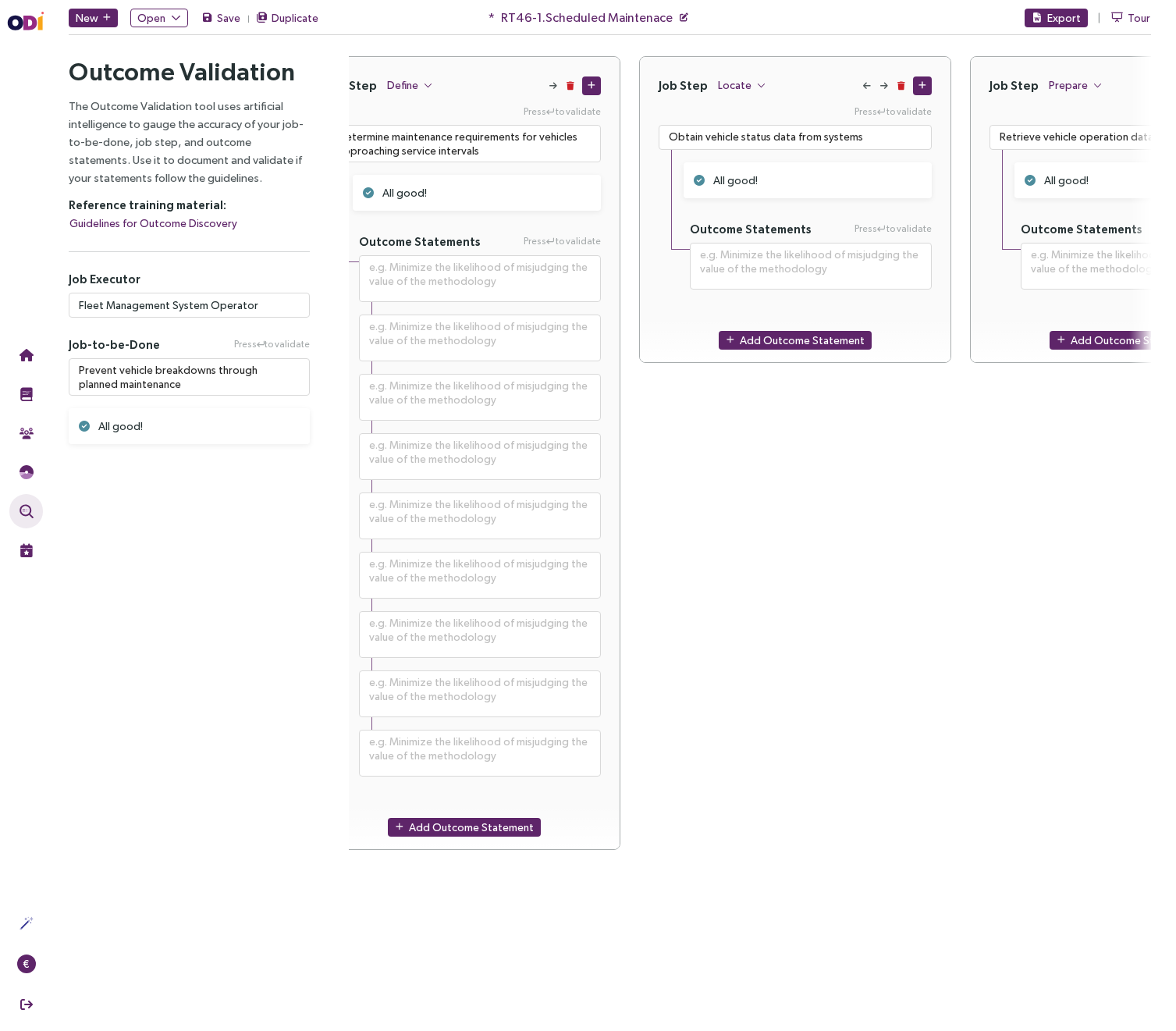
scroll to position [0, 0]
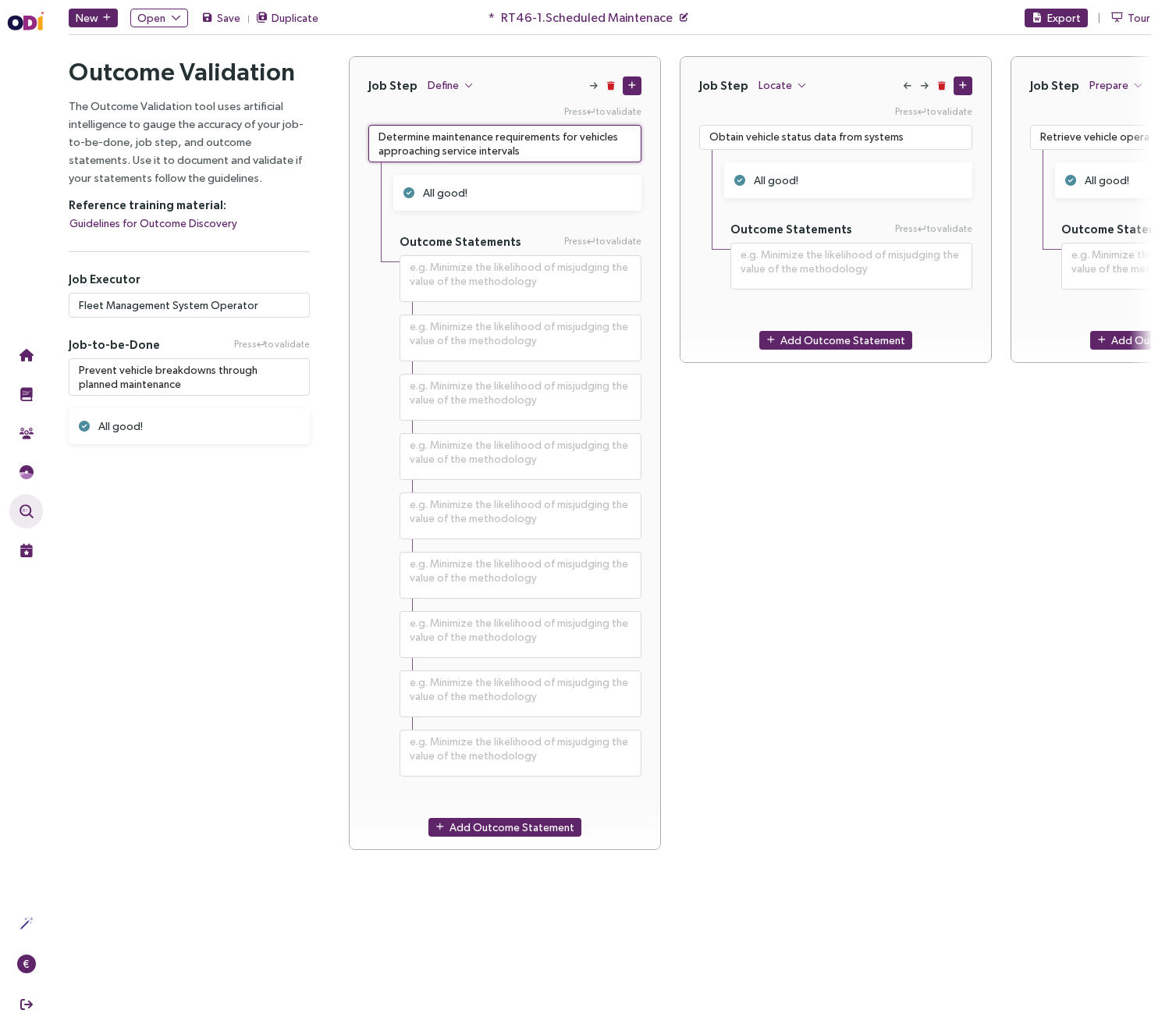
click at [460, 143] on textarea "Determine maintenance requirements for vehicles approaching service intervals" at bounding box center [505, 143] width 273 height 37
click at [460, 143] on textarea "Determine maintenance requirements for vehicles approaching service intervals" at bounding box center [505, 143] width 273 height 37
click at [928, 602] on div "Job Step Locate Press to validate Obtain vehicle status data from systems All g…" at bounding box center [836, 453] width 312 height 794
click at [875, 529] on div "Job Step Locate Press to validate Obtain vehicle status data from systems All g…" at bounding box center [836, 453] width 312 height 794
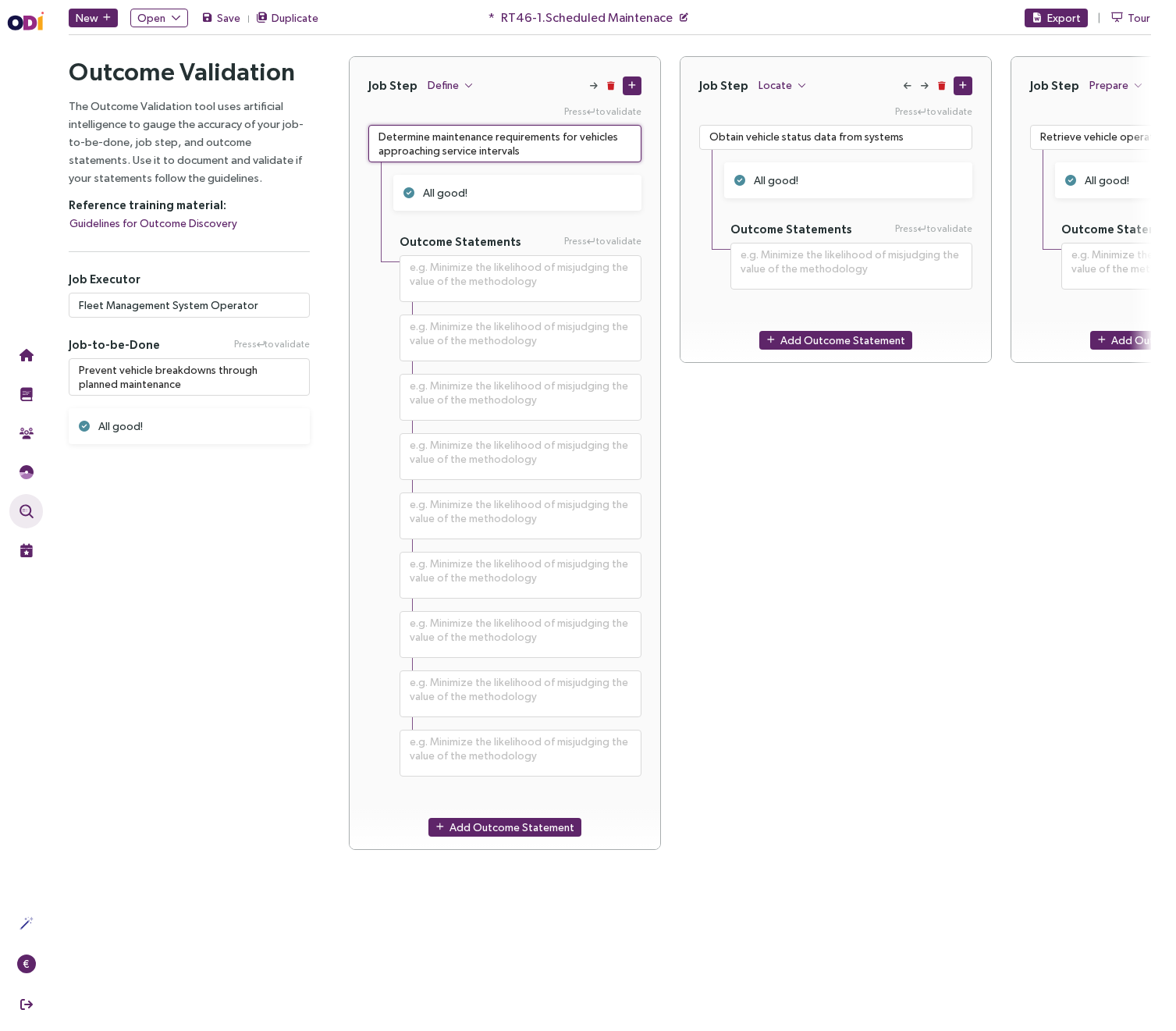
click at [483, 153] on textarea "Determine maintenance requirements for vehicles approaching service intervals" at bounding box center [505, 143] width 273 height 37
